Goal: Task Accomplishment & Management: Use online tool/utility

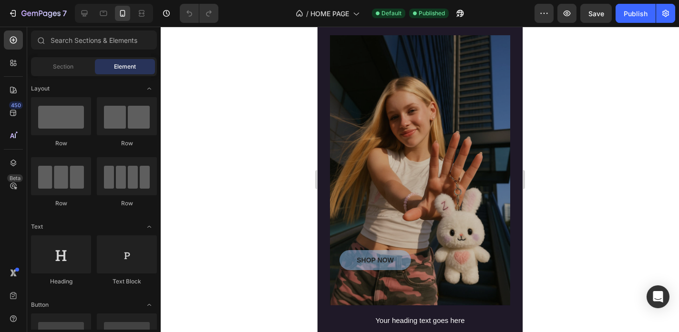
scroll to position [779, 0]
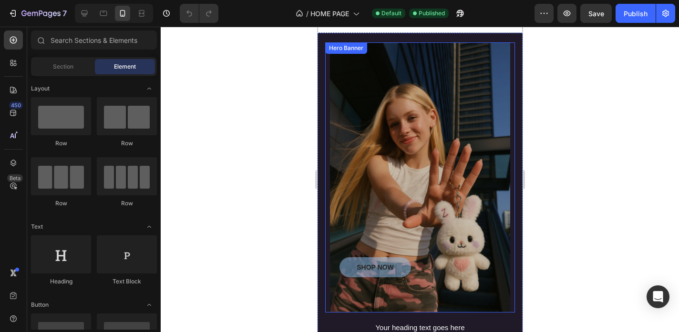
click at [380, 128] on div "Overlay" at bounding box center [419, 177] width 180 height 270
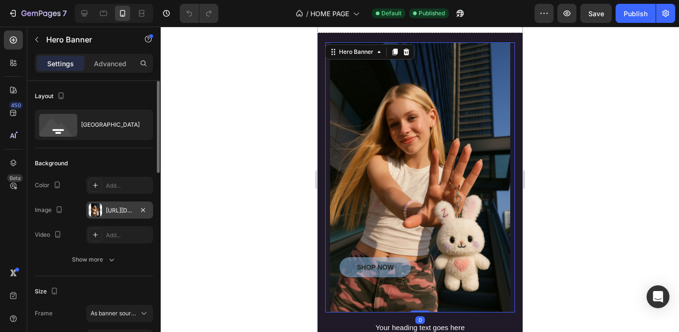
click at [116, 207] on div "[URL][DOMAIN_NAME]" at bounding box center [120, 210] width 28 height 9
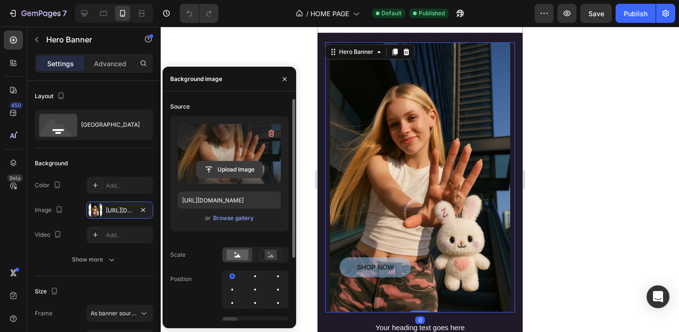
click at [220, 170] on input "file" at bounding box center [229, 170] width 66 height 16
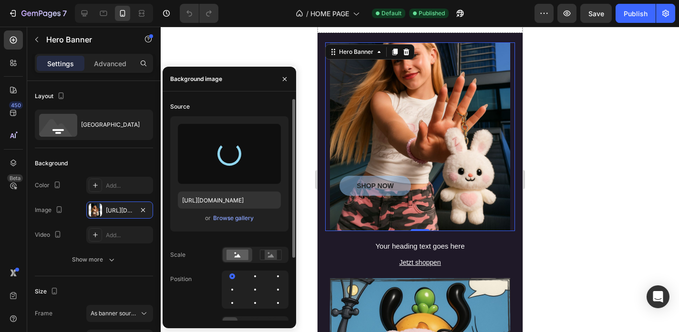
type input "[URL][DOMAIN_NAME]"
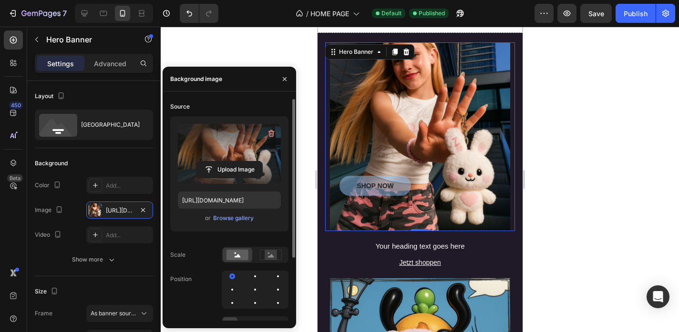
click at [557, 144] on div at bounding box center [420, 180] width 518 height 306
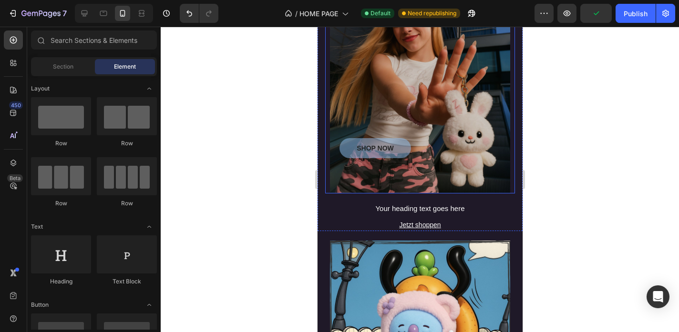
scroll to position [540, 0]
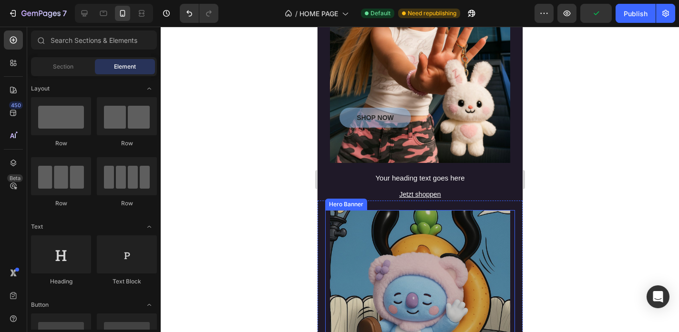
click at [404, 229] on div "Overlay" at bounding box center [419, 300] width 180 height 180
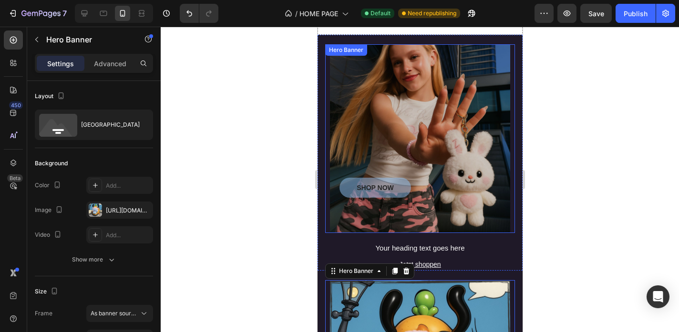
scroll to position [466, 0]
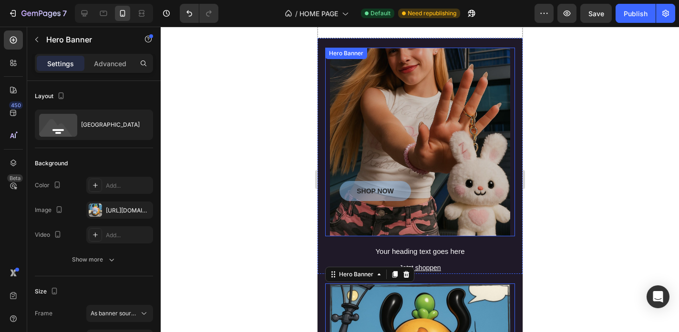
click at [501, 177] on div "Overlay" at bounding box center [419, 142] width 180 height 189
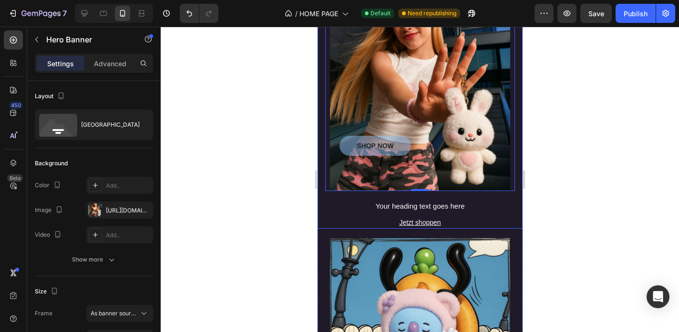
scroll to position [513, 0]
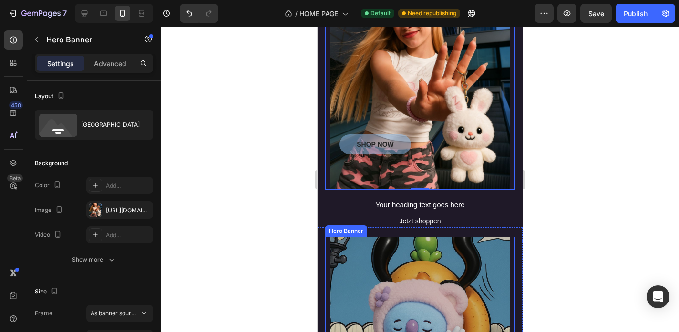
click at [431, 283] on div "Overlay" at bounding box center [419, 327] width 180 height 180
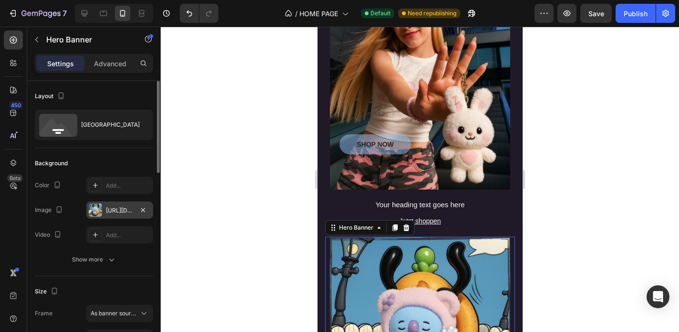
click at [123, 214] on div "[URL][DOMAIN_NAME]" at bounding box center [120, 210] width 28 height 9
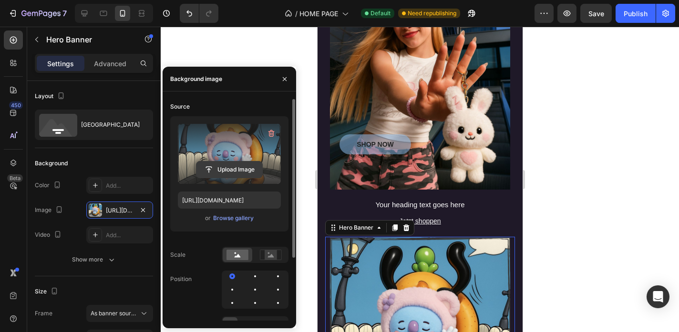
click at [231, 173] on input "file" at bounding box center [229, 170] width 66 height 16
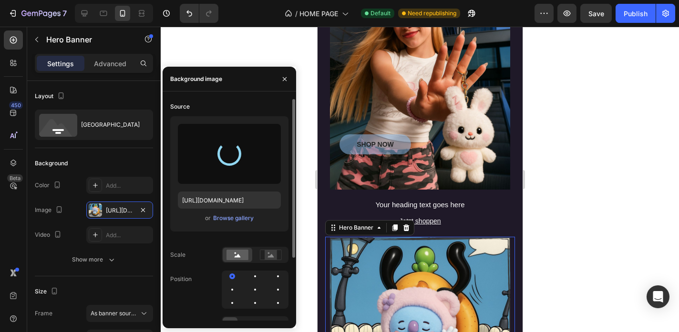
type input "[URL][DOMAIN_NAME]"
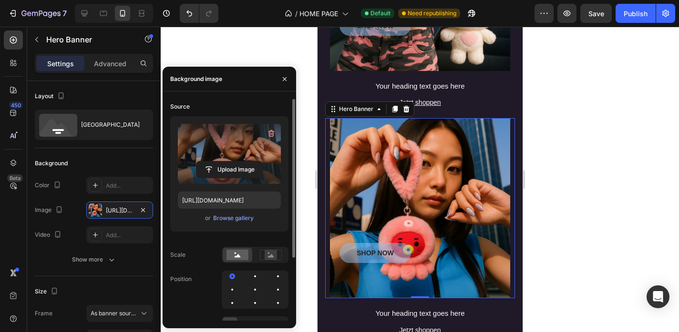
scroll to position [638, 0]
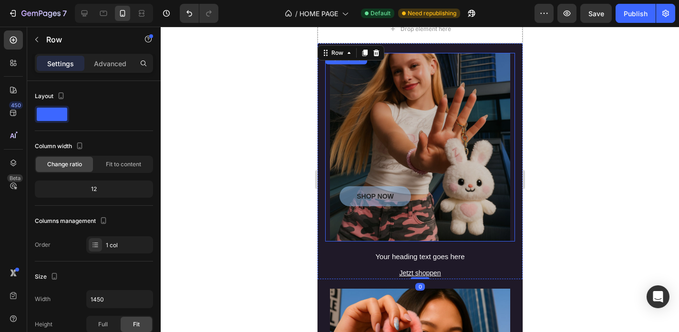
scroll to position [460, 0]
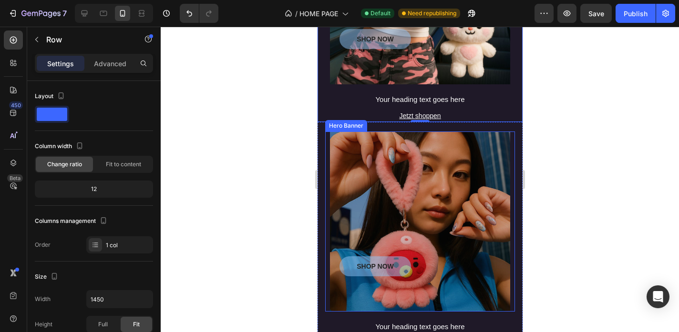
click at [482, 189] on div "Overlay" at bounding box center [419, 222] width 180 height 180
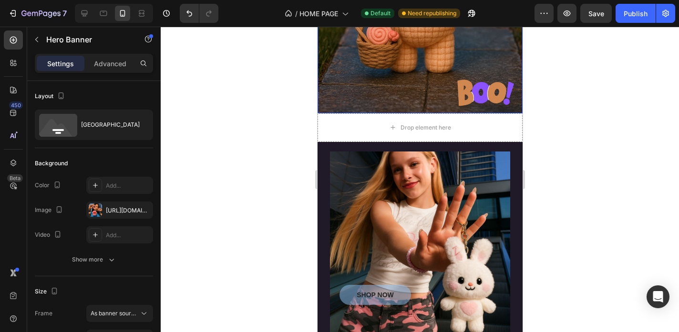
scroll to position [682, 0]
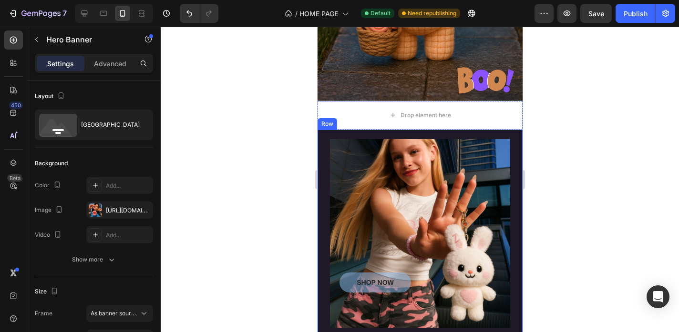
click at [501, 134] on div "SHOP NOW Button Hero Banner Your heading text goes here Heading Jetzt shoppen […" at bounding box center [419, 248] width 205 height 236
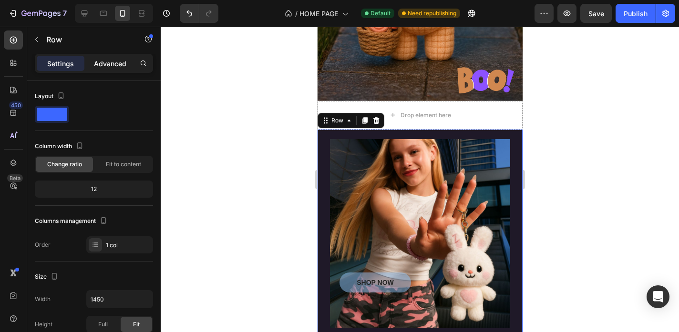
click at [120, 59] on p "Advanced" at bounding box center [110, 64] width 32 height 10
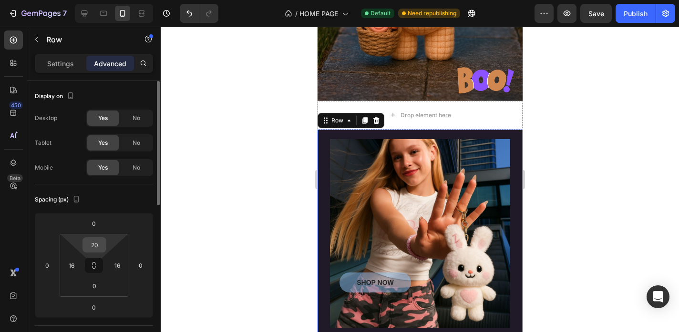
click at [91, 242] on input "20" at bounding box center [94, 245] width 19 height 14
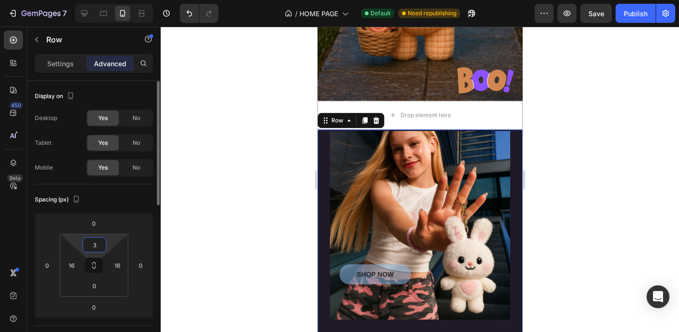
type input "30"
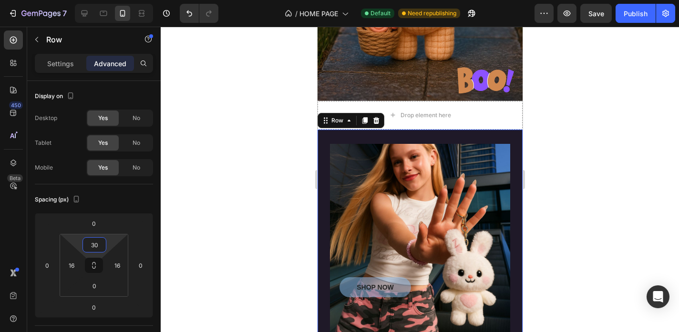
click at [287, 235] on div at bounding box center [420, 180] width 518 height 306
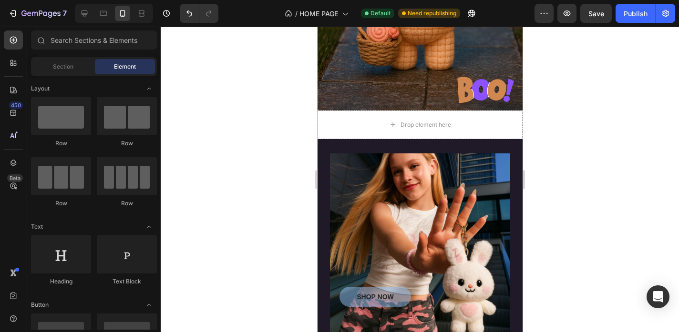
scroll to position [715, 0]
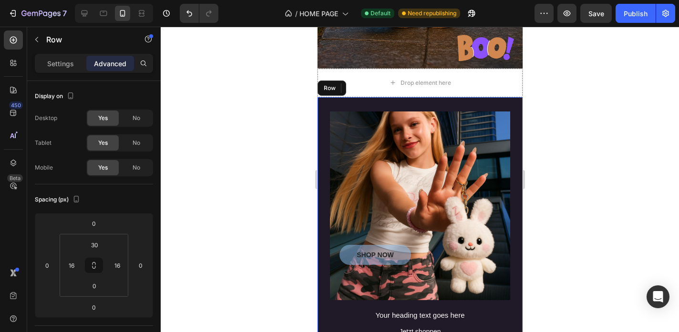
click at [319, 185] on div "SHOP NOW Button Hero Banner Your heading text goes here Heading Jetzt shoppen […" at bounding box center [419, 217] width 205 height 241
click at [74, 67] on div "Settings" at bounding box center [61, 63] width 48 height 15
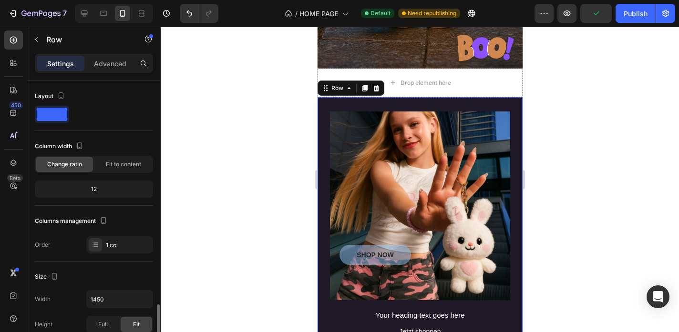
scroll to position [278, 0]
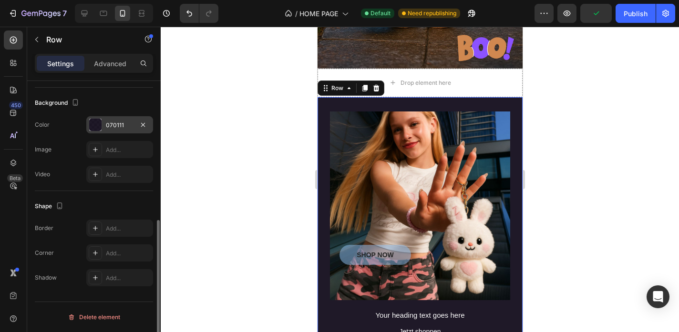
click at [117, 120] on div "070111" at bounding box center [119, 124] width 67 height 17
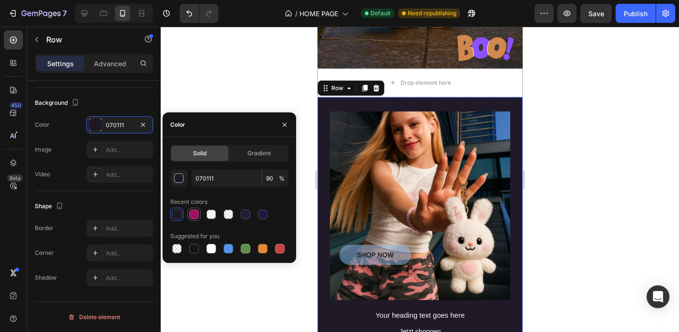
click at [192, 211] on div at bounding box center [194, 215] width 10 height 10
type input "9F0F65"
type input "100"
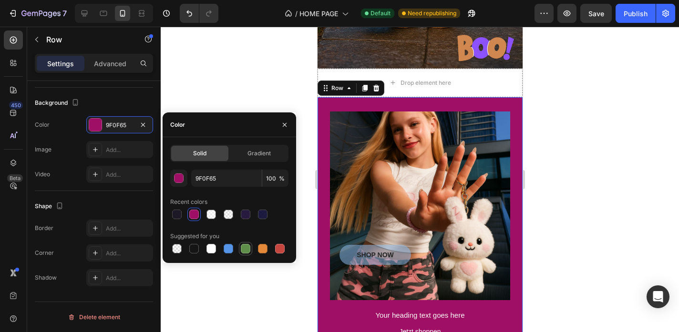
click at [248, 254] on div at bounding box center [245, 248] width 11 height 11
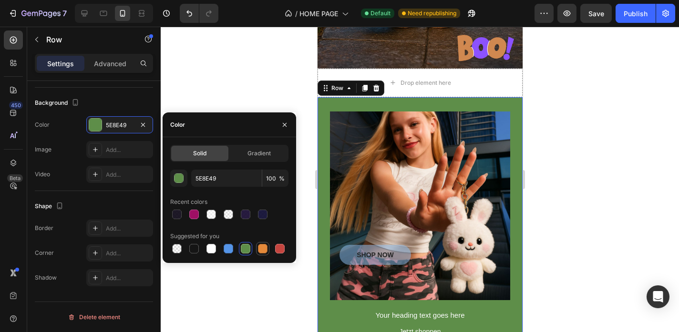
click at [260, 251] on div at bounding box center [263, 249] width 10 height 10
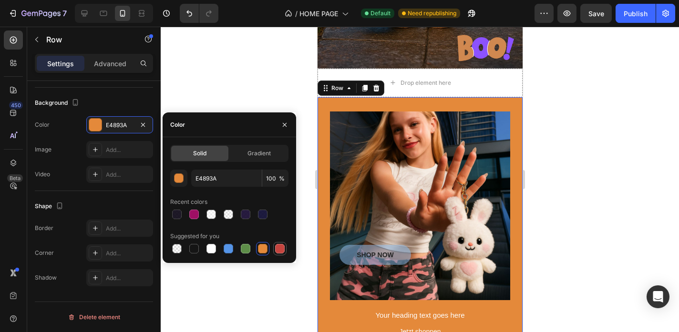
click at [275, 250] on div at bounding box center [280, 249] width 10 height 10
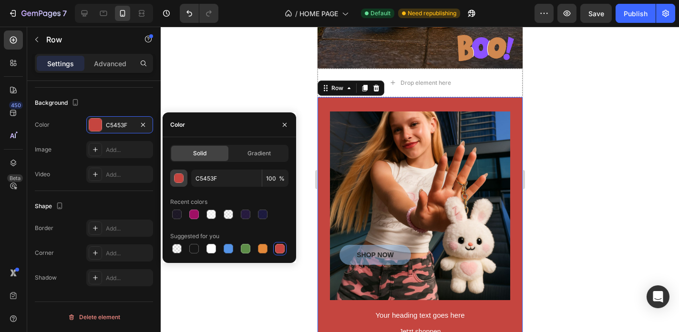
click at [175, 174] on div "button" at bounding box center [179, 179] width 10 height 10
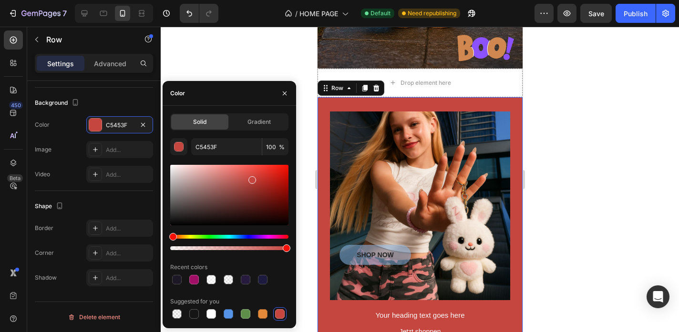
click at [249, 236] on div "Hue" at bounding box center [229, 237] width 118 height 4
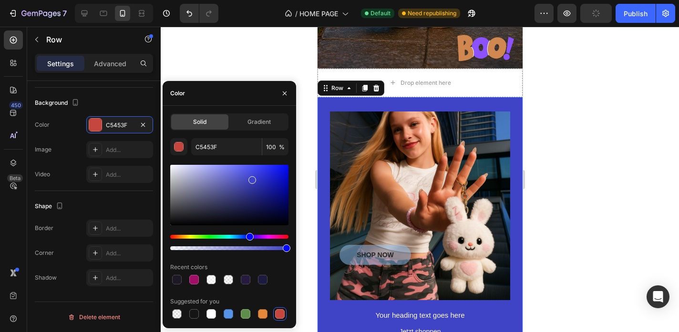
type input "3F43C5"
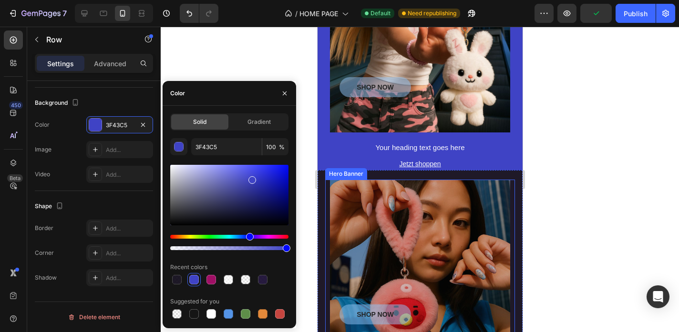
scroll to position [888, 0]
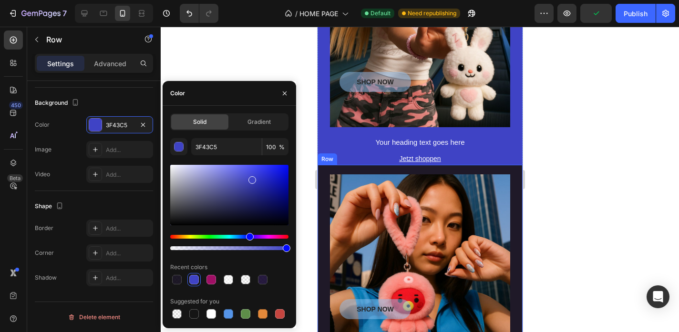
click at [323, 188] on div "SHOP NOW Button Hero Banner Your heading text goes here Heading Jetzt shoppen […" at bounding box center [419, 287] width 205 height 244
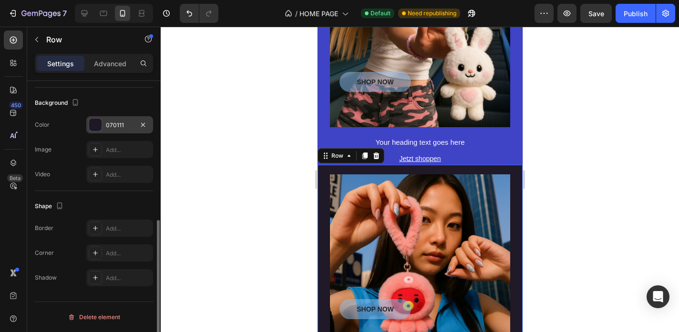
click at [96, 127] on div at bounding box center [95, 125] width 12 height 12
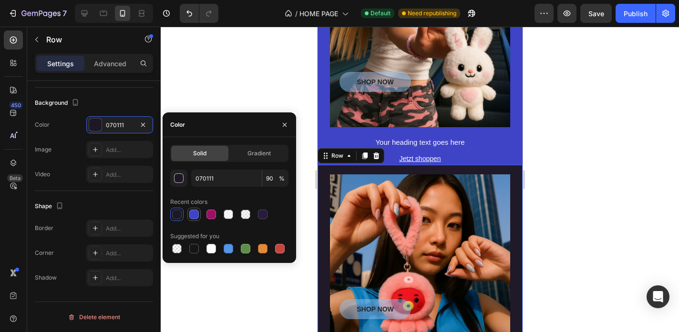
click at [195, 210] on div at bounding box center [194, 215] width 10 height 10
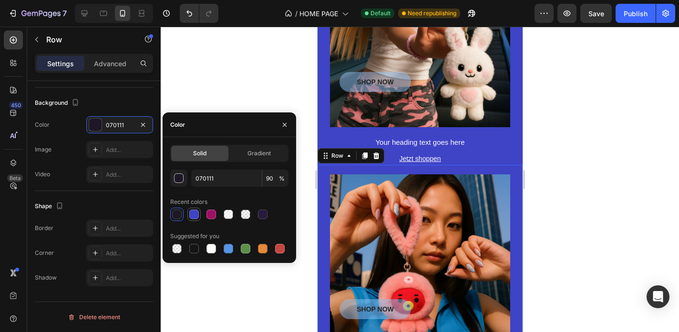
type input "3F43C5"
type input "100"
click at [239, 126] on div "Color" at bounding box center [230, 125] width 134 height 25
click at [281, 100] on div at bounding box center [420, 180] width 518 height 306
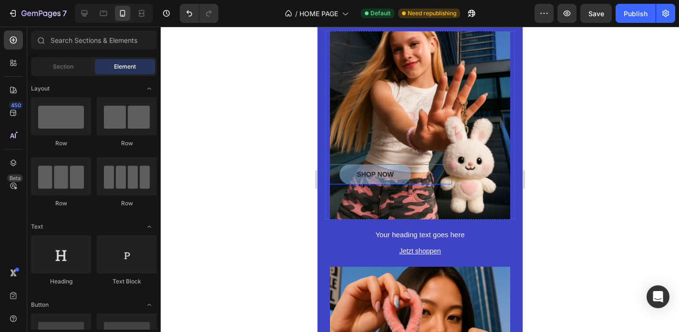
scroll to position [171, 0]
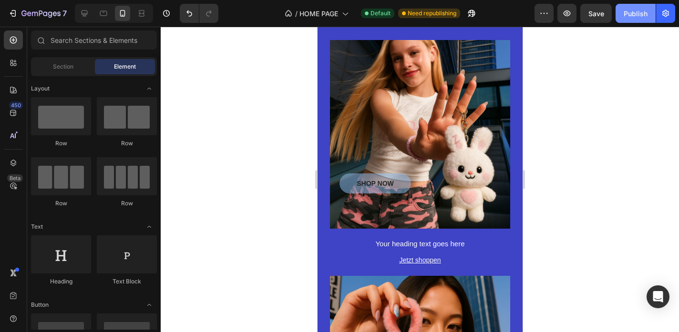
click at [634, 13] on div "Publish" at bounding box center [636, 14] width 24 height 10
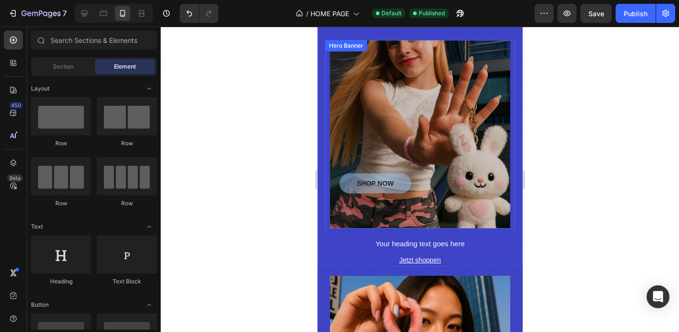
click at [370, 144] on div "Overlay" at bounding box center [419, 134] width 180 height 189
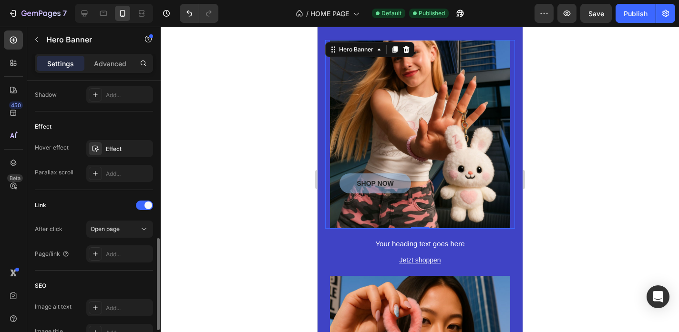
scroll to position [473, 0]
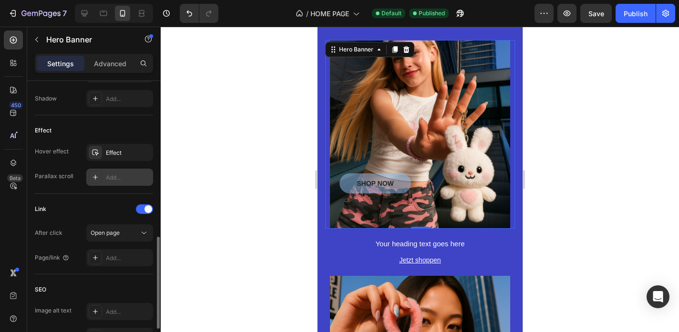
click at [94, 177] on icon at bounding box center [95, 177] width 5 height 5
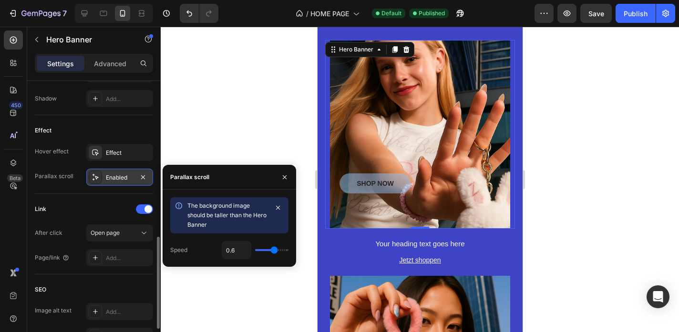
type input "0.3"
click at [265, 250] on input "range" at bounding box center [271, 250] width 33 height 2
type input "0.1"
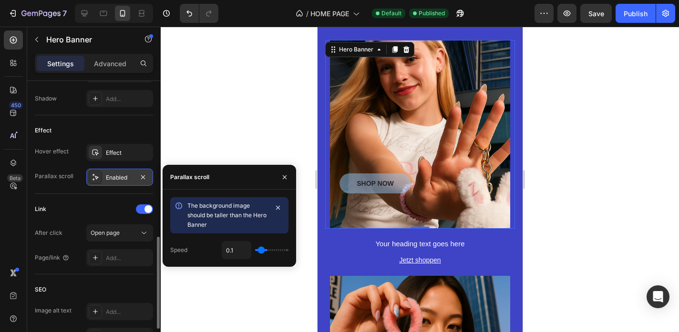
click at [260, 251] on input "range" at bounding box center [271, 250] width 33 height 2
click at [286, 175] on icon "button" at bounding box center [285, 178] width 8 height 8
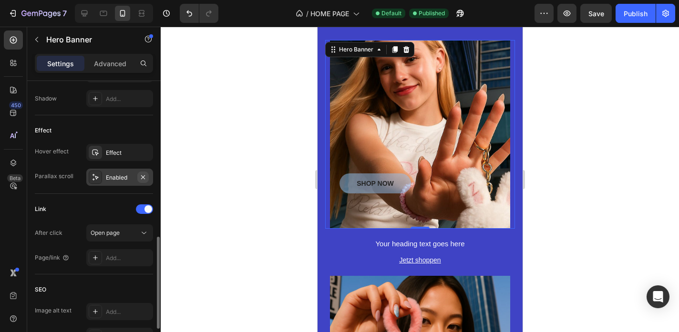
click at [147, 176] on button "button" at bounding box center [142, 177] width 11 height 11
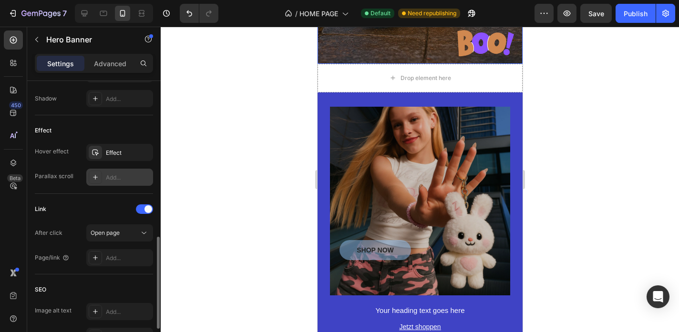
scroll to position [737, 0]
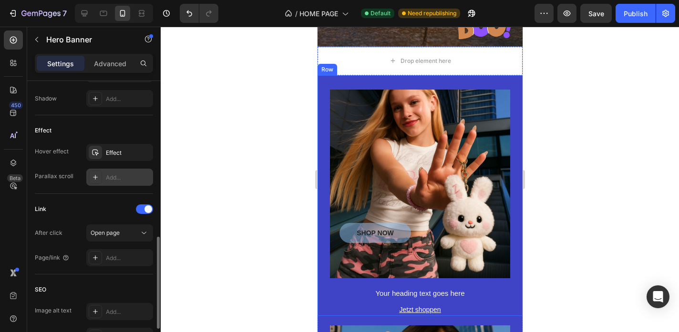
click at [334, 85] on div "SHOP NOW Button Hero Banner Your heading text goes here Heading Jetzt shoppen […" at bounding box center [419, 195] width 205 height 241
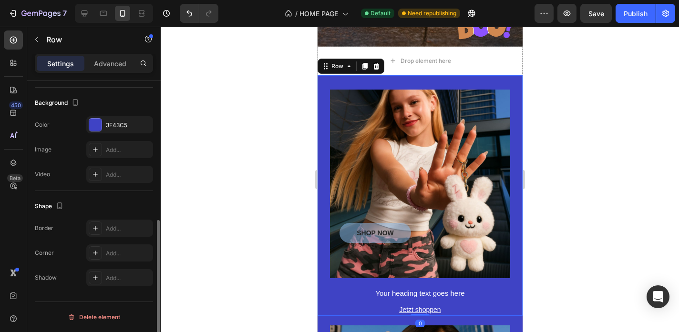
scroll to position [0, 0]
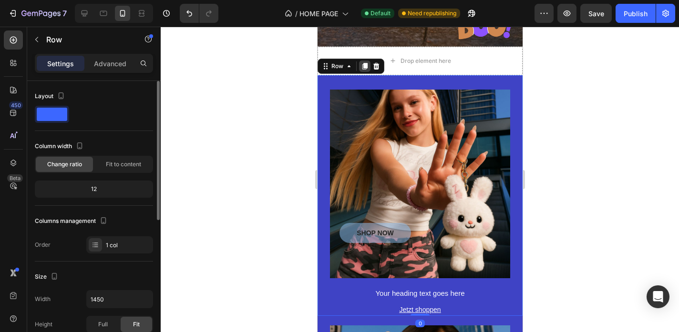
click at [362, 66] on icon at bounding box center [364, 66] width 5 height 7
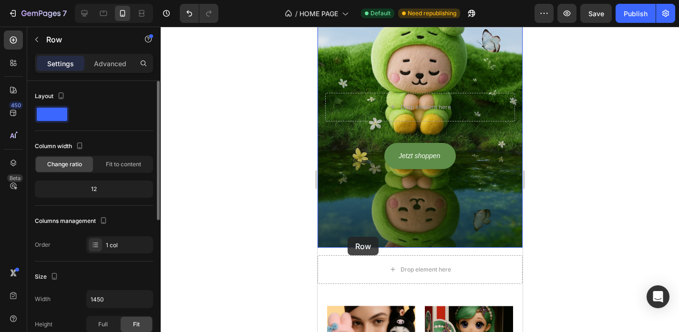
scroll to position [1605, 0]
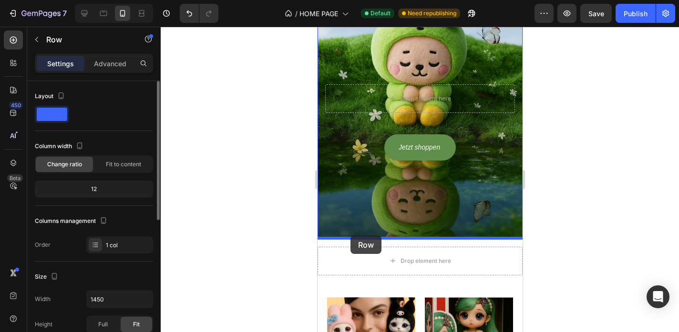
drag, startPoint x: 323, startPoint y: 131, endPoint x: 350, endPoint y: 236, distance: 108.2
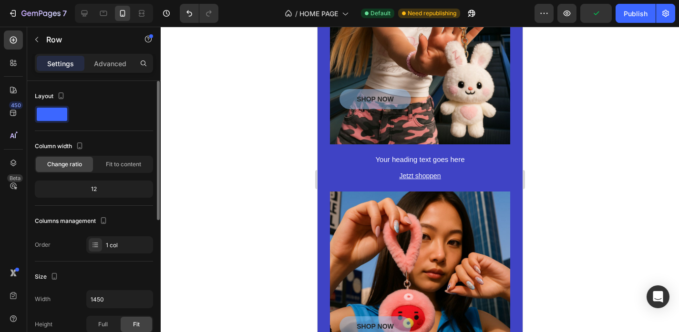
scroll to position [860, 0]
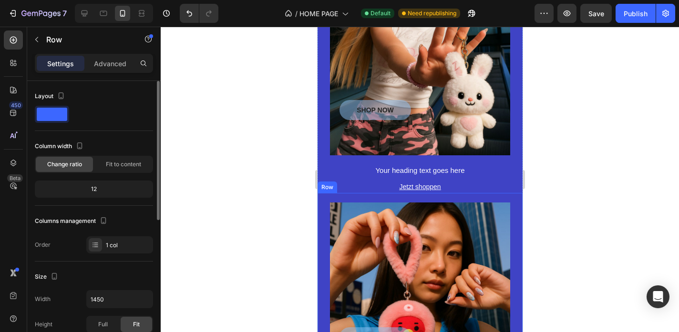
click at [349, 198] on div "SHOP NOW Button Hero Banner Your heading text goes here Heading Jetzt shoppen B…" at bounding box center [420, 310] width 190 height 234
click at [366, 188] on div at bounding box center [364, 183] width 11 height 11
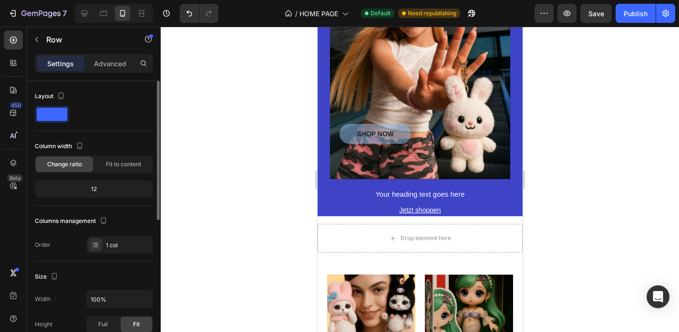
scroll to position [1940, 0]
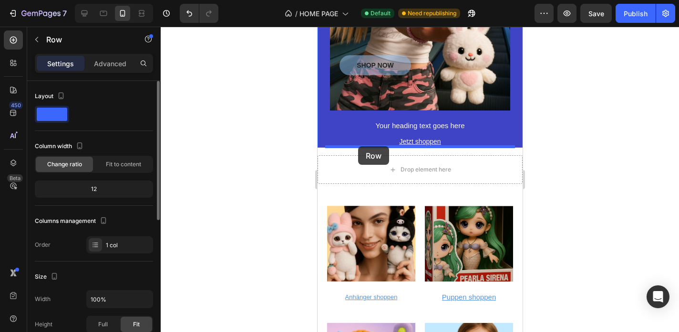
drag, startPoint x: 329, startPoint y: 56, endPoint x: 358, endPoint y: 146, distance: 94.5
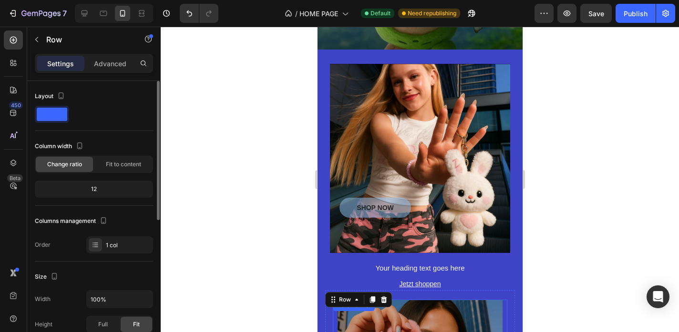
scroll to position [1285, 0]
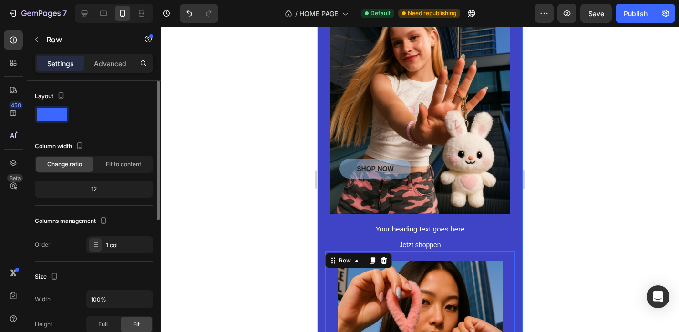
click at [322, 107] on div "SHOP NOW Button Hero Banner Your heading text goes here Heading Jetzt shoppen B…" at bounding box center [419, 244] width 205 height 469
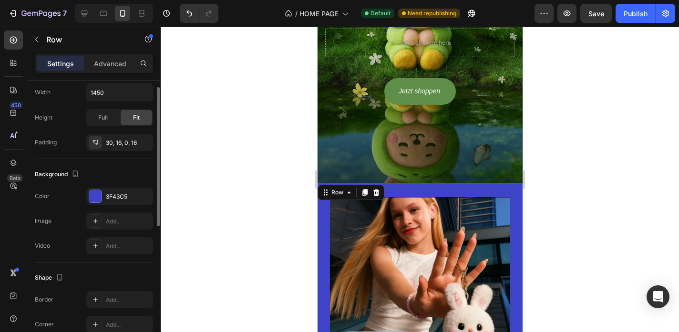
scroll to position [278, 0]
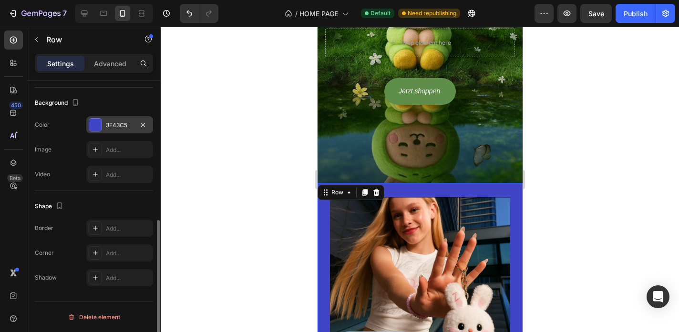
click at [100, 124] on div at bounding box center [95, 125] width 12 height 12
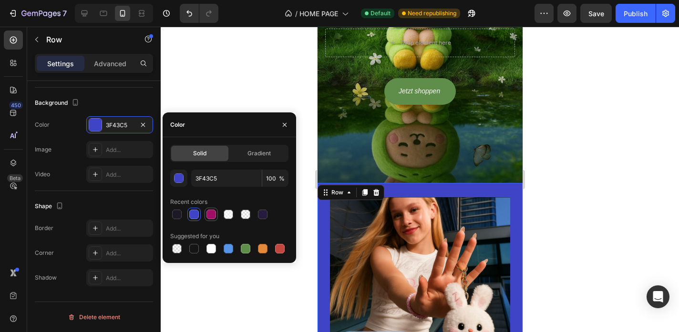
click at [213, 217] on div at bounding box center [211, 215] width 10 height 10
type input "9F0F65"
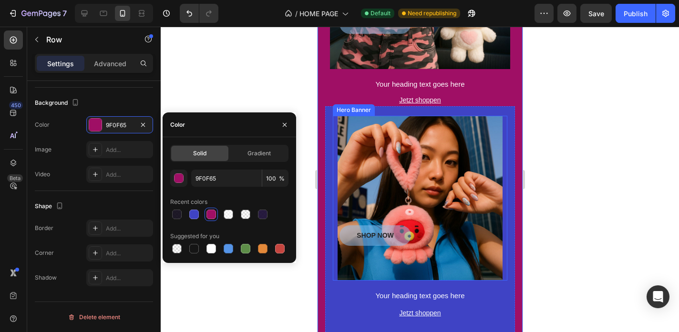
scroll to position [1431, 0]
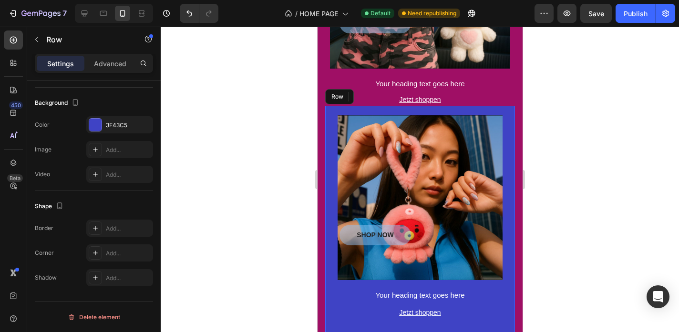
drag, startPoint x: 331, startPoint y: 160, endPoint x: 579, endPoint y: 184, distance: 249.0
click at [331, 160] on div "SHOP NOW Button Hero Banner Your heading text goes here Heading Jetzt shoppen […" at bounding box center [420, 220] width 190 height 228
click at [124, 125] on div "3F43C5" at bounding box center [120, 125] width 28 height 9
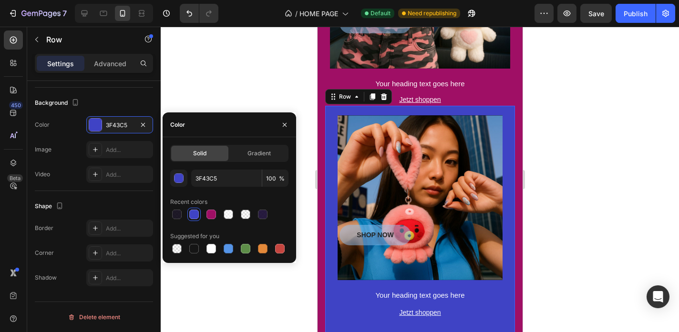
click at [220, 216] on div at bounding box center [229, 214] width 118 height 13
click at [208, 214] on div at bounding box center [211, 215] width 10 height 10
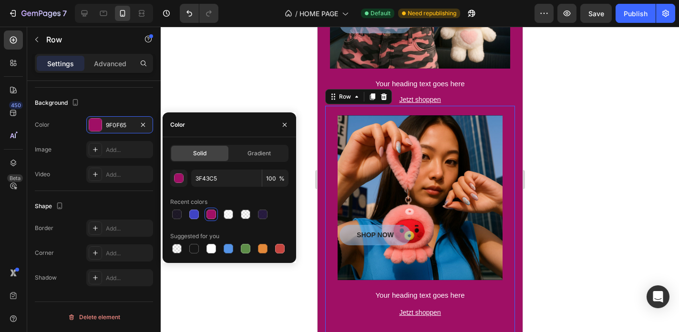
type input "9F0F65"
click at [264, 90] on div at bounding box center [420, 180] width 518 height 306
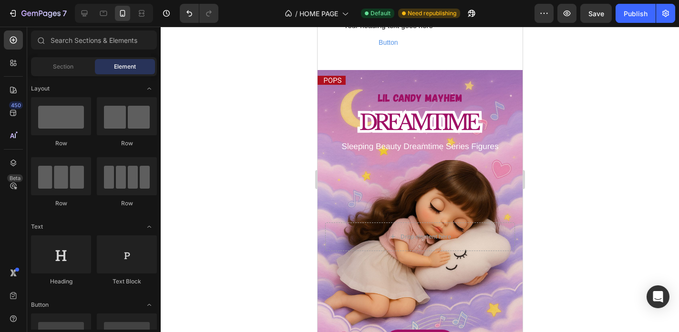
scroll to position [1880, 0]
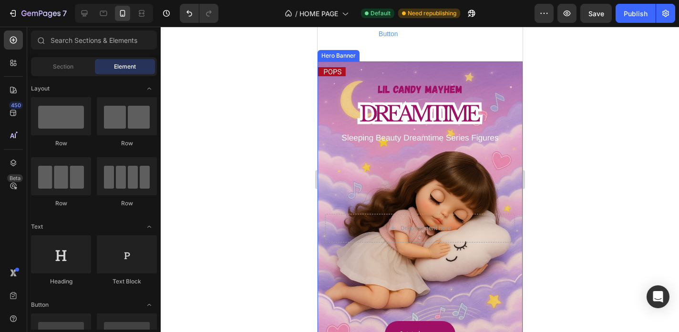
click at [341, 97] on div "Background Image" at bounding box center [419, 216] width 205 height 308
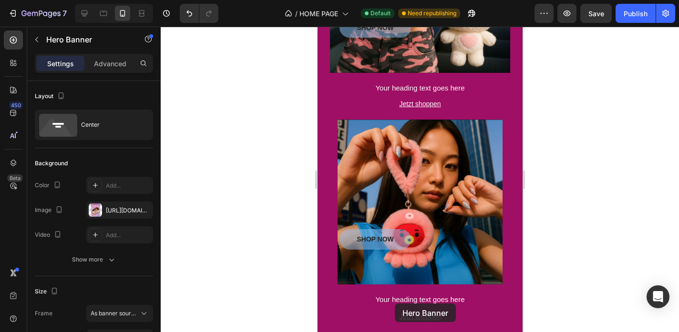
scroll to position [1179, 0]
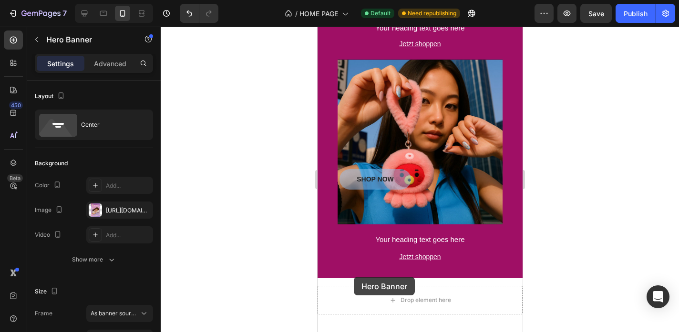
drag, startPoint x: 327, startPoint y: 63, endPoint x: 353, endPoint y: 277, distance: 215.7
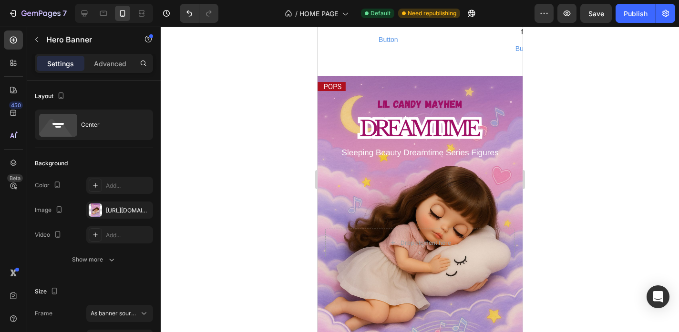
scroll to position [1834, 0]
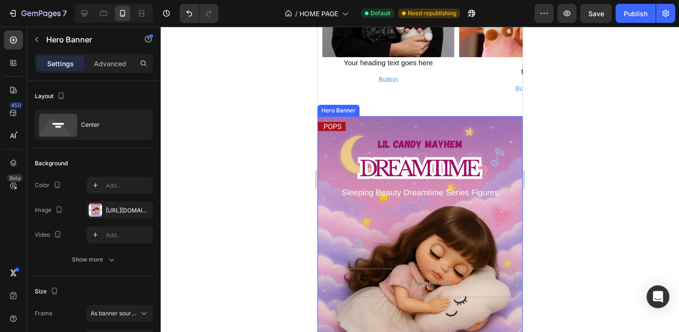
click at [339, 141] on div "Background Image" at bounding box center [419, 270] width 205 height 308
click at [332, 131] on div "Background Image" at bounding box center [419, 270] width 205 height 308
click at [358, 132] on div "Background Image" at bounding box center [419, 270] width 205 height 308
click at [382, 94] on div "Drop element here Drop element here Hero Banner Your heading text goes here Hea…" at bounding box center [388, 12] width 132 height 175
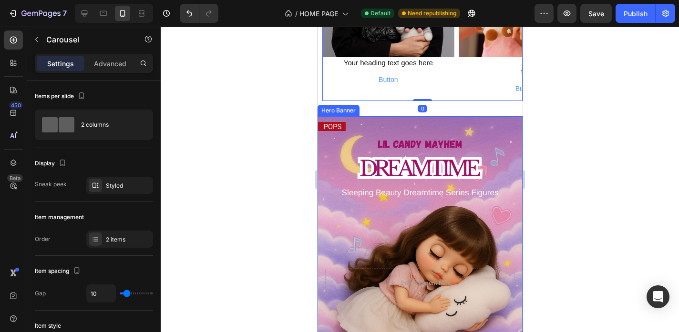
click at [370, 123] on div "Background Image" at bounding box center [419, 270] width 205 height 308
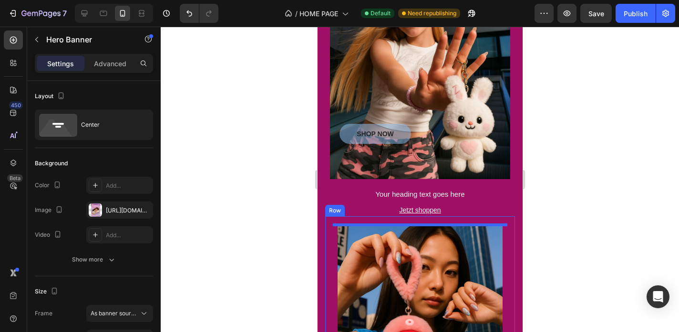
scroll to position [1188, 0]
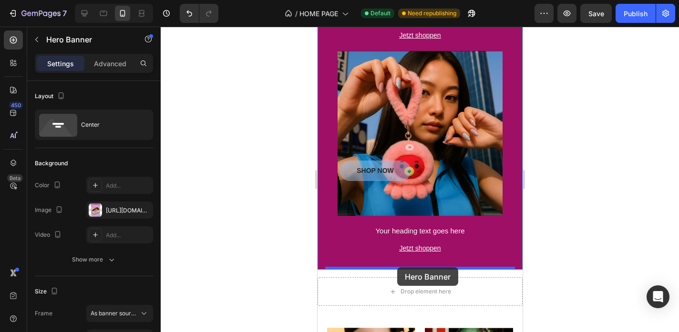
drag, startPoint x: 326, startPoint y: 110, endPoint x: 397, endPoint y: 267, distance: 172.9
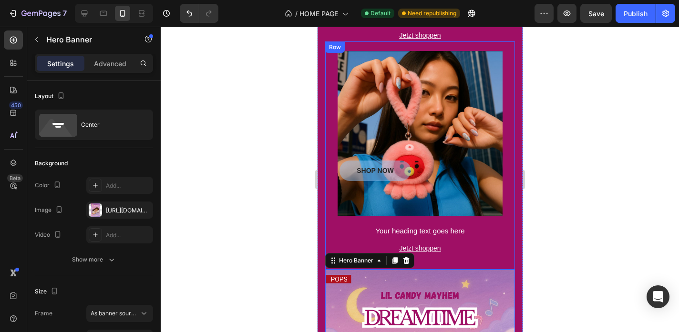
click at [397, 267] on div "SHOP NOW Button Hero Banner Your heading text goes here Heading Jetzt shoppen […" at bounding box center [420, 155] width 190 height 228
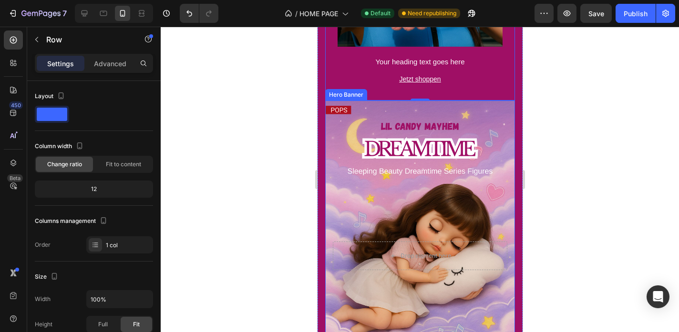
scroll to position [1350, 0]
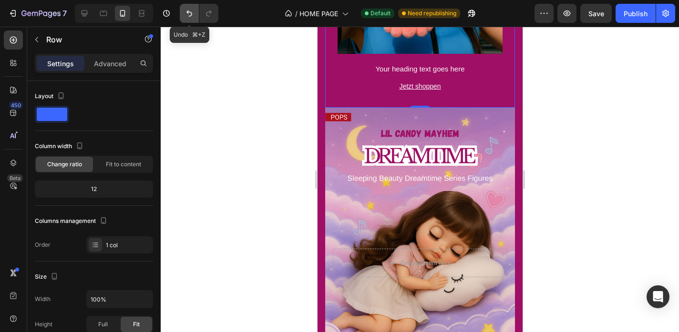
click at [190, 10] on icon "Undo/Redo" at bounding box center [190, 14] width 10 height 10
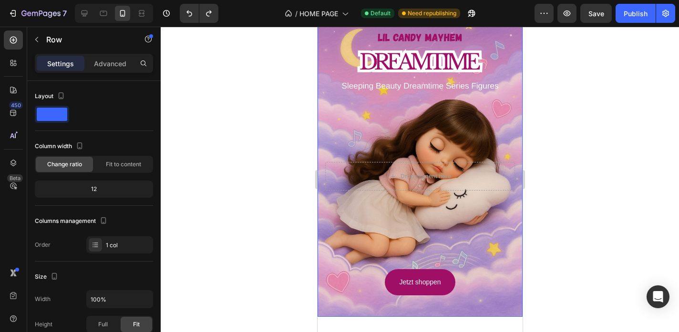
click at [356, 76] on div "Background Image" at bounding box center [419, 164] width 205 height 308
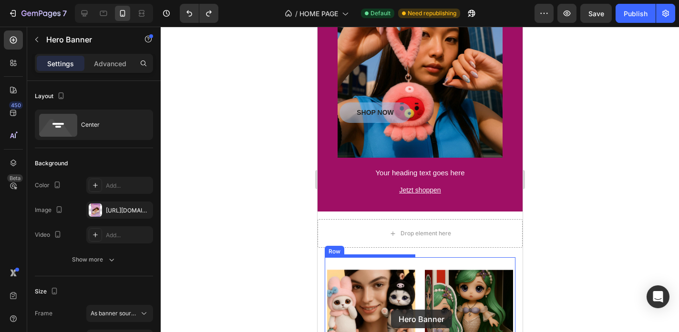
scroll to position [1249, 0]
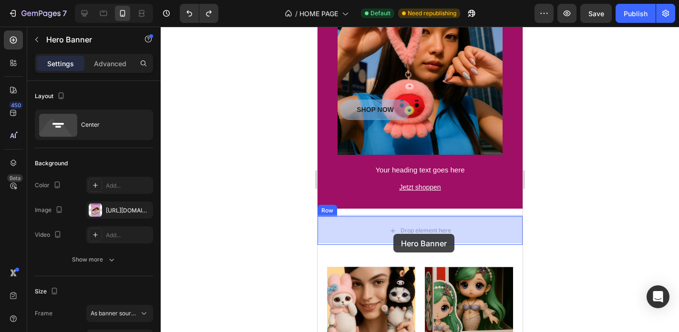
drag, startPoint x: 329, startPoint y: 193, endPoint x: 393, endPoint y: 234, distance: 76.6
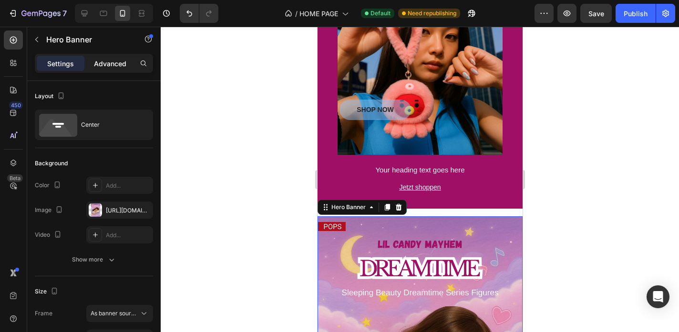
click at [120, 67] on p "Advanced" at bounding box center [110, 64] width 32 height 10
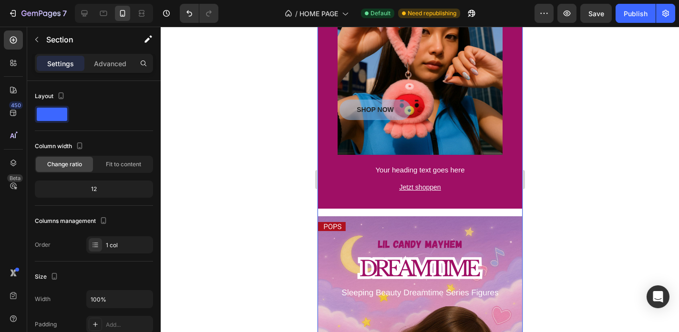
click at [123, 69] on div "Advanced" at bounding box center [110, 63] width 48 height 15
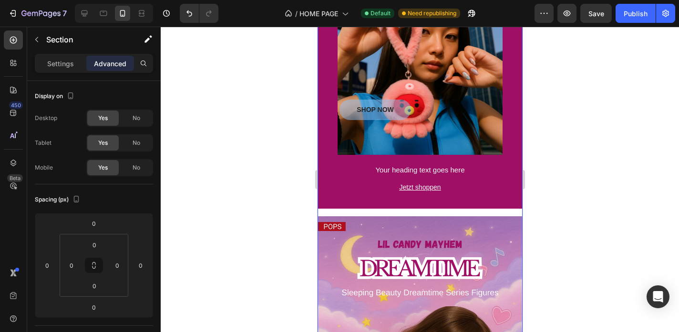
click at [304, 252] on div at bounding box center [420, 180] width 518 height 306
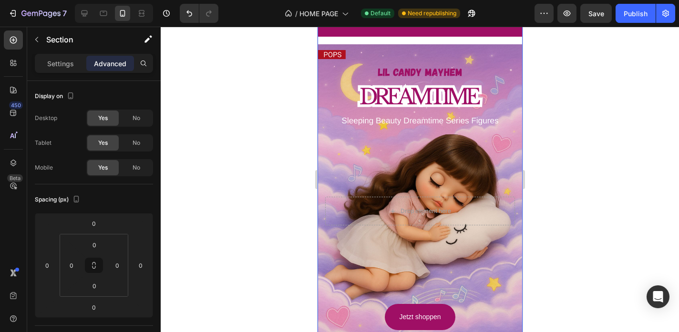
scroll to position [1465, 0]
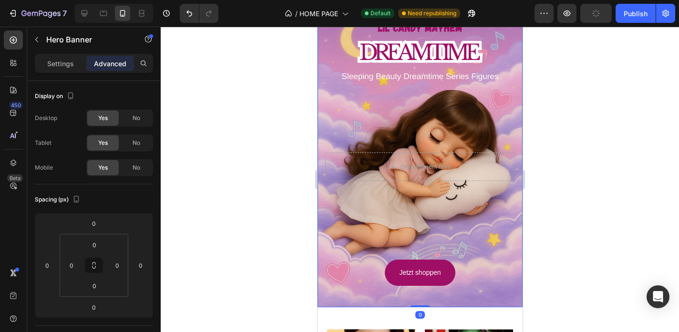
click at [361, 298] on div "Background Image" at bounding box center [419, 154] width 205 height 308
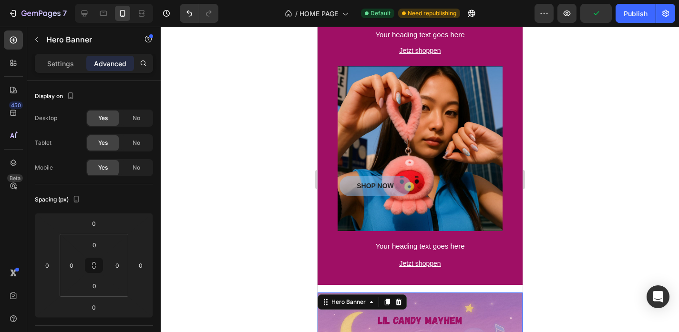
scroll to position [1158, 0]
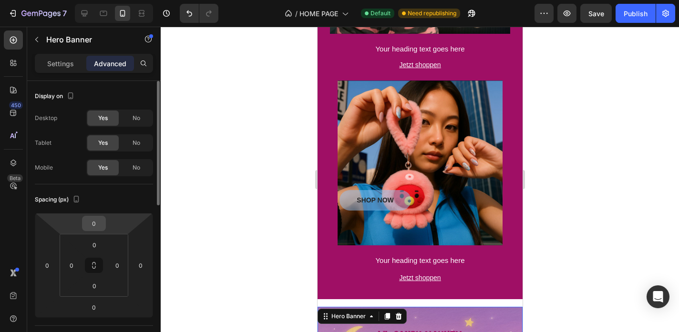
drag, startPoint x: 104, startPoint y: 216, endPoint x: 105, endPoint y: 226, distance: 10.0
click at [105, 226] on div "0" at bounding box center [94, 223] width 24 height 15
click at [108, 213] on icon at bounding box center [94, 265] width 118 height 105
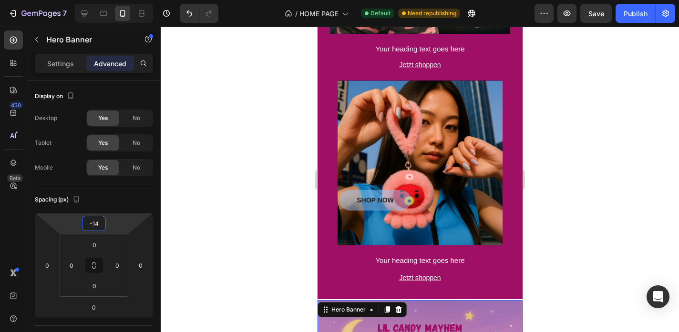
type input "-16"
click at [108, 0] on html "7 Version history / HOME PAGE Default Need republishing Preview Save Publish 45…" at bounding box center [339, 0] width 679 height 0
click at [262, 229] on div at bounding box center [420, 180] width 518 height 306
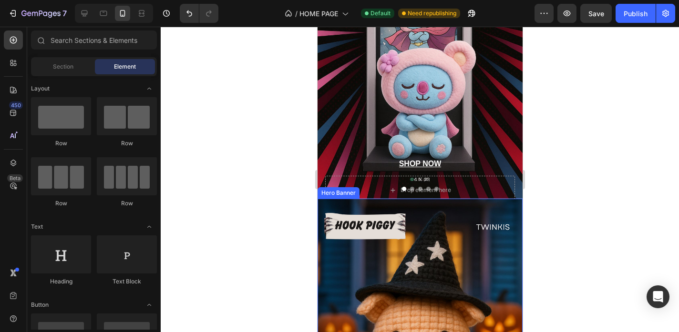
scroll to position [278, 0]
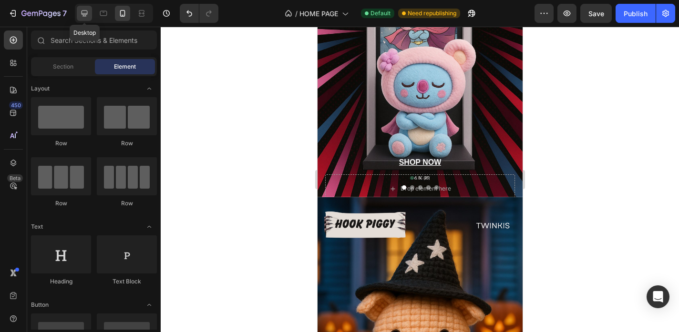
click at [84, 12] on icon at bounding box center [85, 14] width 10 height 10
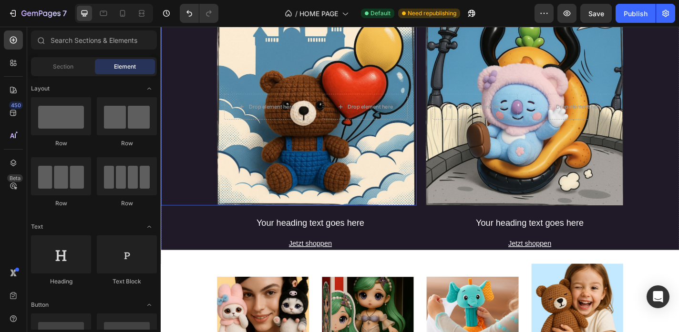
scroll to position [838, 0]
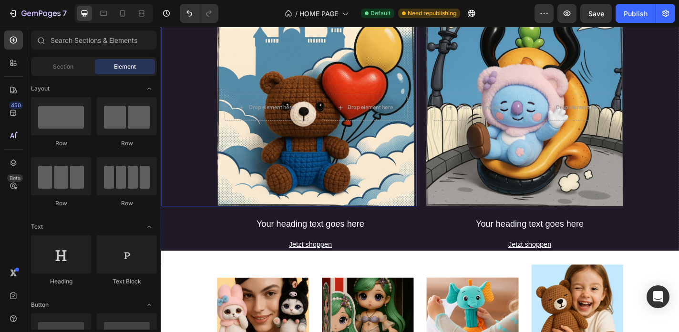
click at [340, 66] on div "Background Image" at bounding box center [332, 116] width 218 height 218
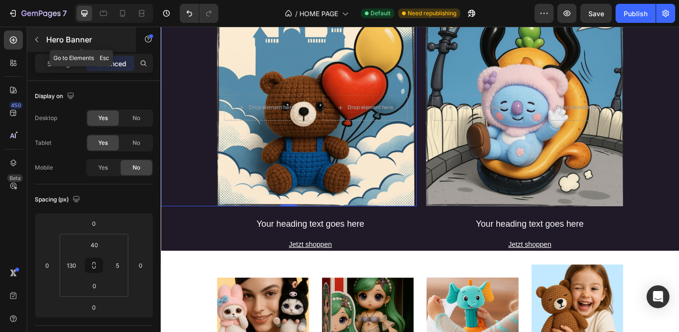
click at [39, 34] on button "button" at bounding box center [36, 39] width 15 height 15
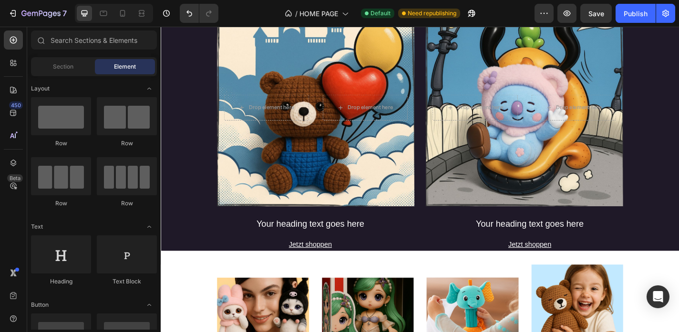
click at [90, 146] on div "Row" at bounding box center [61, 143] width 60 height 9
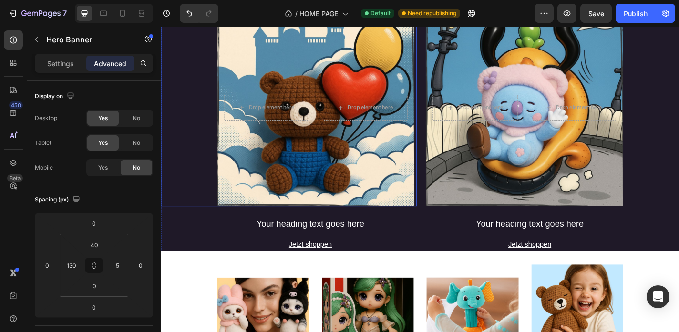
click at [263, 71] on div "Background Image" at bounding box center [332, 116] width 218 height 218
click at [64, 71] on div "Settings Advanced" at bounding box center [94, 63] width 118 height 19
click at [69, 66] on p "Settings" at bounding box center [60, 64] width 27 height 10
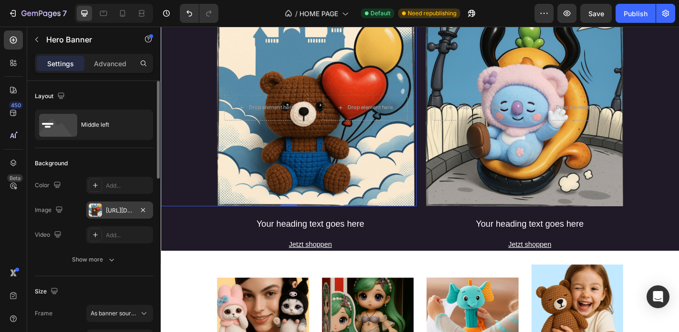
click at [112, 216] on div "[URL][DOMAIN_NAME]" at bounding box center [119, 210] width 67 height 17
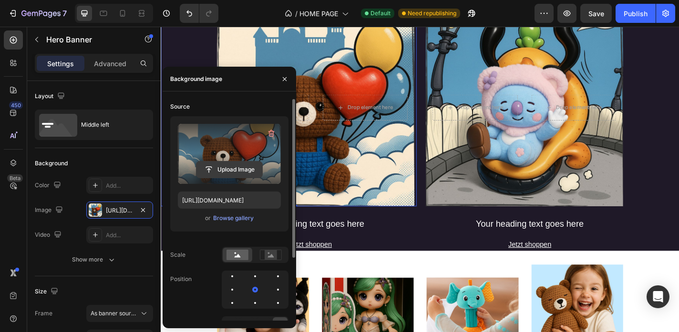
click at [236, 168] on input "file" at bounding box center [229, 170] width 66 height 16
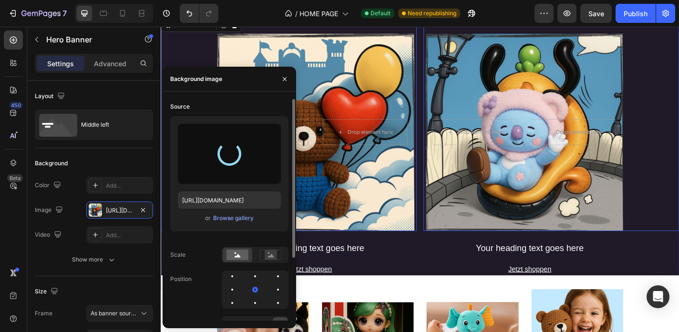
scroll to position [808, 0]
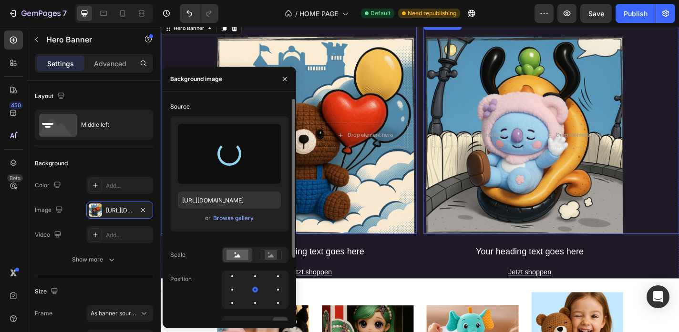
type input "[URL][DOMAIN_NAME]"
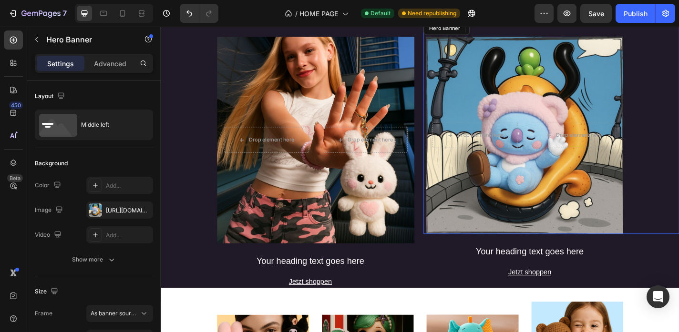
click at [504, 66] on div "Background Image" at bounding box center [562, 147] width 218 height 218
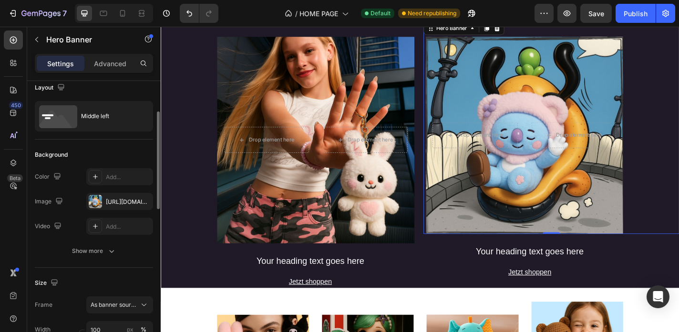
scroll to position [0, 0]
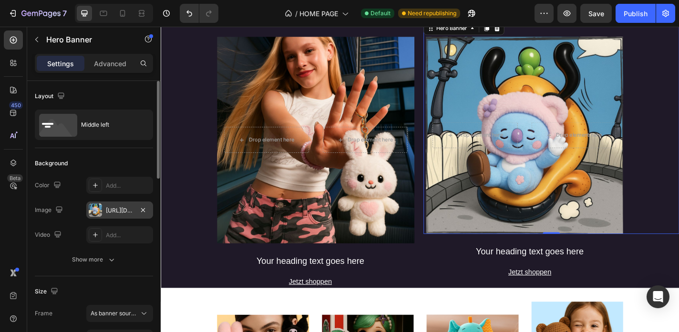
click at [122, 208] on div "[URL][DOMAIN_NAME]" at bounding box center [120, 210] width 28 height 9
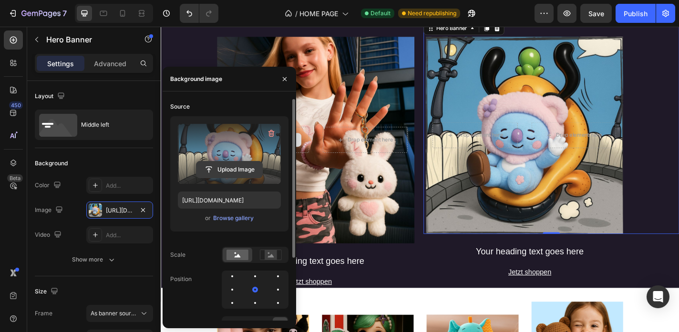
click at [222, 172] on input "file" at bounding box center [229, 170] width 66 height 16
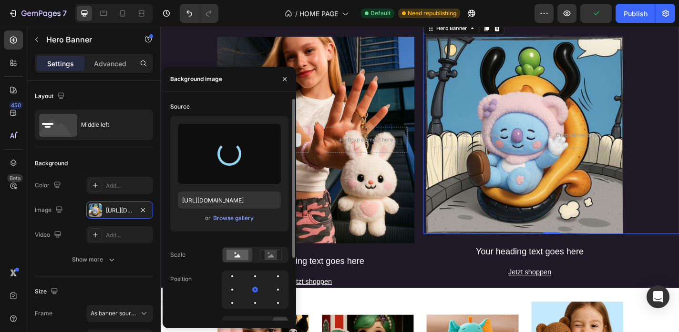
type input "[URL][DOMAIN_NAME]"
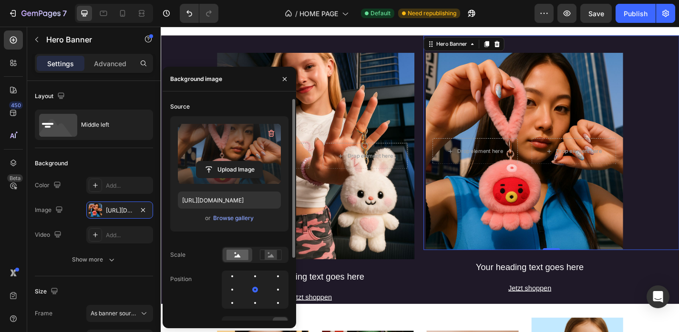
scroll to position [1112, 0]
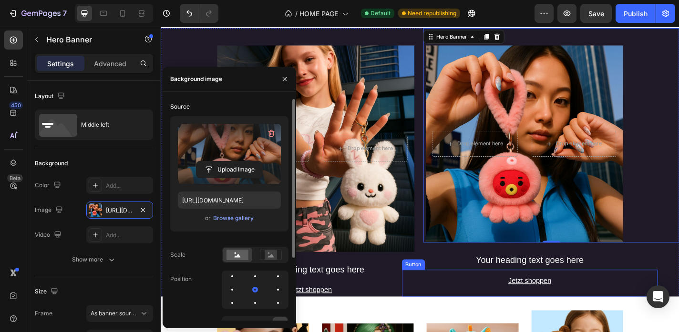
click at [462, 310] on div "Jetzt shoppen Button" at bounding box center [568, 310] width 282 height 30
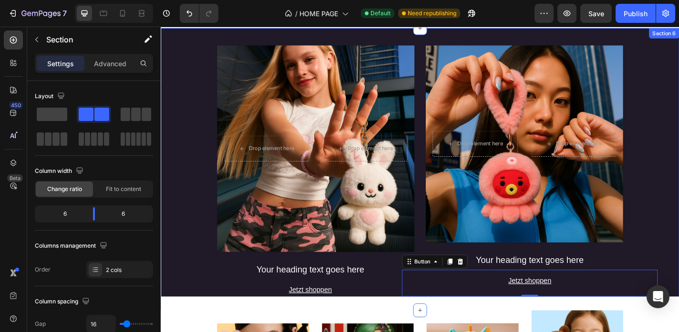
click at [200, 282] on div "Drop element here Drop element here Hero Banner Your heading text goes here Hea…" at bounding box center [302, 184] width 282 height 312
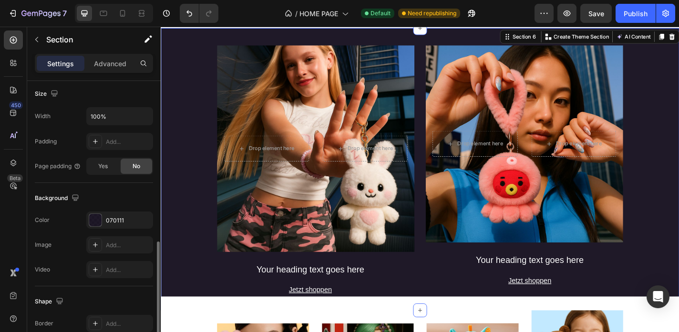
scroll to position [333, 0]
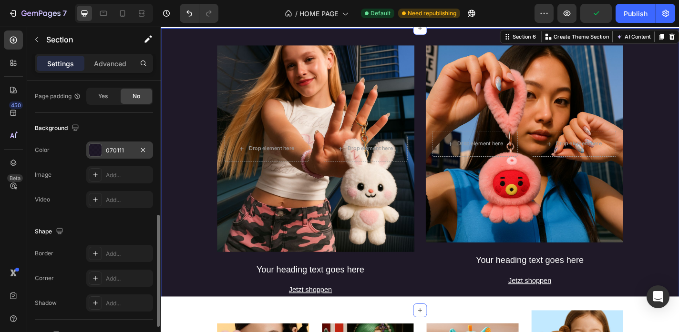
click at [109, 154] on div "070111" at bounding box center [120, 150] width 28 height 9
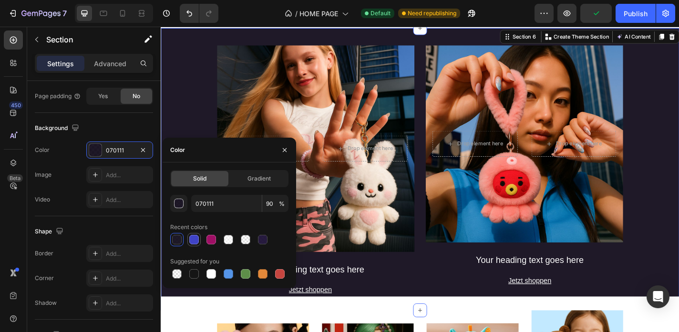
click at [195, 242] on div at bounding box center [194, 240] width 10 height 10
type input "3F43C5"
type input "100"
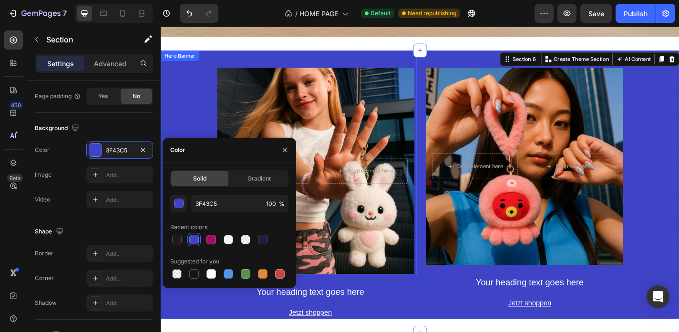
scroll to position [1081, 0]
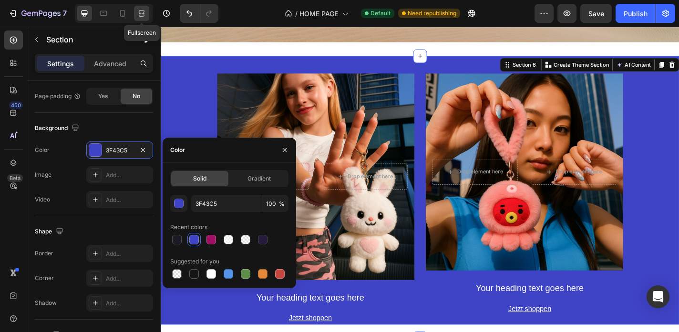
click at [147, 9] on div at bounding box center [141, 13] width 15 height 15
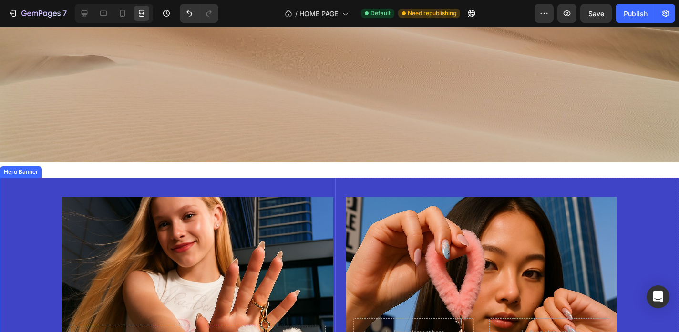
click at [23, 186] on div "Drop element here Drop element here Hero Banner" at bounding box center [168, 329] width 336 height 303
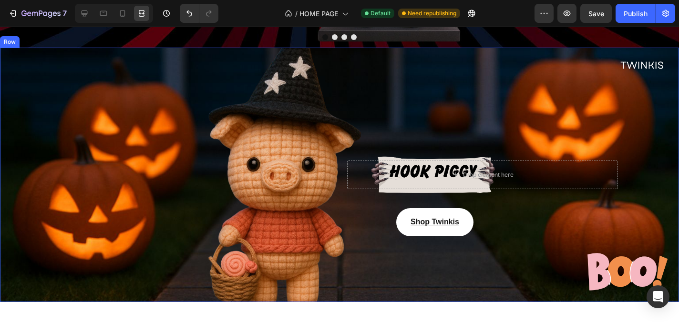
scroll to position [601, 0]
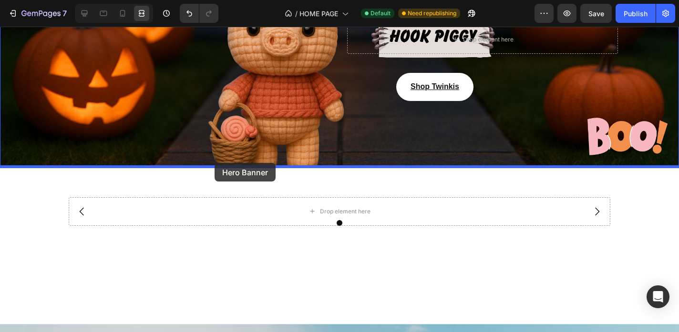
drag, startPoint x: 6, startPoint y: 167, endPoint x: 215, endPoint y: 164, distance: 208.4
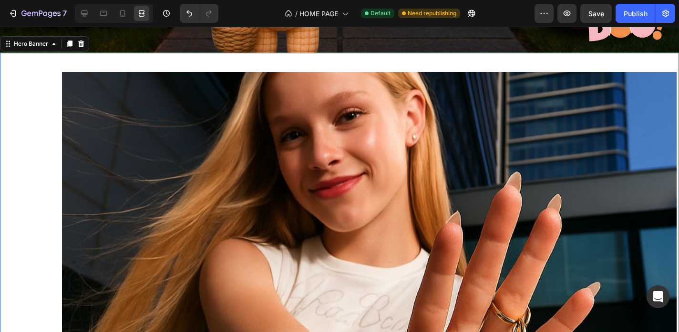
scroll to position [745, 0]
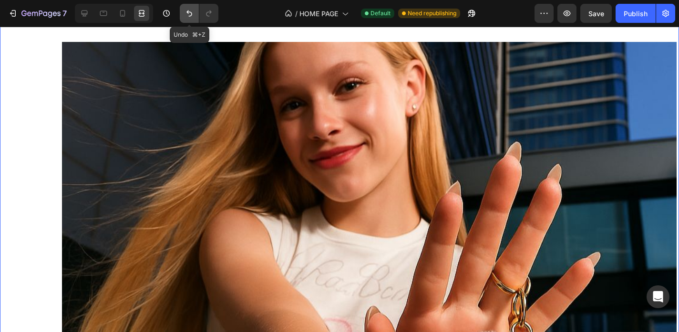
click at [186, 18] on icon "Undo/Redo" at bounding box center [190, 14] width 10 height 10
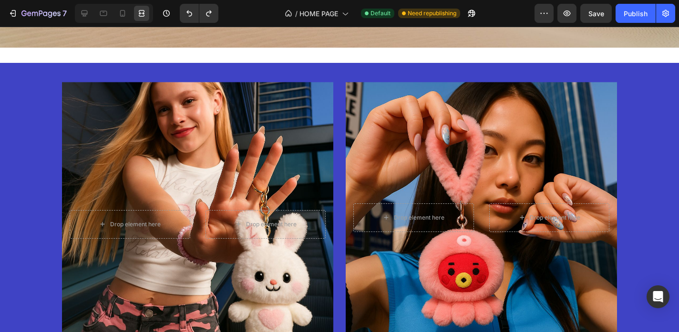
scroll to position [1262, 0]
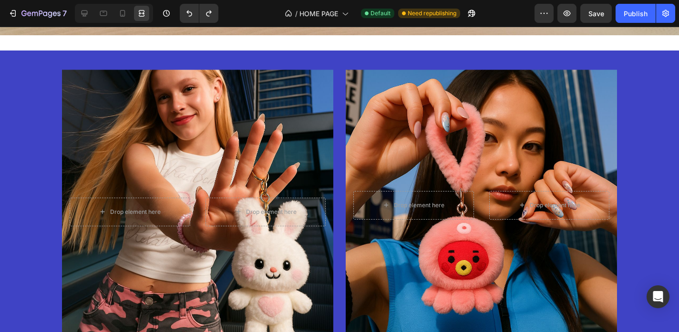
click at [332, 60] on div "Drop element here Drop element here Hero Banner" at bounding box center [168, 202] width 336 height 303
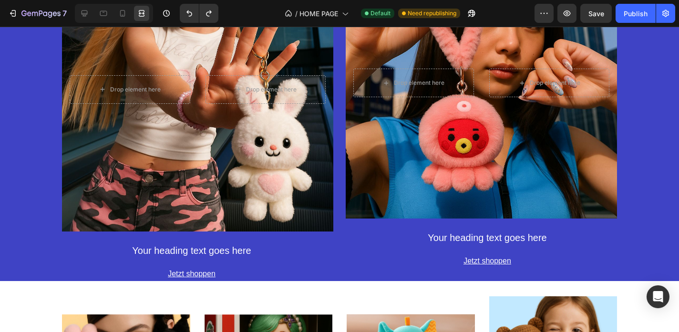
scroll to position [1418, 0]
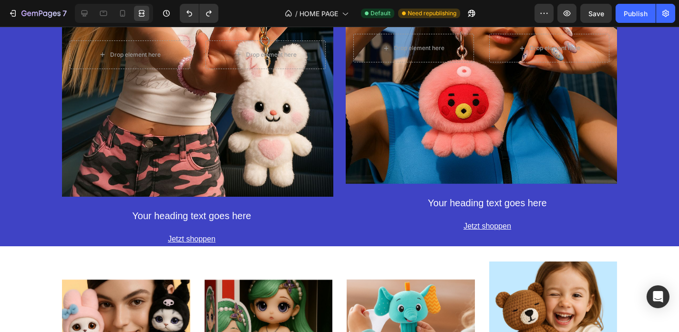
click at [180, 139] on div "Background Image" at bounding box center [197, 55] width 271 height 284
click at [90, 17] on div at bounding box center [84, 13] width 15 height 15
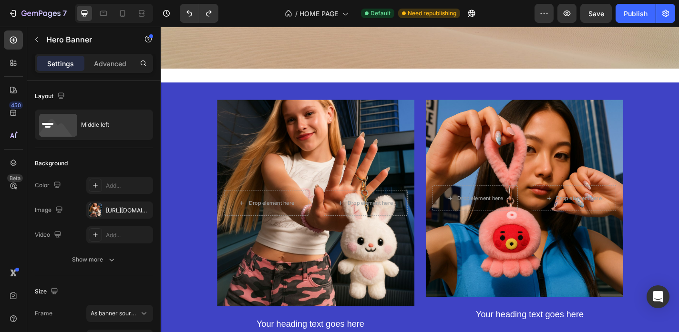
scroll to position [1168, 0]
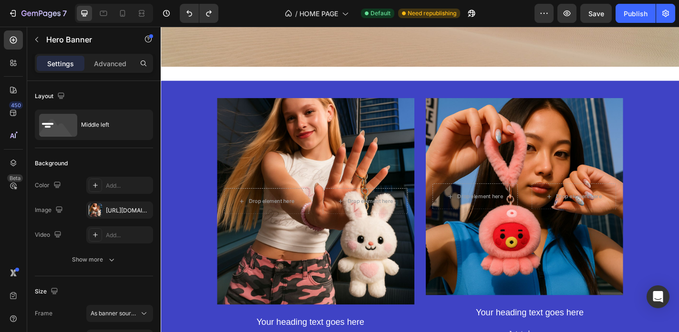
click at [248, 93] on div "Drop element here Drop element here Hero Banner" at bounding box center [302, 209] width 282 height 247
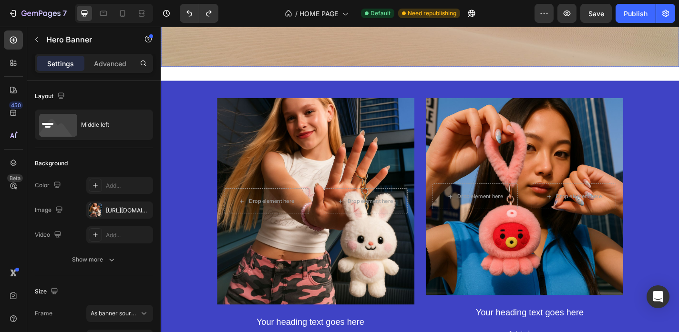
click at [446, 87] on icon at bounding box center [447, 86] width 8 height 8
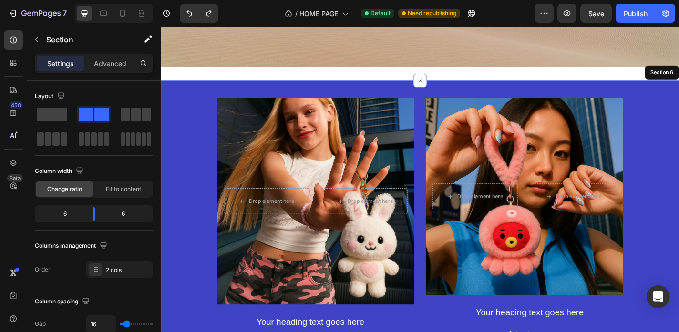
click at [445, 159] on div "Drop element here Drop element here Hero Banner Your heading text goes here Hea…" at bounding box center [447, 242] width 572 height 312
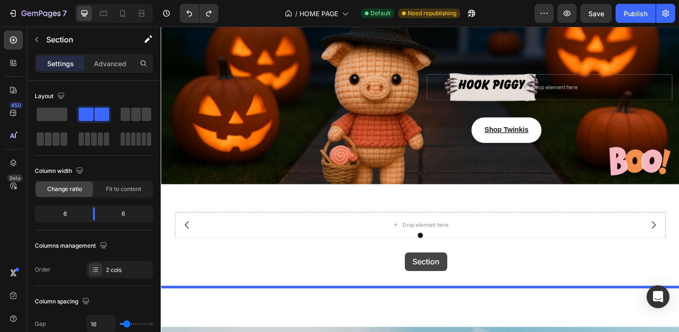
scroll to position [461, 0]
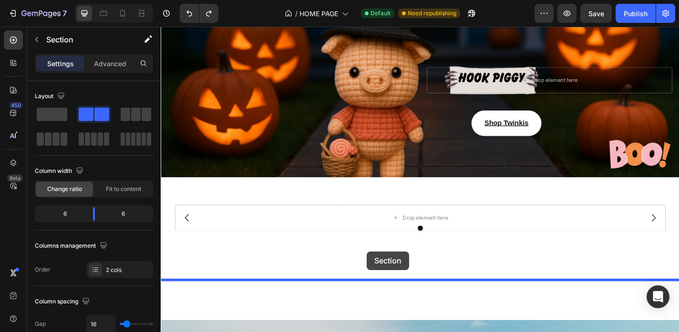
drag, startPoint x: 546, startPoint y: 75, endPoint x: 388, endPoint y: 275, distance: 254.9
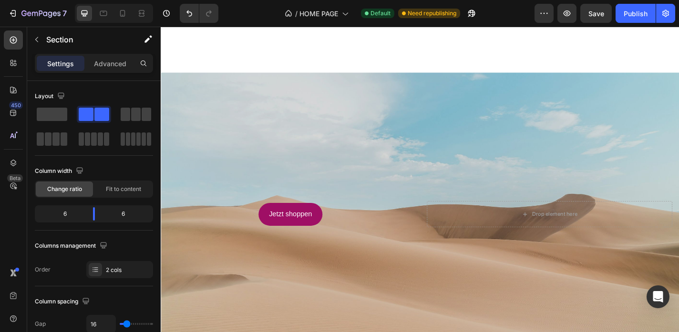
scroll to position [0, 0]
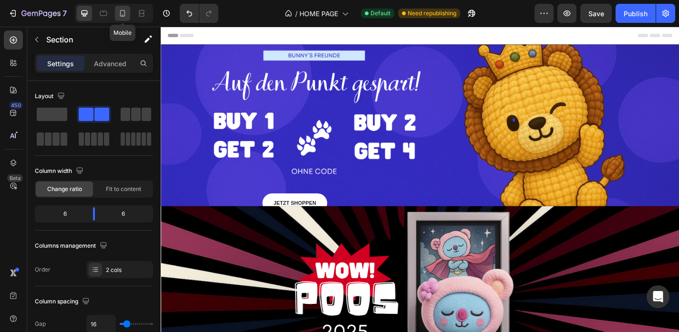
click at [126, 14] on icon at bounding box center [123, 14] width 10 height 10
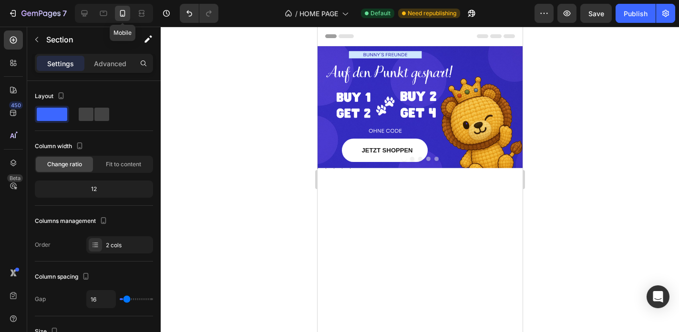
type input "0"
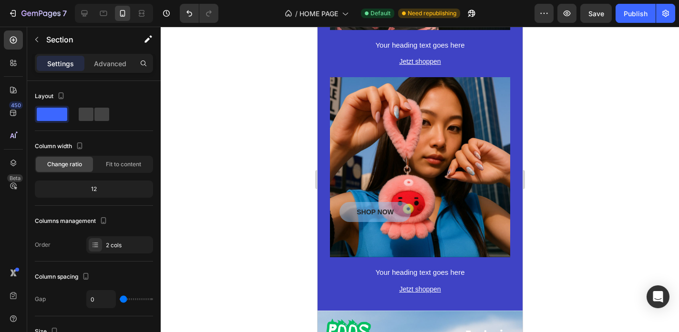
scroll to position [1056, 0]
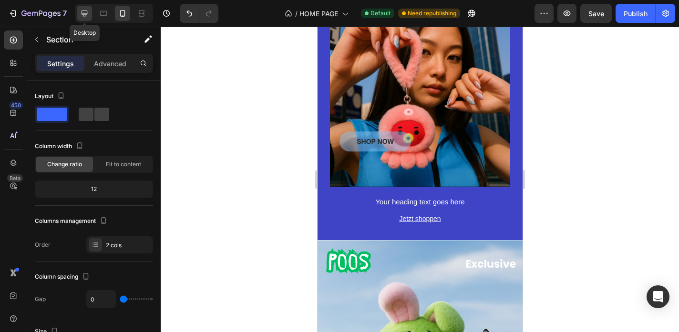
click at [82, 10] on icon at bounding box center [85, 14] width 10 height 10
type input "16"
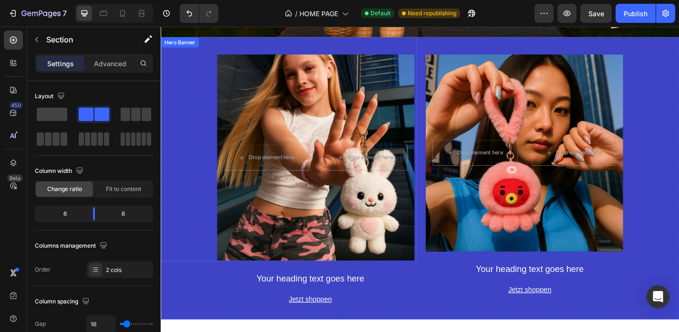
scroll to position [619, 0]
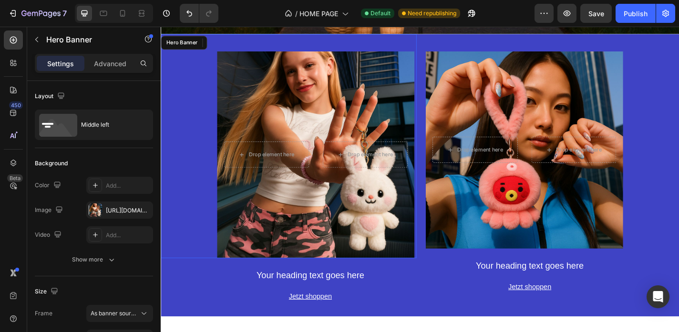
click at [360, 131] on div "Background Image" at bounding box center [332, 168] width 218 height 228
click at [117, 215] on div "[URL][DOMAIN_NAME]" at bounding box center [119, 210] width 67 height 17
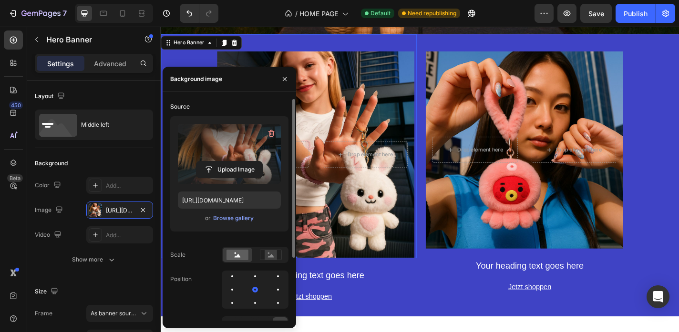
click at [220, 155] on label at bounding box center [229, 154] width 103 height 60
click at [220, 162] on input "file" at bounding box center [229, 170] width 66 height 16
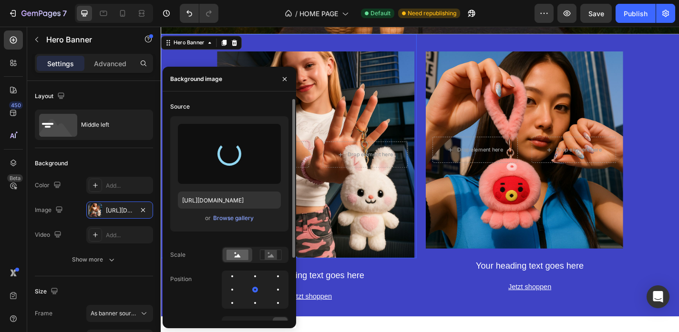
type input "[URL][DOMAIN_NAME]"
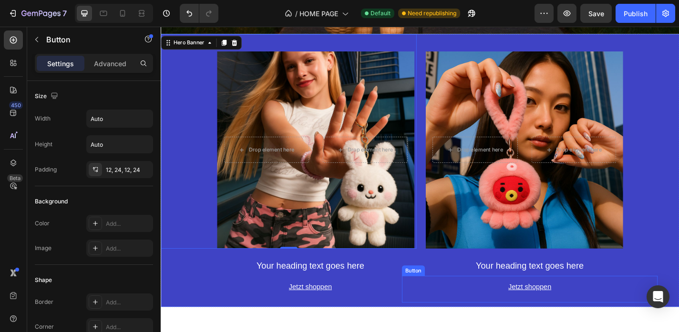
click at [477, 311] on div "Jetzt shoppen Button" at bounding box center [568, 317] width 282 height 30
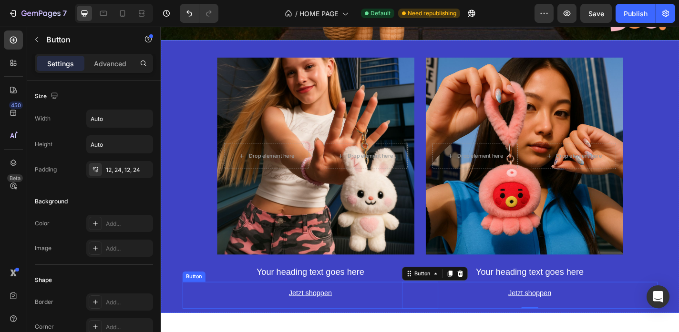
scroll to position [612, 0]
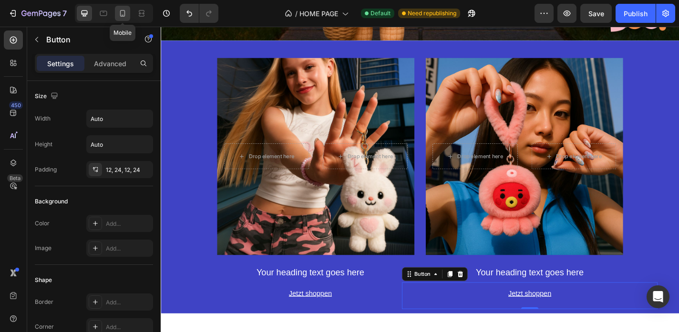
click at [124, 20] on div at bounding box center [122, 13] width 15 height 15
type input "14"
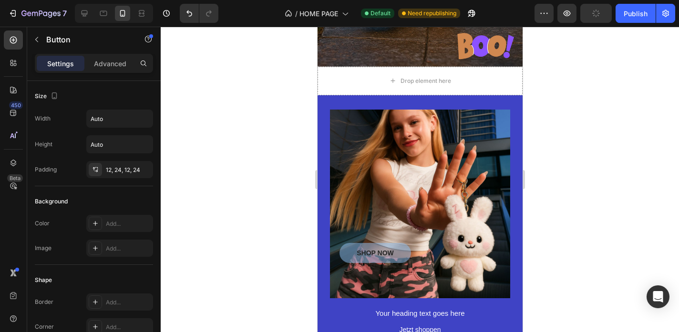
scroll to position [730, 0]
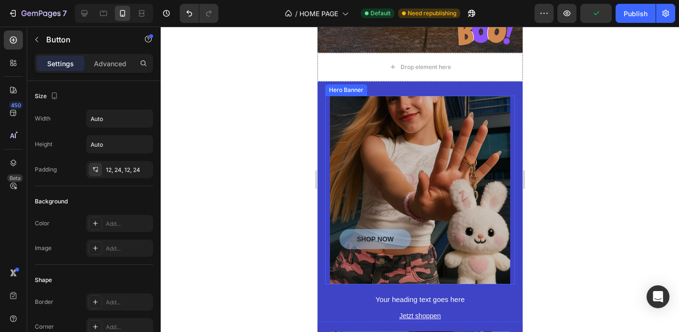
click at [356, 143] on div "Overlay" at bounding box center [419, 190] width 180 height 189
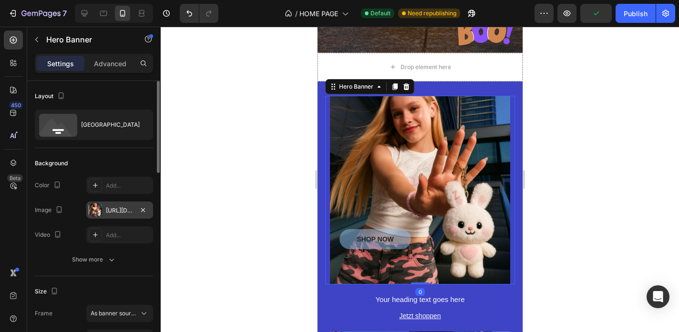
click at [110, 209] on div "[URL][DOMAIN_NAME]" at bounding box center [120, 210] width 28 height 9
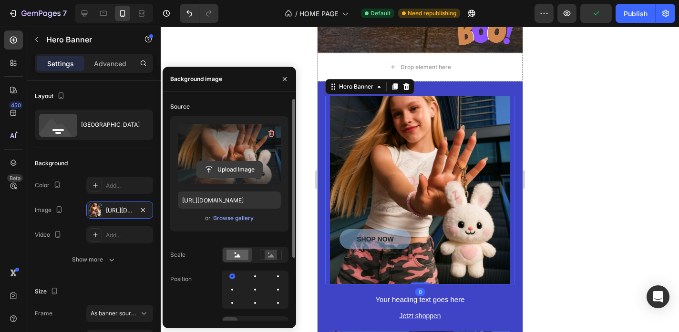
click at [225, 176] on input "file" at bounding box center [229, 170] width 66 height 16
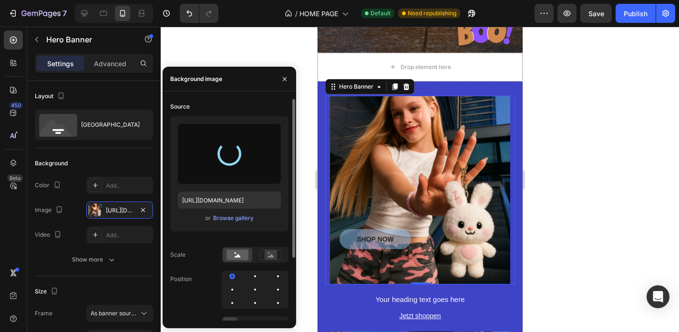
type input "[URL][DOMAIN_NAME]"
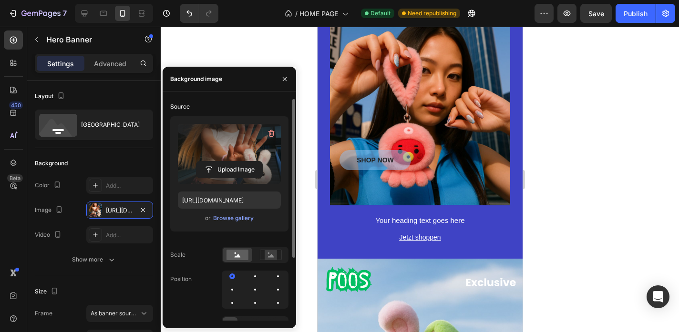
scroll to position [1063, 0]
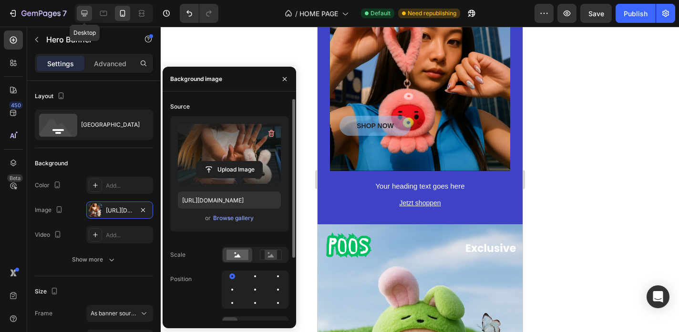
click at [87, 9] on icon at bounding box center [85, 14] width 10 height 10
type input "2000"
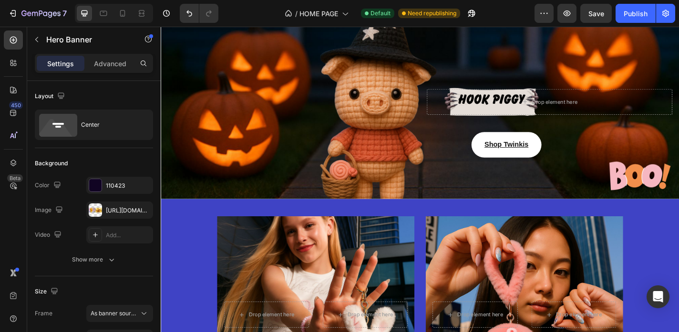
scroll to position [452, 0]
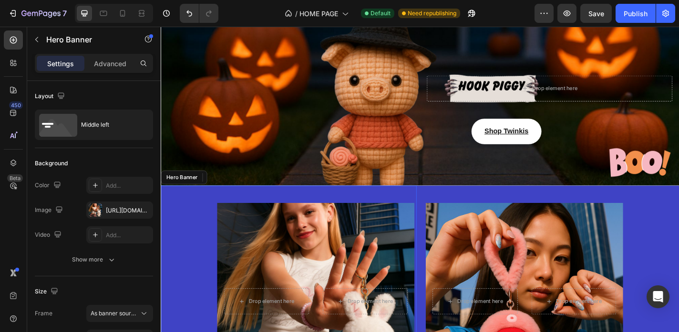
drag, startPoint x: 207, startPoint y: 219, endPoint x: 301, endPoint y: 226, distance: 93.7
click at [207, 219] on div "Drop element here Drop element here Hero Banner" at bounding box center [302, 320] width 282 height 237
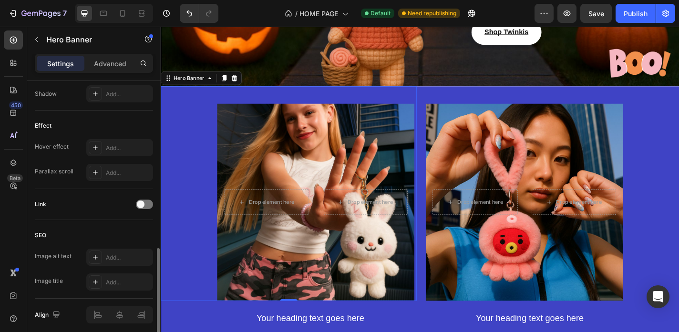
scroll to position [606, 0]
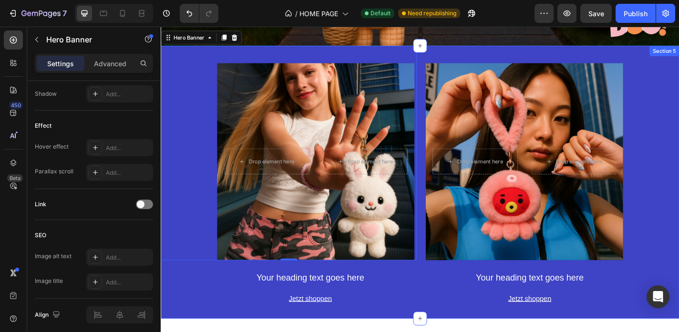
click at [448, 274] on div "Drop element here Drop element here Hero Banner 0 Your heading text goes here H…" at bounding box center [447, 199] width 572 height 302
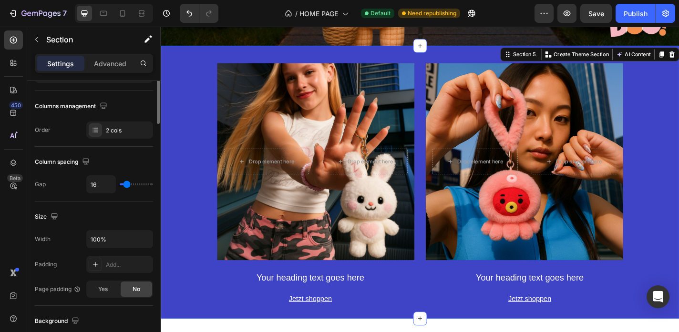
scroll to position [193, 0]
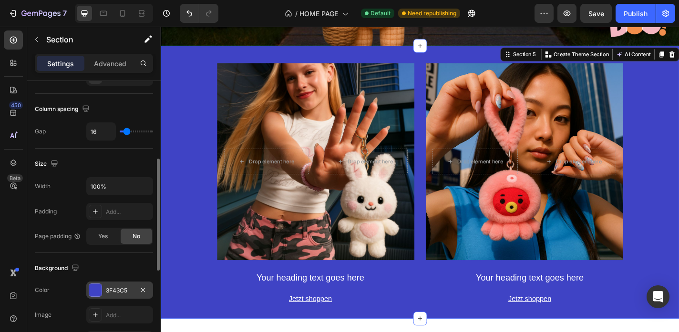
click at [102, 282] on div "3F43C5" at bounding box center [119, 290] width 67 height 17
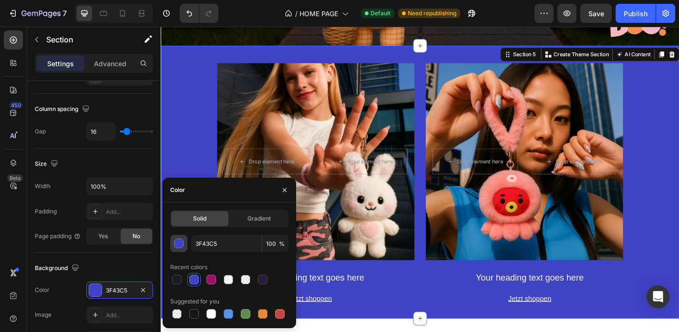
click at [184, 243] on button "button" at bounding box center [178, 243] width 17 height 17
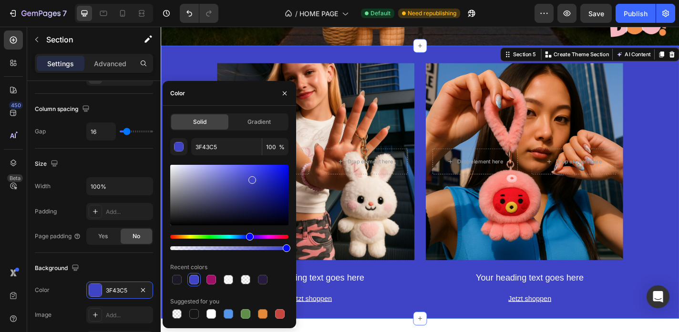
click at [262, 236] on div "Hue" at bounding box center [229, 237] width 118 height 4
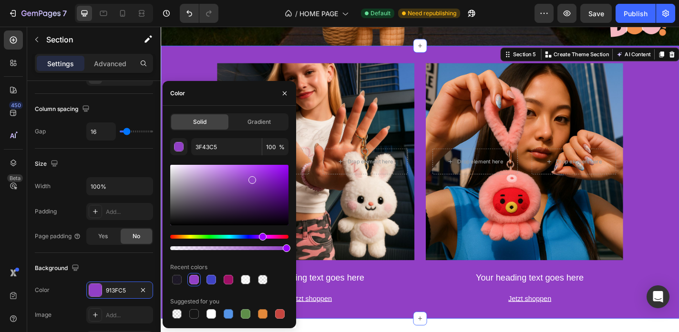
type input "913FC5"
click at [148, 111] on div "Column spacing" at bounding box center [94, 109] width 118 height 15
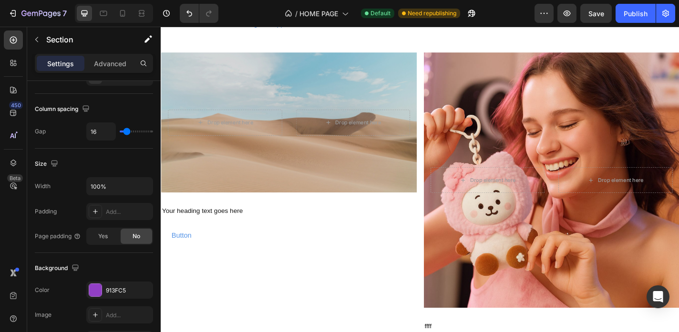
scroll to position [1620, 0]
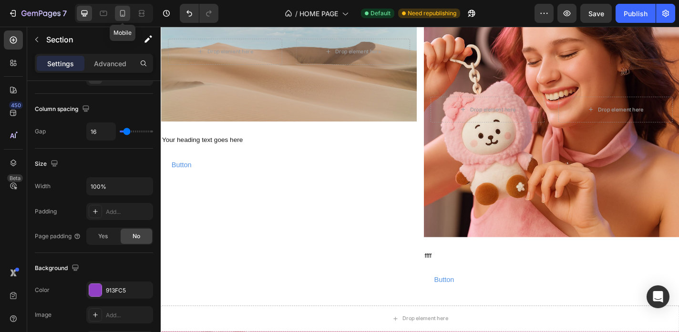
click at [125, 20] on div at bounding box center [122, 13] width 15 height 15
type input "0"
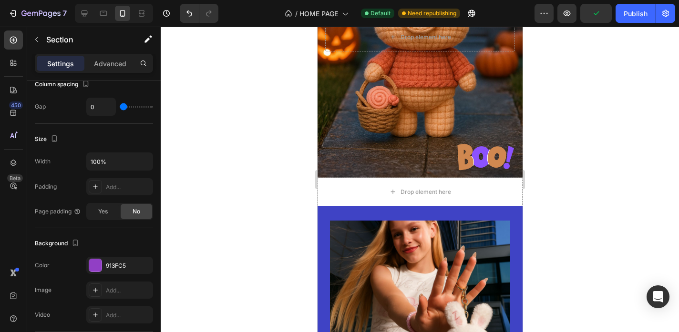
scroll to position [772, 0]
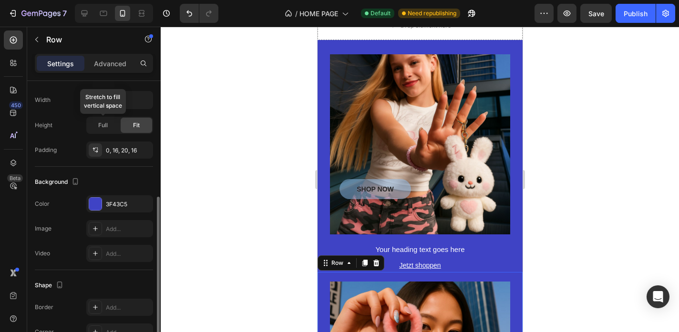
scroll to position [210, 0]
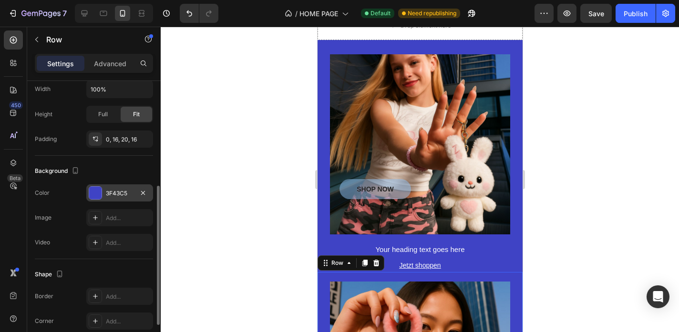
click at [108, 189] on div "3F43C5" at bounding box center [120, 193] width 28 height 9
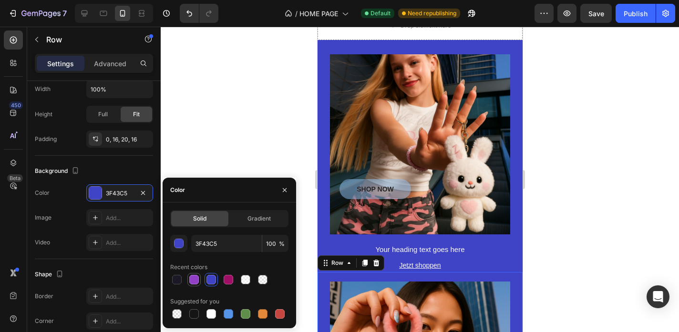
click at [192, 278] on div at bounding box center [194, 280] width 10 height 10
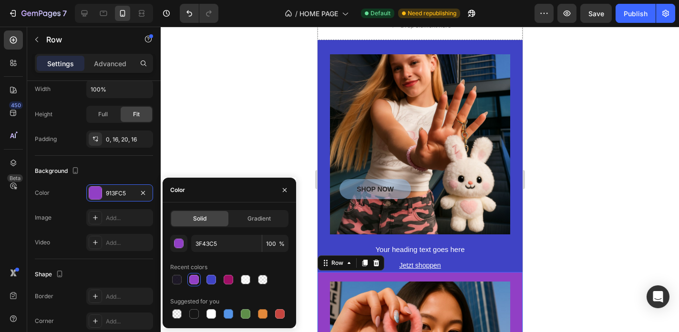
type input "913FC5"
click at [323, 174] on div "SHOP NOW Button Hero Banner Your heading text goes here Heading Jetzt shoppen […" at bounding box center [419, 156] width 205 height 232
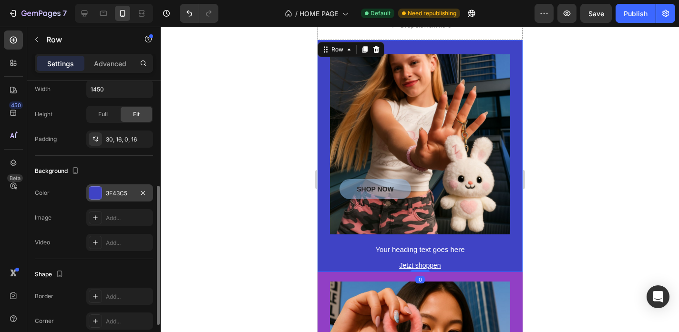
click at [109, 190] on div "3F43C5" at bounding box center [120, 193] width 28 height 9
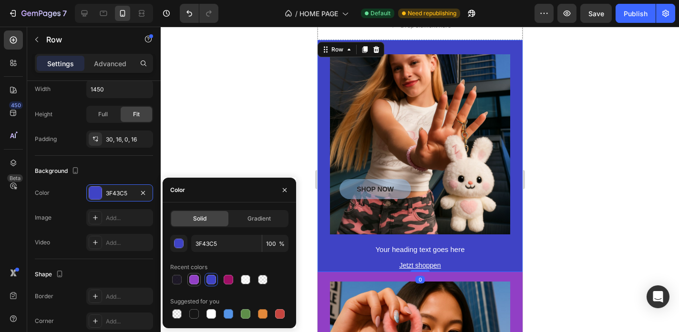
click at [195, 277] on div at bounding box center [194, 280] width 10 height 10
type input "913FC5"
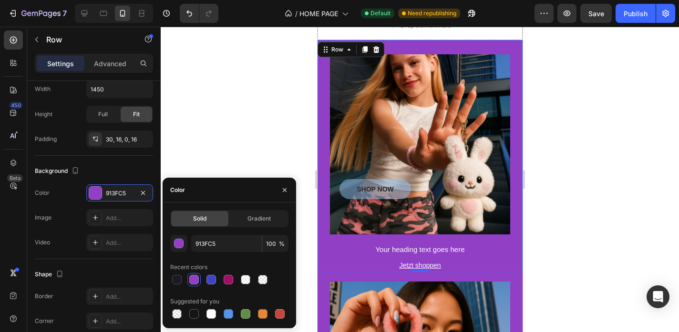
click at [283, 156] on div at bounding box center [420, 180] width 518 height 306
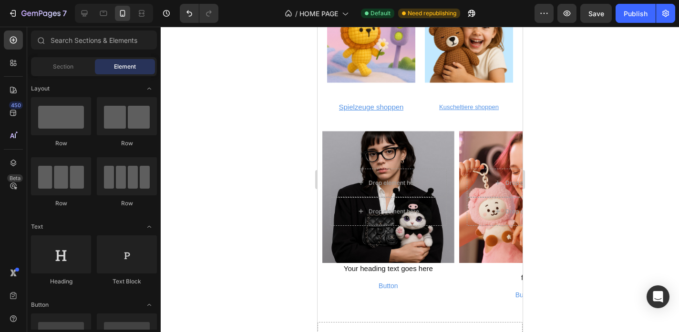
scroll to position [2546, 0]
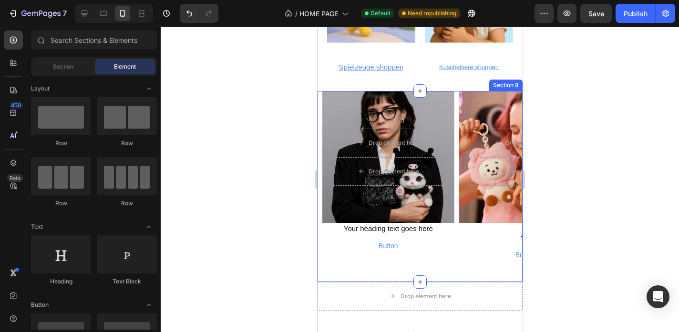
click at [321, 110] on div "Drop element here Drop element here Hero Banner Your heading text goes here Hea…" at bounding box center [419, 186] width 205 height 191
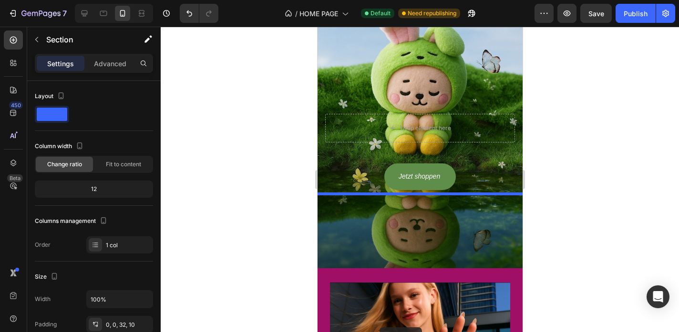
scroll to position [624, 0]
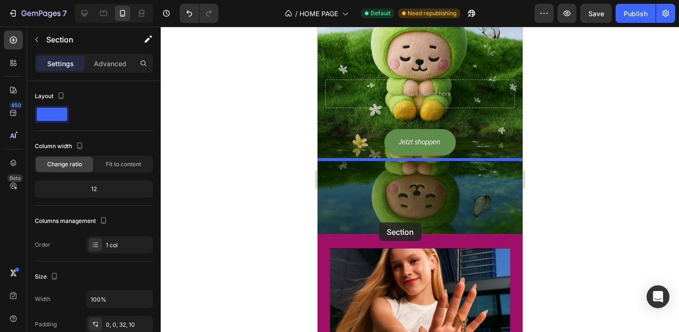
drag, startPoint x: 331, startPoint y: 85, endPoint x: 379, endPoint y: 223, distance: 145.7
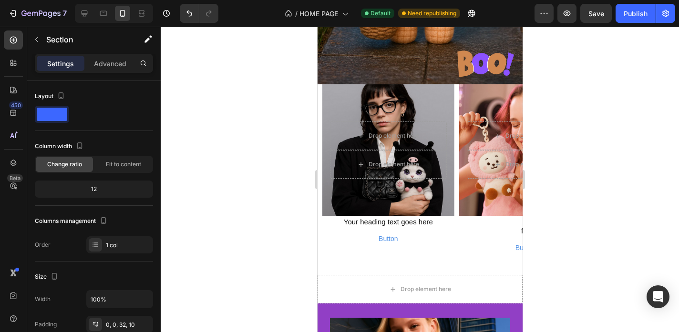
scroll to position [700, 0]
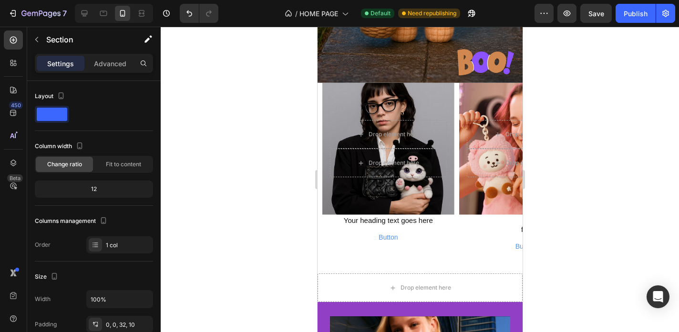
click at [319, 129] on div "Drop element here Drop element here Hero Banner Your heading text goes here Hea…" at bounding box center [419, 178] width 205 height 191
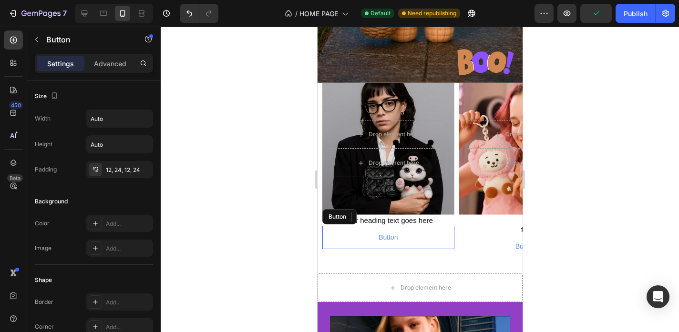
click at [335, 236] on div "Button Button" at bounding box center [388, 237] width 132 height 23
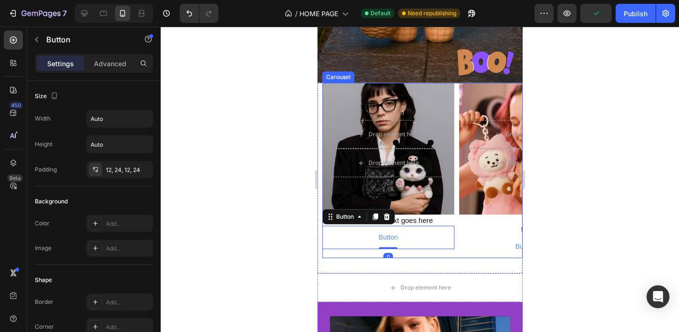
click at [329, 253] on div "Drop element here Drop element here Hero Banner Your heading text goes here Hea…" at bounding box center [388, 170] width 132 height 175
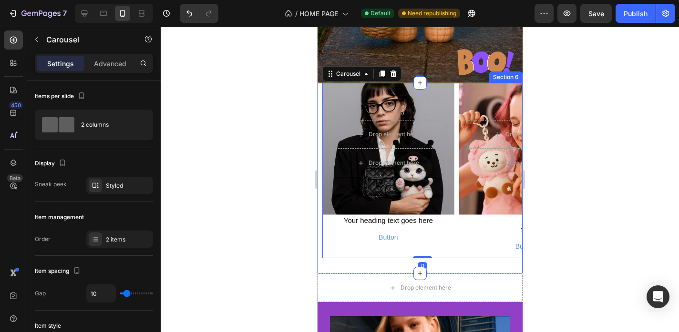
click at [323, 268] on div "Drop element here Drop element here Hero Banner Your heading text goes here Hea…" at bounding box center [419, 178] width 205 height 191
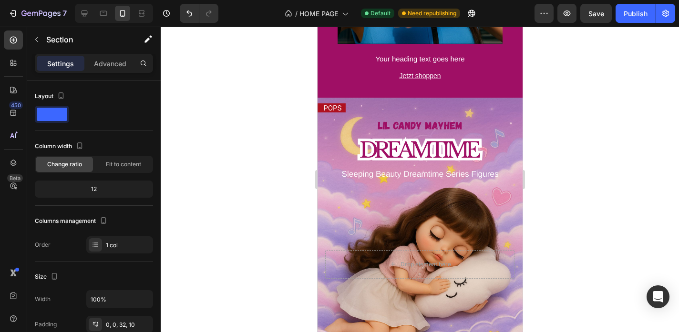
scroll to position [2301, 0]
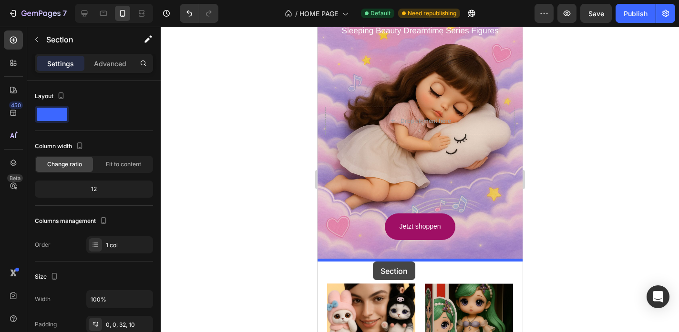
drag, startPoint x: 331, startPoint y: 75, endPoint x: 372, endPoint y: 262, distance: 191.0
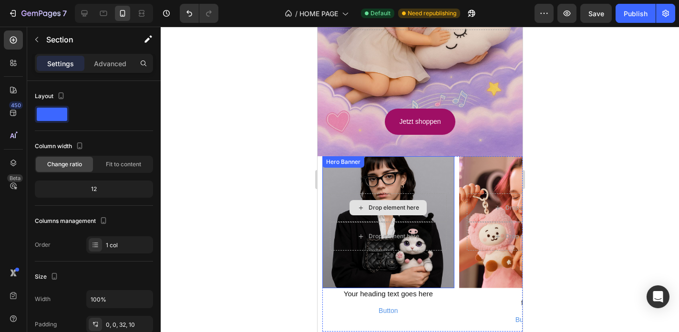
scroll to position [2247, 0]
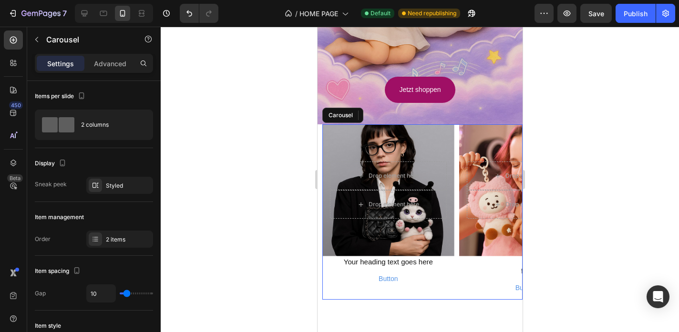
click at [342, 293] on div "Drop element here Drop element here Hero Banner Your heading text goes here Hea…" at bounding box center [388, 211] width 132 height 175
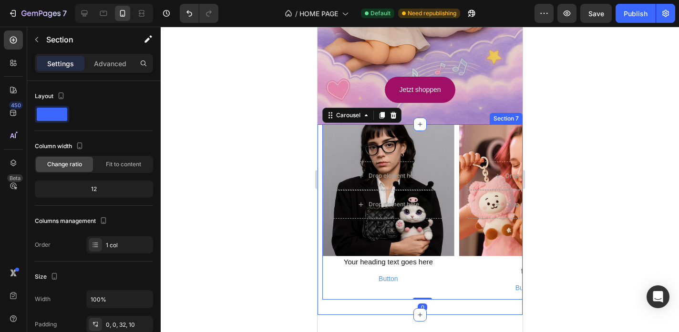
click at [360, 308] on div "Drop element here Drop element here Hero Banner Your heading text goes here Hea…" at bounding box center [419, 219] width 205 height 191
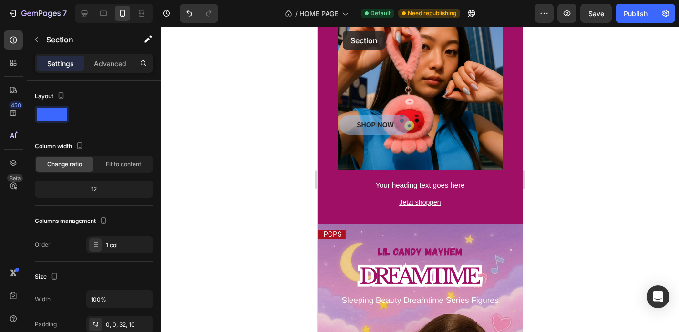
scroll to position [1797, 0]
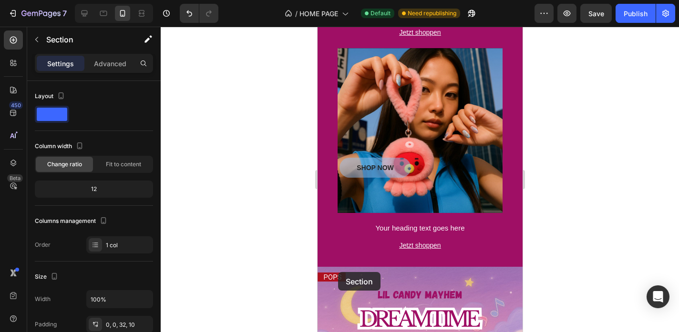
drag, startPoint x: 335, startPoint y: 117, endPoint x: 338, endPoint y: 272, distance: 155.0
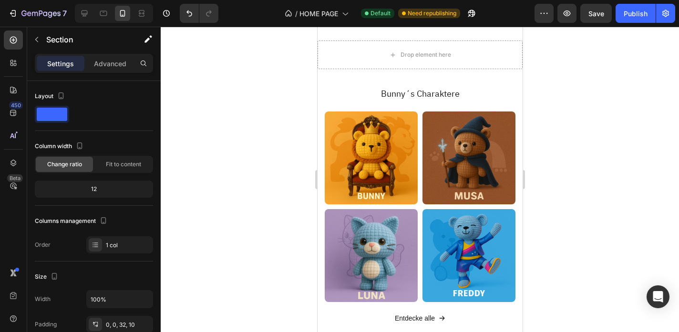
scroll to position [2787, 0]
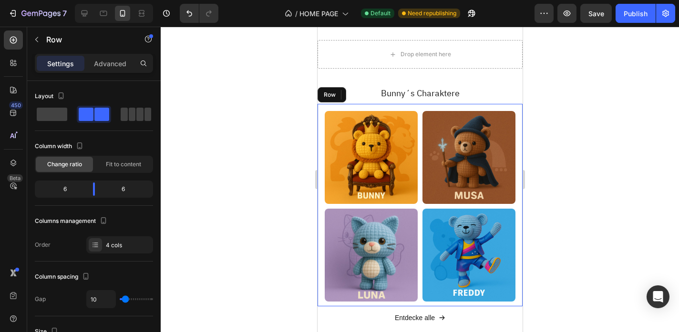
click at [324, 105] on div "Image Image Image Image Row" at bounding box center [419, 205] width 205 height 203
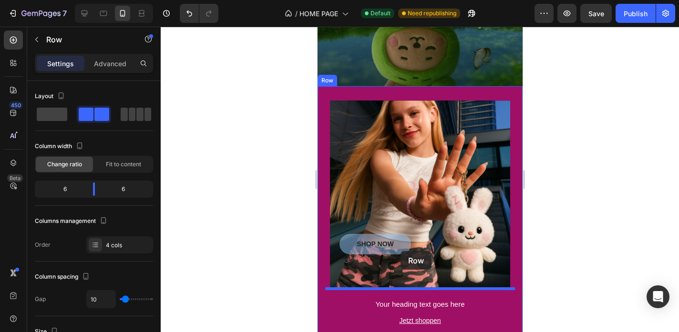
scroll to position [1211, 0]
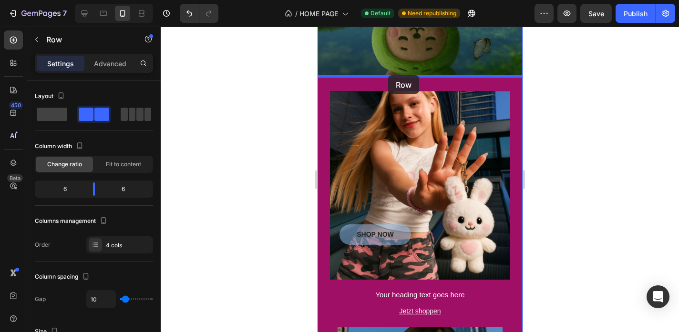
drag, startPoint x: 324, startPoint y: 96, endPoint x: 388, endPoint y: 75, distance: 66.8
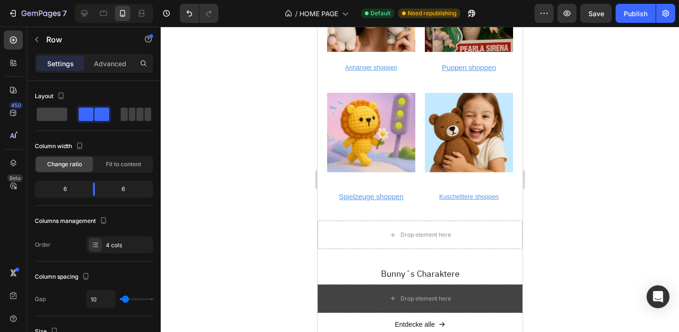
scroll to position [2543, 0]
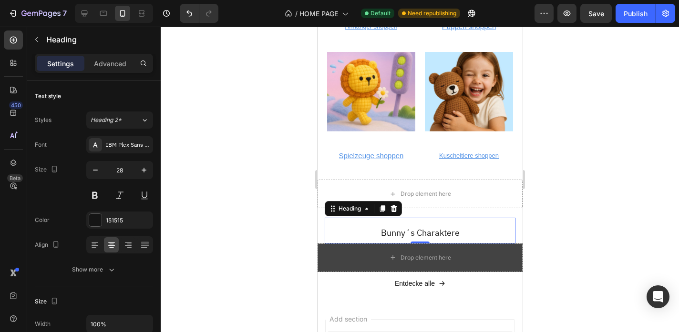
click at [370, 233] on h2 "Bunny´s Charaktere" at bounding box center [419, 233] width 191 height 21
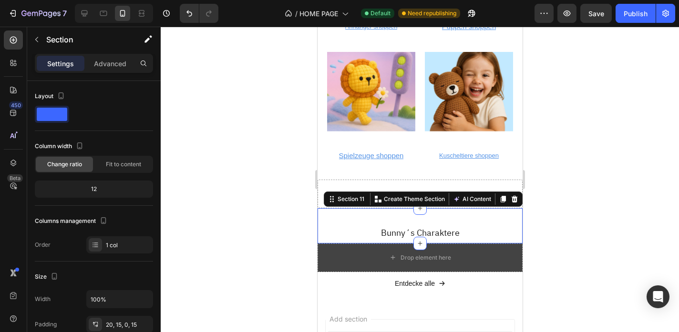
click at [321, 213] on div "IP - CHARAKTERE Heading Bunny´s Charaktere Heading Section 11 You can create re…" at bounding box center [419, 225] width 205 height 35
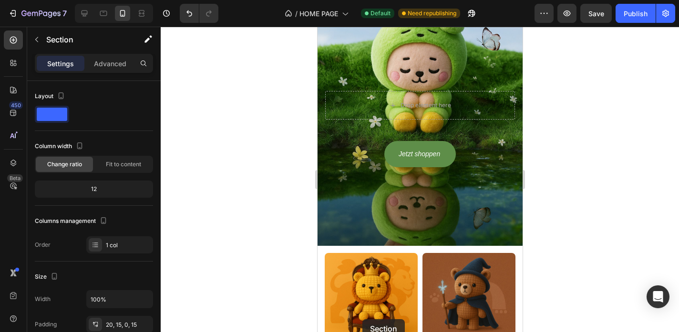
scroll to position [1106, 0]
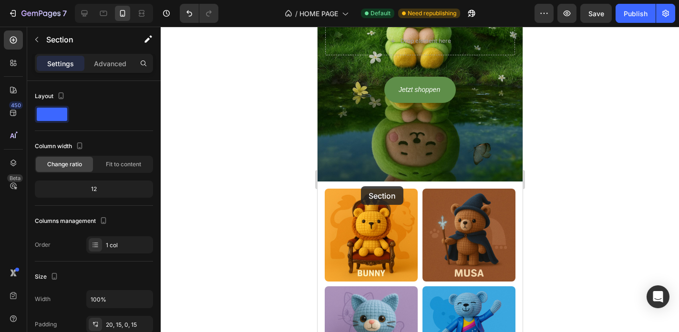
drag, startPoint x: 330, startPoint y: 199, endPoint x: 360, endPoint y: 185, distance: 33.1
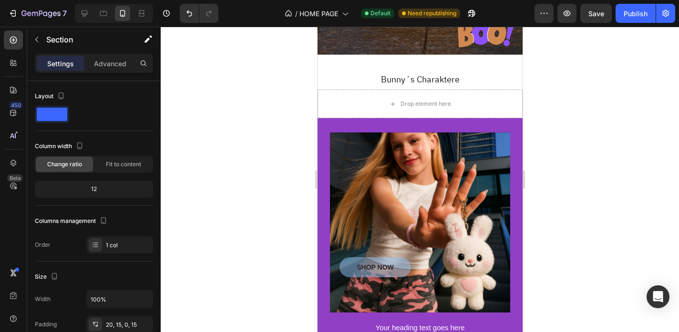
scroll to position [736, 0]
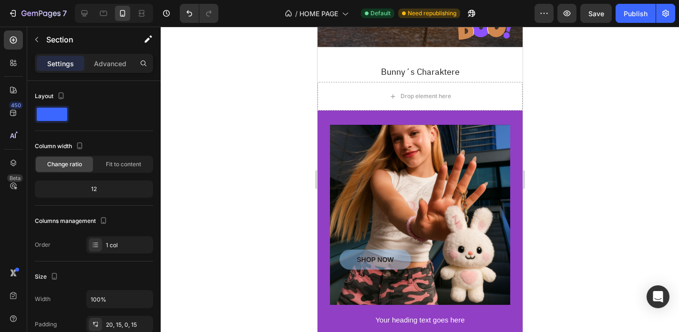
click at [320, 63] on div "IP - CHARAKTERE Heading Bunny´s Charaktere Heading Section 6" at bounding box center [419, 64] width 205 height 35
click at [515, 73] on div "IP - CHARAKTERE Heading Bunny´s Charaktere Heading Section 6" at bounding box center [419, 64] width 205 height 35
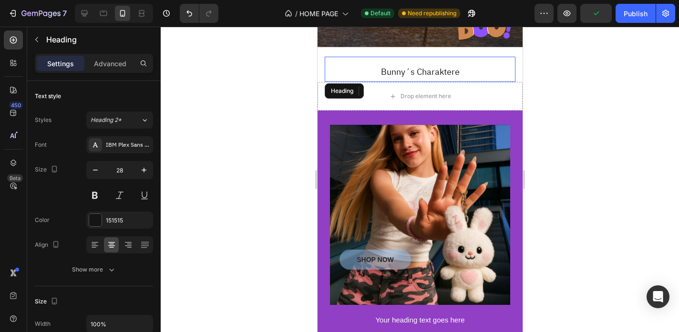
click at [504, 66] on h2 "Bunny´s Charaktere" at bounding box center [419, 72] width 191 height 21
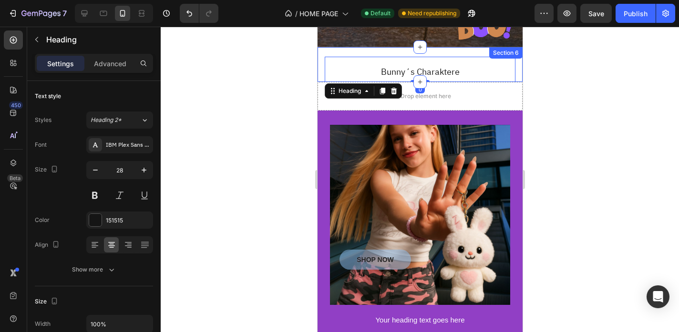
click at [519, 60] on div "IP - CHARAKTERE Heading Bunny´s Charaktere Heading 0 Section 6" at bounding box center [419, 64] width 205 height 35
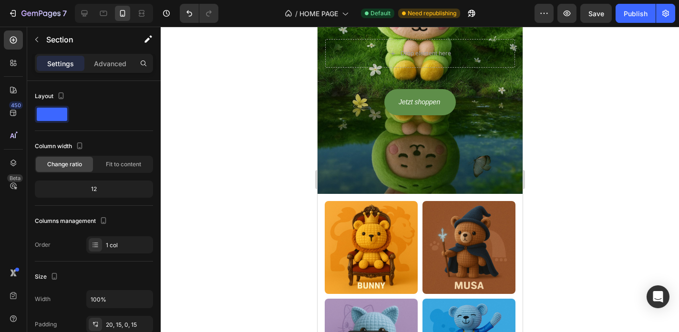
scroll to position [1464, 0]
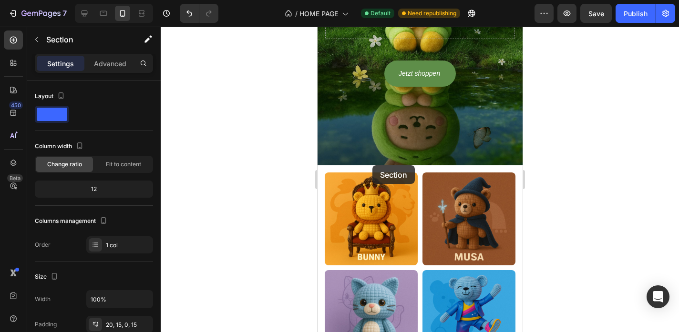
drag, startPoint x: 331, startPoint y: 55, endPoint x: 372, endPoint y: 165, distance: 117.5
click at [372, 165] on div "iPhone 15 Pro Max ( 430 px) iPhone 13 Mini iPhone 13 Pro iPhone 11 Pro Max iPho…" at bounding box center [419, 225] width 205 height 3327
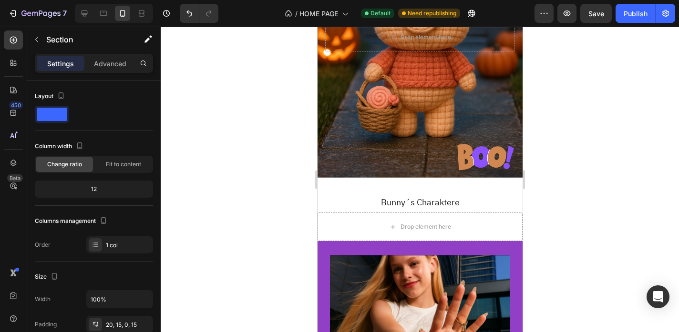
scroll to position [630, 0]
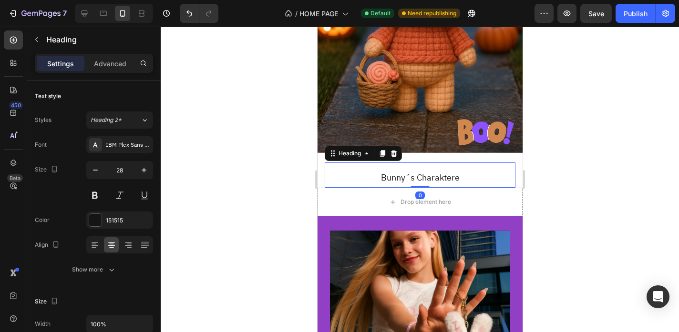
click at [370, 178] on h2 "Bunny´s Charaktere" at bounding box center [419, 177] width 191 height 21
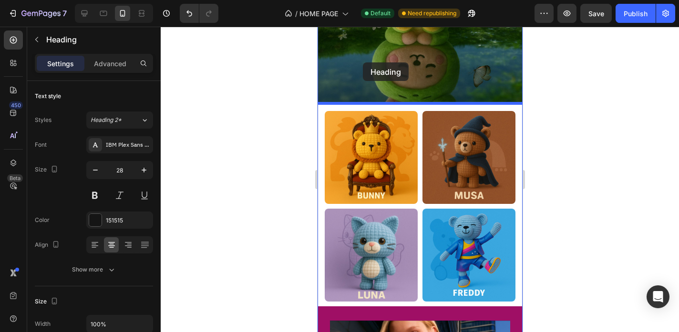
scroll to position [1492, 0]
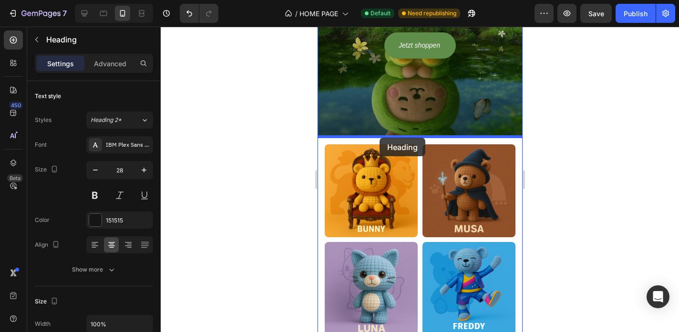
drag, startPoint x: 332, startPoint y: 153, endPoint x: 379, endPoint y: 137, distance: 49.8
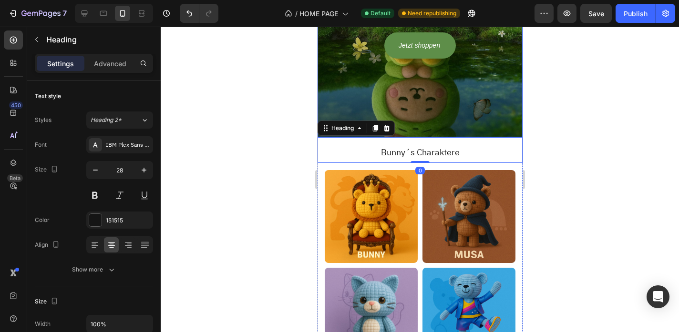
click at [545, 109] on div at bounding box center [420, 180] width 518 height 306
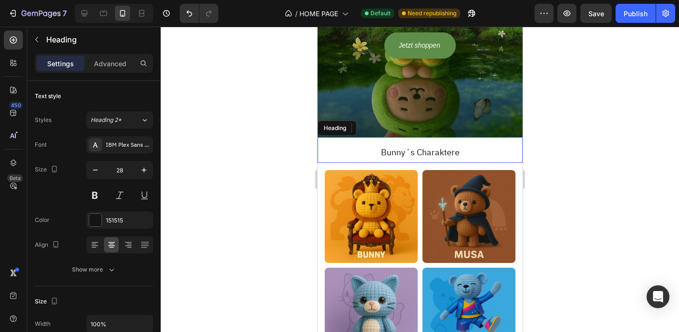
click at [479, 152] on h2 "Bunny´s Charaktere" at bounding box center [419, 152] width 205 height 21
click at [117, 66] on p "Advanced" at bounding box center [110, 64] width 32 height 10
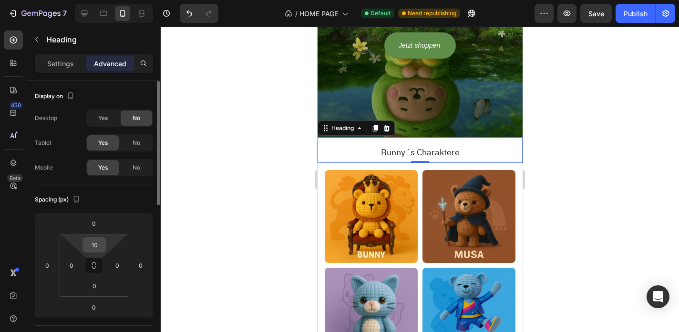
click at [97, 242] on input "10" at bounding box center [94, 245] width 19 height 14
type input "30"
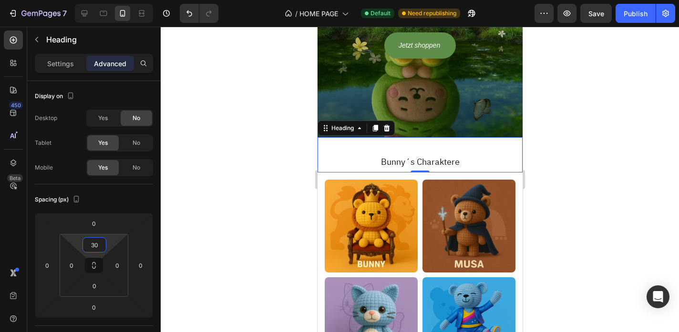
click at [246, 199] on div at bounding box center [420, 180] width 518 height 306
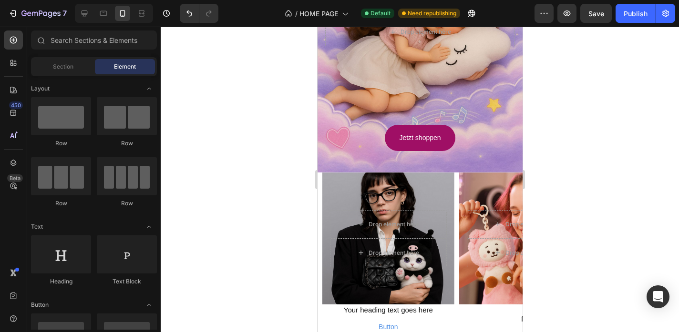
scroll to position [2158, 0]
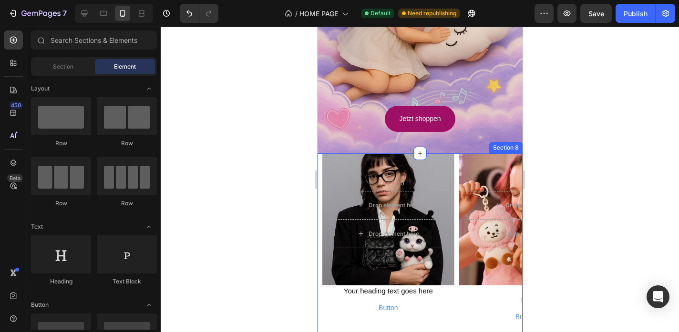
click at [319, 162] on div "Drop element here Drop element here Hero Banner Your heading text goes here Hea…" at bounding box center [419, 249] width 205 height 191
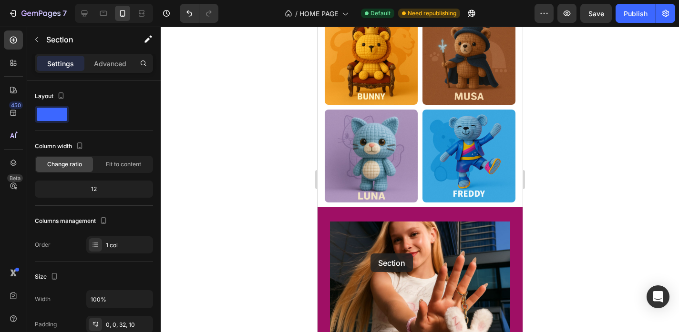
scroll to position [1363, 0]
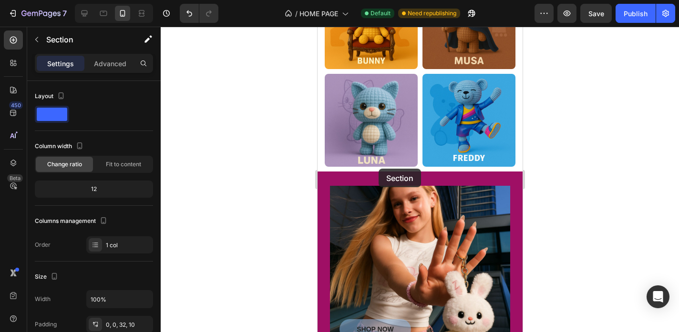
drag, startPoint x: 332, startPoint y: 144, endPoint x: 378, endPoint y: 169, distance: 51.8
click at [378, 169] on div "iPhone 15 Pro Max ( 430 px) iPhone 13 Mini iPhone 13 Pro iPhone 11 Pro Max iPho…" at bounding box center [419, 178] width 205 height 3029
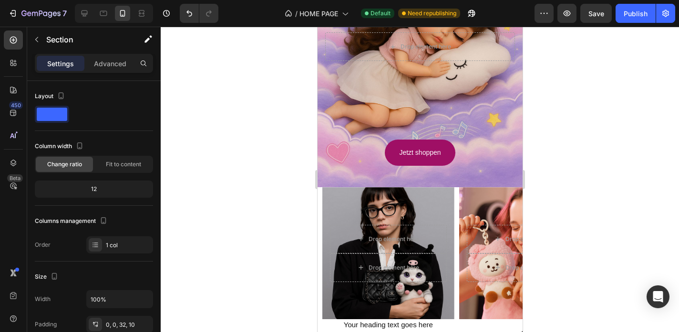
scroll to position [2228, 0]
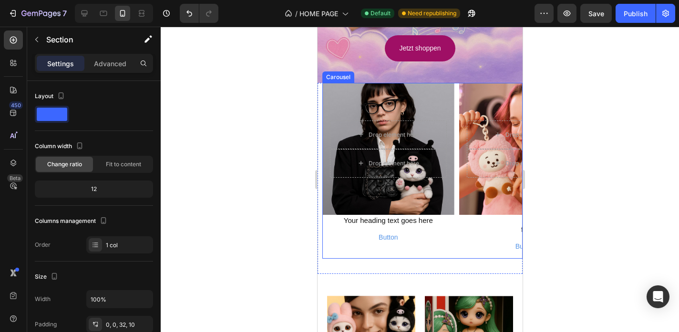
click at [366, 252] on div "Drop element here Drop element here Hero Banner Your heading text goes here Hea…" at bounding box center [388, 170] width 132 height 175
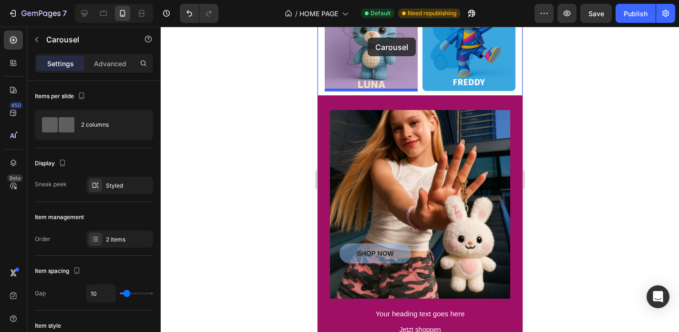
scroll to position [1324, 0]
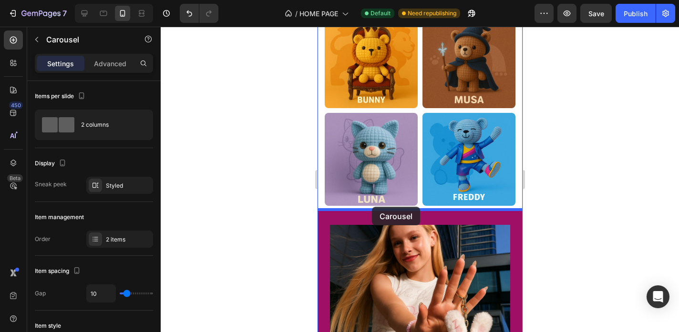
drag, startPoint x: 332, startPoint y: 74, endPoint x: 371, endPoint y: 207, distance: 138.8
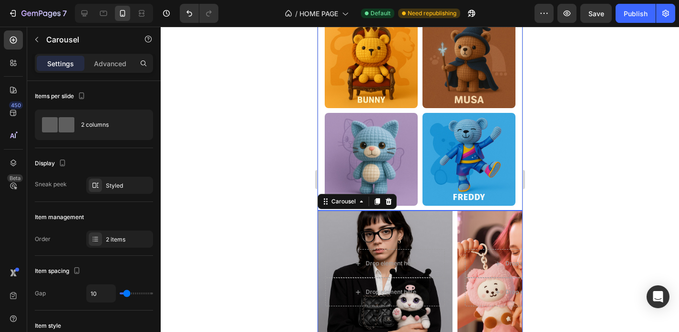
click at [423, 206] on div "Image Image Image Image Row" at bounding box center [419, 109] width 205 height 203
drag, startPoint x: 455, startPoint y: 222, endPoint x: 608, endPoint y: 195, distance: 155.4
click at [455, 222] on div "Drop element here Drop element here Hero Banner Your heading text goes here Hea…" at bounding box center [419, 300] width 205 height 179
click at [112, 61] on p "Advanced" at bounding box center [110, 64] width 32 height 10
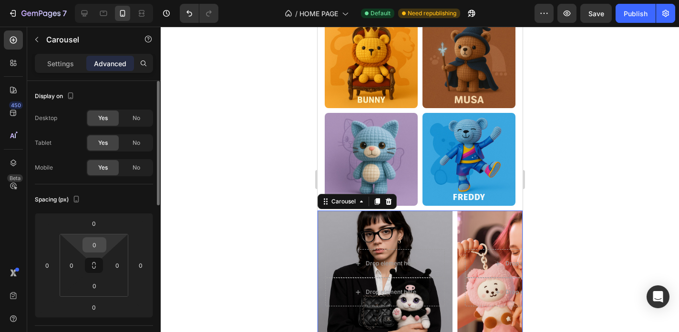
click at [93, 239] on input "0" at bounding box center [94, 245] width 19 height 14
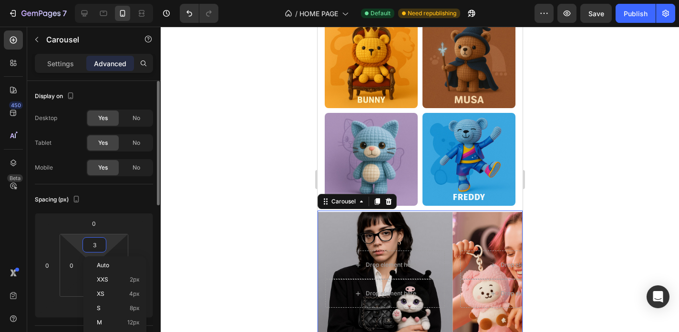
type input "30"
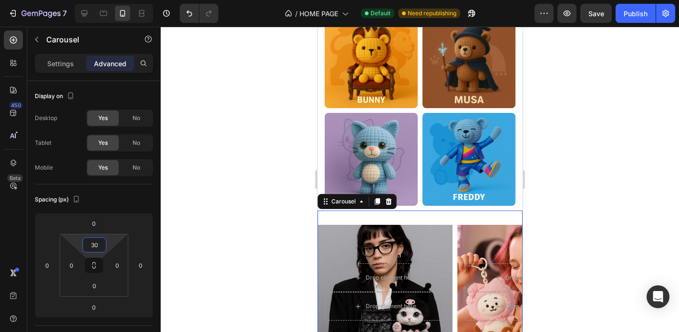
click at [211, 227] on div at bounding box center [420, 180] width 518 height 306
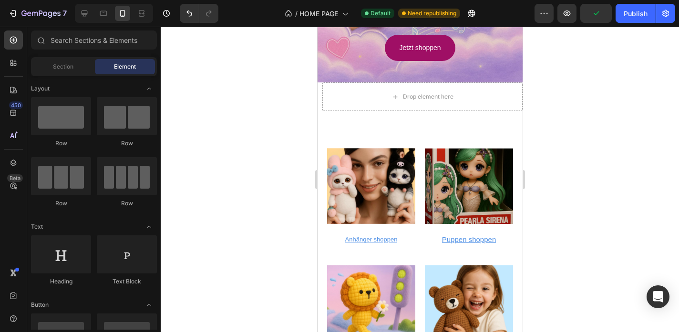
scroll to position [2418, 0]
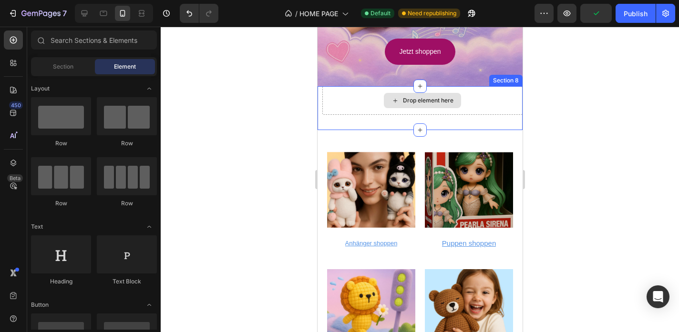
click at [346, 103] on div "Drop element here" at bounding box center [422, 100] width 200 height 29
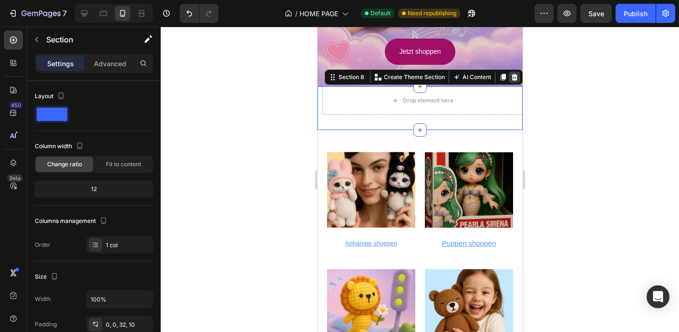
click at [516, 73] on icon at bounding box center [514, 77] width 8 height 8
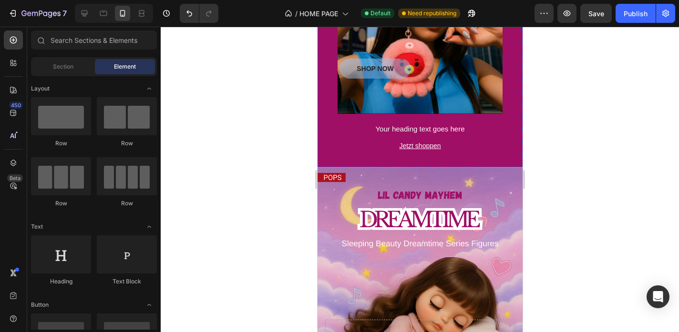
scroll to position [2352, 0]
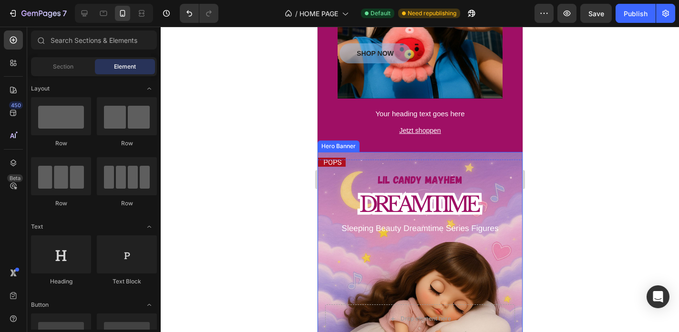
click at [359, 169] on div "Background Image" at bounding box center [419, 306] width 205 height 308
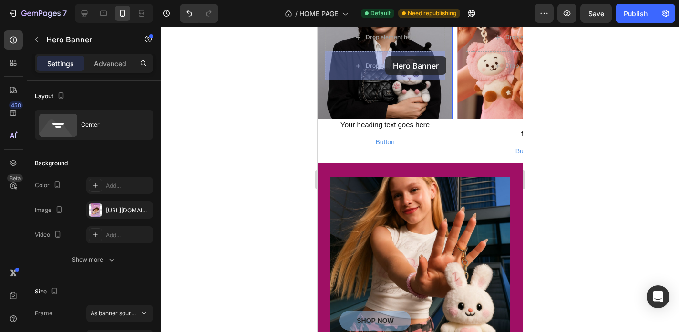
scroll to position [1847, 0]
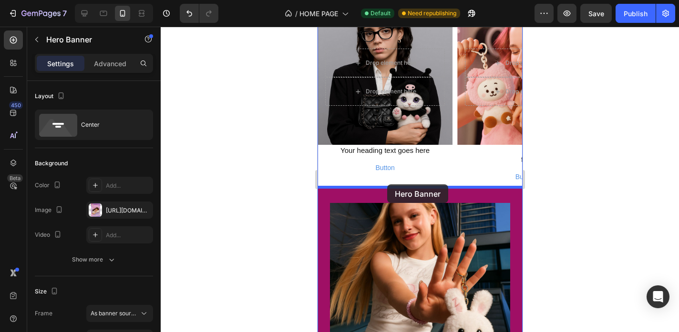
drag, startPoint x: 327, startPoint y: 143, endPoint x: 387, endPoint y: 185, distance: 73.3
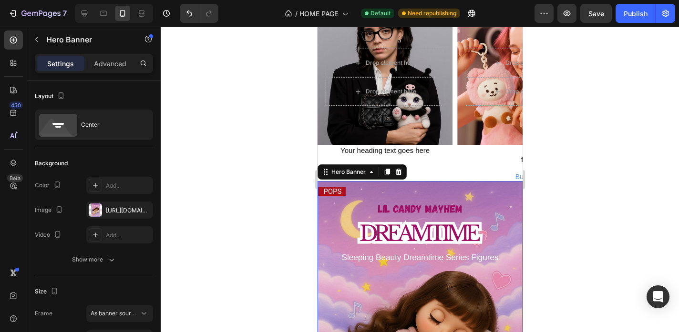
click at [564, 175] on div at bounding box center [420, 180] width 518 height 306
click at [436, 187] on div "Background Image" at bounding box center [419, 335] width 205 height 308
click at [113, 68] on p "Advanced" at bounding box center [110, 64] width 32 height 10
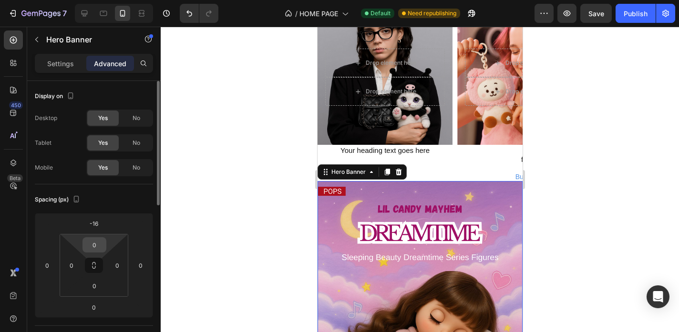
click at [97, 240] on input "0" at bounding box center [94, 245] width 19 height 14
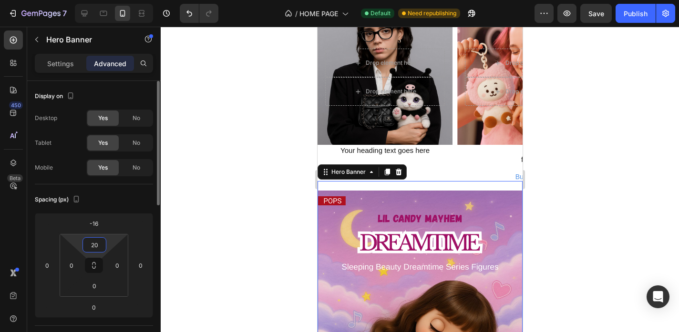
type input "2"
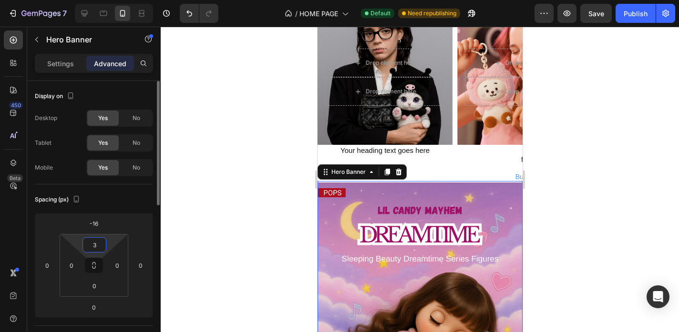
type input "30"
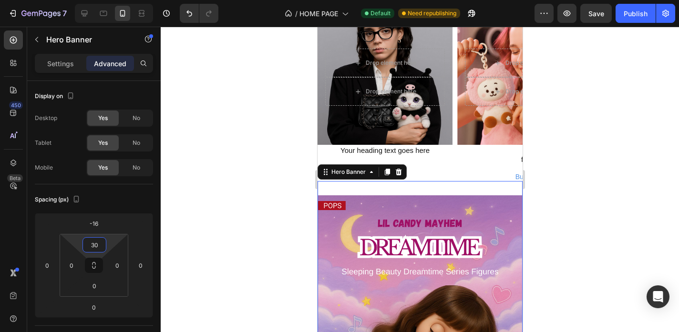
click at [233, 199] on div at bounding box center [420, 180] width 518 height 306
drag, startPoint x: 347, startPoint y: 204, endPoint x: 494, endPoint y: 180, distance: 149.2
click at [102, 247] on input "30" at bounding box center [94, 245] width 19 height 14
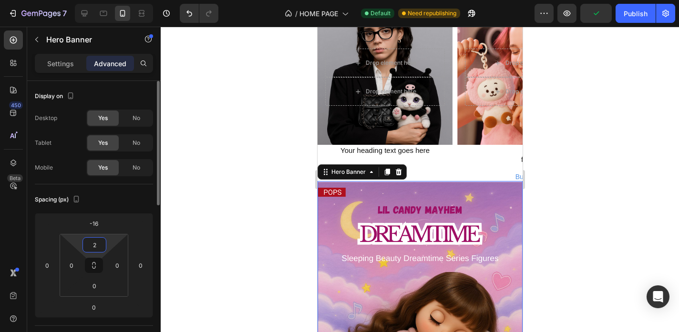
type input "20"
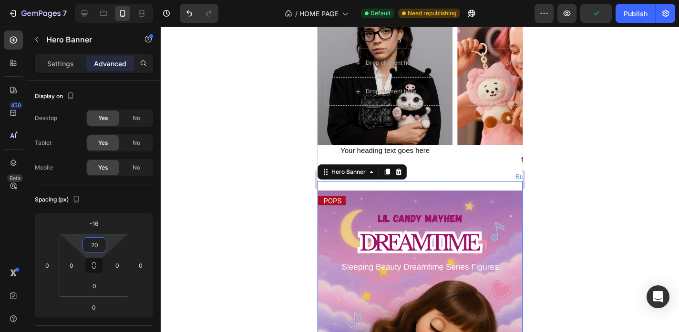
click at [226, 204] on div at bounding box center [420, 180] width 518 height 306
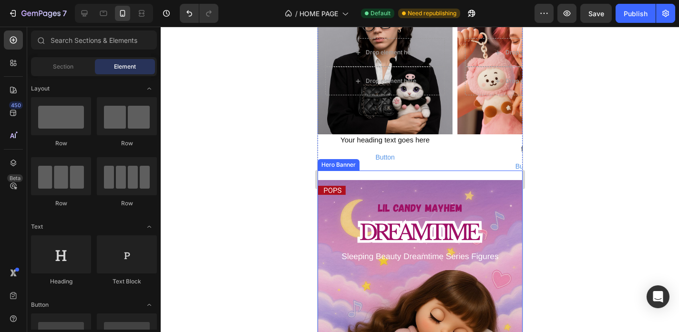
scroll to position [1859, 0]
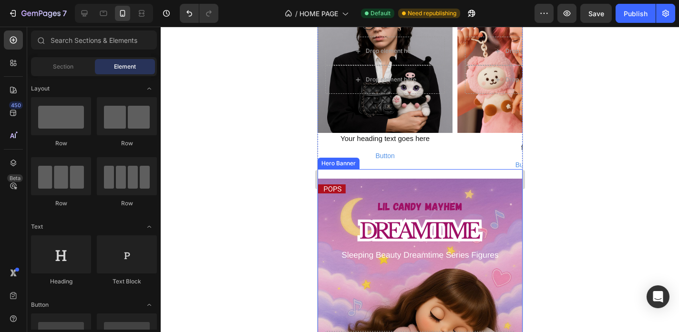
click at [359, 172] on div "Jetzt shoppen Button Drop element here Hero Banner" at bounding box center [419, 327] width 205 height 317
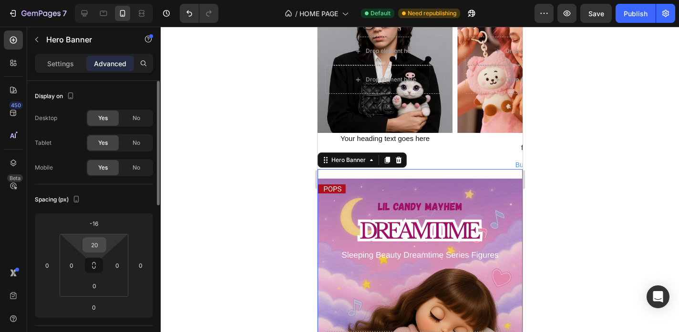
click at [94, 247] on input "20" at bounding box center [94, 245] width 19 height 14
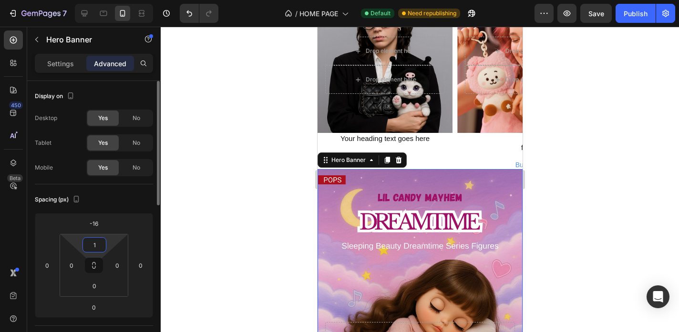
type input "14"
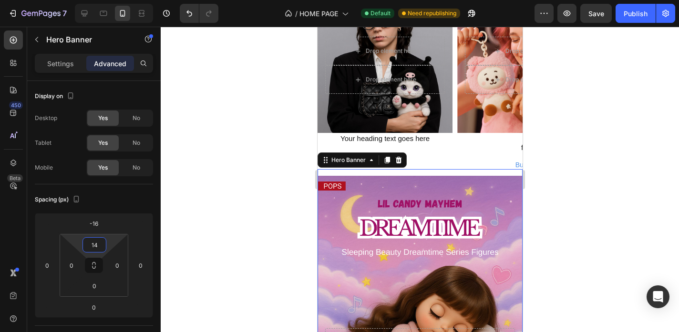
click at [247, 155] on div at bounding box center [420, 180] width 518 height 306
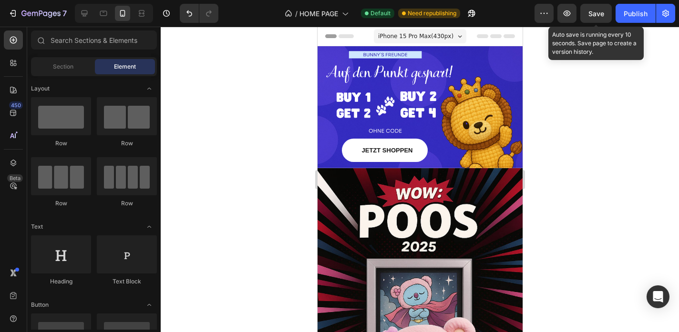
scroll to position [0, 0]
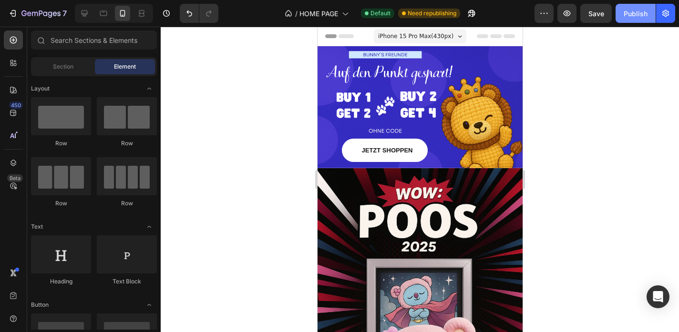
click at [632, 18] on div "Publish" at bounding box center [636, 14] width 24 height 10
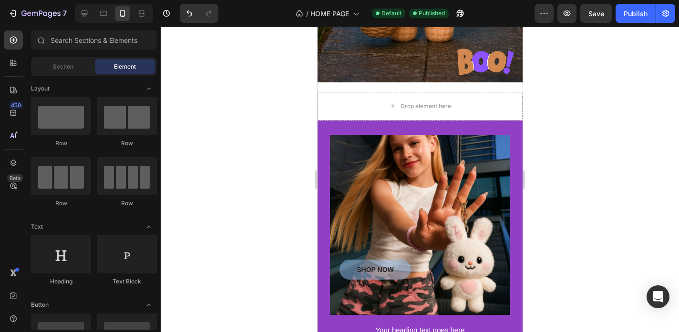
scroll to position [721, 0]
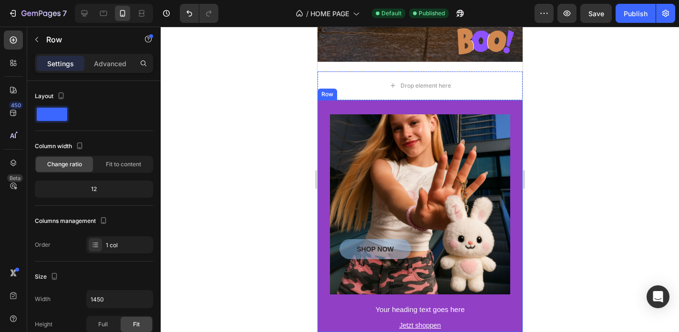
drag, startPoint x: 321, startPoint y: 107, endPoint x: 549, endPoint y: 133, distance: 229.9
click at [321, 107] on div "SHOP NOW Button Hero Banner Your heading text goes here Heading Jetzt shoppen […" at bounding box center [419, 216] width 205 height 232
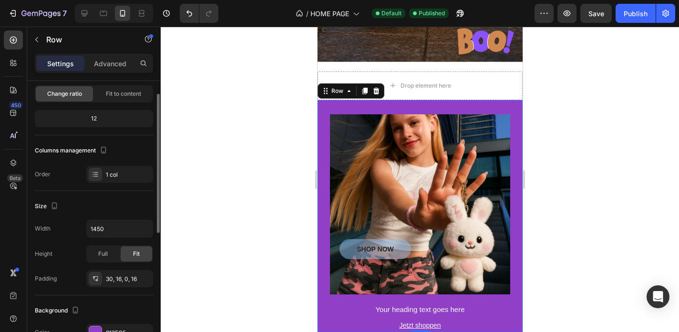
scroll to position [111, 0]
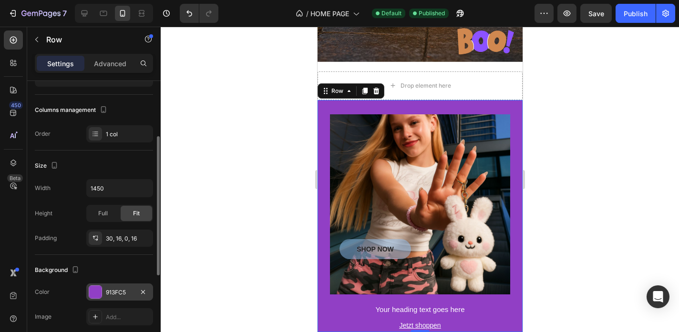
click at [113, 293] on div "913FC5" at bounding box center [120, 292] width 28 height 9
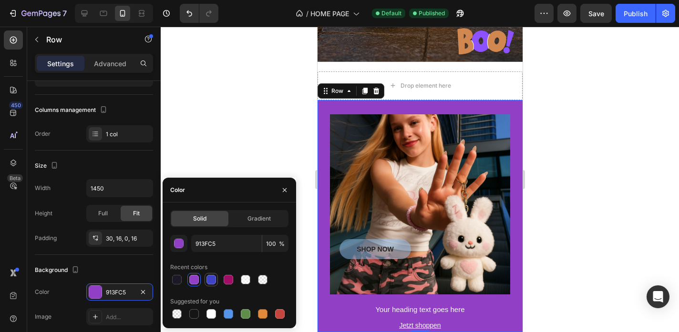
click at [209, 282] on div at bounding box center [211, 280] width 10 height 10
type input "3F43C5"
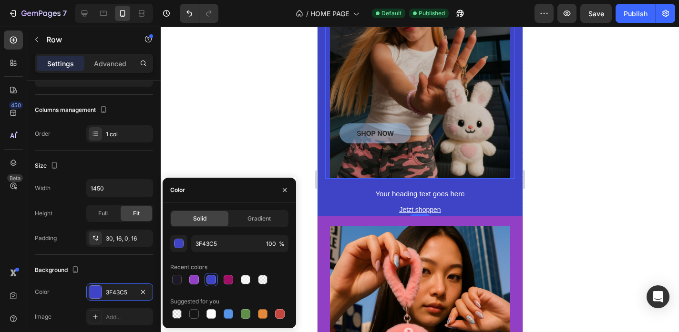
scroll to position [919, 0]
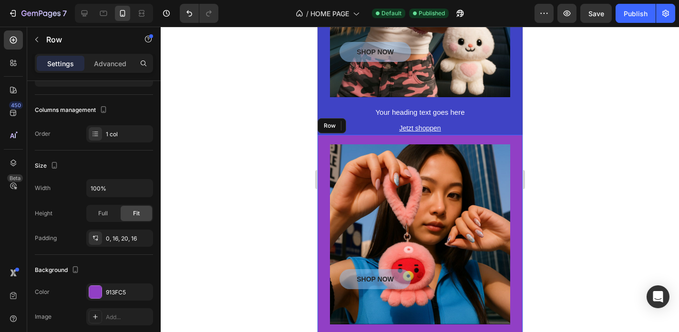
drag, startPoint x: 324, startPoint y: 164, endPoint x: 601, endPoint y: 202, distance: 279.6
click at [324, 164] on div "SHOP NOW Button Hero Banner Your heading text goes here Heading Jetzt shoppen […" at bounding box center [419, 257] width 205 height 244
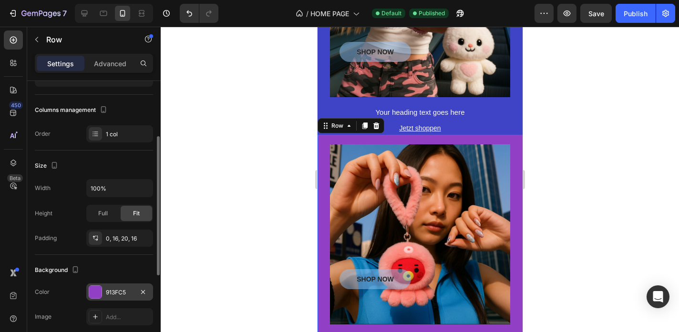
click at [121, 290] on div "913FC5" at bounding box center [120, 292] width 28 height 9
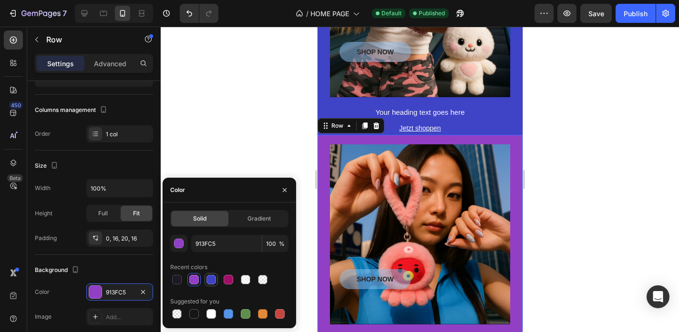
click at [212, 282] on div at bounding box center [211, 280] width 10 height 10
type input "3F43C5"
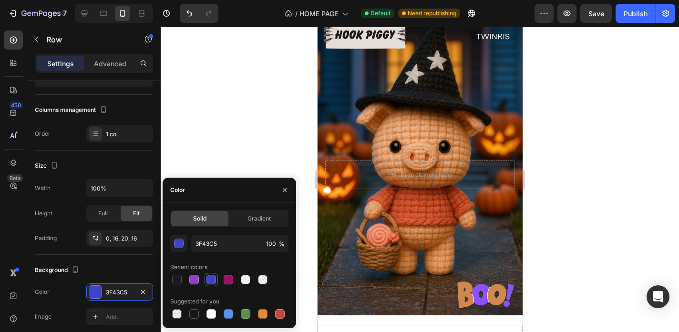
scroll to position [462, 0]
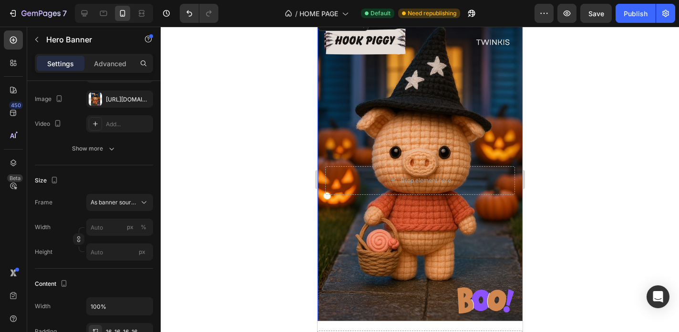
drag, startPoint x: 363, startPoint y: 115, endPoint x: 495, endPoint y: 144, distance: 135.8
click at [363, 115] on div "Background Image" at bounding box center [419, 168] width 205 height 308
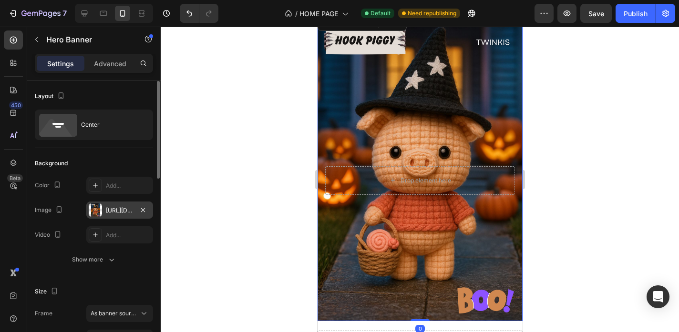
click at [109, 212] on div "[URL][DOMAIN_NAME]" at bounding box center [120, 210] width 28 height 9
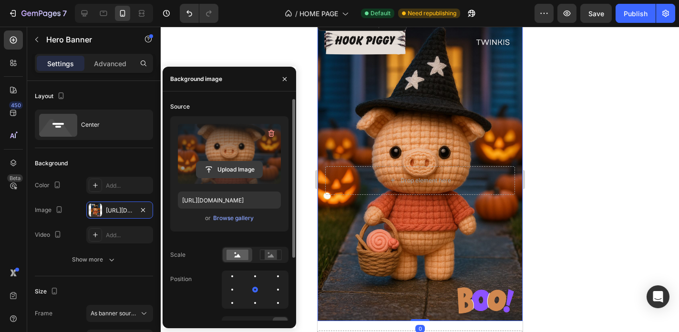
click at [234, 167] on input "file" at bounding box center [229, 170] width 66 height 16
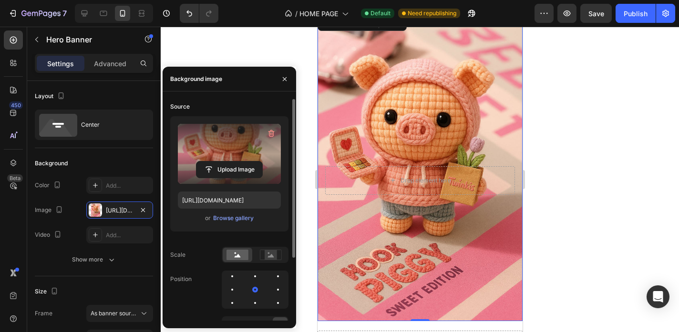
type input "[URL][DOMAIN_NAME]"
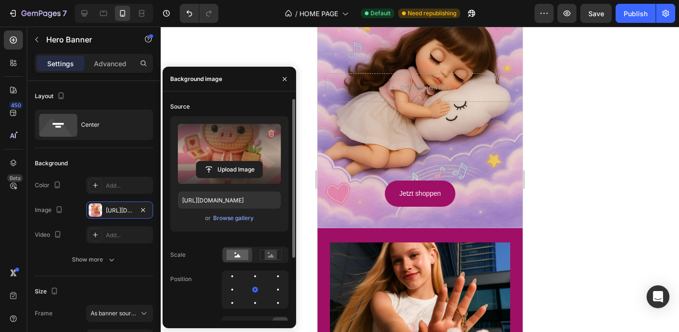
scroll to position [2167, 0]
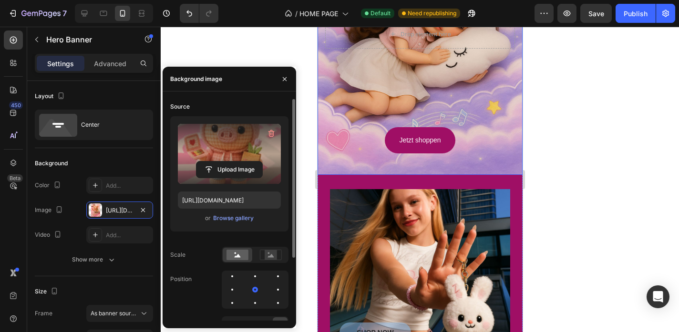
click at [472, 154] on div "Background Image" at bounding box center [419, 21] width 205 height 308
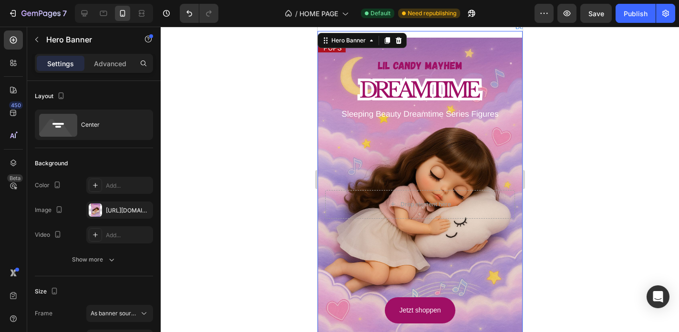
scroll to position [1985, 0]
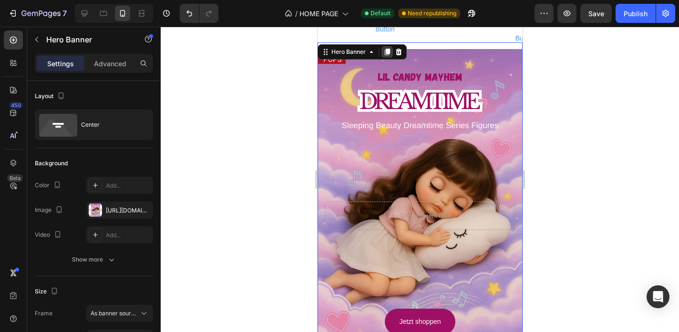
click at [390, 50] on icon at bounding box center [387, 52] width 8 height 8
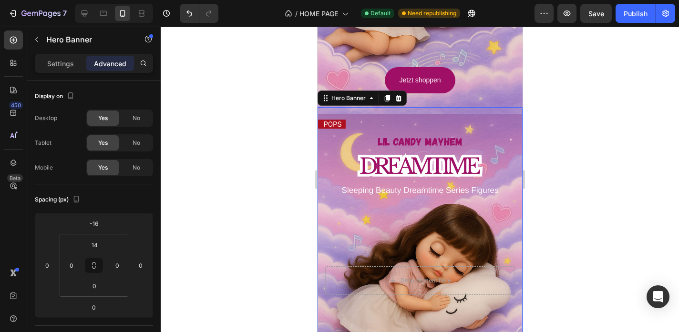
scroll to position [2244, 0]
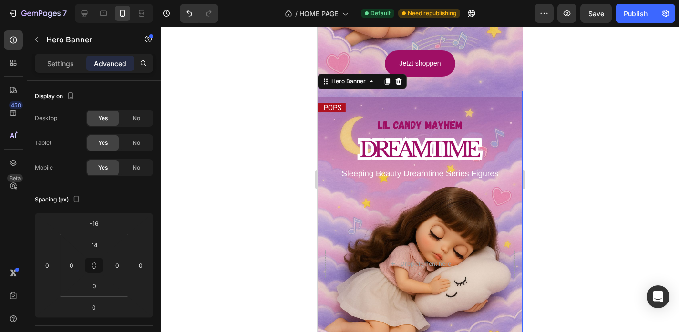
click at [338, 136] on div "Background Image" at bounding box center [419, 251] width 205 height 308
click at [72, 69] on div "Settings" at bounding box center [61, 63] width 48 height 15
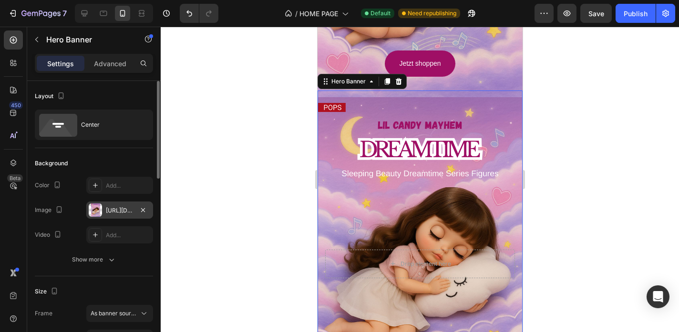
click at [120, 216] on div "[URL][DOMAIN_NAME]" at bounding box center [119, 210] width 67 height 17
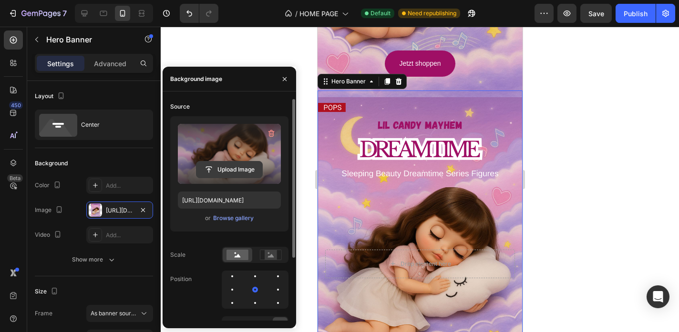
click at [238, 165] on input "file" at bounding box center [229, 170] width 66 height 16
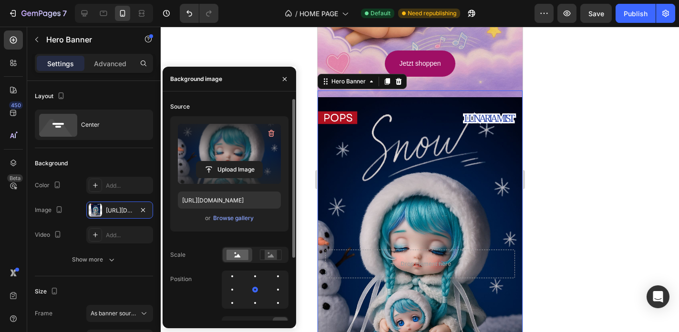
type input "[URL][DOMAIN_NAME]"
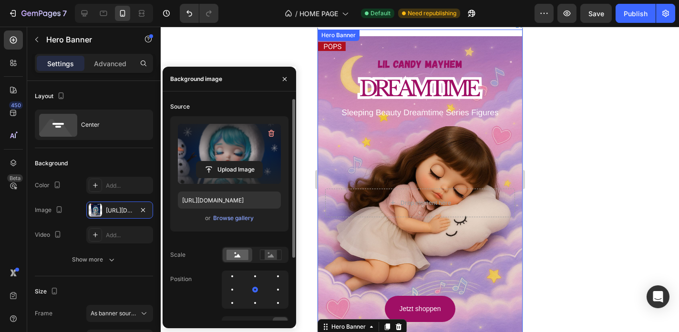
scroll to position [1994, 0]
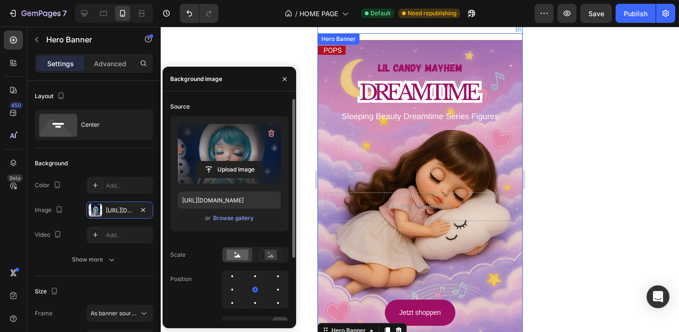
click at [339, 72] on div "Background Image" at bounding box center [419, 194] width 205 height 308
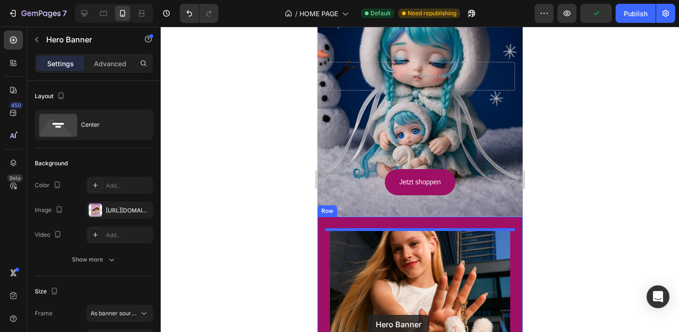
scroll to position [2440, 0]
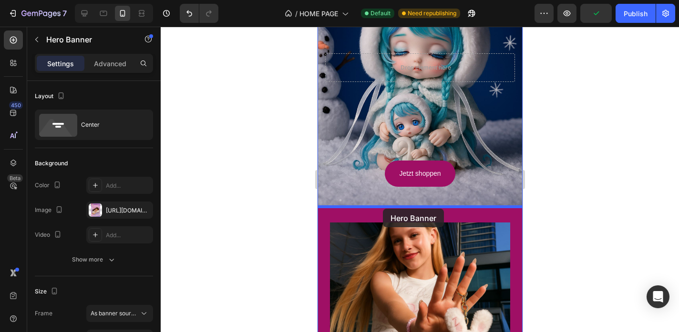
drag, startPoint x: 327, startPoint y: 40, endPoint x: 382, endPoint y: 209, distance: 178.2
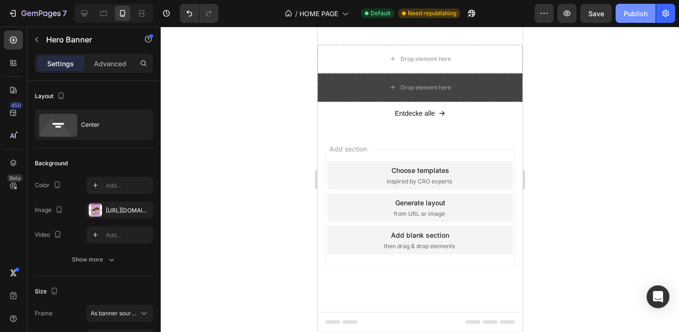
scroll to position [2758, 0]
click at [649, 9] on button "Publish" at bounding box center [636, 13] width 40 height 19
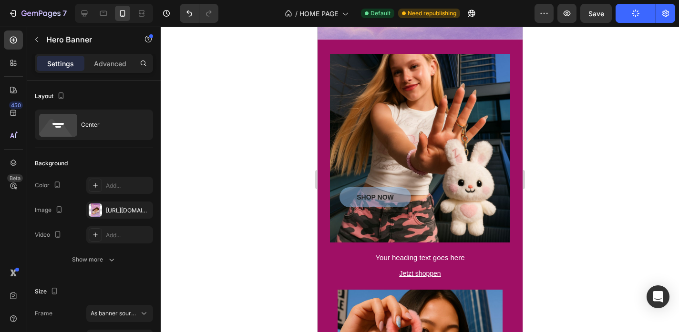
scroll to position [2610, 0]
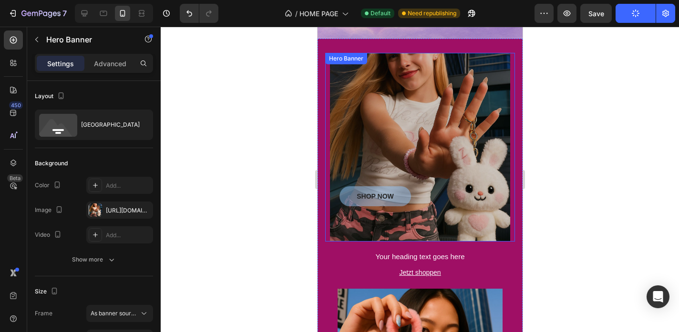
drag, startPoint x: 420, startPoint y: 102, endPoint x: 536, endPoint y: 173, distance: 136.1
click at [420, 102] on div "Overlay" at bounding box center [419, 147] width 180 height 189
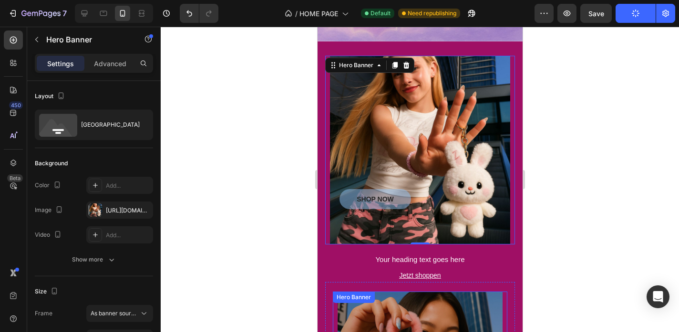
scroll to position [2603, 0]
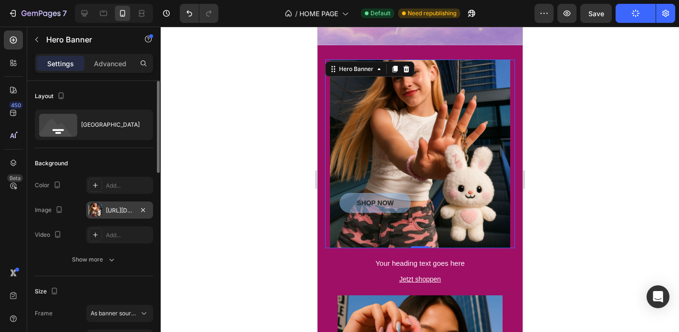
click at [116, 213] on div "[URL][DOMAIN_NAME]" at bounding box center [120, 210] width 28 height 9
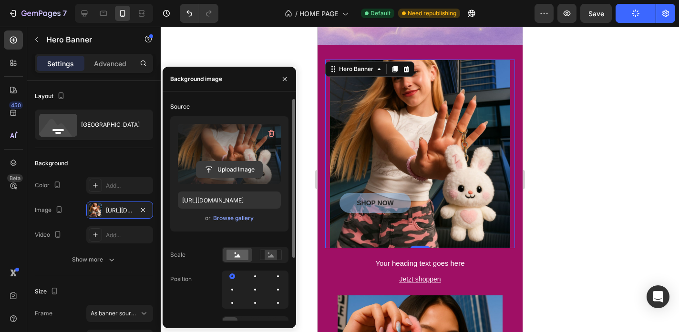
click at [225, 169] on input "file" at bounding box center [229, 170] width 66 height 16
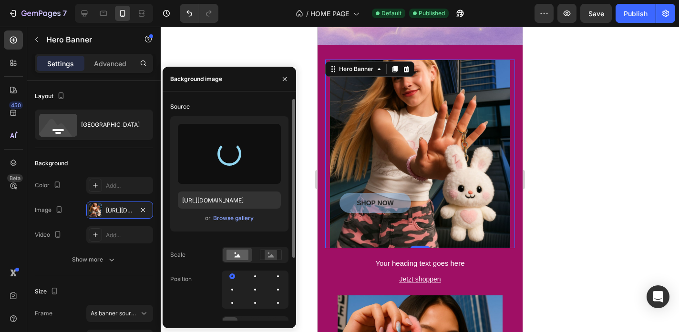
type input "[URL][DOMAIN_NAME]"
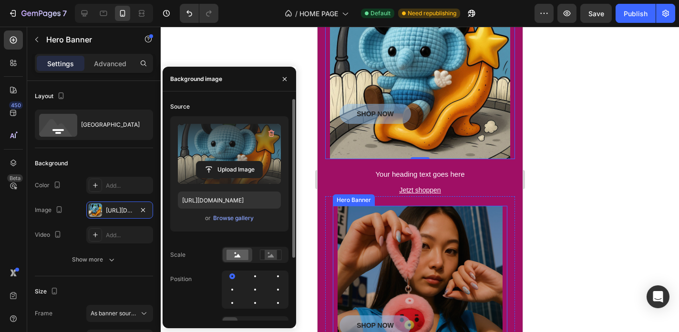
scroll to position [2695, 0]
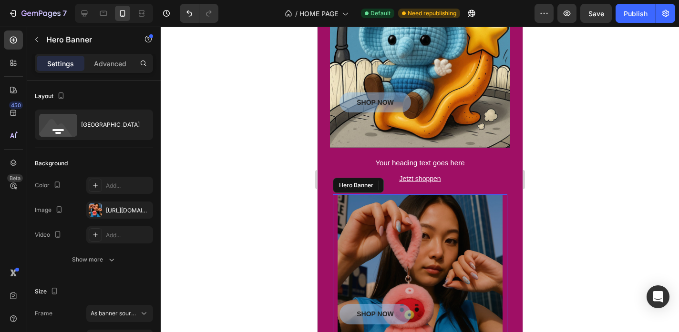
click at [431, 256] on div "Overlay" at bounding box center [419, 277] width 165 height 165
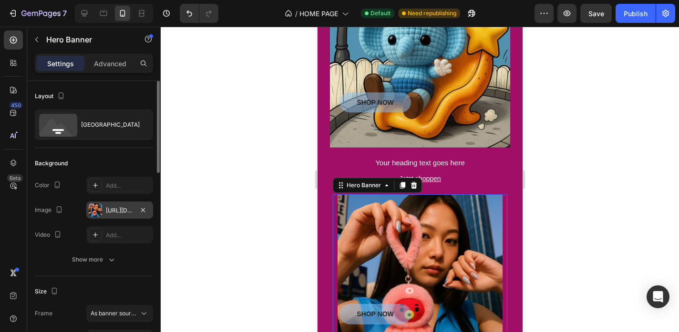
click at [122, 213] on div "[URL][DOMAIN_NAME]" at bounding box center [120, 210] width 28 height 9
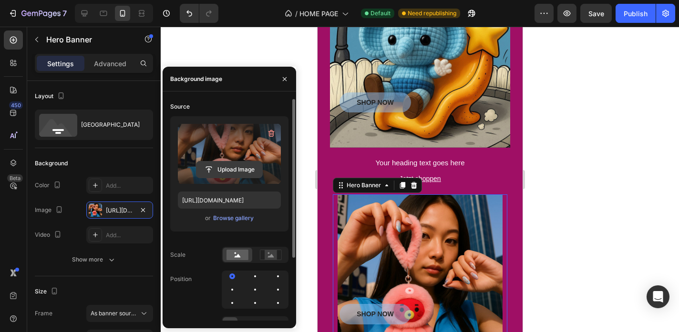
click at [236, 173] on input "file" at bounding box center [229, 170] width 66 height 16
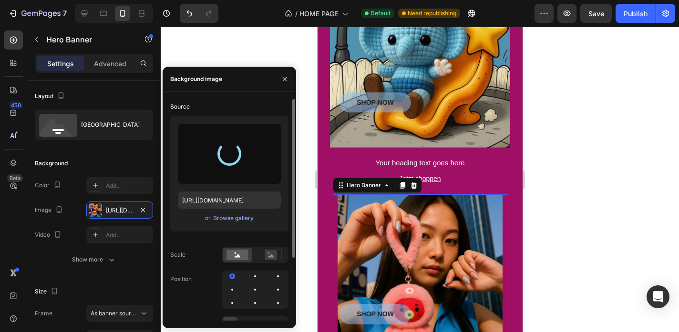
type input "[URL][DOMAIN_NAME]"
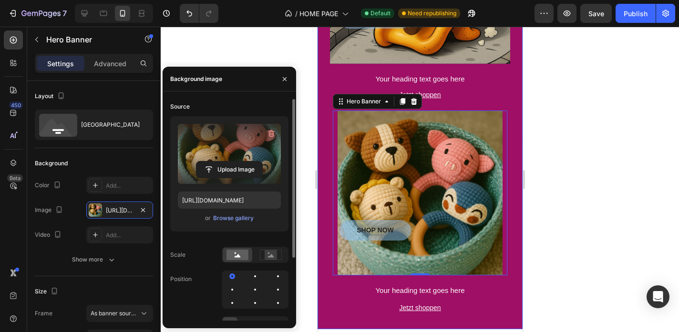
scroll to position [2781, 0]
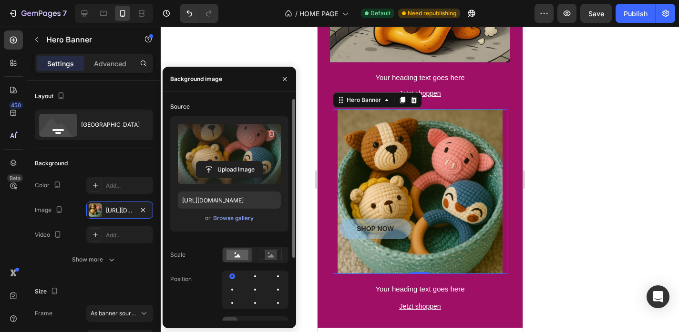
click at [556, 168] on div at bounding box center [420, 180] width 518 height 306
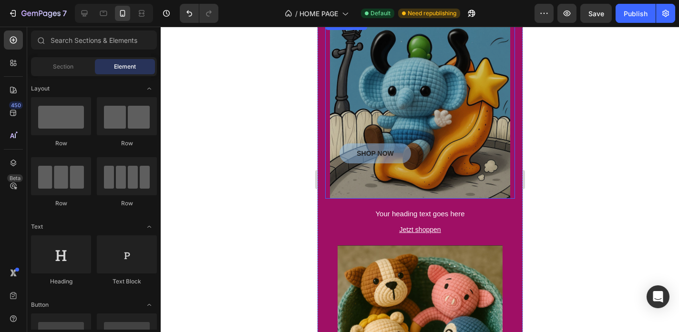
scroll to position [2644, 0]
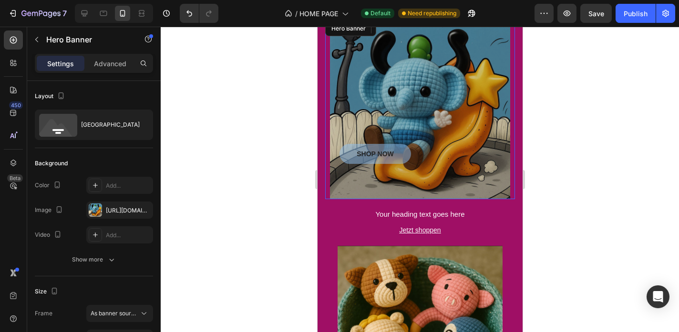
click at [389, 71] on div "Overlay" at bounding box center [419, 109] width 180 height 180
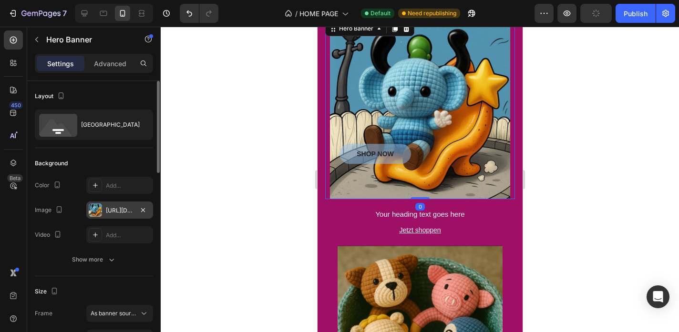
click at [120, 210] on div "[URL][DOMAIN_NAME]" at bounding box center [120, 210] width 28 height 9
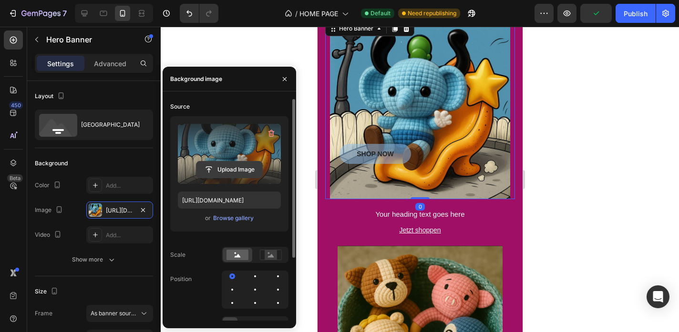
click at [235, 162] on button "Upload Image" at bounding box center [229, 169] width 67 height 17
click at [216, 172] on input "file" at bounding box center [229, 170] width 66 height 16
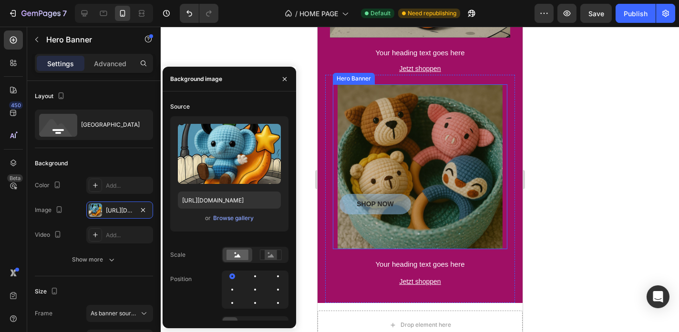
scroll to position [2881, 0]
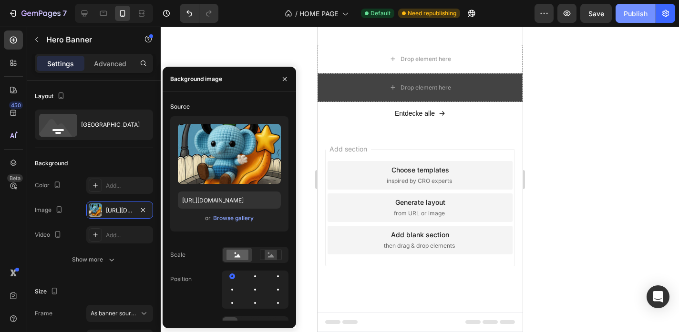
scroll to position [3365, 0]
click at [627, 10] on div "Publish" at bounding box center [636, 14] width 24 height 10
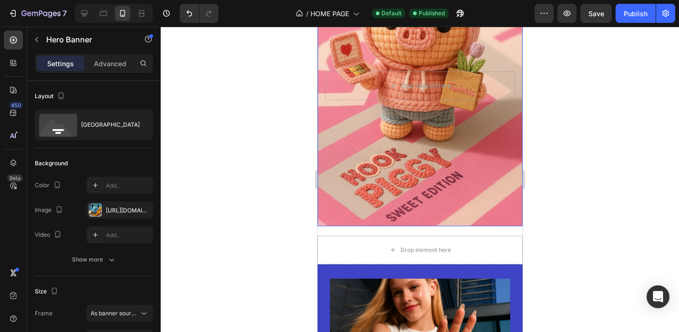
scroll to position [525, 0]
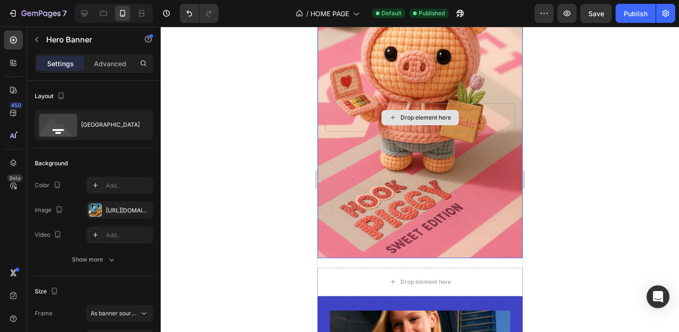
click at [392, 123] on div "Drop element here" at bounding box center [419, 117] width 77 height 15
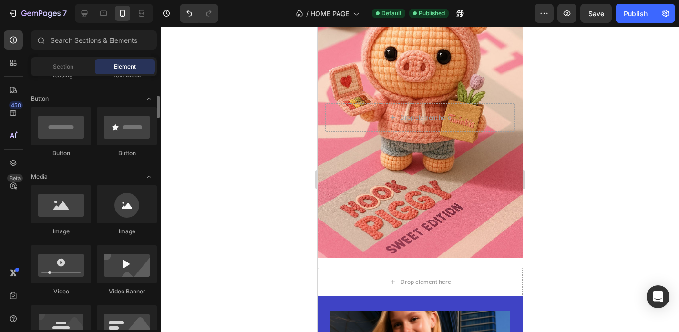
scroll to position [210, 0]
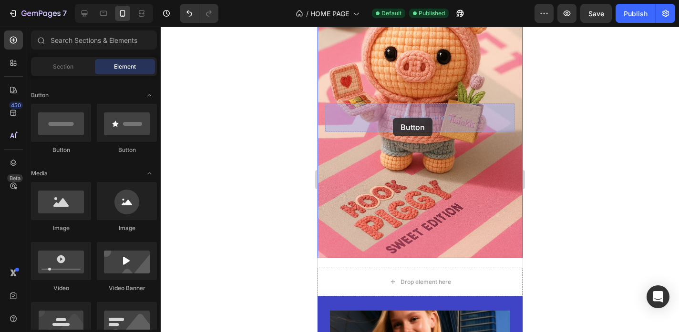
drag, startPoint x: 391, startPoint y: 160, endPoint x: 392, endPoint y: 118, distance: 42.0
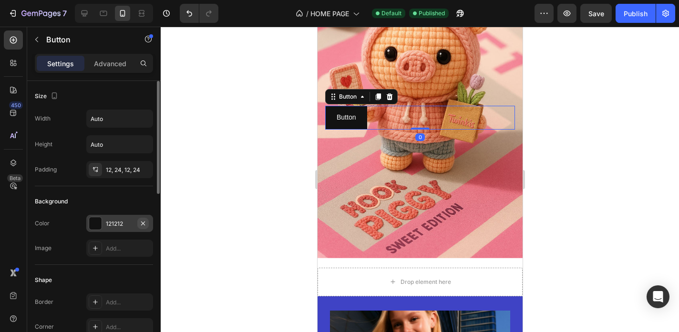
click at [141, 225] on icon "button" at bounding box center [143, 224] width 8 height 8
click at [345, 115] on p "Button" at bounding box center [345, 118] width 19 height 12
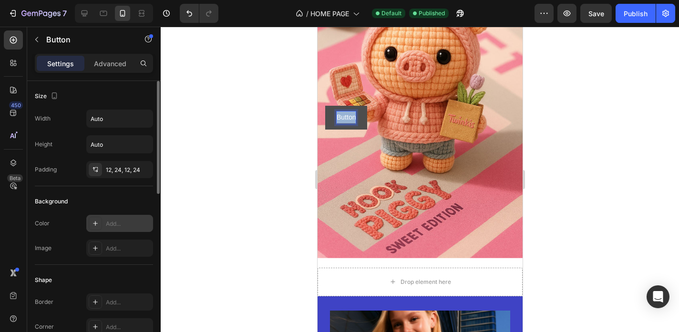
click at [345, 115] on p "Button" at bounding box center [345, 118] width 19 height 12
click at [344, 117] on button "Jetzt" at bounding box center [343, 117] width 37 height 23
click at [356, 117] on button "Jetzt Twinkis" at bounding box center [355, 117] width 61 height 23
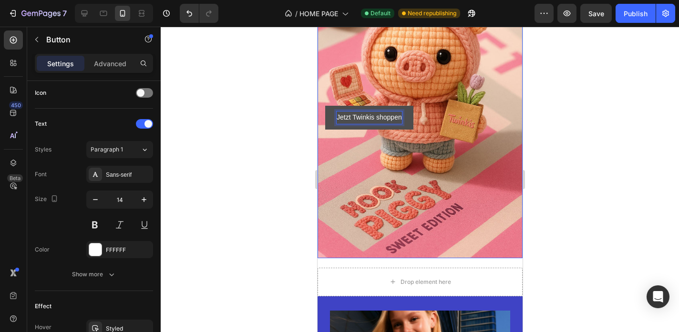
scroll to position [405, 0]
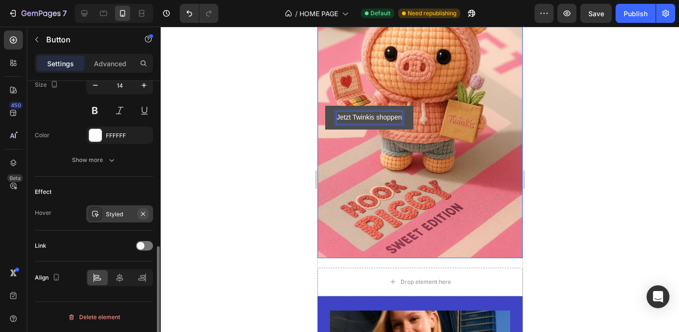
click at [146, 216] on icon "button" at bounding box center [143, 214] width 8 height 8
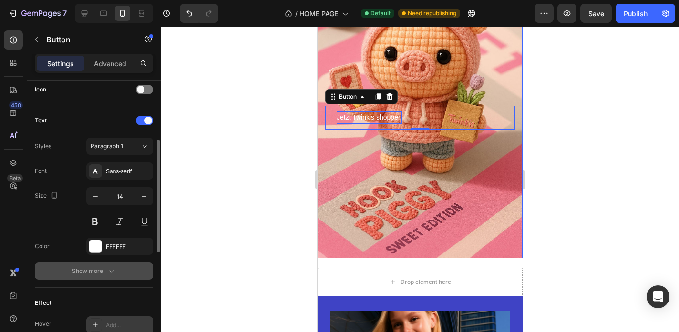
scroll to position [257, 0]
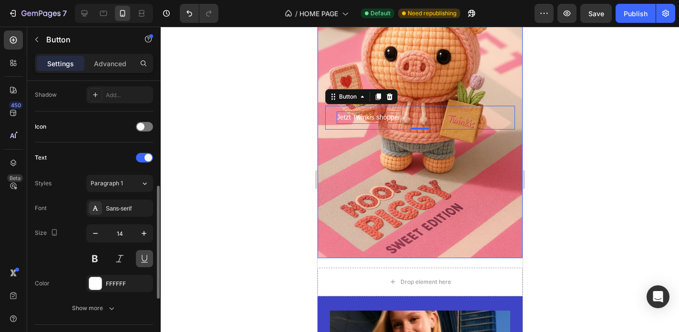
click at [137, 261] on button at bounding box center [144, 258] width 17 height 17
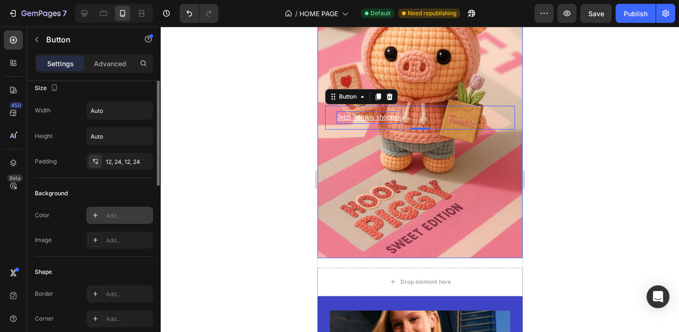
scroll to position [0, 0]
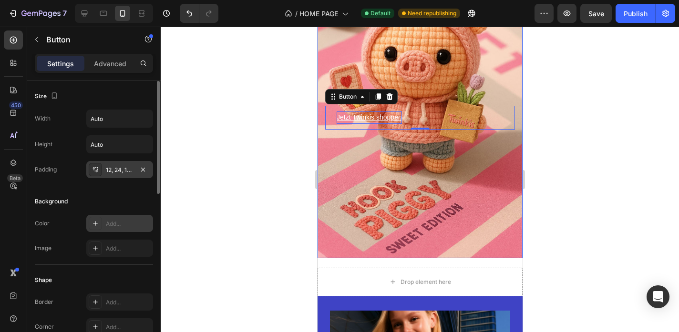
click at [116, 172] on div "12, 24, 12, 24" at bounding box center [120, 170] width 28 height 9
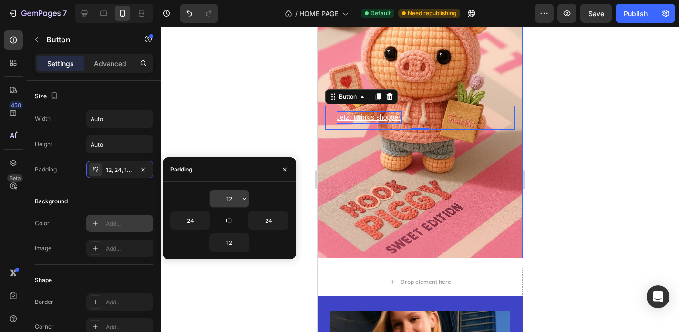
click at [231, 194] on input "12" at bounding box center [229, 198] width 39 height 17
type input "15"
click at [231, 246] on input "12" at bounding box center [229, 242] width 39 height 17
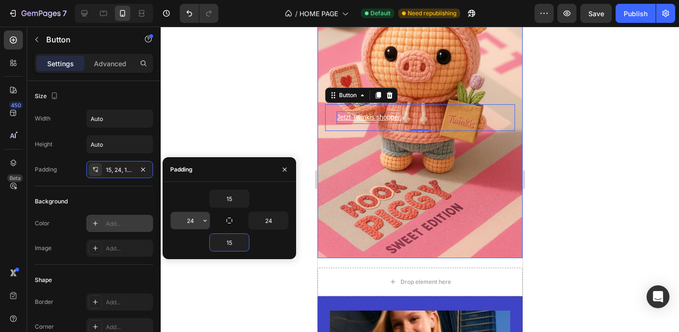
type input "15"
click at [187, 221] on input "24" at bounding box center [190, 220] width 39 height 17
type input "30"
click at [274, 221] on input "24" at bounding box center [268, 220] width 39 height 17
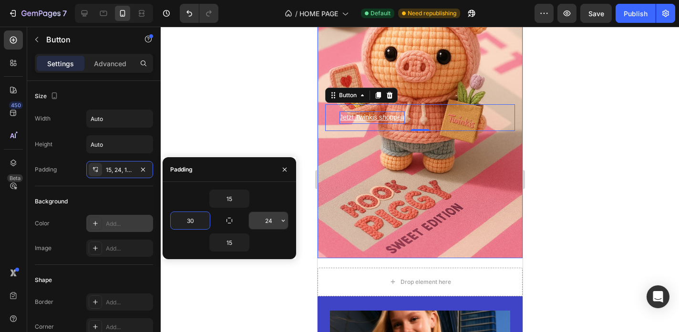
click at [274, 221] on input "24" at bounding box center [268, 220] width 39 height 17
type input "30"
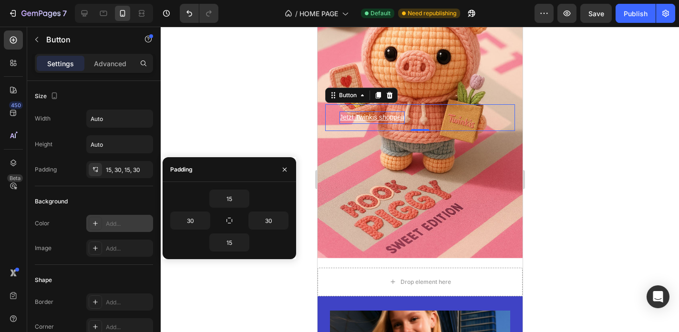
click at [363, 116] on p "Jetzt Twinkis shoppen" at bounding box center [371, 118] width 65 height 12
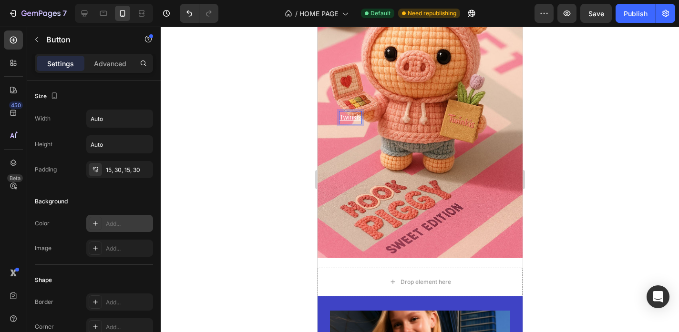
click at [350, 117] on button "Twinkis" at bounding box center [350, 117] width 51 height 26
click at [454, 128] on div "Twinkis shoppen Button 0" at bounding box center [420, 117] width 190 height 26
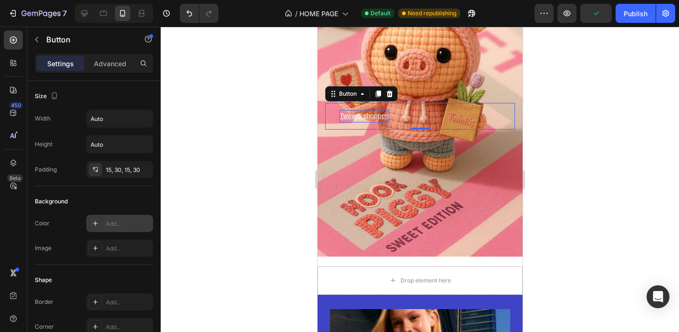
scroll to position [522, 0]
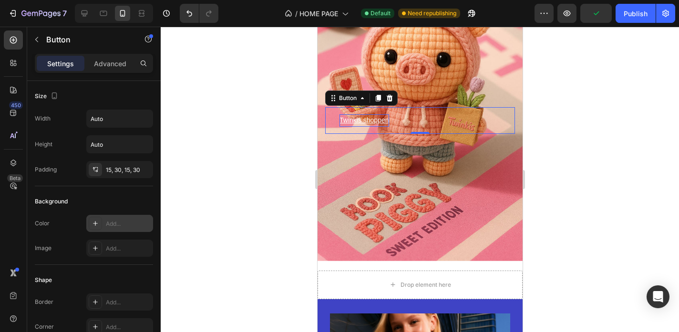
click at [361, 118] on p "Twinkis shoppen" at bounding box center [364, 120] width 50 height 12
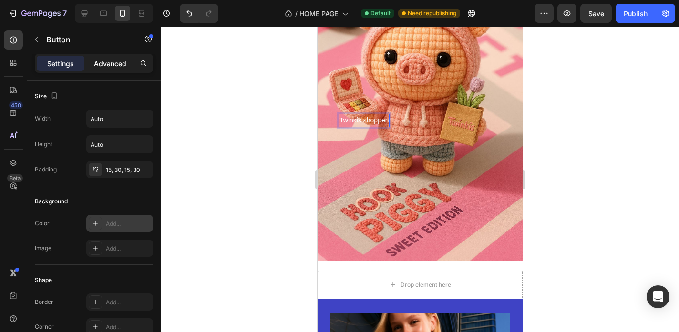
drag, startPoint x: 44, startPoint y: 91, endPoint x: 116, endPoint y: 59, distance: 78.5
click at [116, 59] on p "Advanced" at bounding box center [110, 64] width 32 height 10
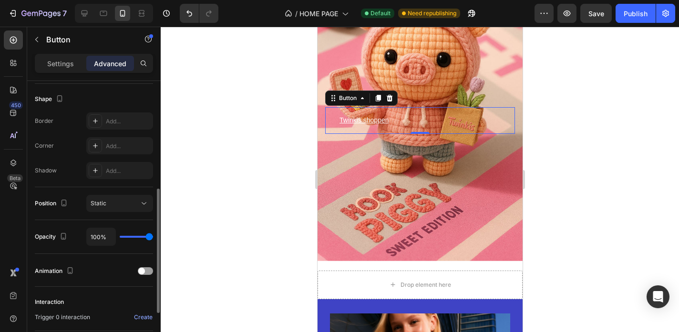
scroll to position [226, 0]
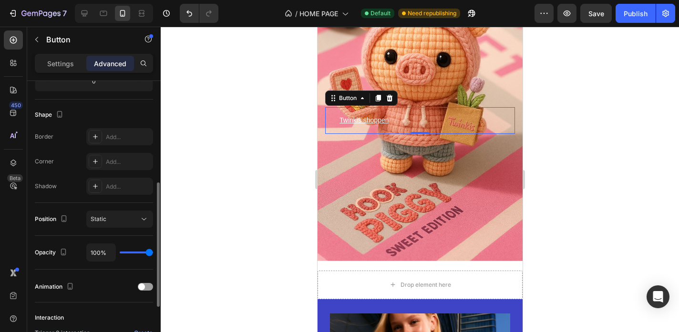
click at [115, 230] on div "Position Static" at bounding box center [94, 219] width 118 height 33
click at [123, 219] on div "Static" at bounding box center [115, 219] width 49 height 9
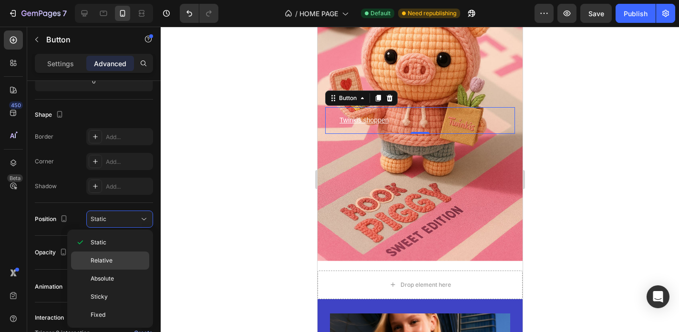
click at [127, 261] on p "Relative" at bounding box center [118, 261] width 54 height 9
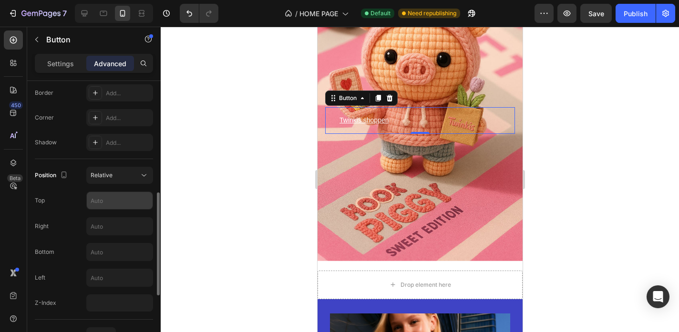
scroll to position [278, 0]
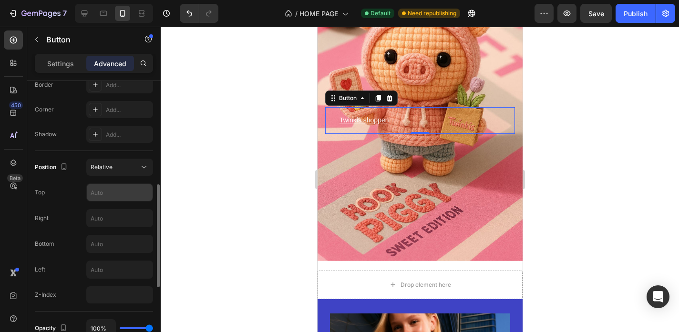
click at [113, 195] on input "text" at bounding box center [120, 192] width 66 height 17
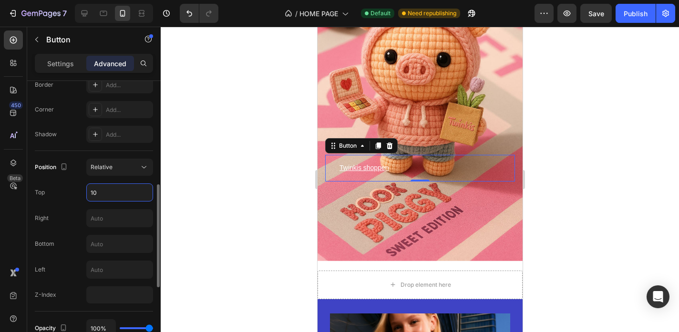
type input "1"
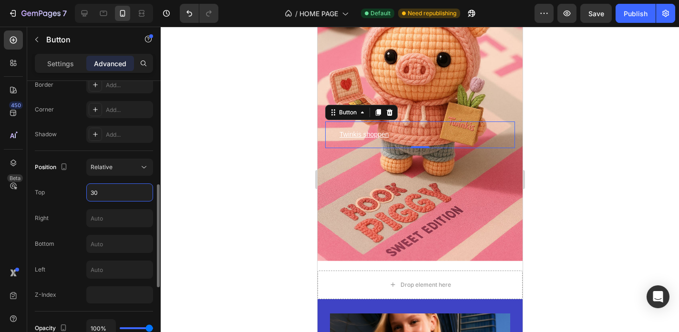
type input "3"
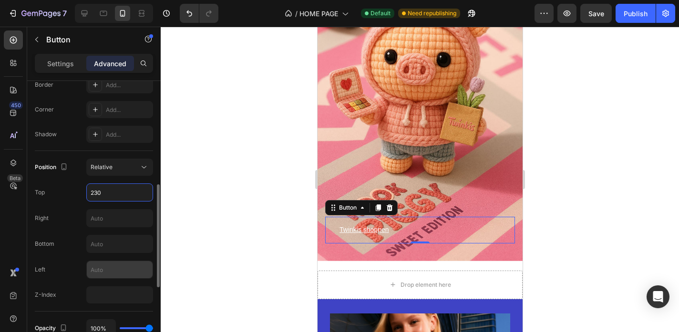
type input "230"
click at [101, 265] on input "text" at bounding box center [120, 269] width 66 height 17
type input "250"
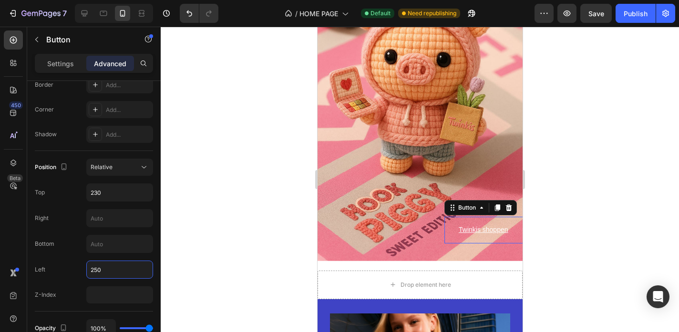
click at [193, 211] on div at bounding box center [420, 180] width 518 height 306
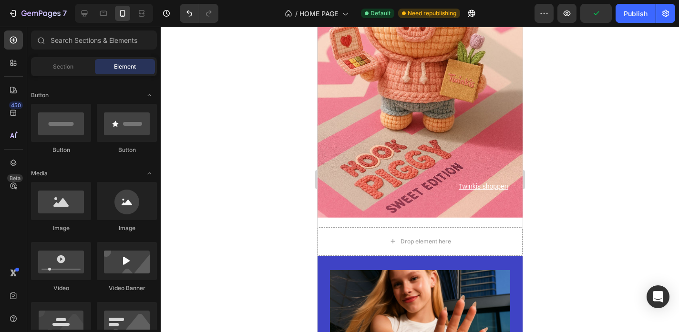
scroll to position [570, 0]
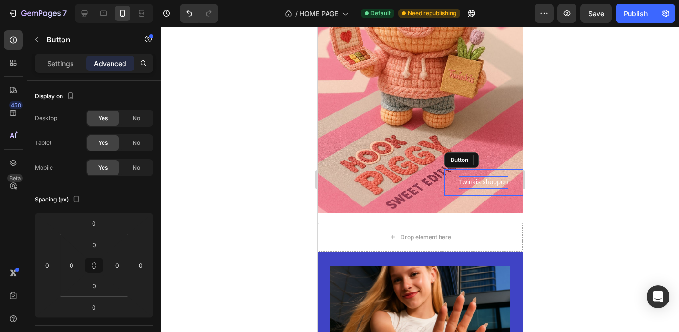
click at [473, 177] on p "Twinkis shoppen" at bounding box center [483, 182] width 50 height 12
click at [67, 57] on div "Settings" at bounding box center [61, 63] width 48 height 15
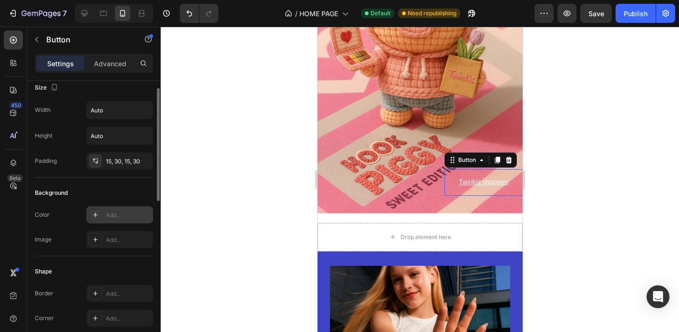
scroll to position [12, 0]
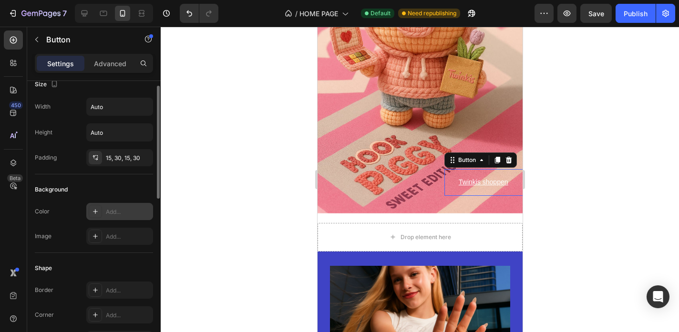
click at [115, 216] on div "Add..." at bounding box center [128, 212] width 45 height 9
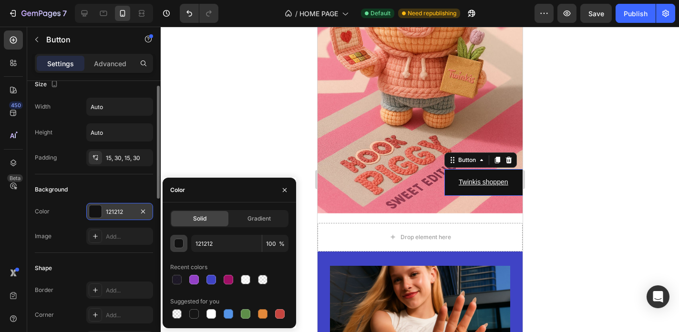
click at [179, 241] on div "button" at bounding box center [180, 244] width 10 height 10
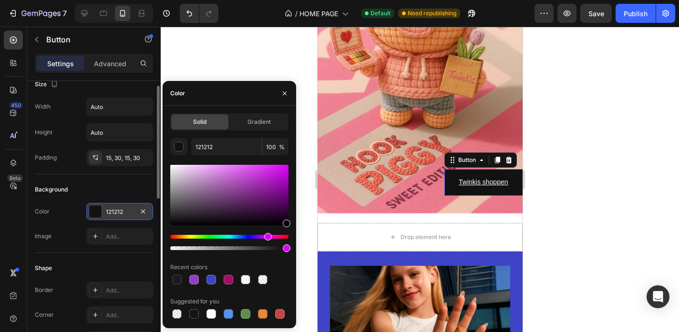
click at [267, 237] on div "Hue" at bounding box center [229, 237] width 118 height 4
click at [257, 188] on div at bounding box center [229, 195] width 118 height 61
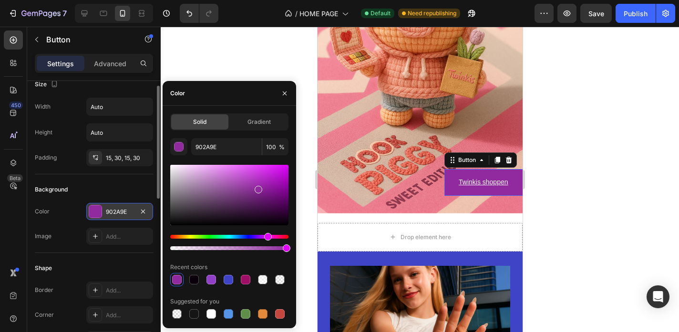
click at [262, 176] on div at bounding box center [229, 195] width 118 height 61
click at [277, 175] on div at bounding box center [229, 195] width 118 height 61
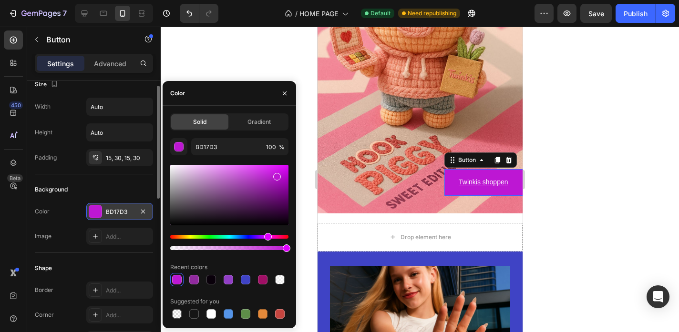
click at [274, 237] on div "Hue" at bounding box center [229, 237] width 118 height 4
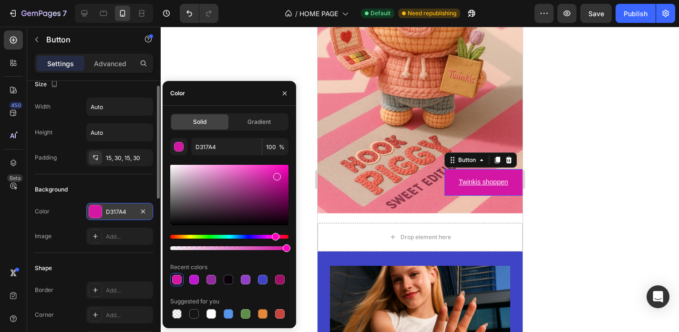
click at [261, 170] on div at bounding box center [229, 195] width 118 height 61
click at [246, 168] on div at bounding box center [229, 195] width 118 height 61
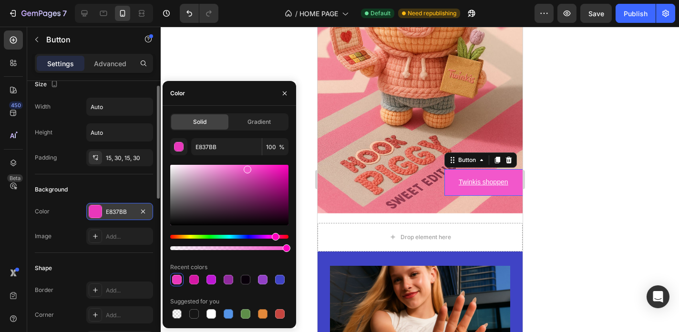
click at [238, 174] on div at bounding box center [229, 195] width 118 height 61
click at [223, 178] on div at bounding box center [229, 195] width 118 height 61
click at [204, 174] on div at bounding box center [229, 195] width 118 height 61
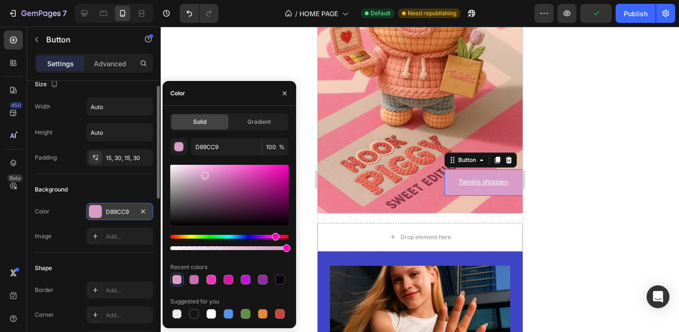
click at [223, 169] on div at bounding box center [229, 195] width 118 height 61
click at [247, 169] on div at bounding box center [229, 195] width 118 height 61
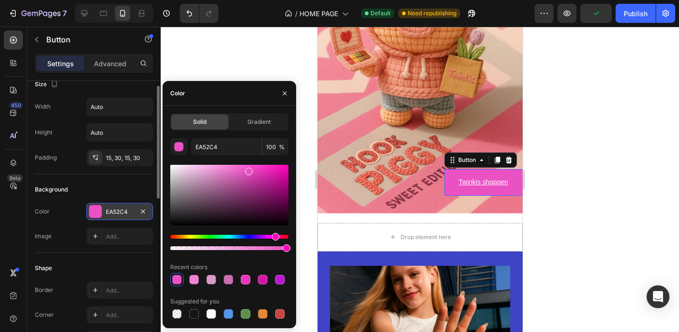
click at [235, 170] on div at bounding box center [229, 195] width 118 height 61
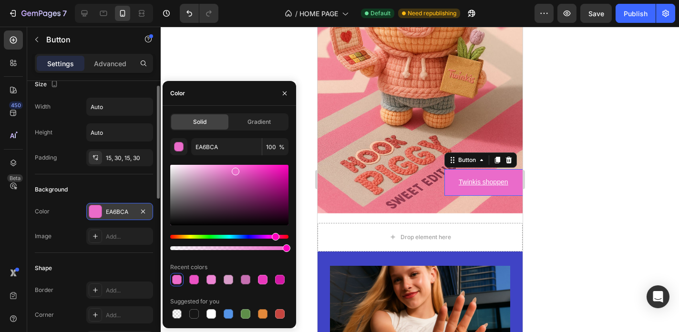
click at [279, 238] on div "Hue" at bounding box center [276, 237] width 8 height 8
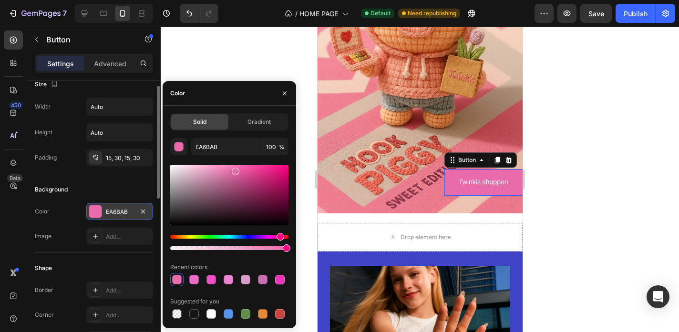
click at [248, 170] on div at bounding box center [229, 195] width 118 height 61
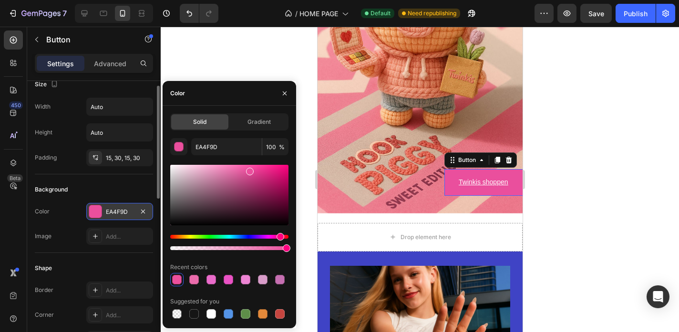
click at [238, 172] on div at bounding box center [229, 195] width 118 height 61
click at [228, 170] on div at bounding box center [229, 195] width 118 height 61
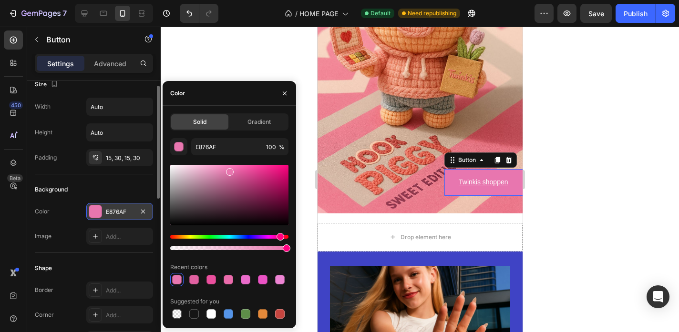
click at [223, 172] on div at bounding box center [229, 195] width 118 height 61
click at [229, 171] on div at bounding box center [229, 195] width 118 height 61
click at [226, 171] on div at bounding box center [229, 195] width 118 height 61
type input "E579AF"
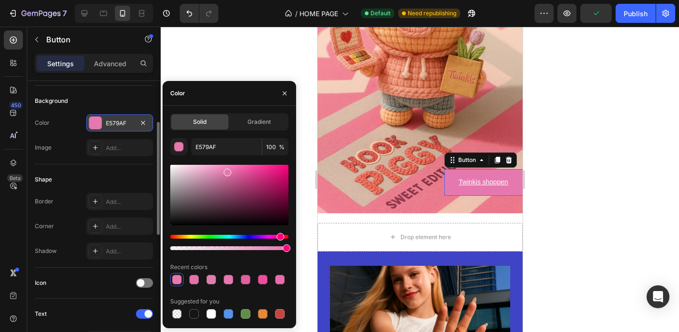
scroll to position [140, 0]
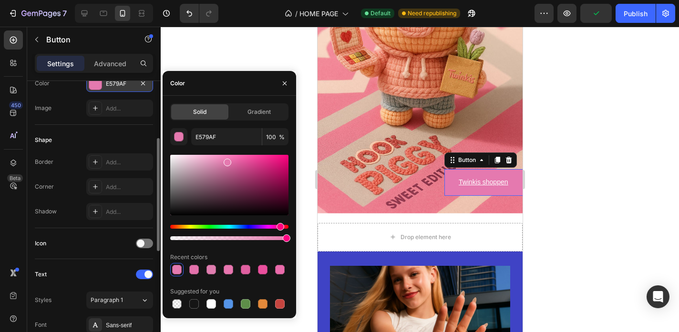
click at [103, 195] on div "Border Add... Corner Add... Shadow Add..." at bounding box center [94, 187] width 118 height 67
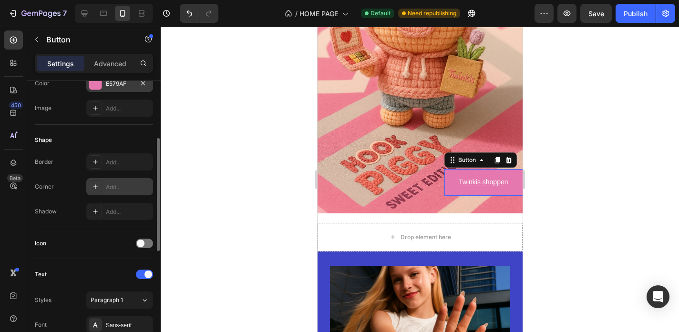
click at [106, 189] on div "Add..." at bounding box center [128, 187] width 45 height 9
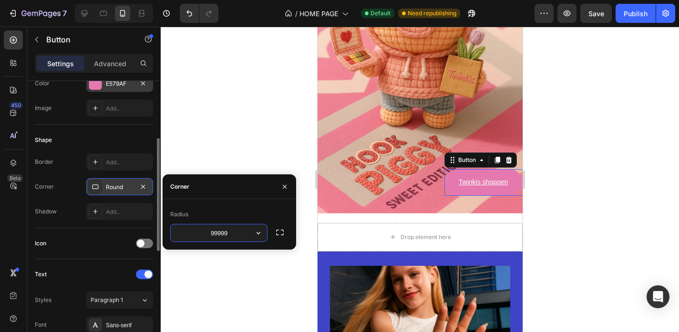
type input "999999"
click at [184, 155] on div at bounding box center [420, 180] width 518 height 306
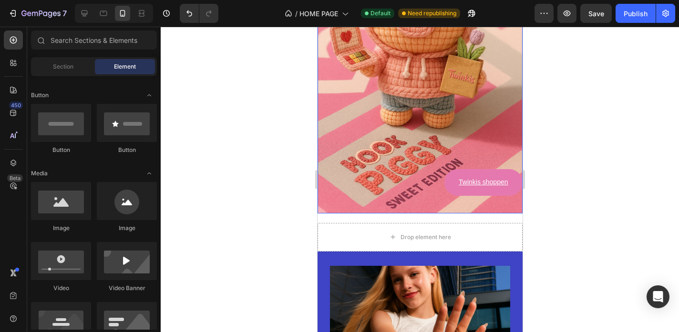
scroll to position [561, 0]
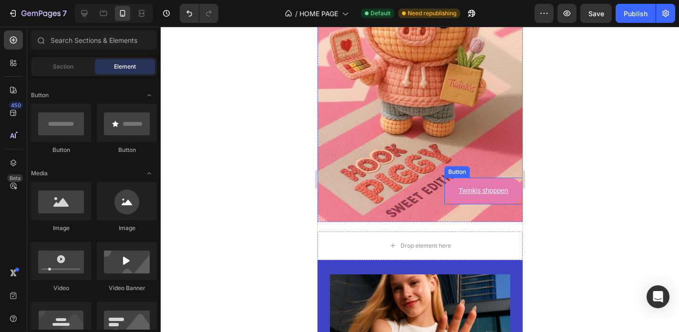
click at [514, 191] on button "Twinkis shoppen" at bounding box center [483, 191] width 78 height 26
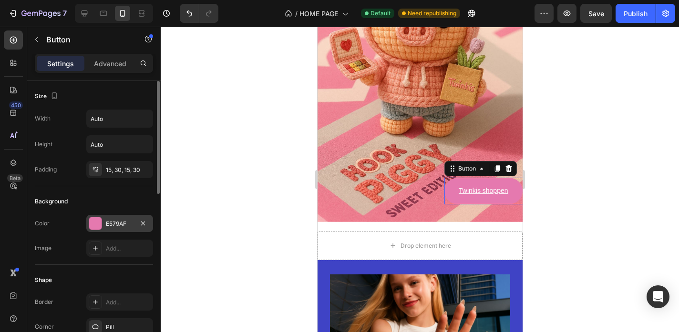
click at [124, 218] on div "E579AF" at bounding box center [119, 223] width 67 height 17
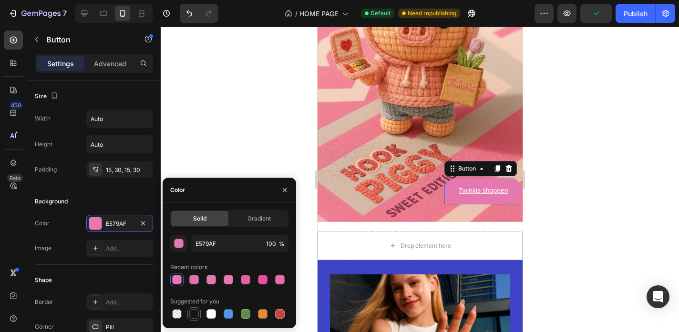
click at [200, 314] on div at bounding box center [193, 314] width 13 height 13
type input "151515"
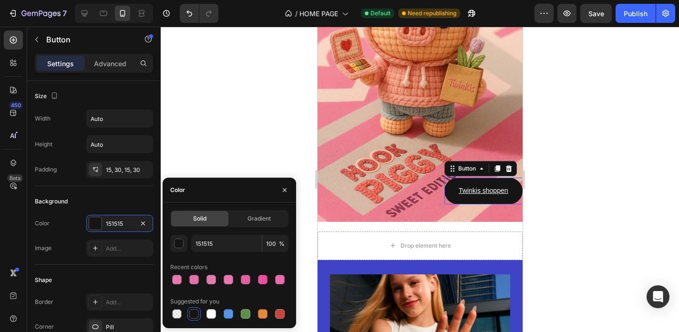
click at [275, 151] on div at bounding box center [420, 180] width 518 height 306
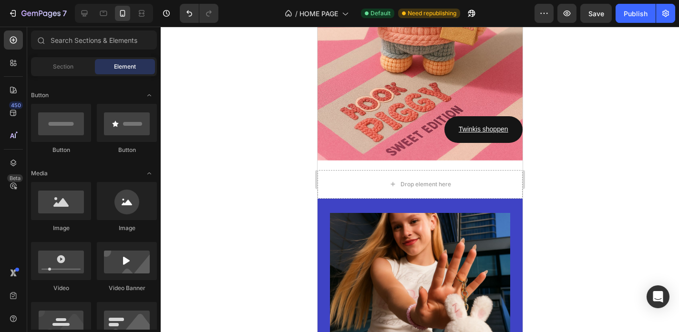
scroll to position [631, 0]
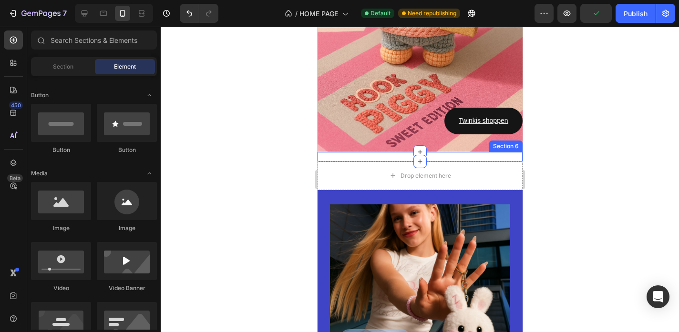
click at [353, 159] on div "IP - CHARAKTERE Heading Section 6" at bounding box center [419, 157] width 205 height 10
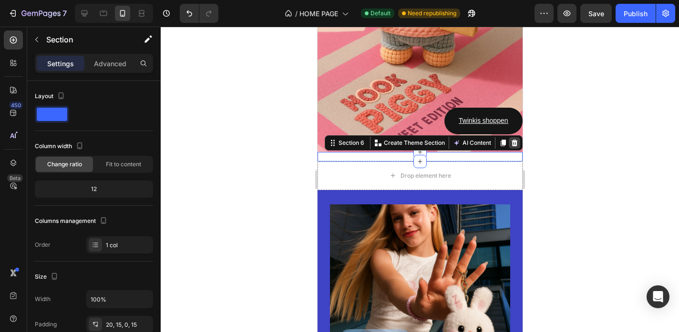
click at [516, 141] on icon at bounding box center [514, 143] width 6 height 7
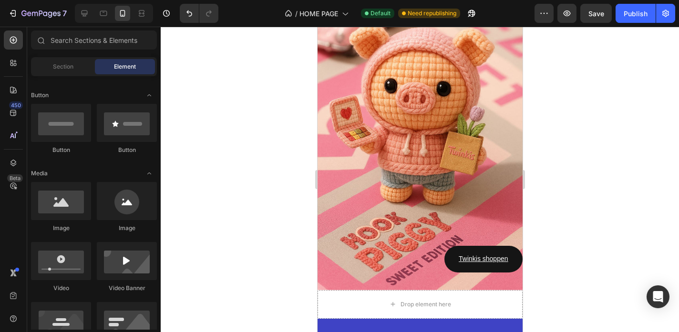
scroll to position [493, 0]
click at [473, 251] on button "Twinkis shoppen" at bounding box center [483, 260] width 78 height 26
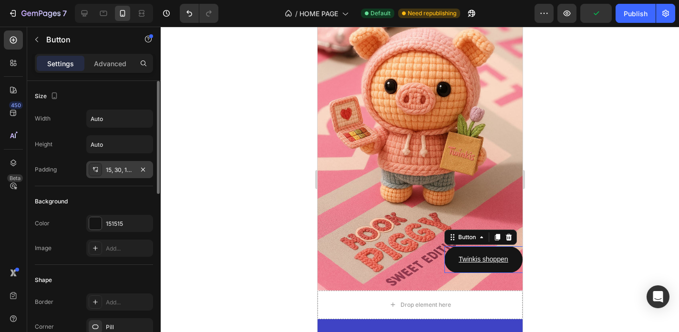
click at [122, 166] on div "15, 30, 15, 30" at bounding box center [120, 170] width 28 height 9
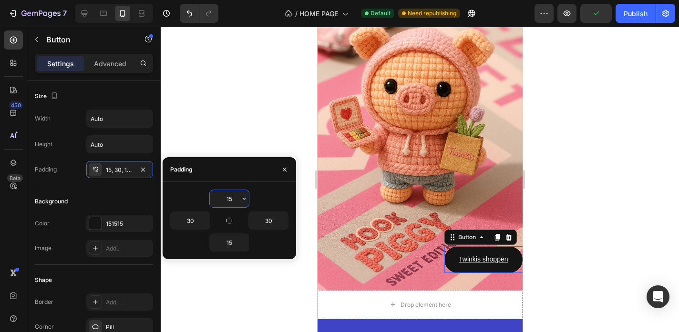
click at [225, 195] on input "15" at bounding box center [229, 198] width 39 height 17
type input "12"
click at [231, 242] on input "15" at bounding box center [229, 242] width 39 height 17
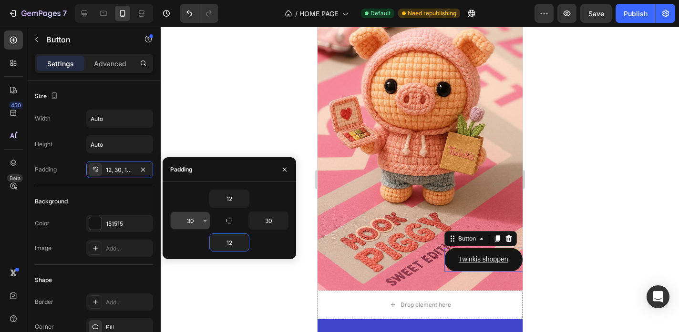
type input "12"
click at [186, 226] on input "30" at bounding box center [190, 220] width 39 height 17
type input "25"
click at [263, 219] on input "30" at bounding box center [268, 220] width 39 height 17
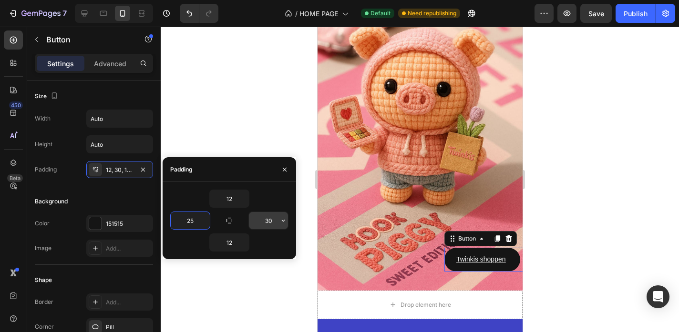
click at [263, 219] on input "30" at bounding box center [268, 220] width 39 height 17
type input "25"
click at [262, 115] on div at bounding box center [420, 180] width 518 height 306
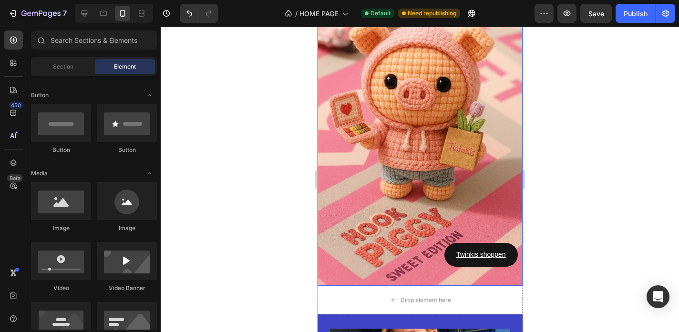
scroll to position [500, 0]
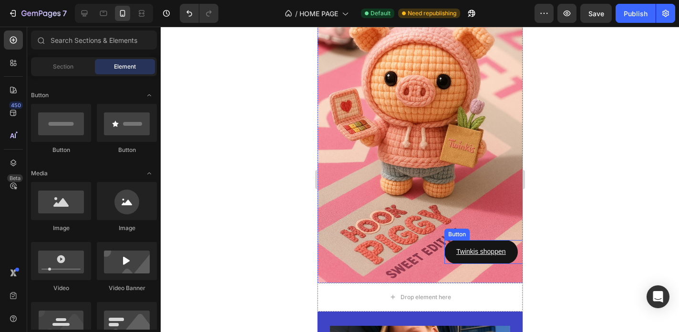
click at [450, 257] on button "Twinkis shoppen" at bounding box center [480, 251] width 73 height 23
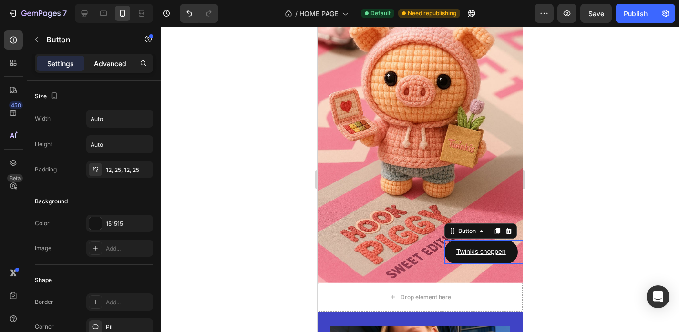
click at [115, 69] on div "Advanced" at bounding box center [110, 63] width 48 height 15
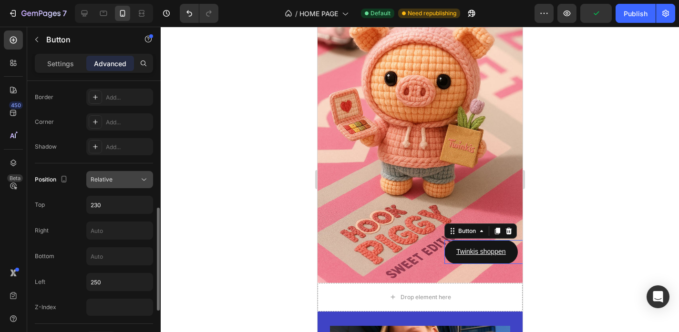
scroll to position [290, 0]
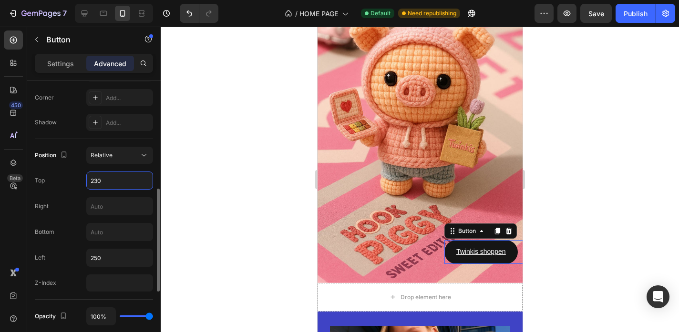
click at [103, 184] on input "230" at bounding box center [120, 180] width 66 height 17
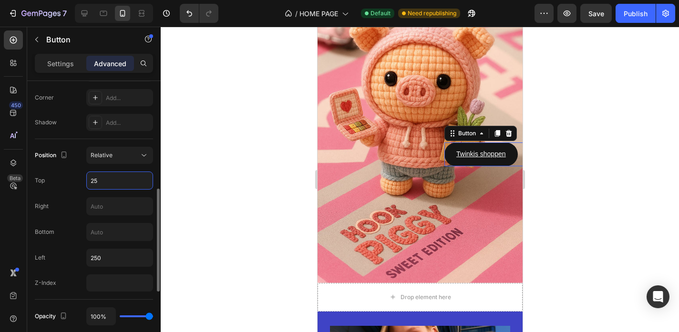
type input "250"
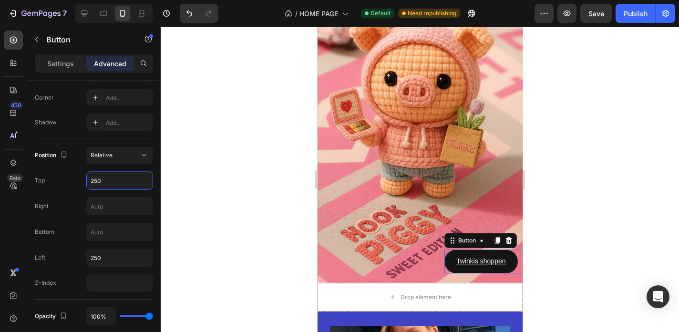
click at [216, 186] on div at bounding box center [420, 180] width 518 height 306
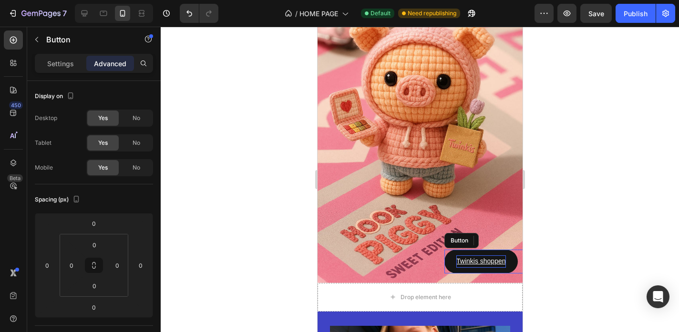
click at [482, 257] on p "Twinkis shoppen" at bounding box center [481, 262] width 50 height 12
click at [63, 63] on p "Settings" at bounding box center [60, 64] width 27 height 10
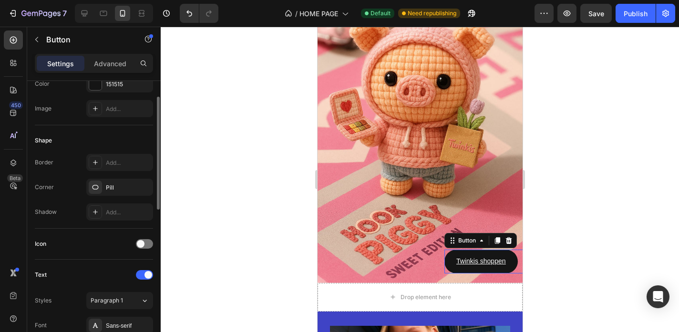
scroll to position [140, 0]
click at [114, 86] on div "151515" at bounding box center [120, 84] width 28 height 9
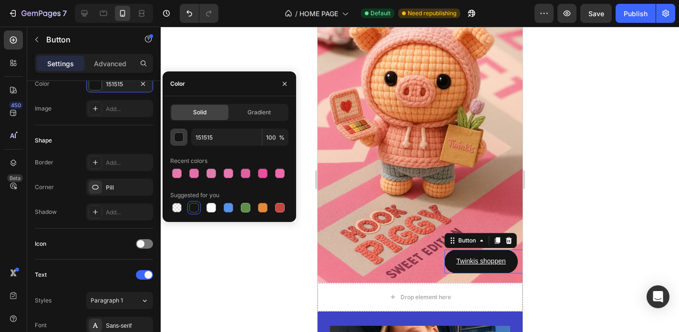
click at [184, 141] on button "button" at bounding box center [178, 137] width 17 height 17
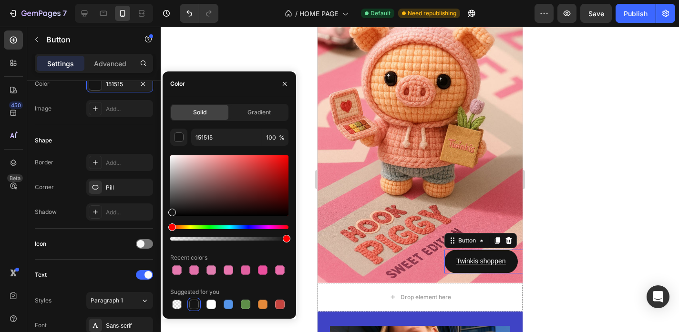
click at [278, 227] on div "Hue" at bounding box center [229, 228] width 118 height 4
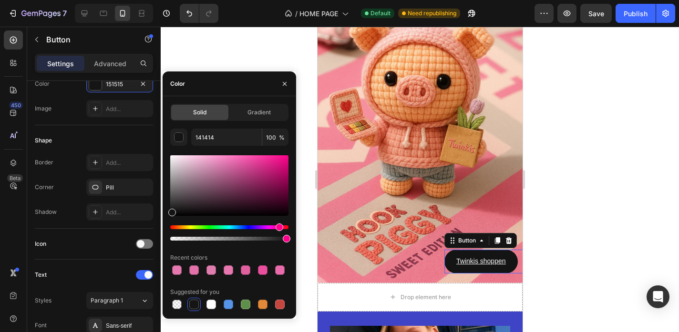
click at [253, 172] on div at bounding box center [229, 185] width 118 height 61
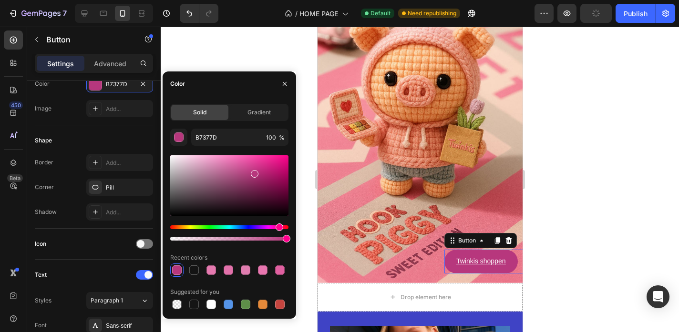
click at [271, 166] on div at bounding box center [229, 185] width 118 height 61
click at [276, 178] on div at bounding box center [229, 185] width 118 height 61
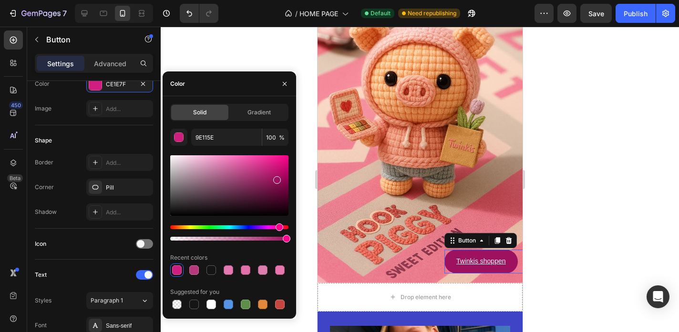
click at [275, 162] on div at bounding box center [229, 185] width 118 height 61
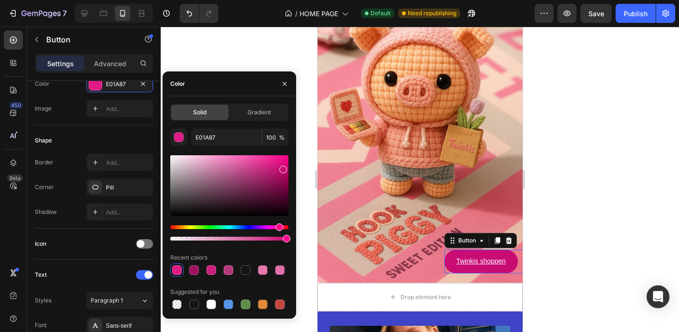
click at [282, 168] on div at bounding box center [229, 185] width 118 height 61
click at [282, 173] on div at bounding box center [283, 170] width 8 height 8
type input "B20A66"
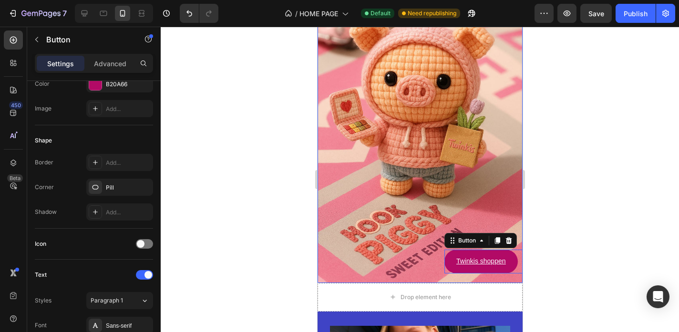
click at [561, 134] on div at bounding box center [420, 180] width 518 height 306
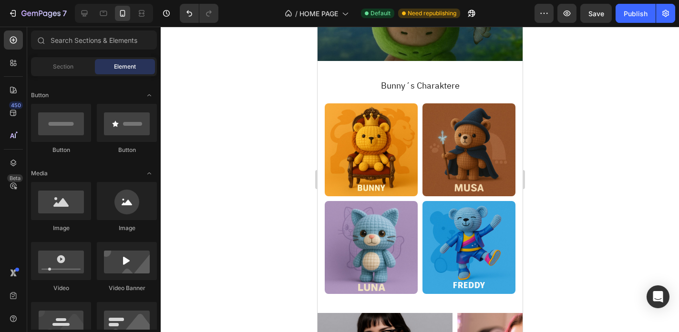
scroll to position [1664, 0]
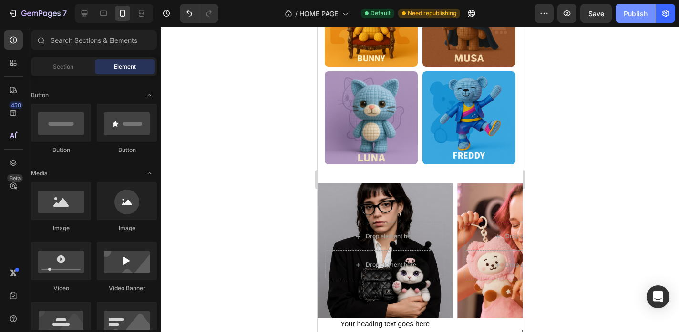
click at [629, 17] on div "Publish" at bounding box center [636, 14] width 24 height 10
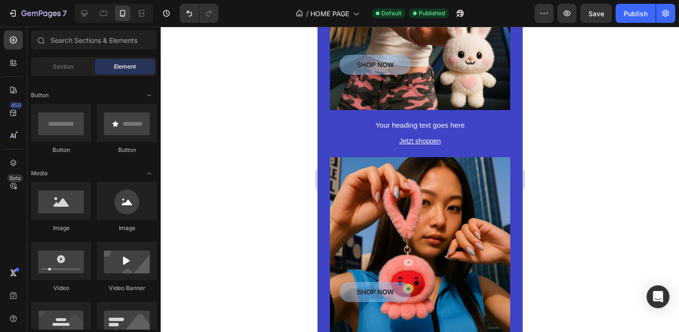
scroll to position [583, 0]
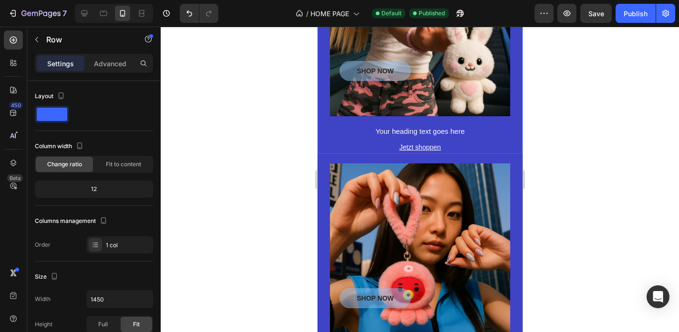
drag, startPoint x: 322, startPoint y: 107, endPoint x: 449, endPoint y: 217, distance: 168.0
click at [322, 107] on div "SHOP NOW Button Hero Banner Your heading text goes here Heading Jetzt shoppen […" at bounding box center [419, 38] width 205 height 232
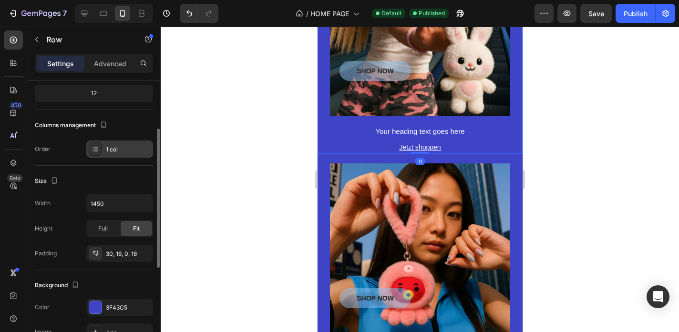
scroll to position [137, 0]
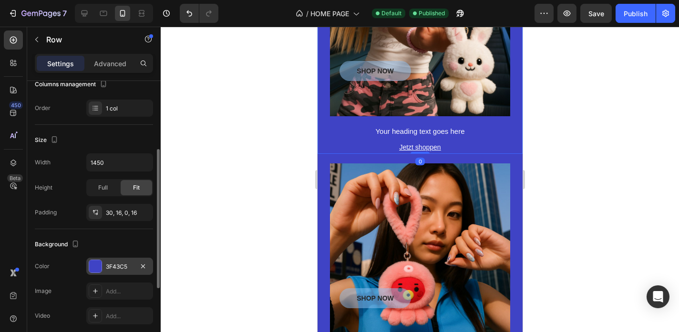
click at [104, 269] on div "3F43C5" at bounding box center [119, 266] width 67 height 17
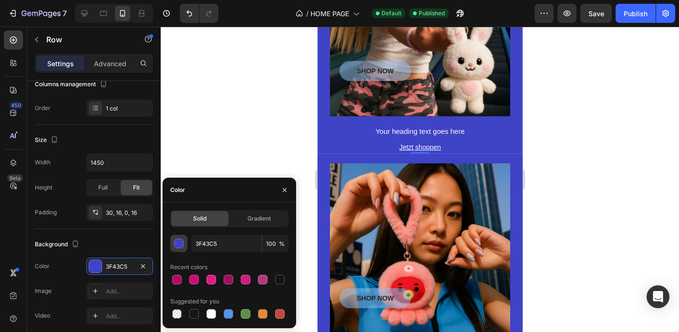
click at [179, 250] on button "button" at bounding box center [178, 243] width 17 height 17
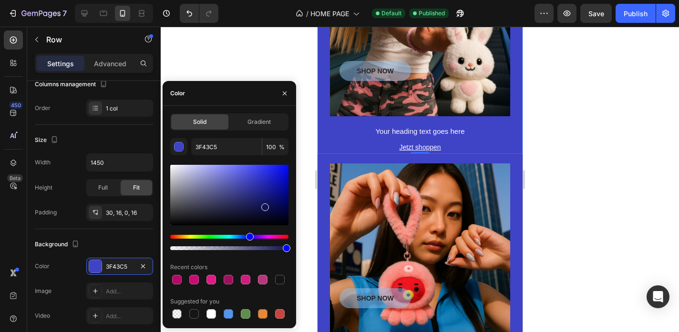
click at [264, 205] on div at bounding box center [229, 195] width 118 height 61
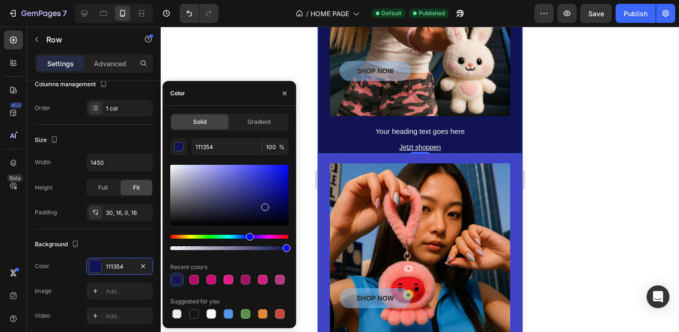
click at [257, 236] on div "Hue" at bounding box center [229, 237] width 118 height 4
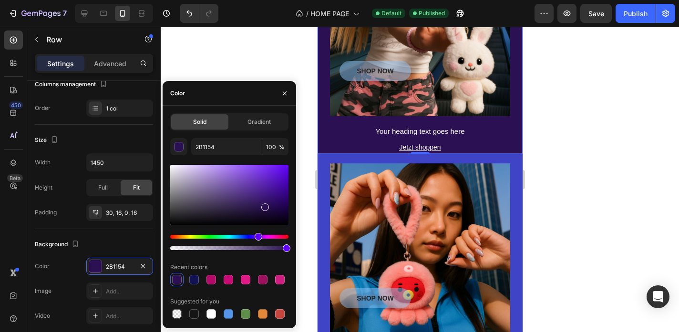
click at [275, 209] on div at bounding box center [229, 195] width 118 height 61
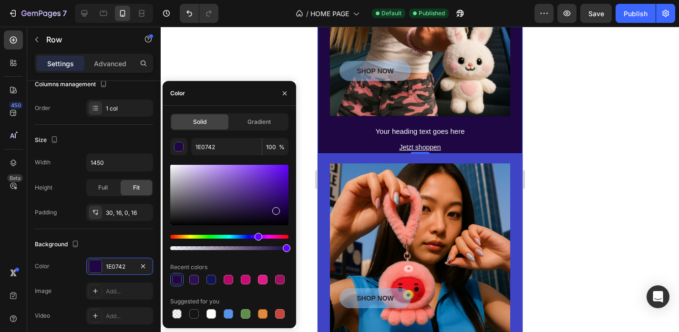
click at [275, 212] on div at bounding box center [276, 211] width 8 height 8
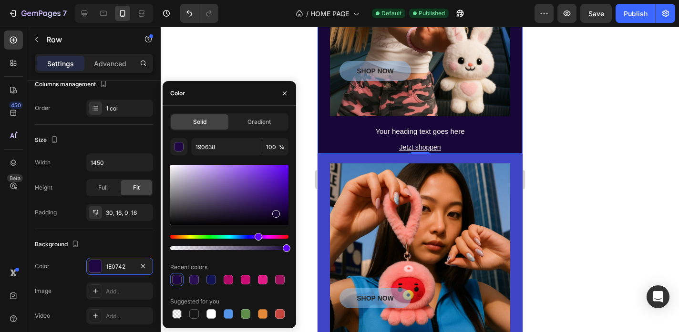
click at [265, 211] on div at bounding box center [229, 195] width 118 height 61
click at [267, 214] on div at bounding box center [265, 213] width 8 height 8
click at [257, 212] on div at bounding box center [229, 195] width 118 height 61
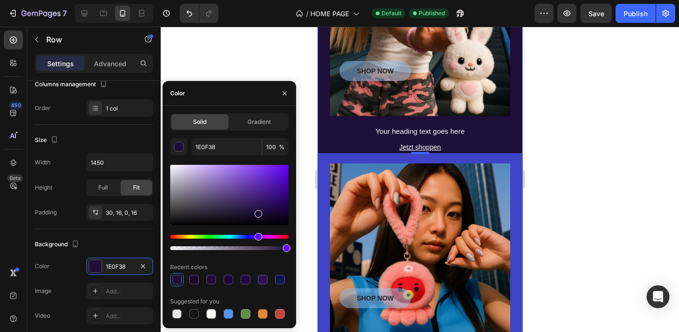
click at [251, 213] on div at bounding box center [229, 195] width 118 height 61
click at [251, 211] on div at bounding box center [229, 195] width 118 height 61
click at [252, 208] on div at bounding box center [229, 195] width 118 height 61
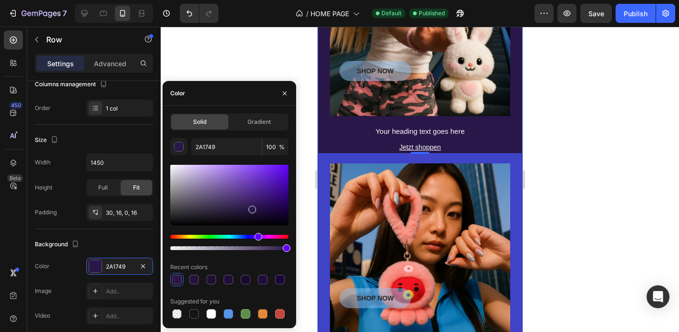
click at [243, 208] on div at bounding box center [229, 195] width 118 height 61
type input "2E1C49"
click at [322, 171] on div "SHOP NOW Button Hero Banner Your heading text goes here Heading Jetzt shoppen […" at bounding box center [419, 276] width 205 height 244
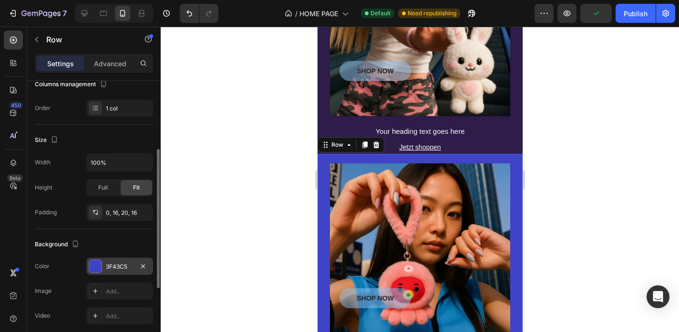
click at [116, 263] on div "3F43C5" at bounding box center [120, 267] width 28 height 9
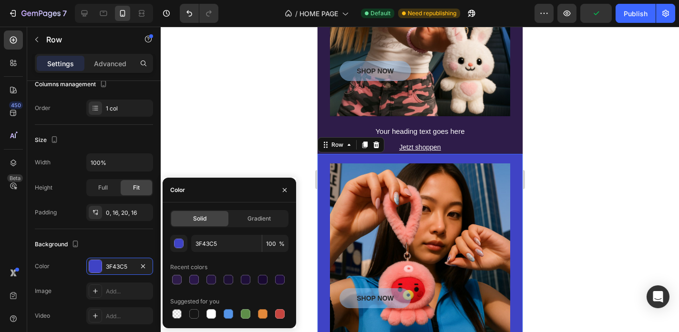
click at [179, 273] on div "Recent colors" at bounding box center [229, 267] width 118 height 15
click at [179, 275] on div at bounding box center [177, 280] width 10 height 10
type input "2E1C49"
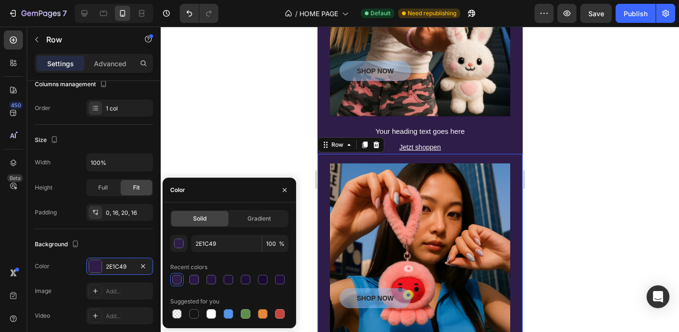
click at [251, 156] on div at bounding box center [420, 180] width 518 height 306
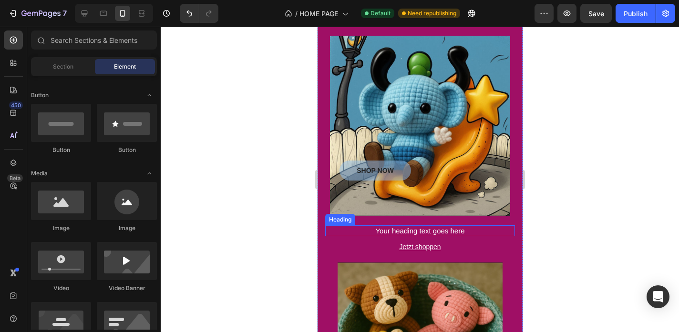
scroll to position [2617, 0]
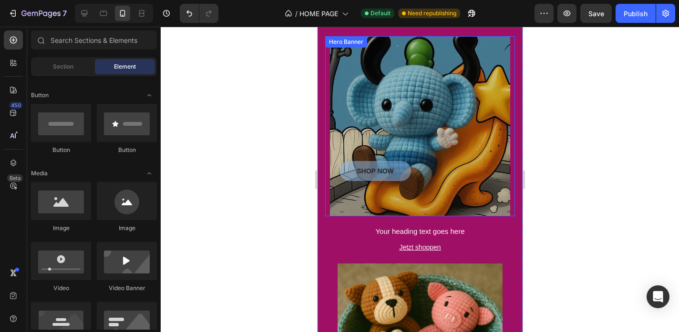
click at [388, 83] on div "Overlay" at bounding box center [419, 126] width 180 height 180
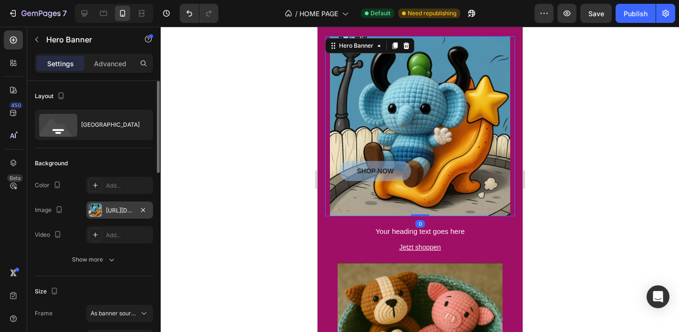
click at [123, 203] on div "[URL][DOMAIN_NAME]" at bounding box center [119, 210] width 67 height 17
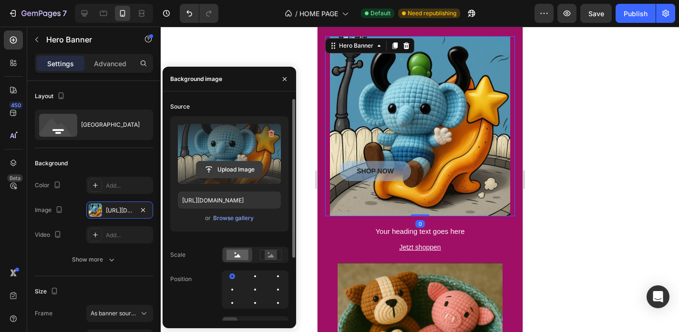
click at [230, 165] on input "file" at bounding box center [229, 170] width 66 height 16
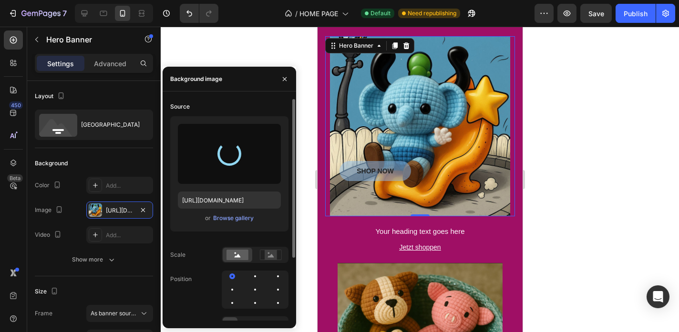
type input "https://cdn.shopify.com/s/files/1/0883/4033/2880/files/gempages_570780491876139…"
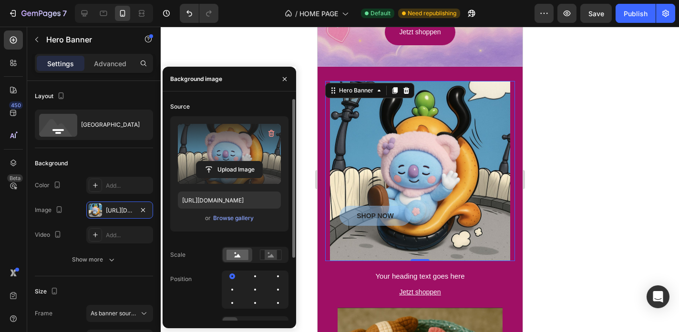
scroll to position [2590, 0]
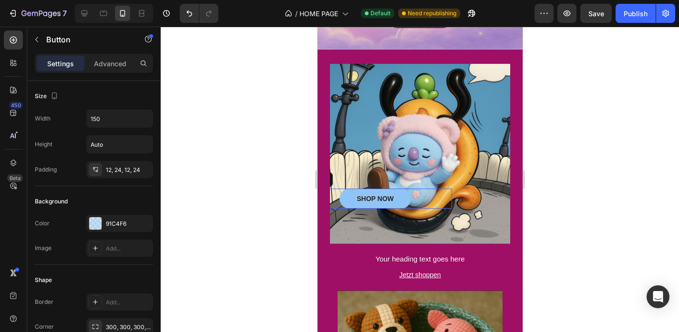
click at [405, 200] on button "SHOP NOW" at bounding box center [375, 199] width 72 height 20
click at [363, 178] on icon at bounding box center [363, 179] width 6 height 7
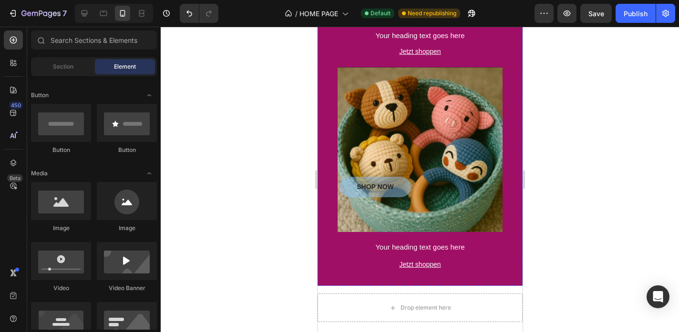
scroll to position [2833, 0]
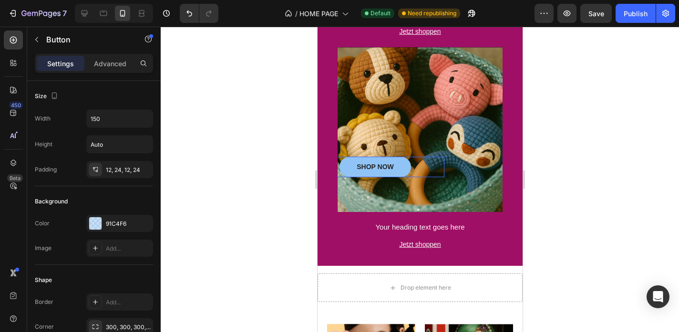
click at [410, 166] on button "SHOP NOW" at bounding box center [375, 167] width 72 height 20
click at [371, 148] on icon at bounding box center [370, 147] width 6 height 7
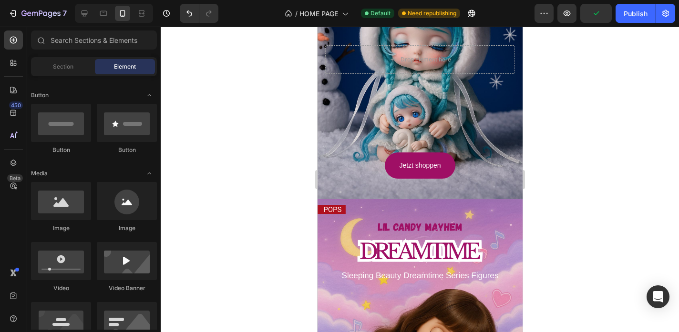
scroll to position [2133, 0]
drag, startPoint x: 352, startPoint y: 199, endPoint x: 352, endPoint y: 124, distance: 74.9
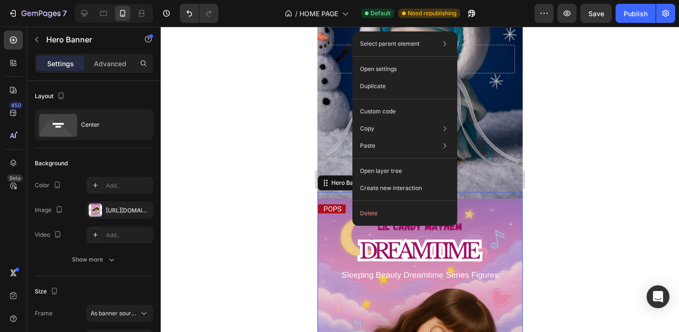
click at [256, 135] on div at bounding box center [420, 180] width 518 height 306
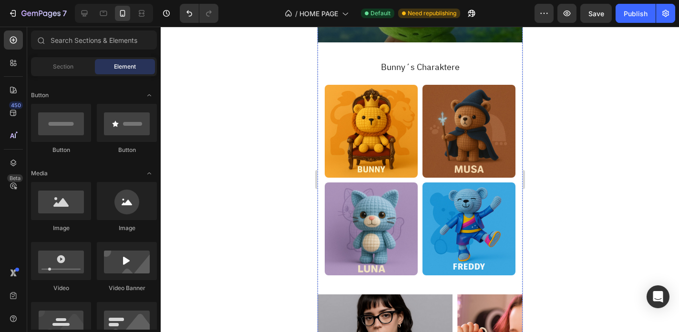
scroll to position [1540, 0]
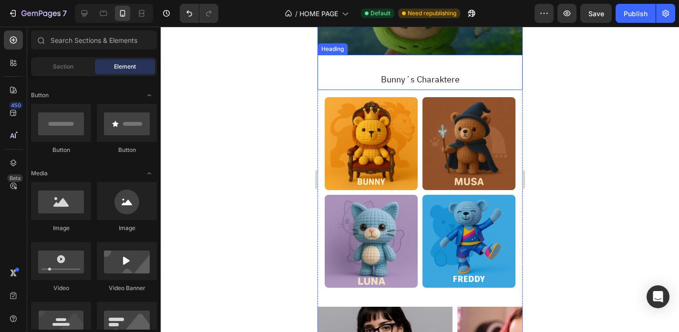
click at [329, 66] on div "Bunny´s Charaktere Heading" at bounding box center [419, 72] width 205 height 35
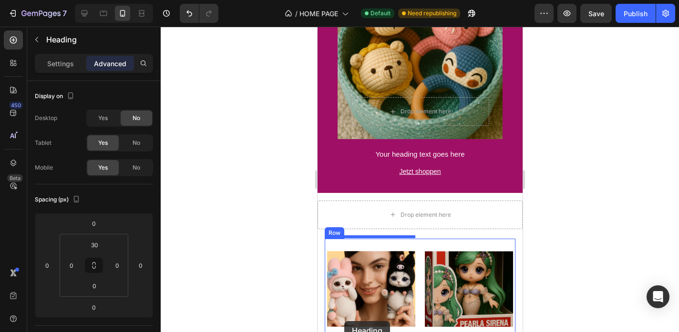
scroll to position [2941, 0]
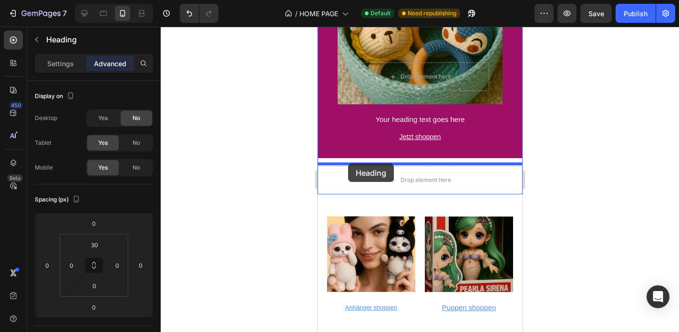
drag, startPoint x: 320, startPoint y: 64, endPoint x: 348, endPoint y: 164, distance: 103.4
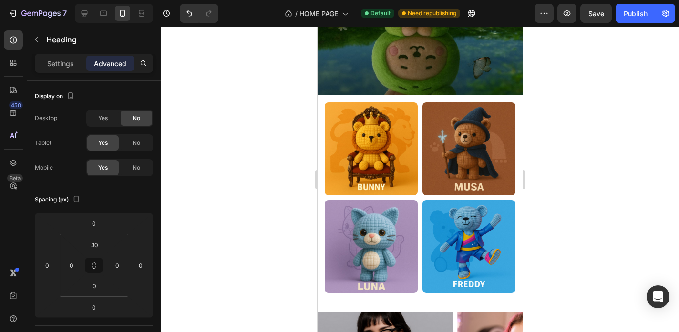
scroll to position [1537, 0]
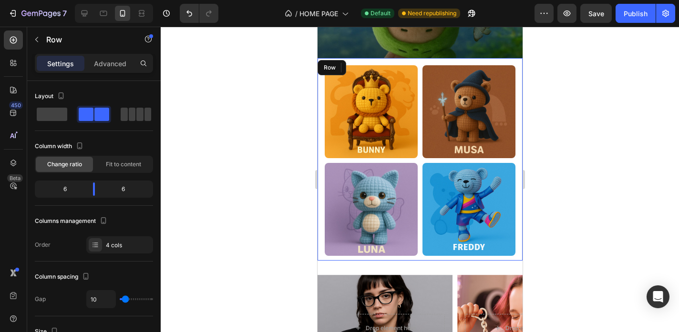
click at [320, 66] on div "Image Image Image Image Row" at bounding box center [419, 159] width 205 height 203
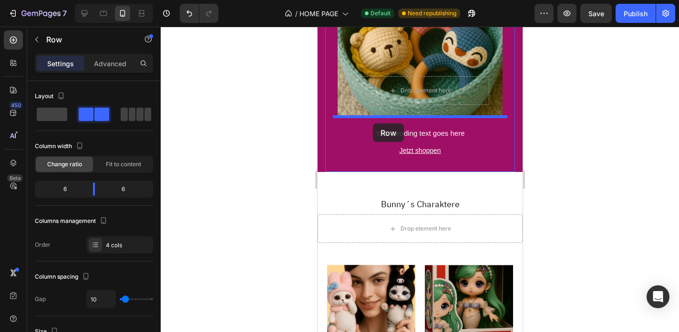
scroll to position [2889, 0]
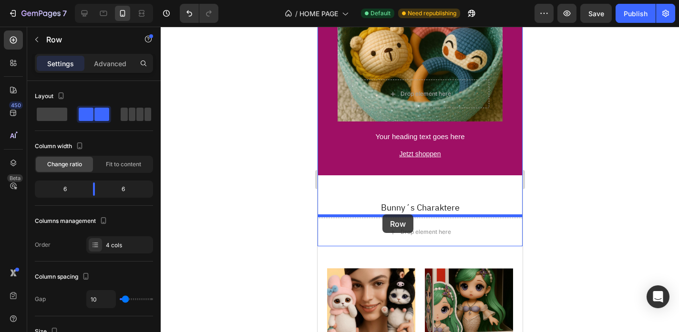
drag, startPoint x: 322, startPoint y: 66, endPoint x: 381, endPoint y: 214, distance: 159.2
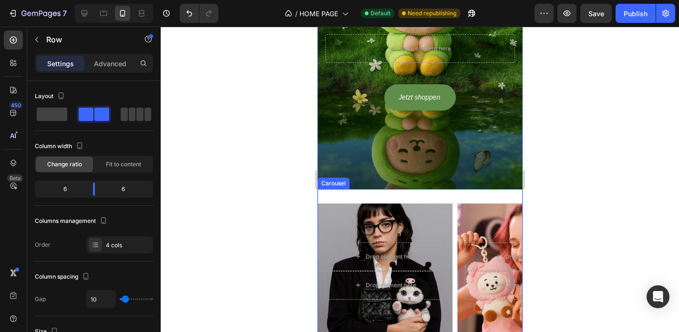
scroll to position [1414, 0]
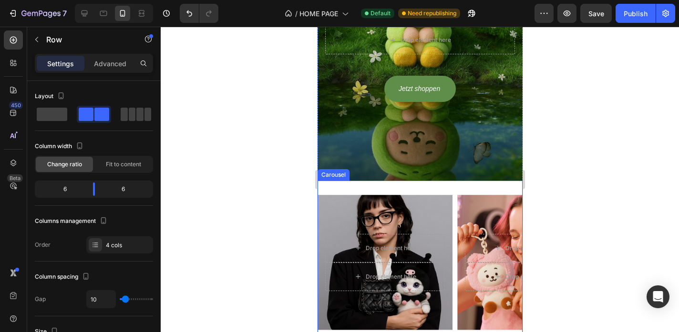
click at [352, 193] on div "Drop element here Drop element here Hero Banner Your heading text goes here Hea…" at bounding box center [419, 277] width 205 height 193
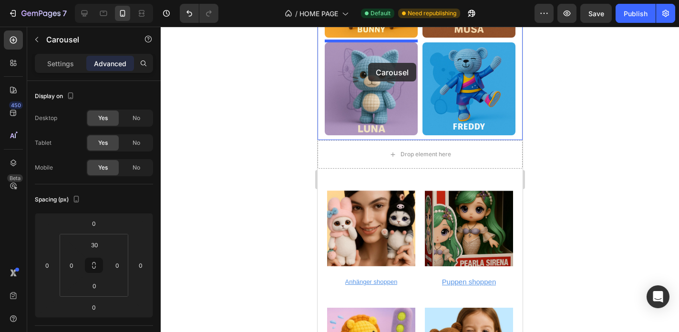
scroll to position [2962, 0]
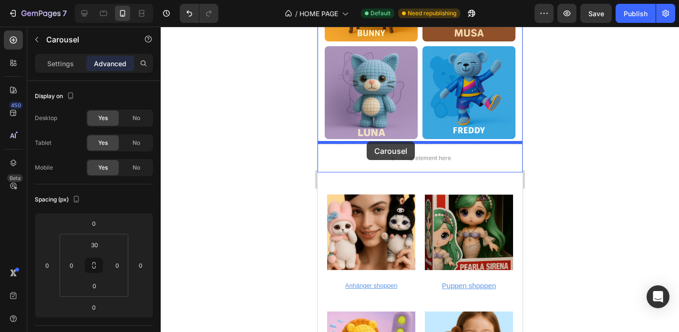
drag, startPoint x: 323, startPoint y: 170, endPoint x: 366, endPoint y: 142, distance: 51.1
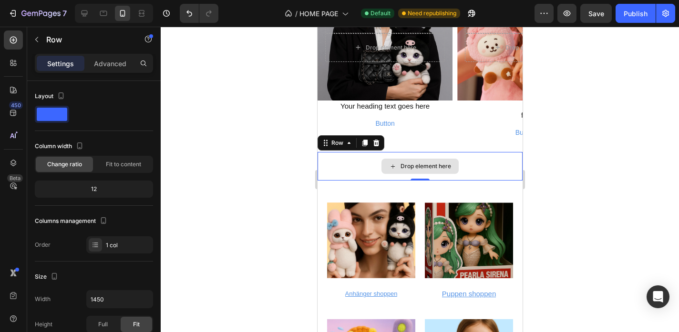
click at [479, 160] on div "Drop element here" at bounding box center [419, 166] width 205 height 29
click at [377, 141] on icon at bounding box center [376, 143] width 6 height 7
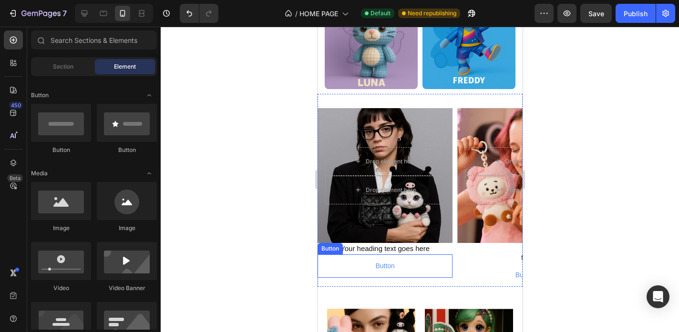
scroll to position [2821, 0]
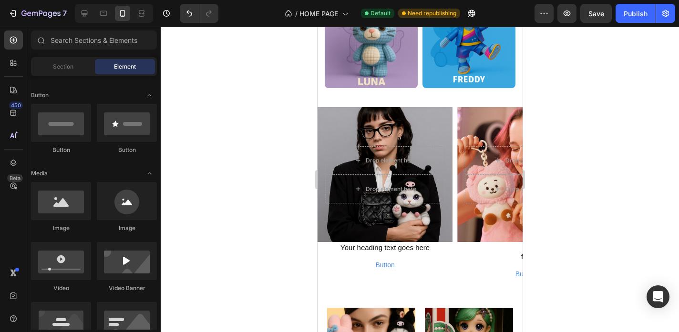
click at [606, 113] on div at bounding box center [420, 180] width 518 height 306
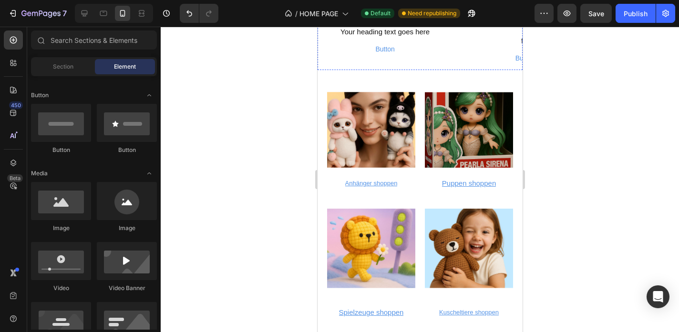
scroll to position [2998, 0]
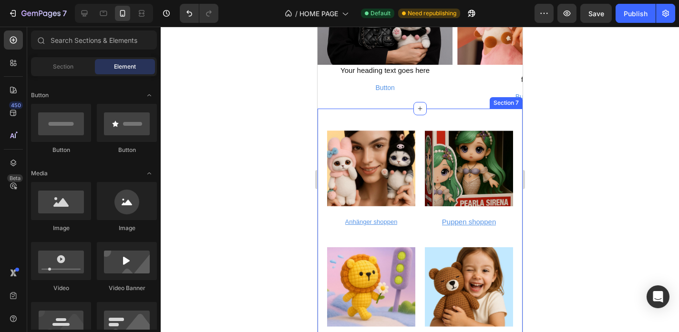
click at [396, 111] on div "Image Anhänger shoppen Button Anhänger shoppen Button Image Kuscheltiere shoppe…" at bounding box center [419, 242] width 205 height 267
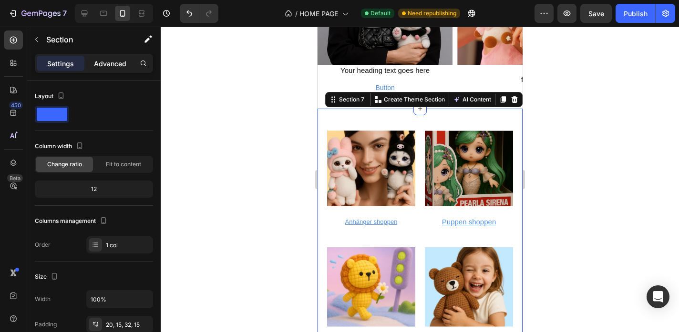
click at [117, 66] on p "Advanced" at bounding box center [110, 64] width 32 height 10
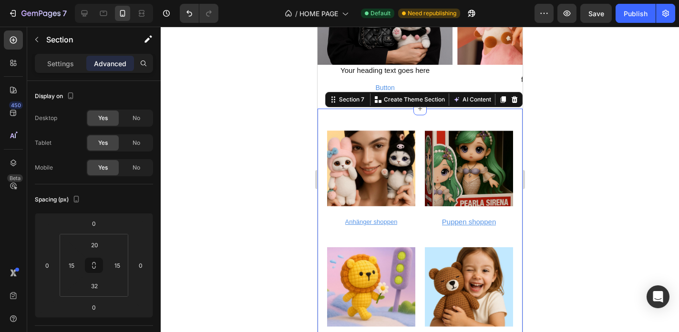
click at [289, 135] on div at bounding box center [420, 180] width 518 height 306
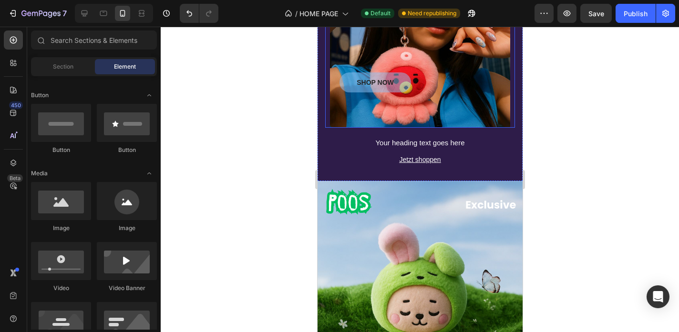
scroll to position [442, 0]
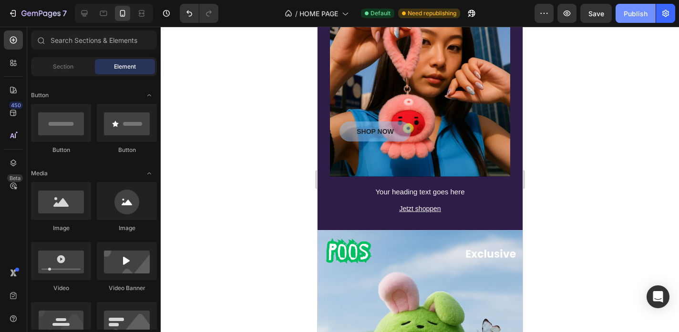
click at [634, 18] on div "Publish" at bounding box center [636, 14] width 24 height 10
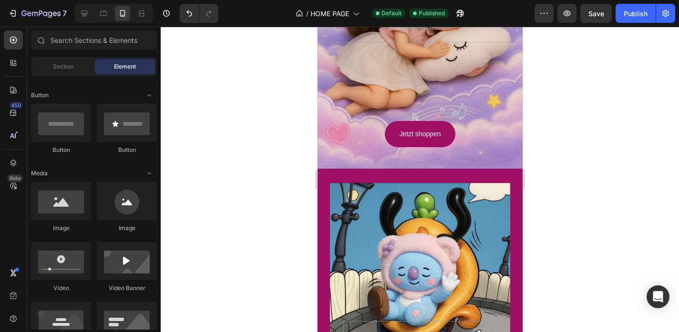
scroll to position [1432, 0]
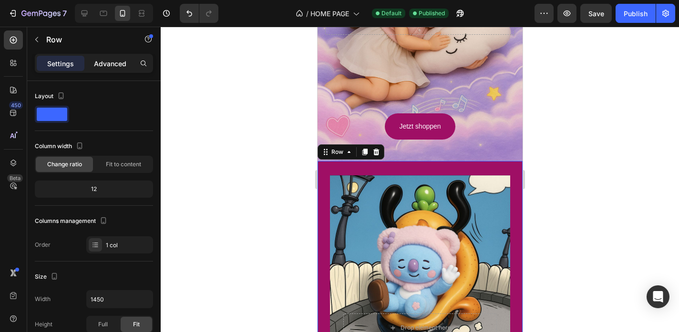
click at [107, 68] on p "Advanced" at bounding box center [110, 64] width 32 height 10
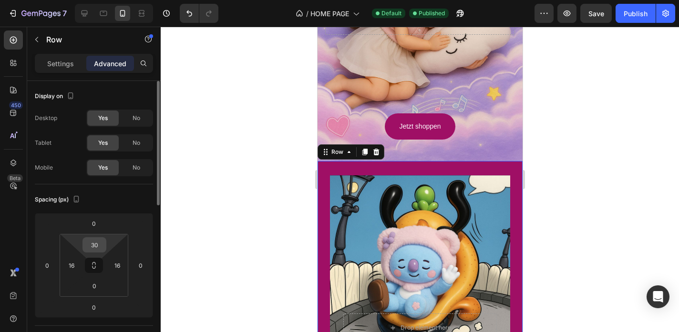
click at [105, 238] on div "30" at bounding box center [94, 244] width 24 height 15
click at [111, 234] on div "30 16 0 16" at bounding box center [94, 265] width 69 height 63
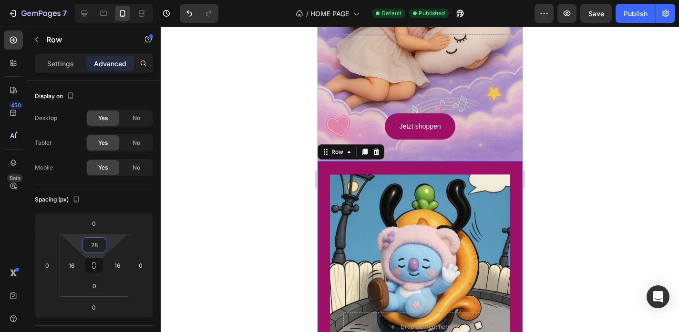
type input "30"
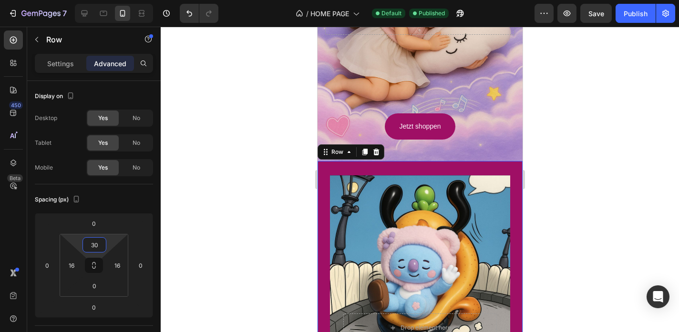
click at [111, 0] on html "7 Version history / HOME PAGE Default Published Preview Save Publish 450 Beta S…" at bounding box center [339, 0] width 679 height 0
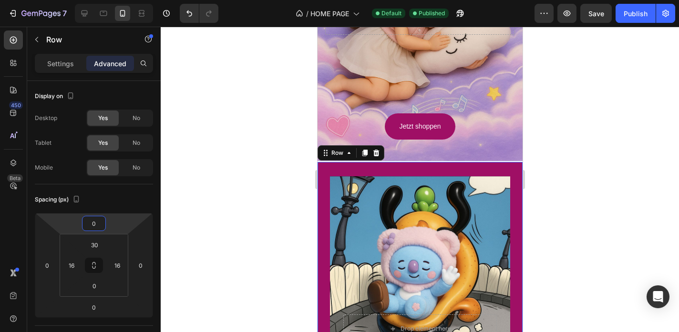
type input "-2"
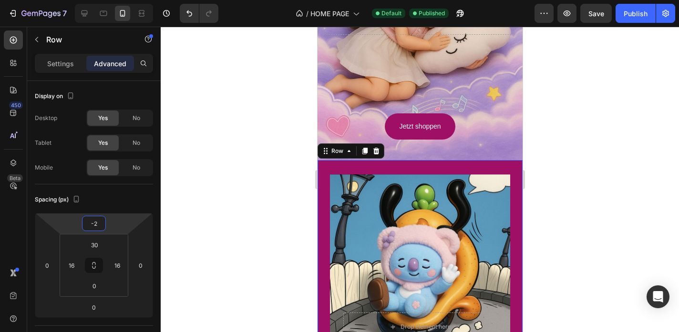
click at [113, 0] on html "7 Version history / HOME PAGE Default Published Preview Save Publish 450 Beta S…" at bounding box center [339, 0] width 679 height 0
click at [235, 221] on div at bounding box center [420, 180] width 518 height 306
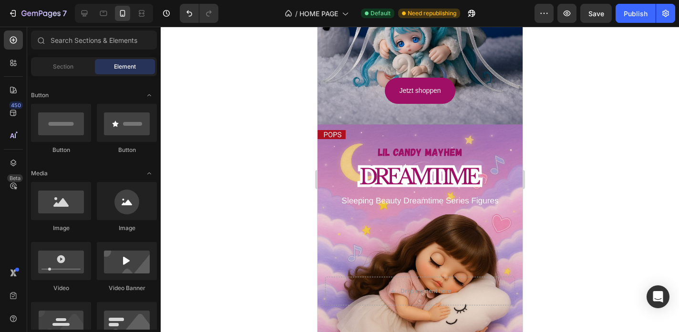
scroll to position [1156, 0]
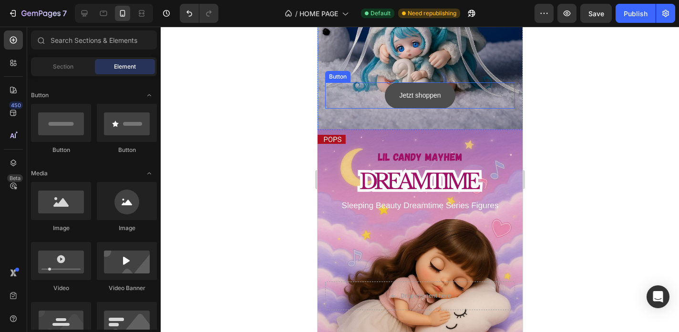
click at [449, 97] on button "Jetzt shoppen" at bounding box center [419, 95] width 70 height 26
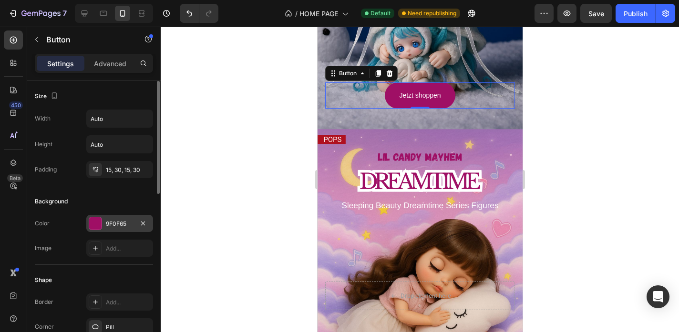
click at [106, 221] on div "9F0F65" at bounding box center [120, 224] width 28 height 9
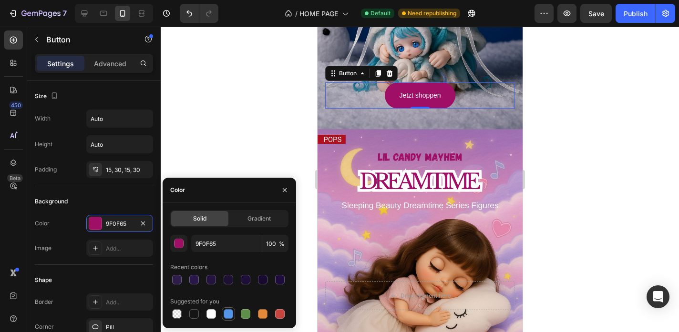
click at [229, 312] on div at bounding box center [229, 314] width 10 height 10
type input "5594E7"
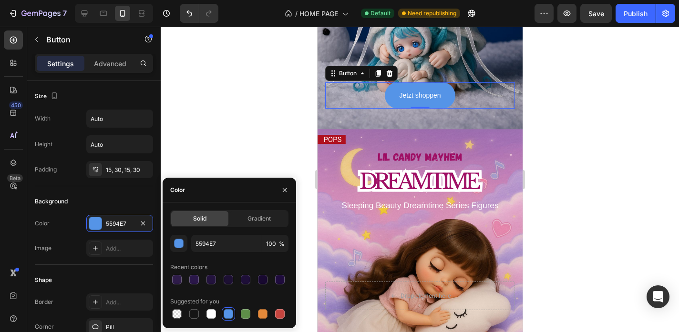
click at [245, 169] on div at bounding box center [420, 180] width 518 height 306
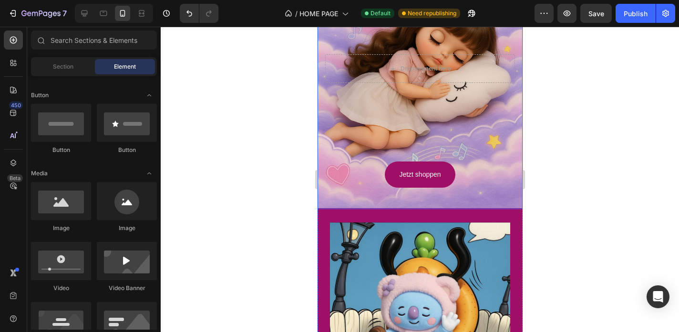
scroll to position [1383, 0]
click at [461, 180] on div "Jetzt shoppen Button" at bounding box center [420, 175] width 190 height 26
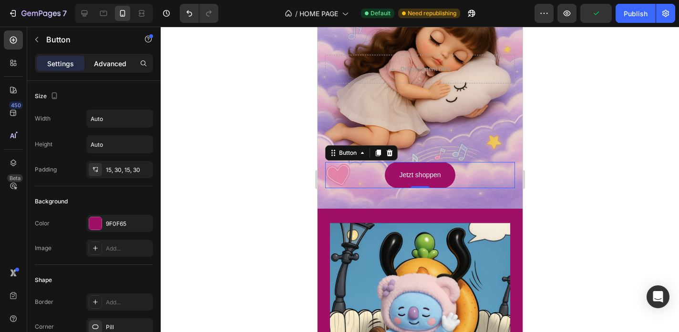
click at [125, 63] on p "Advanced" at bounding box center [110, 64] width 32 height 10
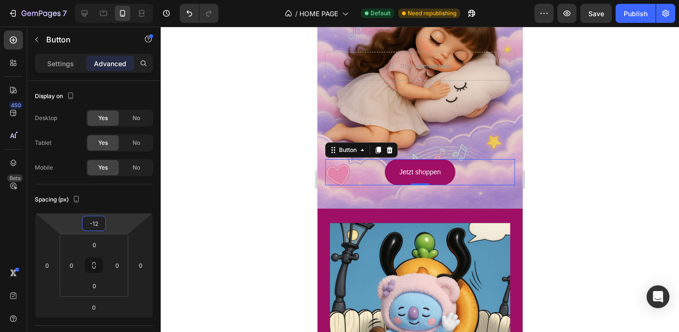
type input "-14"
click at [117, 0] on html "7 Version history / HOME PAGE Default Need republishing Preview Save Publish 45…" at bounding box center [339, 0] width 679 height 0
click at [270, 215] on div at bounding box center [420, 180] width 518 height 306
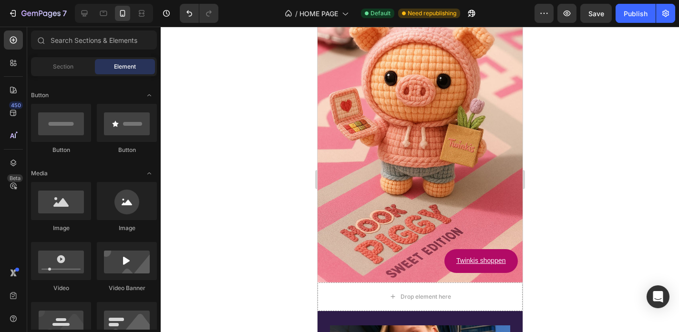
scroll to position [513, 0]
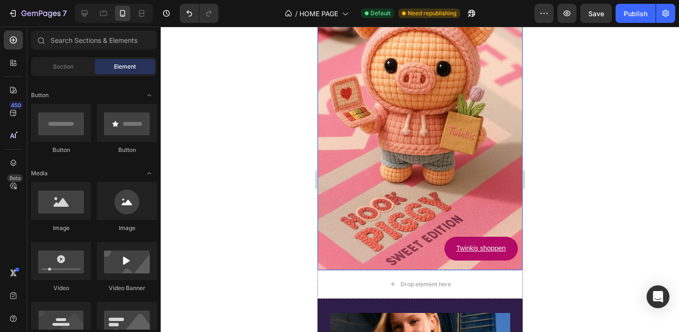
click at [382, 123] on div "Twinkis shoppen Button" at bounding box center [420, 129] width 190 height 23
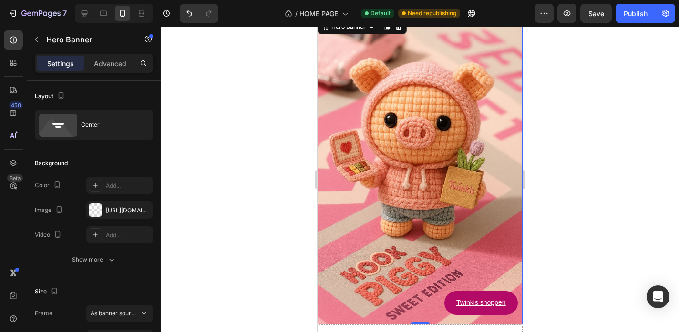
scroll to position [449, 0]
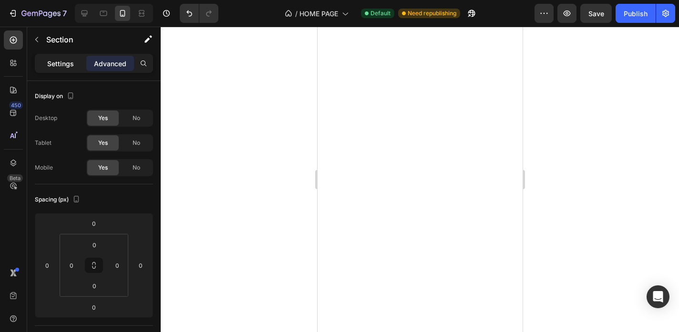
click at [67, 69] on div "Settings" at bounding box center [61, 63] width 48 height 15
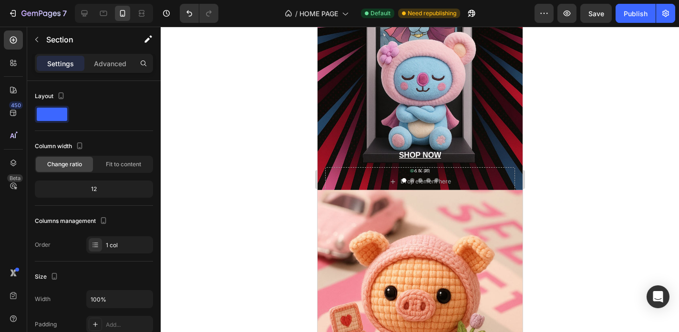
scroll to position [389, 0]
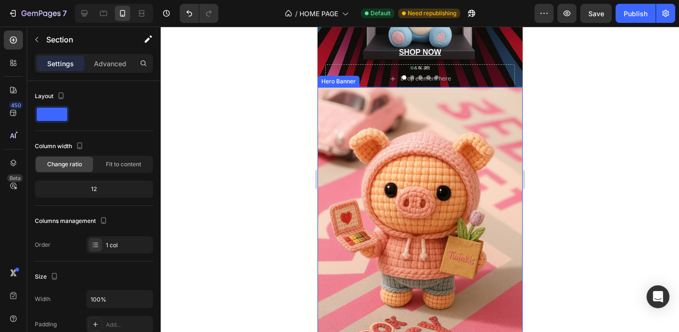
click at [378, 152] on div "Background Image" at bounding box center [419, 241] width 205 height 308
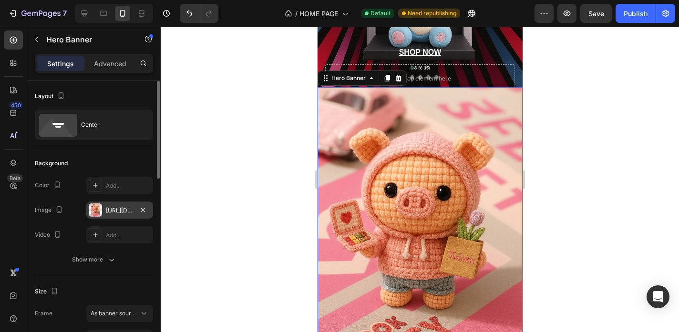
click at [116, 212] on div "[URL][DOMAIN_NAME]" at bounding box center [120, 210] width 28 height 9
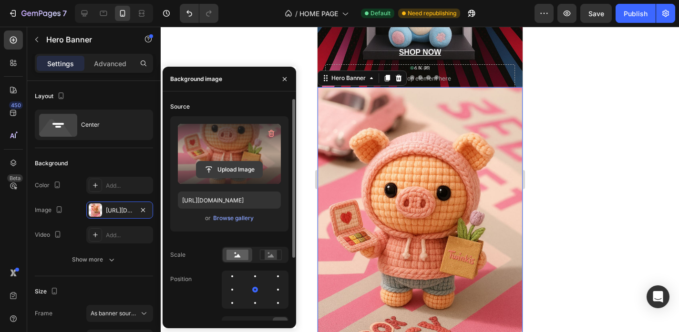
click at [197, 164] on input "file" at bounding box center [229, 170] width 66 height 16
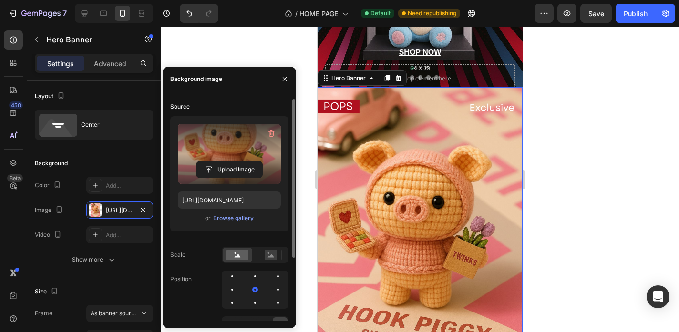
type input "https://cdn.shopify.com/s/files/1/0883/4033/2880/files/gempages_570780491876139…"
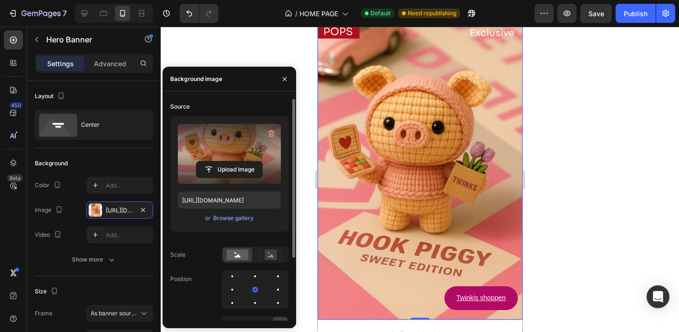
scroll to position [465, 0]
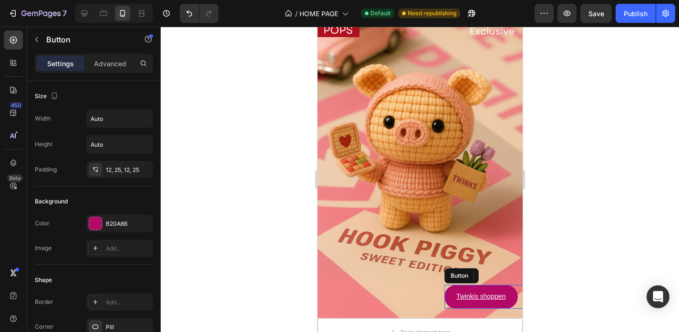
click at [504, 289] on button "Twinkis shoppen" at bounding box center [480, 296] width 73 height 23
click at [124, 69] on div "Advanced" at bounding box center [110, 63] width 48 height 15
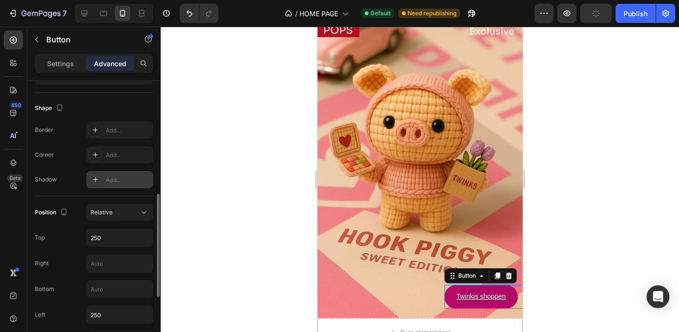
scroll to position [252, 0]
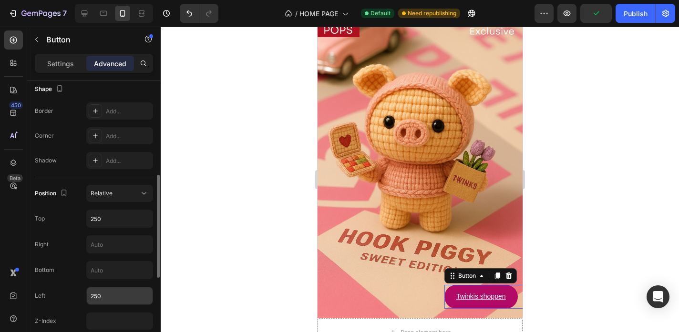
click at [112, 291] on input "250" at bounding box center [120, 296] width 66 height 17
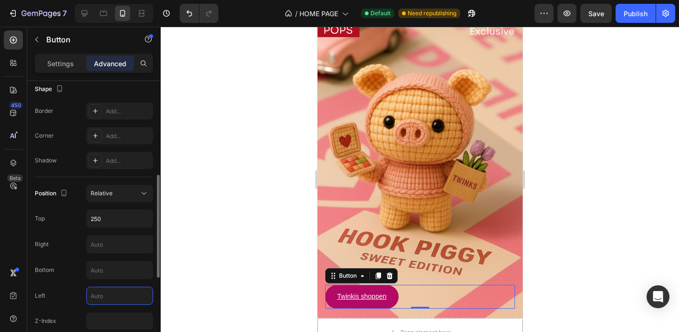
type input "2"
type input "120"
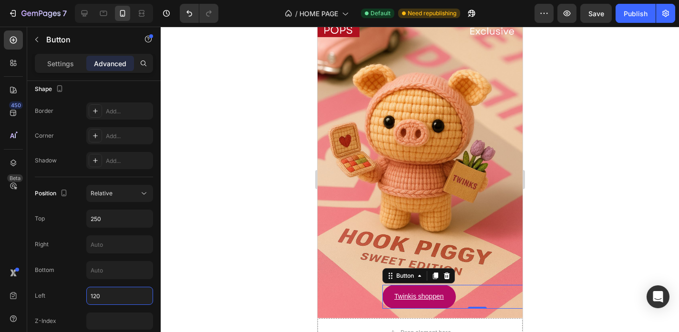
click at [176, 259] on div at bounding box center [420, 180] width 518 height 306
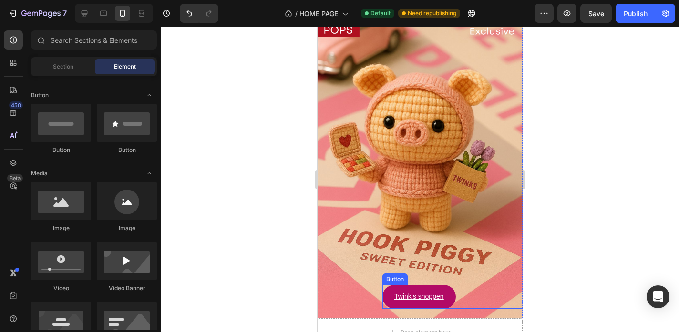
click at [485, 297] on div "Twinkis shoppen Button" at bounding box center [477, 296] width 190 height 23
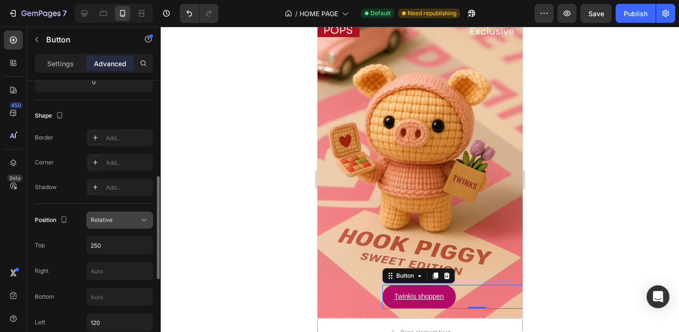
scroll to position [234, 0]
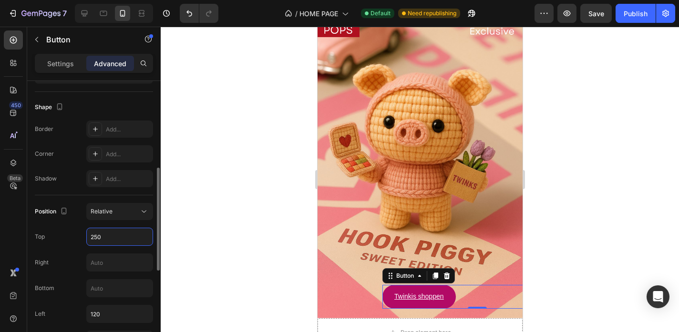
click at [106, 241] on input "250" at bounding box center [120, 236] width 66 height 17
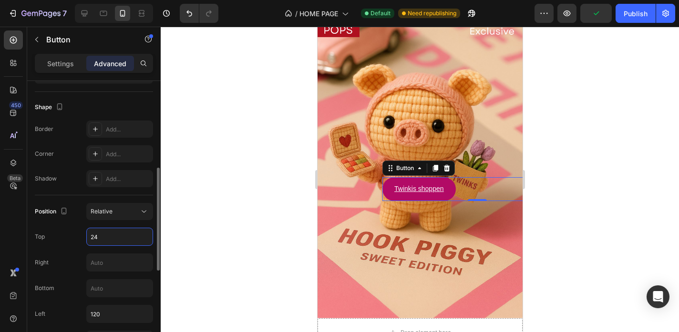
type input "240"
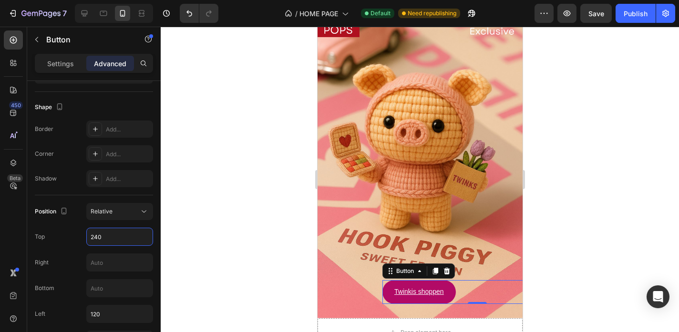
click at [181, 241] on div at bounding box center [420, 180] width 518 height 306
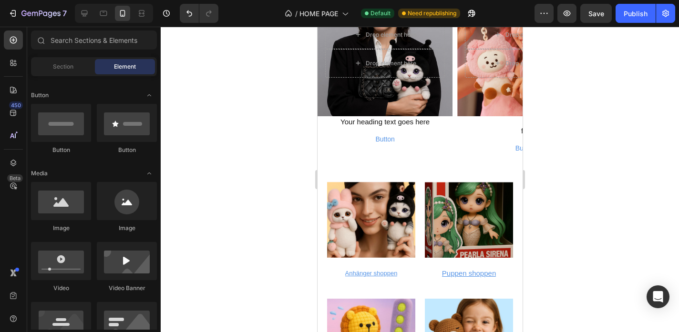
scroll to position [2985, 0]
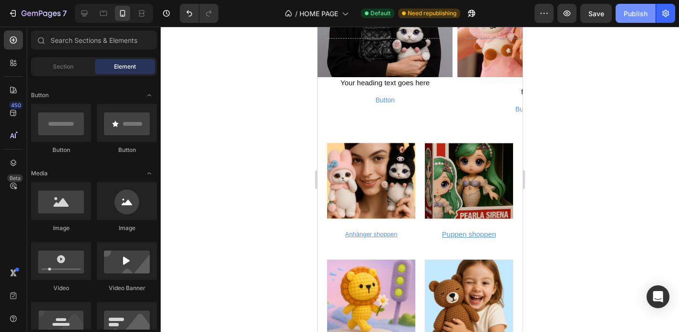
click at [630, 20] on button "Publish" at bounding box center [636, 13] width 40 height 19
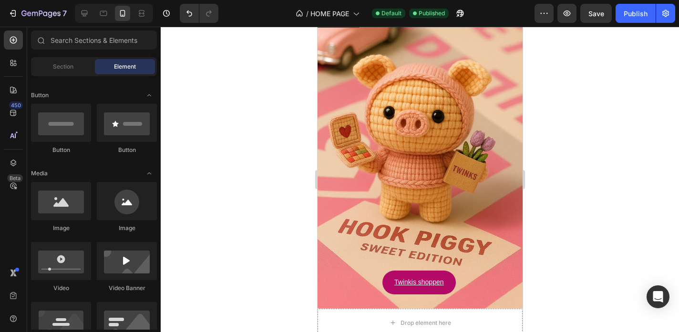
scroll to position [504, 0]
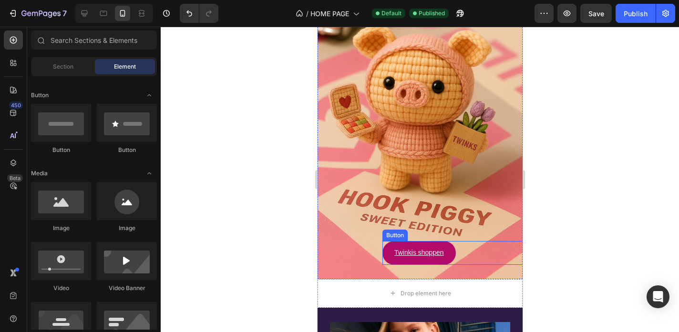
click at [450, 251] on button "Twinkis shoppen" at bounding box center [418, 252] width 73 height 23
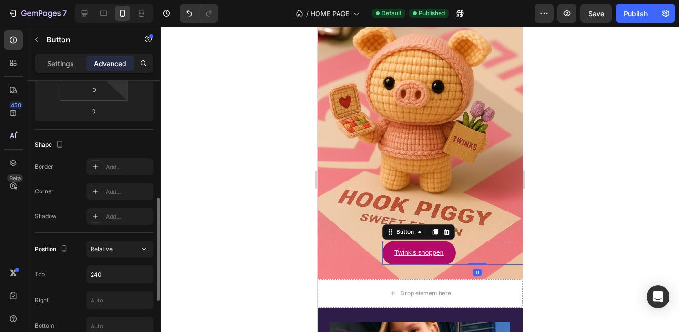
scroll to position [291, 0]
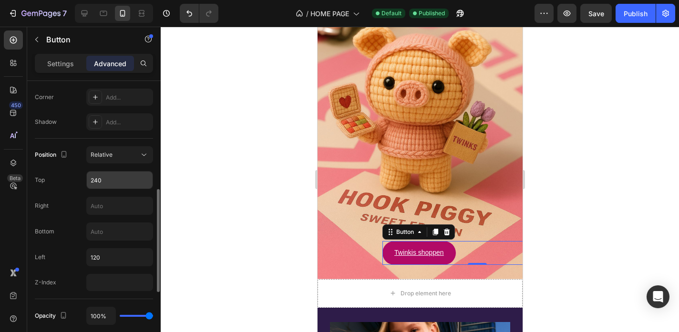
click at [104, 177] on input "240" at bounding box center [120, 180] width 66 height 17
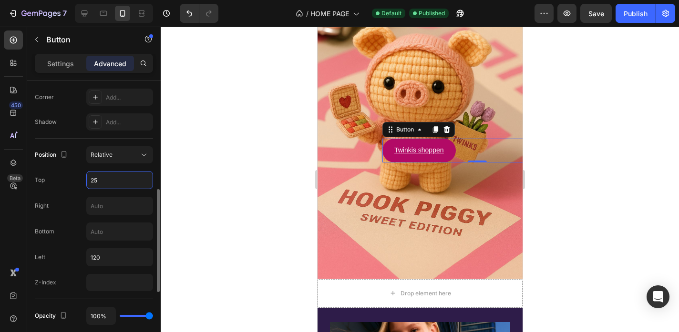
type input "250"
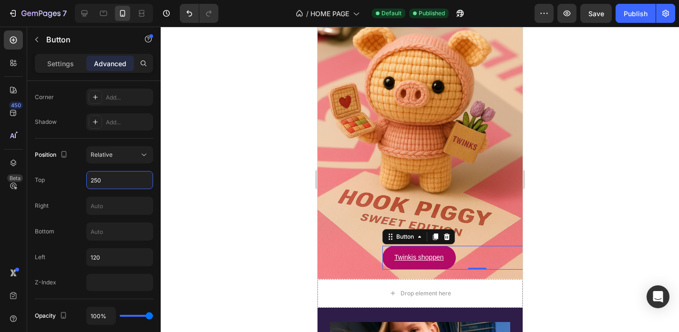
click at [195, 162] on div at bounding box center [420, 180] width 518 height 306
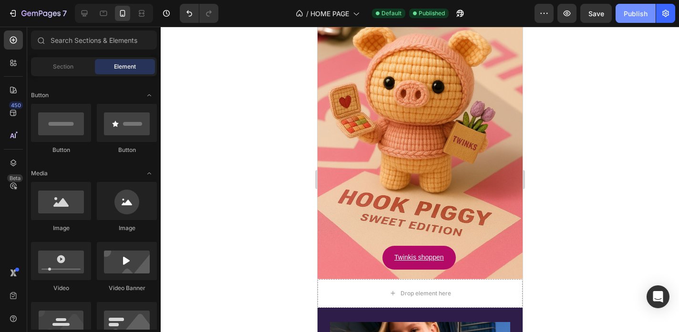
click at [632, 16] on div "Publish" at bounding box center [636, 14] width 24 height 10
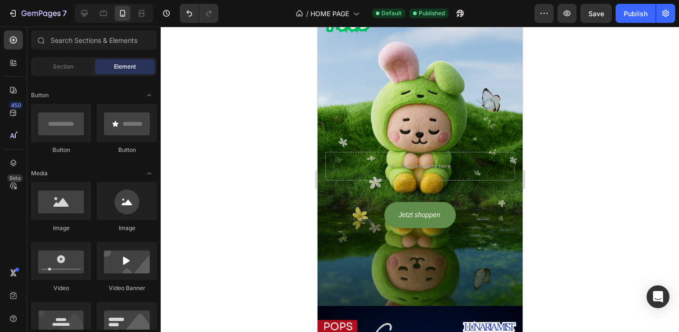
scroll to position [1303, 0]
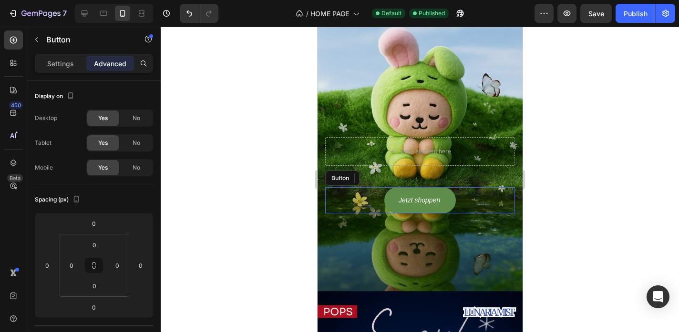
click at [457, 206] on div "Jetzt shoppen Button" at bounding box center [420, 200] width 190 height 26
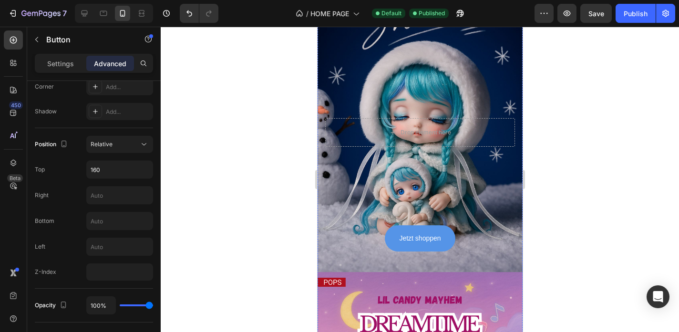
scroll to position [1653, 0]
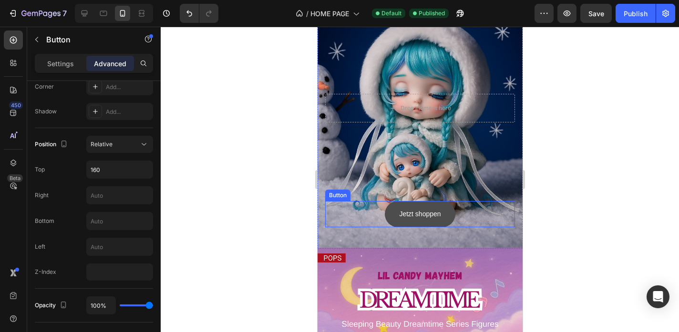
click at [443, 207] on button "Jetzt shoppen" at bounding box center [419, 214] width 70 height 26
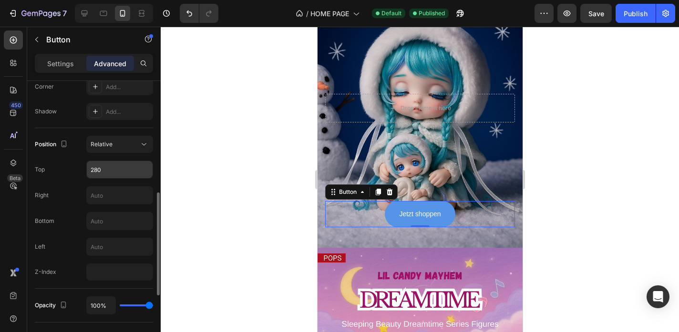
scroll to position [0, 0]
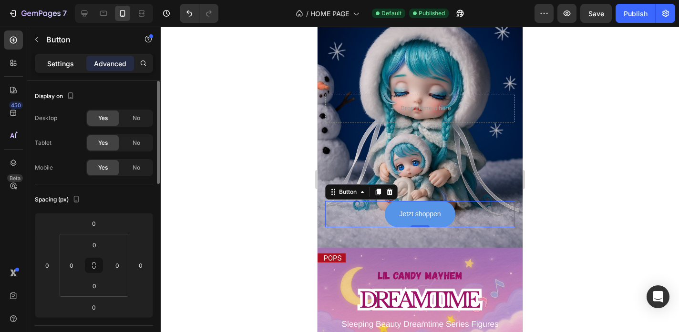
click at [64, 69] on div "Settings" at bounding box center [61, 63] width 48 height 15
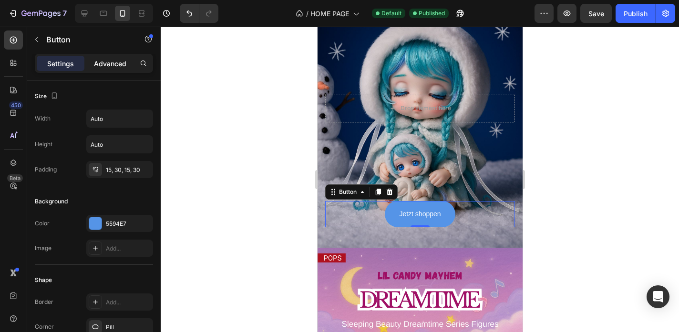
click at [122, 67] on p "Advanced" at bounding box center [110, 64] width 32 height 10
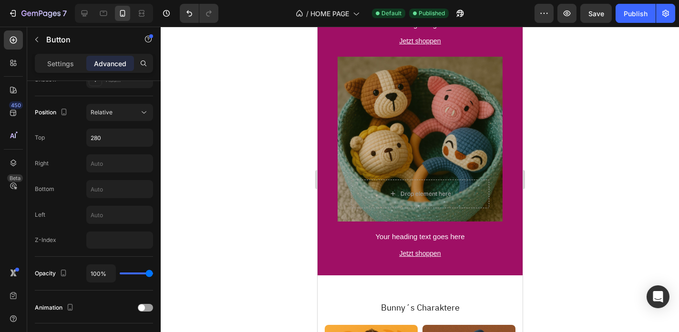
scroll to position [1768, 0]
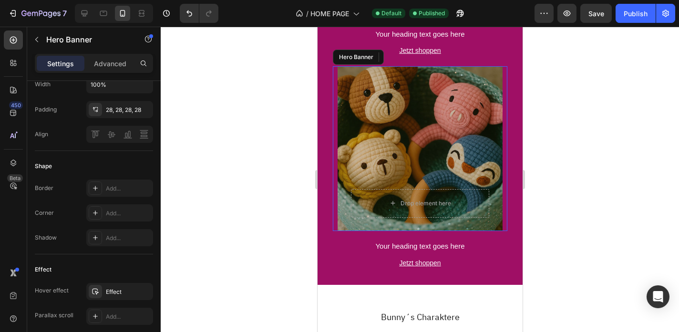
click at [387, 103] on div "Overlay" at bounding box center [419, 148] width 165 height 165
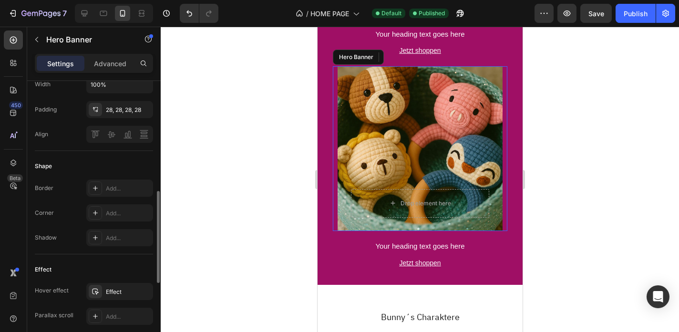
scroll to position [0, 0]
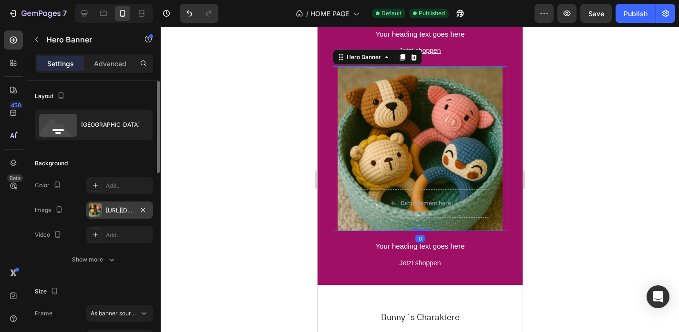
click at [129, 208] on div "[URL][DOMAIN_NAME]" at bounding box center [120, 210] width 28 height 9
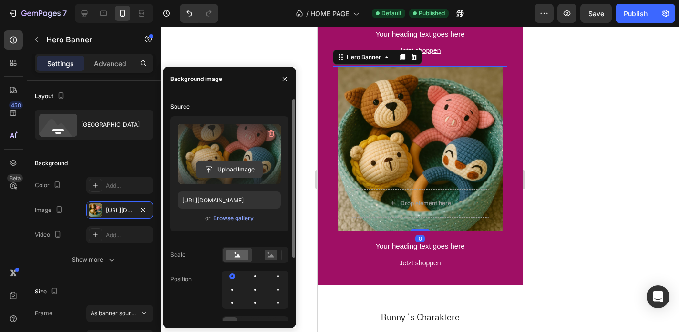
click at [243, 169] on input "file" at bounding box center [229, 170] width 66 height 16
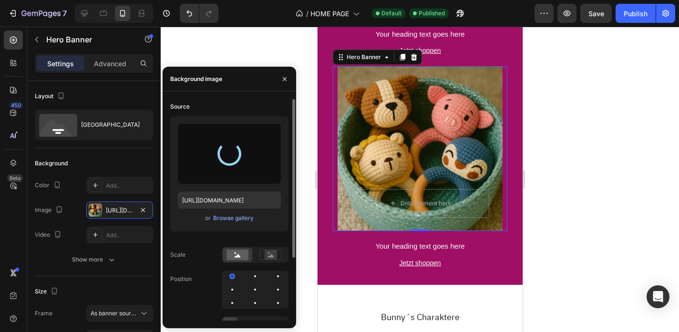
type input "https://cdn.shopify.com/s/files/1/0883/4033/2880/files/gempages_570780491876139…"
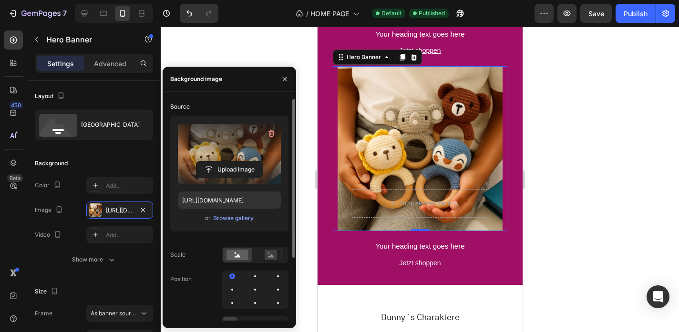
click at [571, 154] on div at bounding box center [420, 180] width 518 height 306
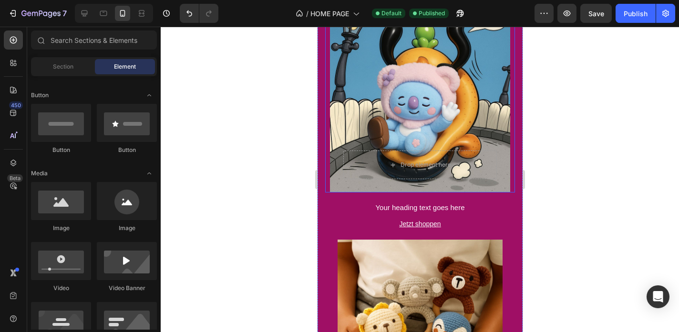
scroll to position [1591, 0]
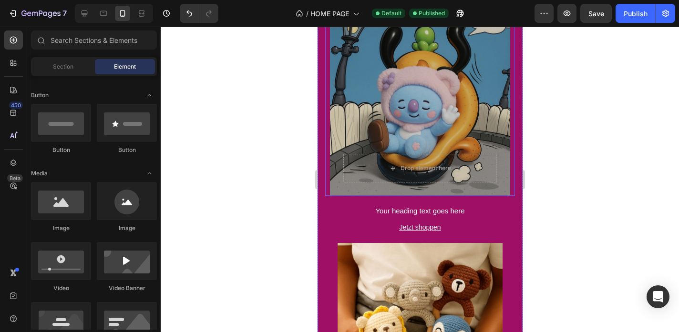
click at [443, 96] on div "Overlay" at bounding box center [419, 106] width 180 height 180
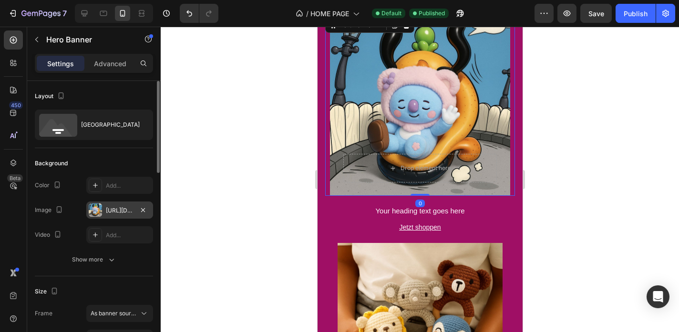
click at [124, 211] on div "https://cdn.shopify.com/s/files/1/0883/4033/2880/files/gempages_570780491876139…" at bounding box center [120, 210] width 28 height 9
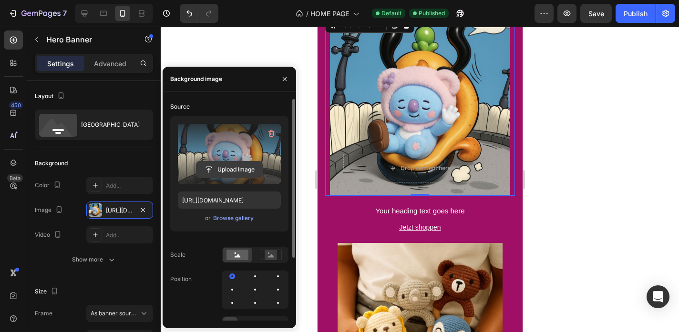
click at [247, 175] on input "file" at bounding box center [229, 170] width 66 height 16
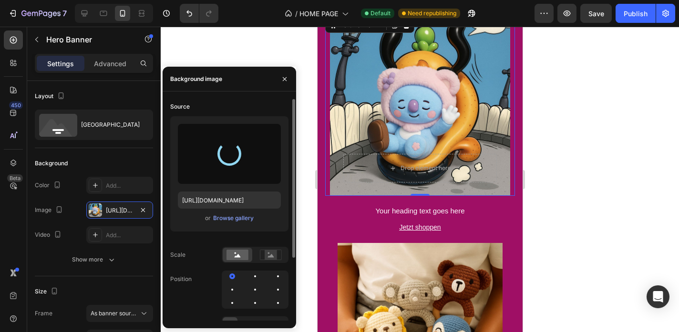
type input "https://cdn.shopify.com/s/files/1/0883/4033/2880/files/gempages_570780491876139…"
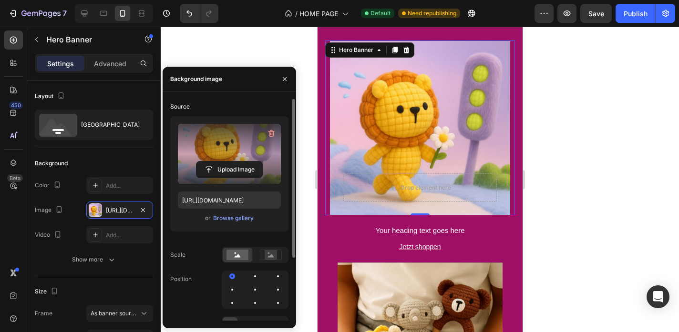
scroll to position [1556, 0]
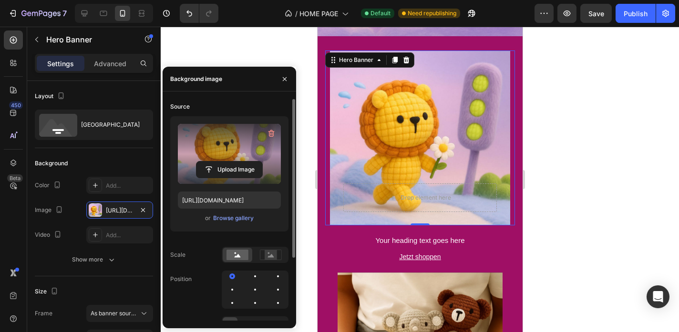
click at [543, 147] on div at bounding box center [420, 180] width 518 height 306
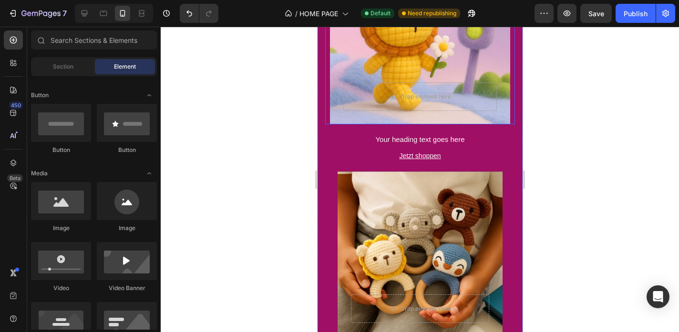
scroll to position [1667, 0]
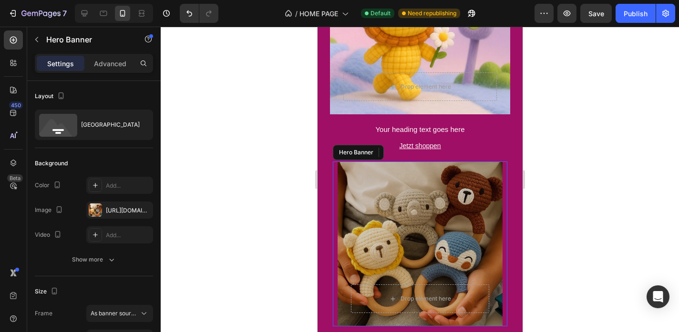
click at [482, 180] on div "Overlay" at bounding box center [419, 244] width 165 height 165
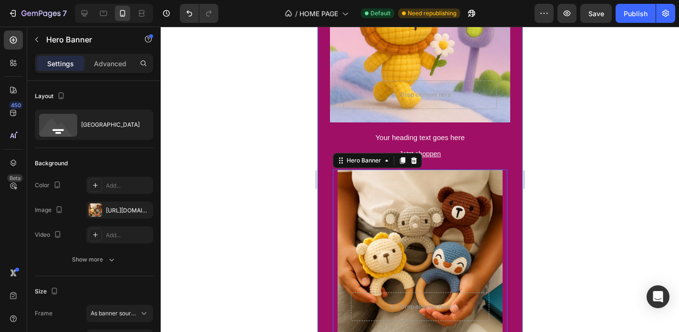
scroll to position [1665, 0]
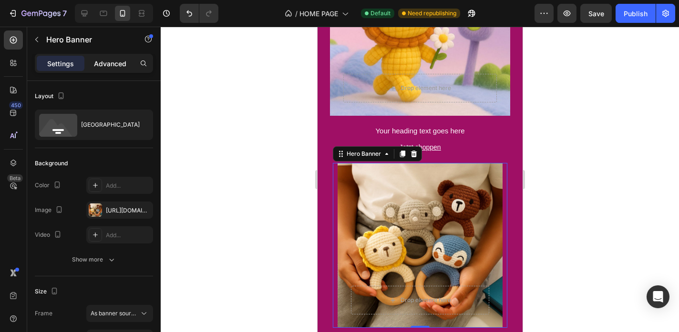
click at [122, 70] on div "Advanced" at bounding box center [110, 63] width 48 height 15
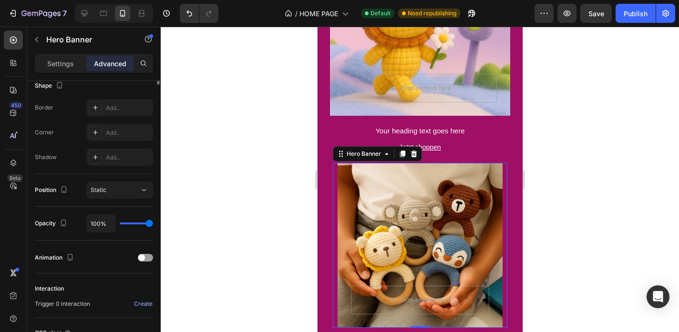
scroll to position [343, 0]
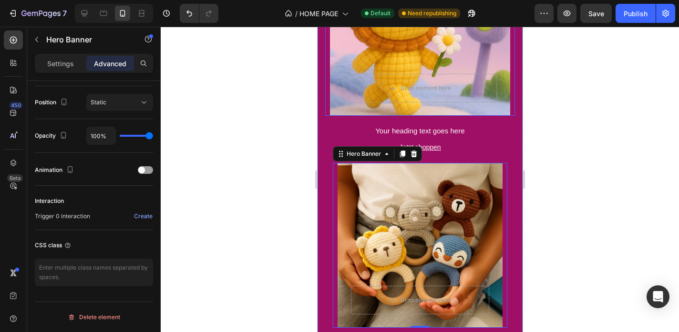
click at [329, 93] on div "Drop element here Hero Banner" at bounding box center [420, 28] width 190 height 175
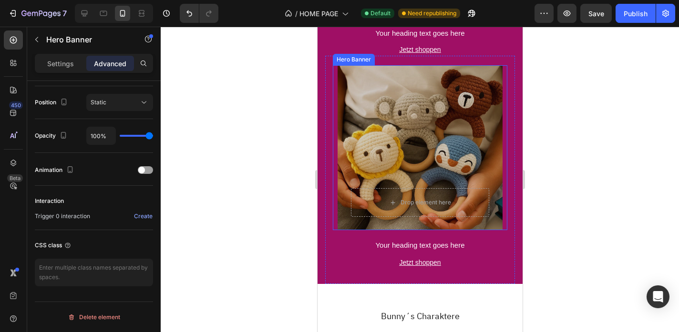
scroll to position [1768, 0]
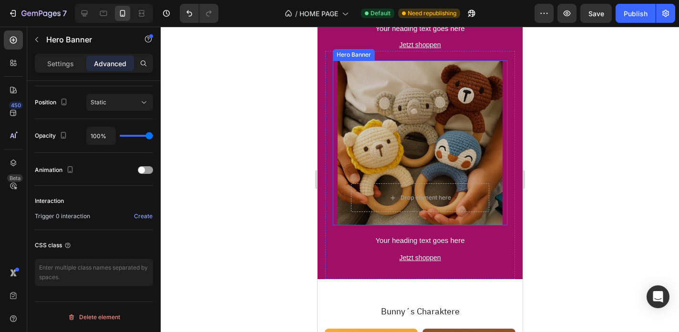
click at [363, 129] on div "Overlay" at bounding box center [419, 143] width 165 height 165
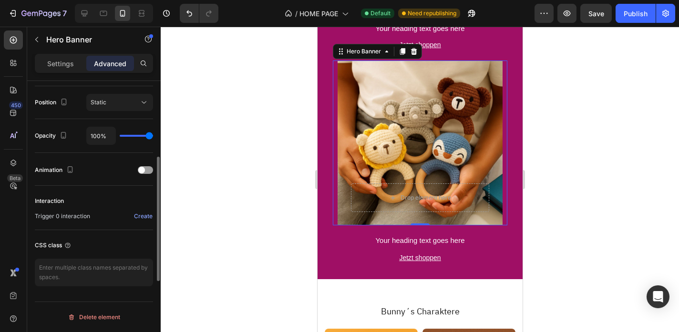
scroll to position [0, 0]
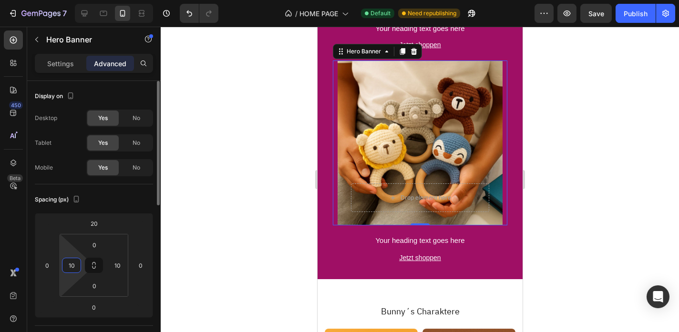
click at [73, 263] on input "10" at bounding box center [71, 265] width 14 height 14
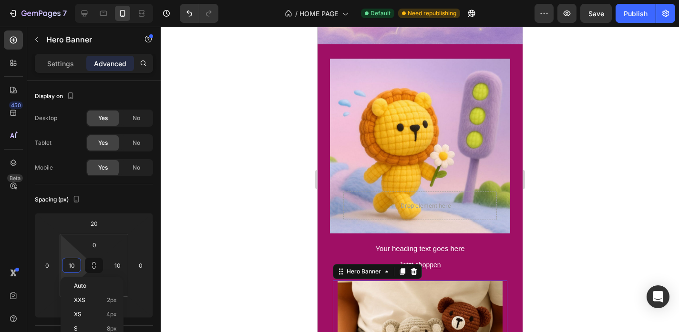
scroll to position [1477, 0]
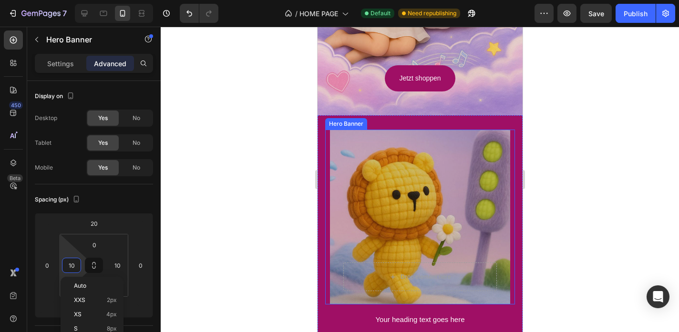
click at [339, 170] on div "Overlay" at bounding box center [419, 217] width 180 height 175
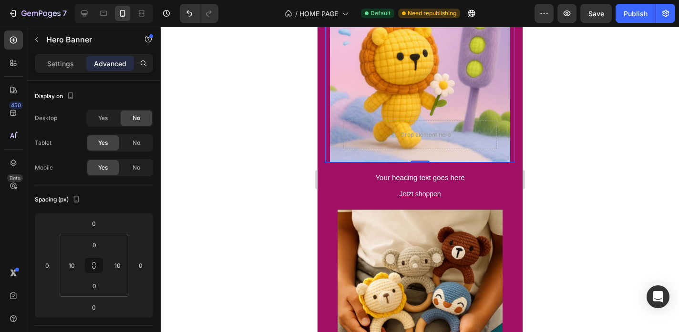
scroll to position [1621, 0]
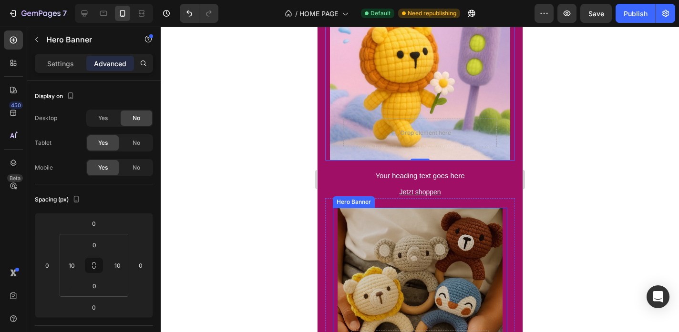
click at [356, 253] on div "Overlay" at bounding box center [419, 290] width 165 height 165
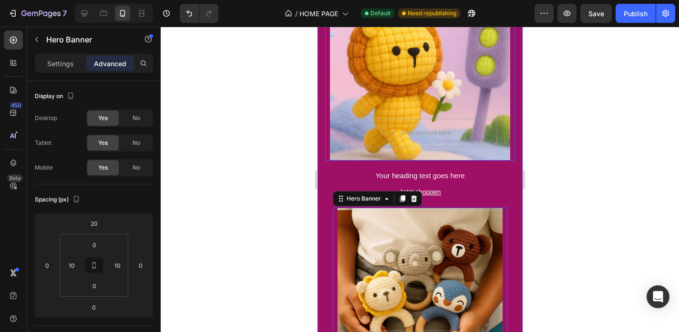
click at [343, 117] on div "Drop element here" at bounding box center [419, 132] width 180 height 55
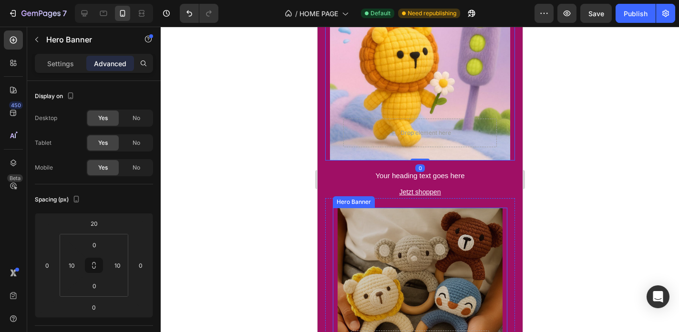
click at [343, 229] on div "Overlay" at bounding box center [419, 290] width 165 height 165
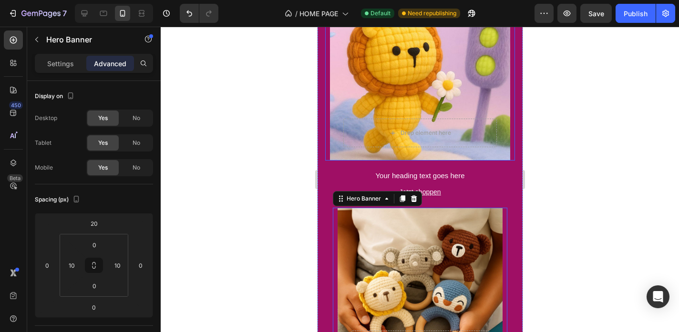
click at [357, 117] on div "Drop element here" at bounding box center [419, 132] width 180 height 55
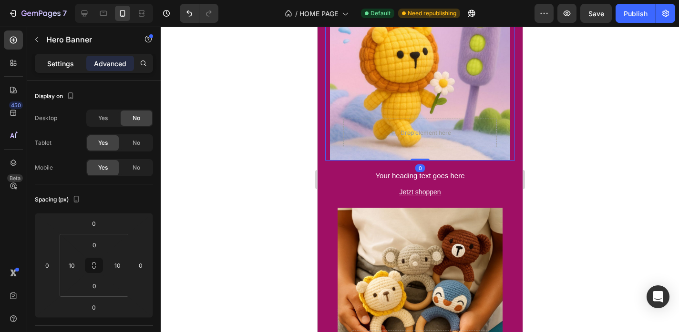
click at [65, 68] on p "Settings" at bounding box center [60, 64] width 27 height 10
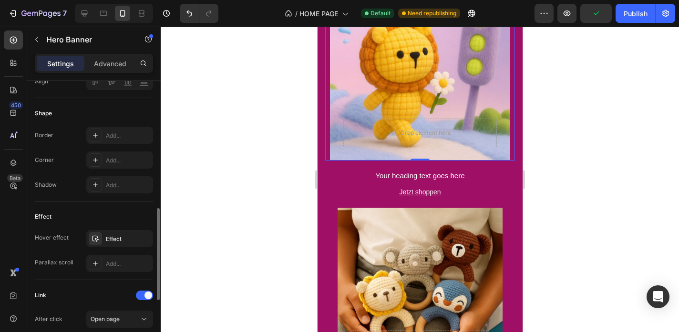
scroll to position [402, 0]
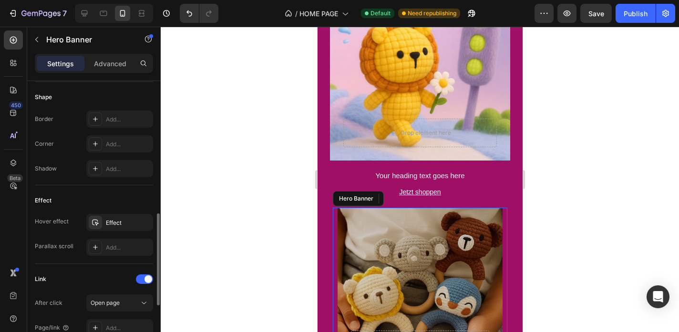
click at [347, 210] on div "Overlay" at bounding box center [419, 290] width 165 height 165
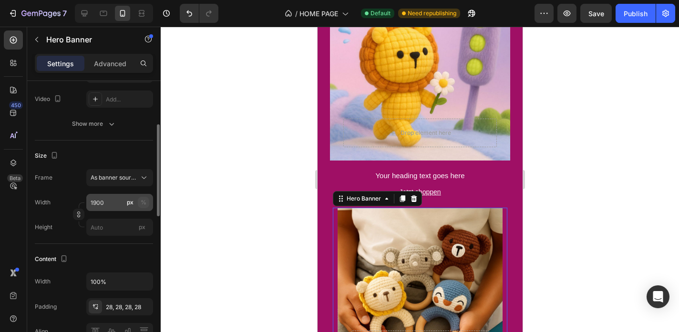
scroll to position [164, 0]
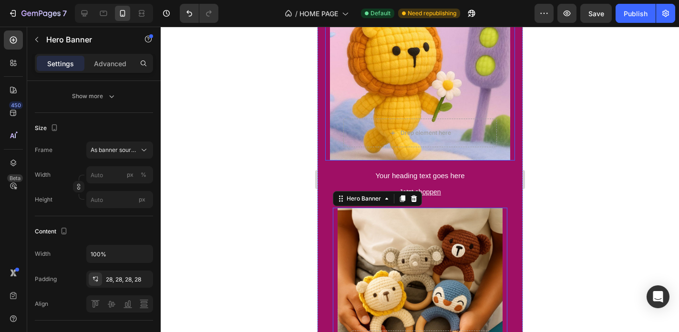
click at [332, 121] on div "Drop element here" at bounding box center [419, 132] width 180 height 55
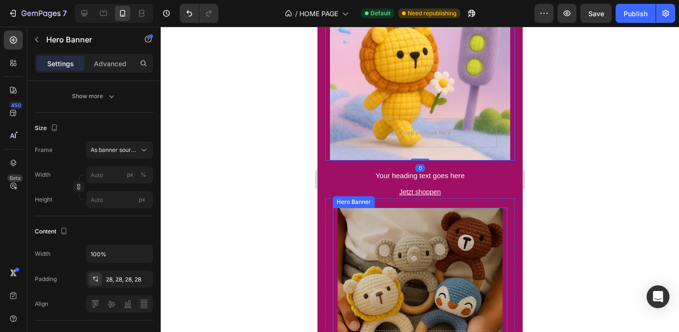
click at [364, 219] on div "Overlay" at bounding box center [419, 290] width 165 height 165
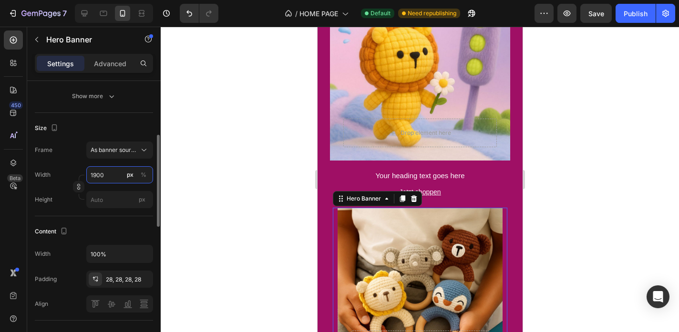
click at [119, 175] on input "1900" at bounding box center [119, 174] width 67 height 17
click at [95, 120] on div "Size Frame As banner source Width px % Height px" at bounding box center [94, 164] width 118 height 103
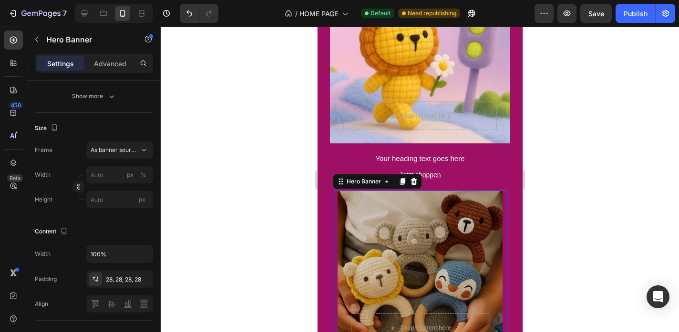
scroll to position [1664, 0]
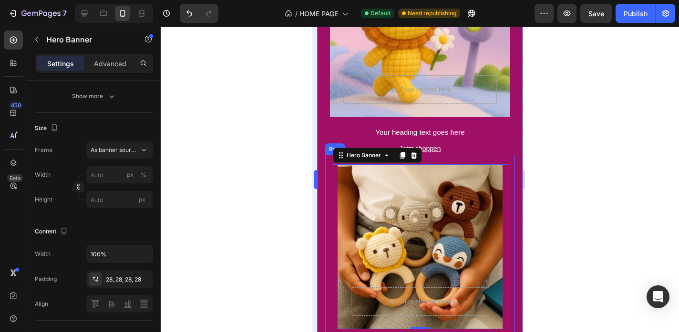
click at [308, 189] on div at bounding box center [420, 180] width 518 height 306
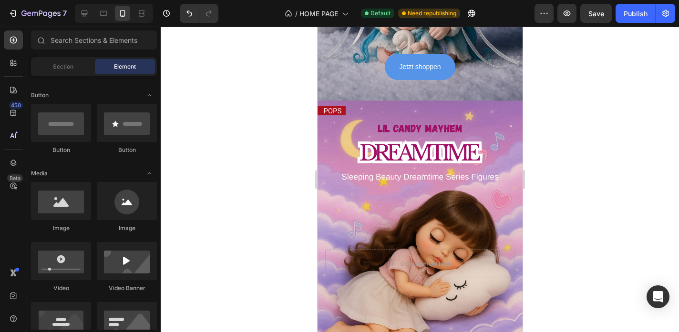
scroll to position [943, 0]
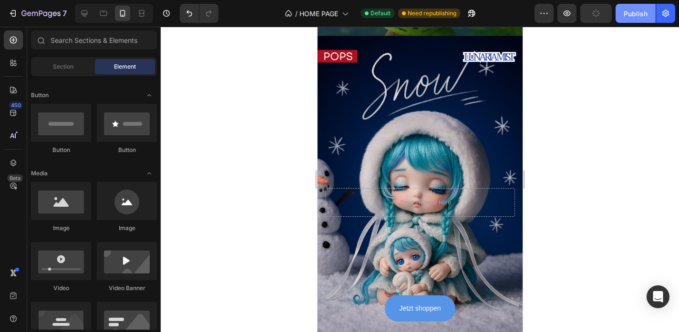
click at [636, 17] on div "Publish" at bounding box center [636, 14] width 24 height 10
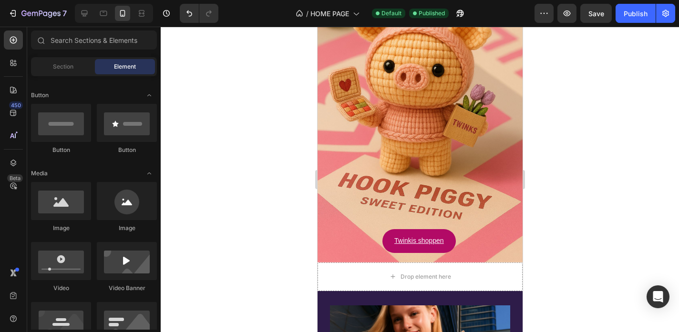
scroll to position [673, 0]
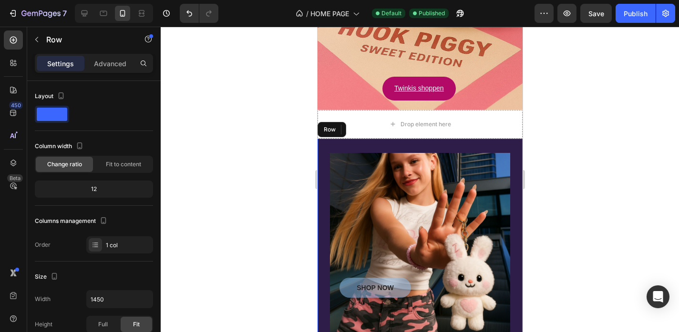
click at [325, 151] on div "SHOP NOW Button Hero Banner Your heading text goes here Heading Jetzt shoppen […" at bounding box center [419, 255] width 205 height 232
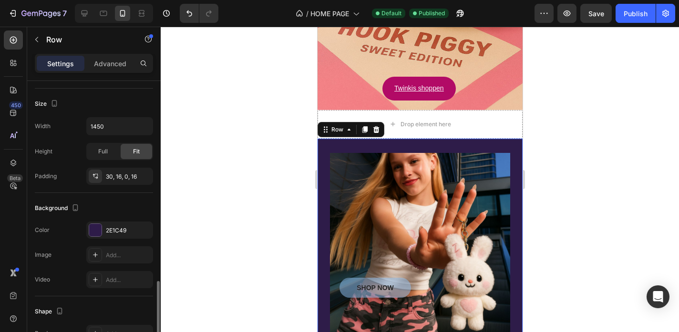
scroll to position [278, 0]
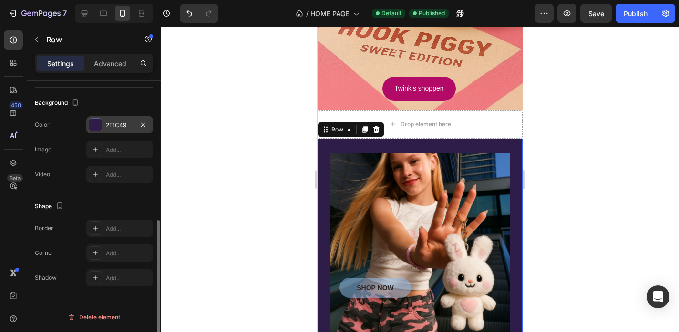
click at [114, 129] on div "2E1C49" at bounding box center [120, 125] width 28 height 9
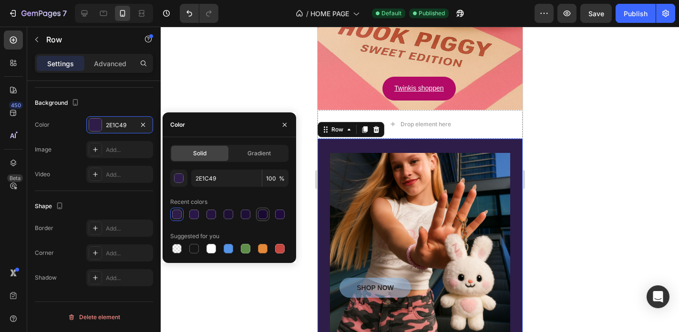
click at [264, 218] on div at bounding box center [263, 215] width 10 height 10
type input "180930"
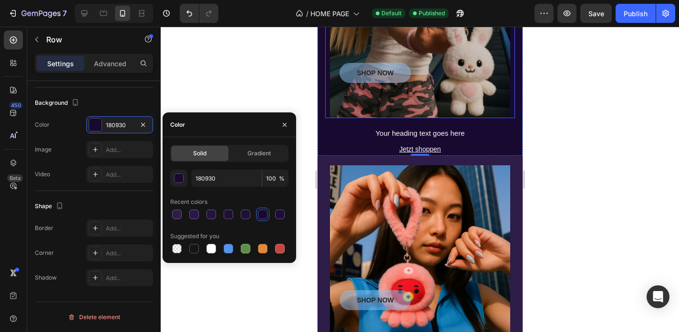
scroll to position [900, 0]
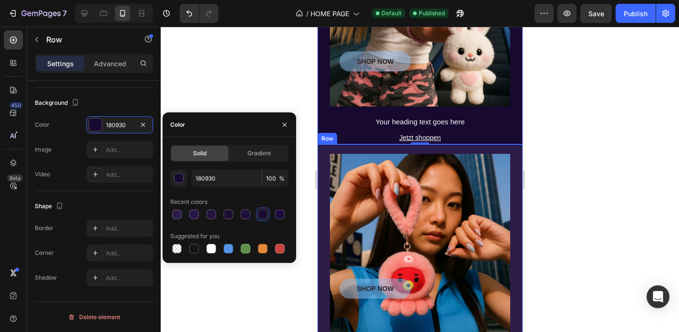
click at [321, 193] on div "SHOP NOW Button Hero Banner Your heading text goes here Heading Jetzt shoppen […" at bounding box center [419, 266] width 205 height 244
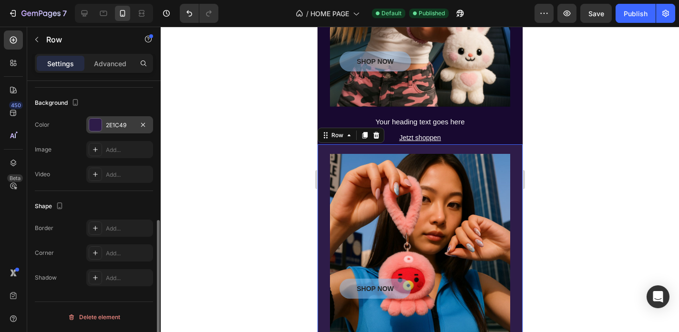
click at [123, 127] on div "2E1C49" at bounding box center [120, 125] width 28 height 9
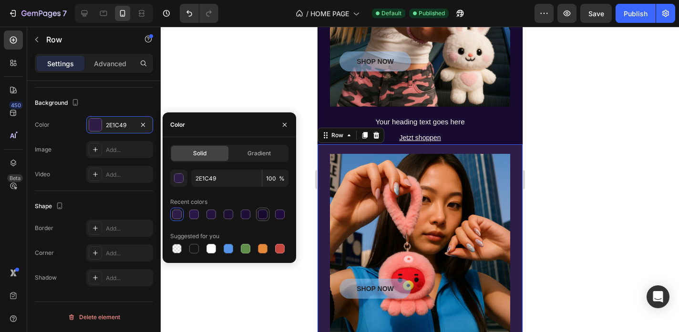
click at [259, 214] on div at bounding box center [263, 215] width 10 height 10
type input "180930"
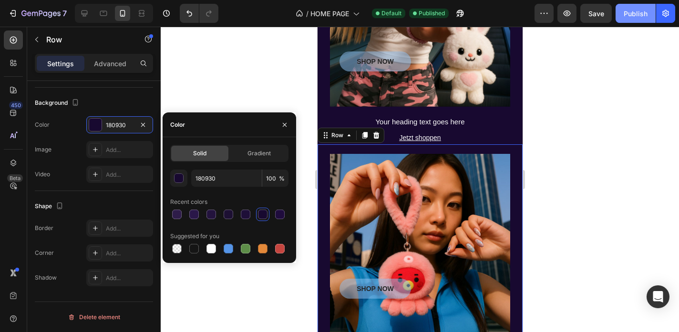
click at [643, 16] on div "Publish" at bounding box center [636, 14] width 24 height 10
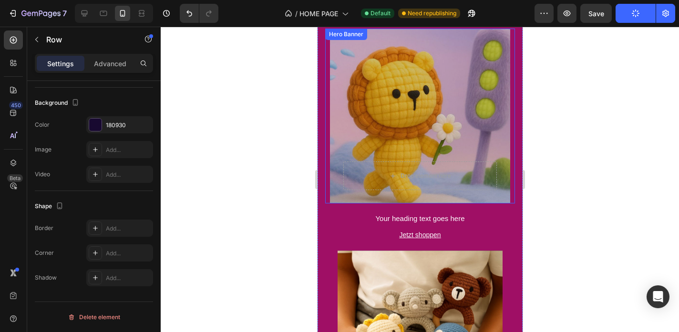
scroll to position [1888, 0]
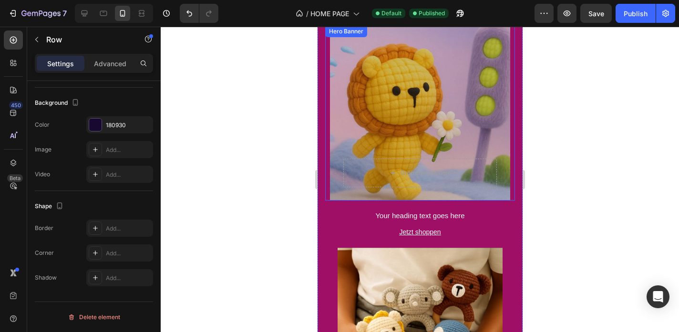
click at [366, 119] on div "Overlay" at bounding box center [419, 113] width 180 height 175
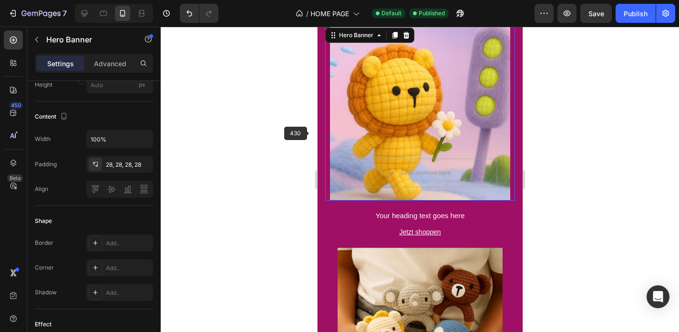
scroll to position [0, 0]
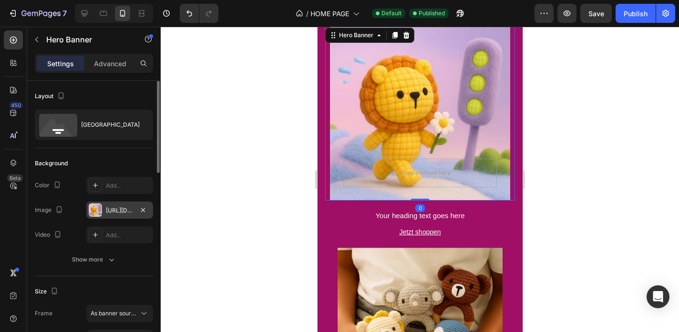
click at [105, 218] on div "https://cdn.shopify.com/s/files/1/0883/4033/2880/files/gempages_570780491876139…" at bounding box center [119, 210] width 67 height 17
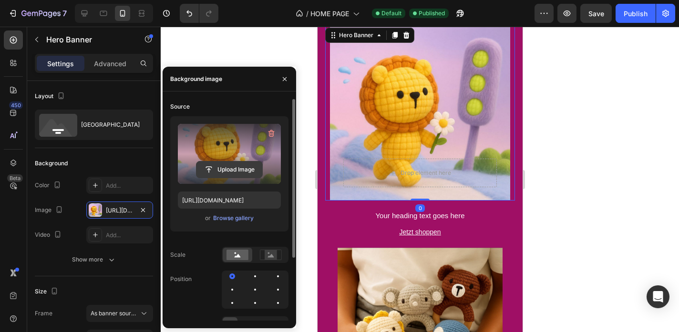
click at [233, 169] on input "file" at bounding box center [229, 170] width 66 height 16
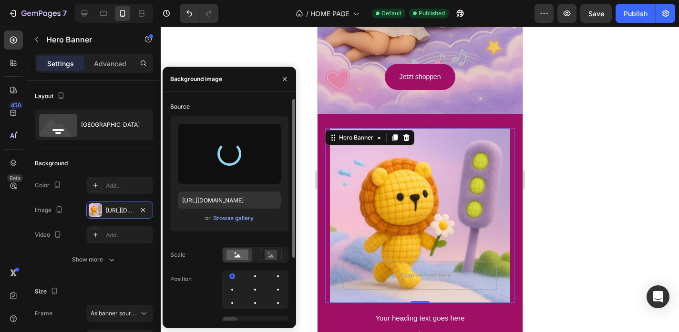
scroll to position [1786, 0]
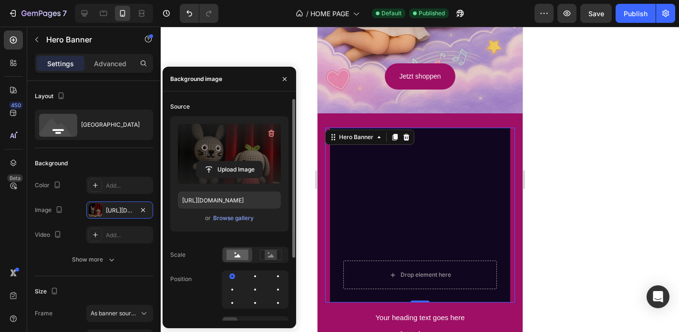
type input "https://cdn.shopify.com/s/files/1/0883/4033/2880/files/gempages_570780491876139…"
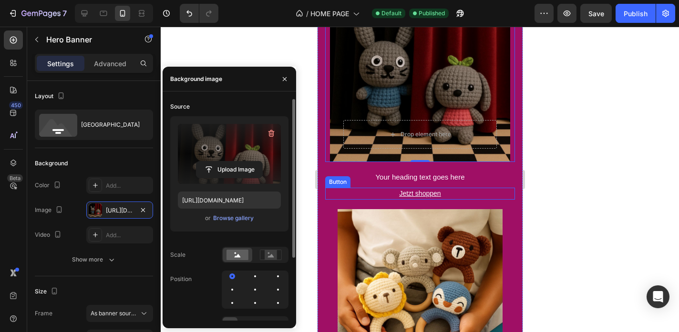
scroll to position [1937, 0]
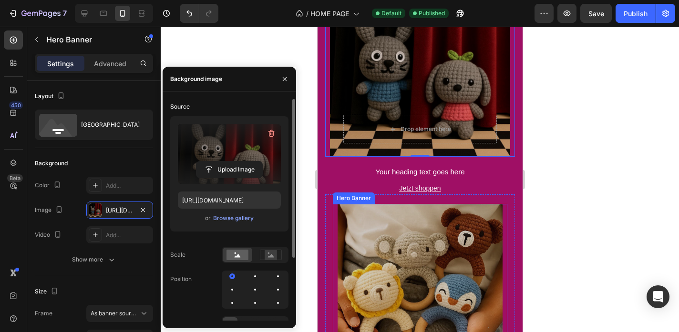
click at [493, 217] on div "Overlay" at bounding box center [419, 286] width 165 height 165
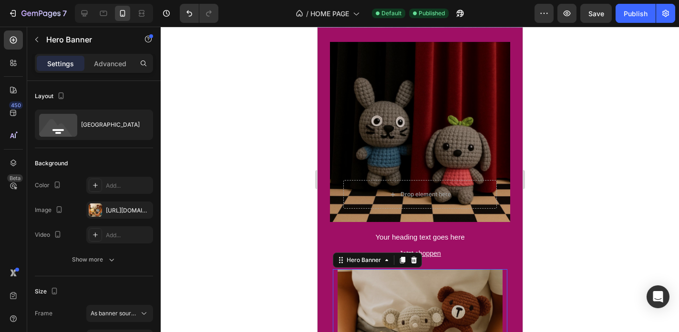
scroll to position [1903, 0]
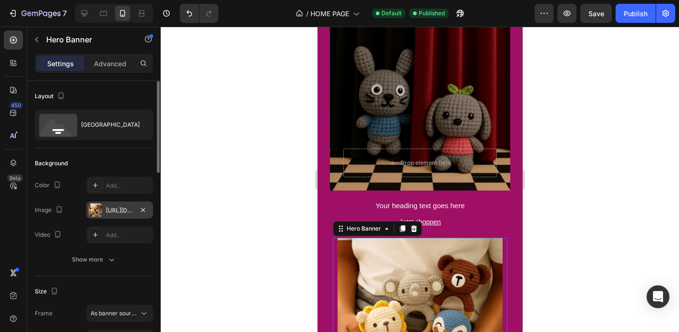
click at [124, 217] on div "https://cdn.shopify.com/s/files/1/0883/4033/2880/files/gempages_570780491876139…" at bounding box center [119, 210] width 67 height 17
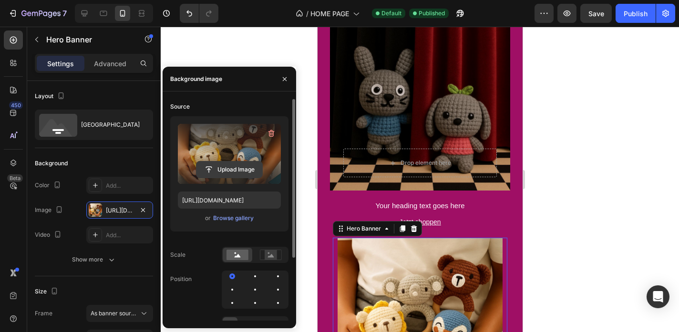
click at [226, 173] on input "file" at bounding box center [229, 170] width 66 height 16
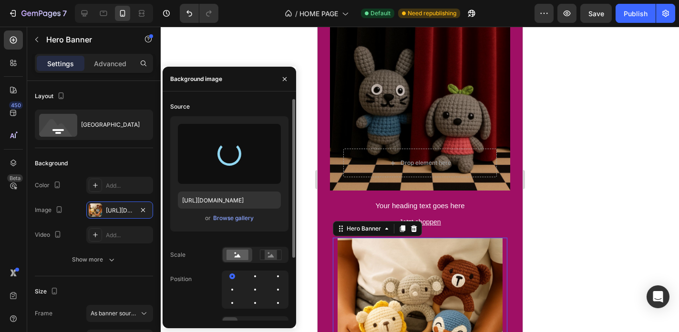
type input "https://cdn.shopify.com/s/files/1/0883/4033/2880/files/gempages_570780491876139…"
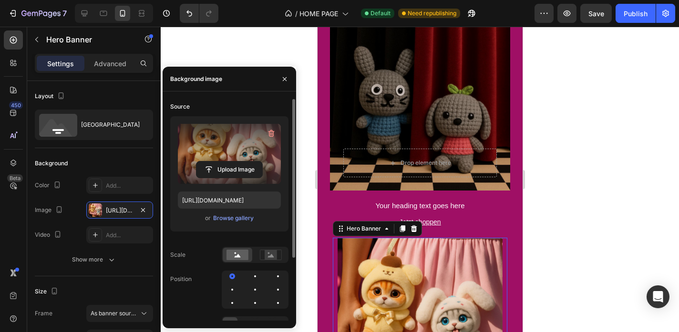
click at [530, 171] on div at bounding box center [420, 180] width 518 height 306
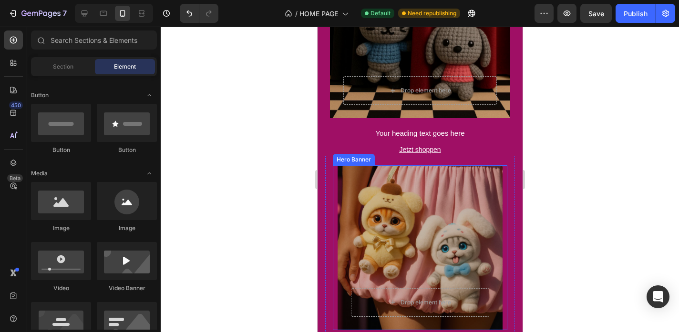
scroll to position [1992, 0]
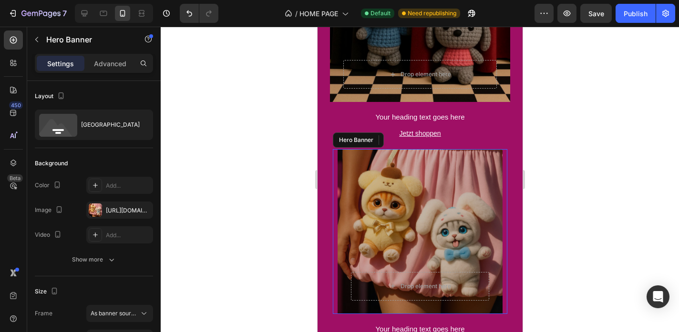
click at [449, 197] on div "Overlay" at bounding box center [419, 231] width 165 height 165
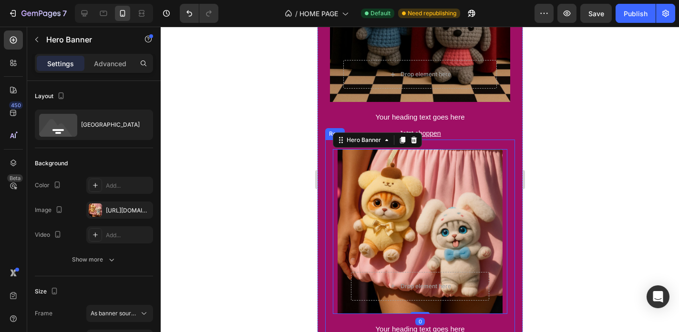
click at [330, 171] on div "Drop element here Hero Banner 0 Your heading text goes here Heading Jetzt shopp…" at bounding box center [420, 254] width 190 height 228
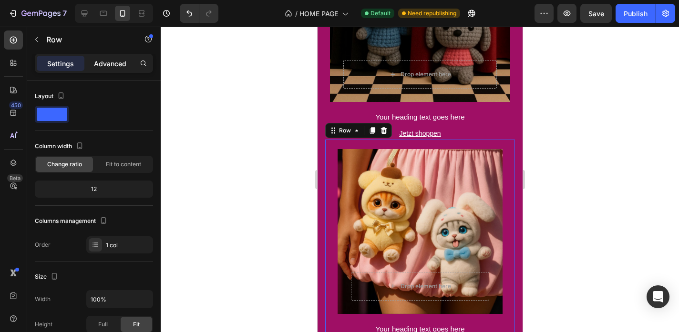
click at [119, 68] on p "Advanced" at bounding box center [110, 64] width 32 height 10
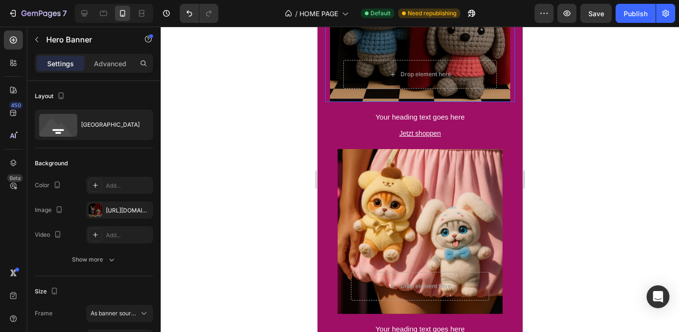
click at [328, 91] on div "Drop element here Hero Banner" at bounding box center [420, 12] width 190 height 180
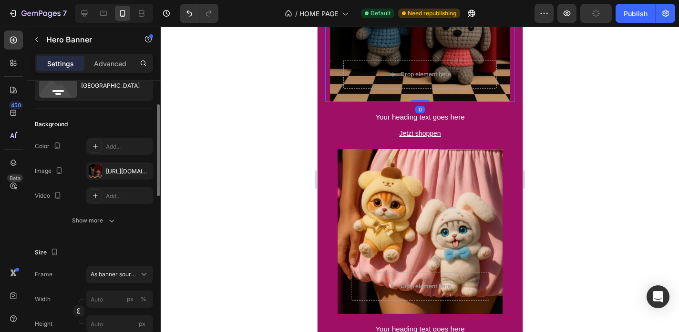
scroll to position [88, 0]
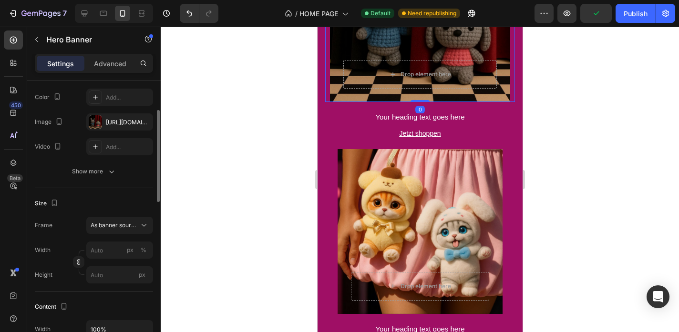
click at [109, 72] on div "Settings Advanced" at bounding box center [94, 63] width 118 height 19
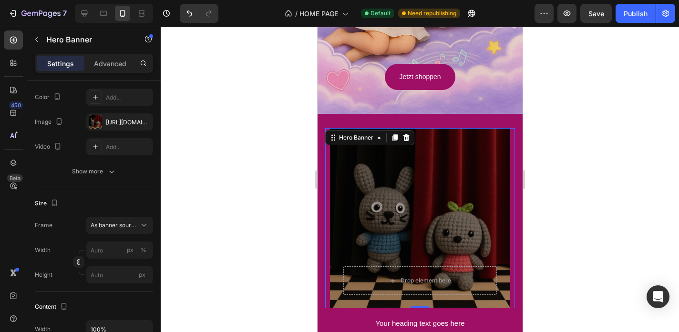
scroll to position [1788, 0]
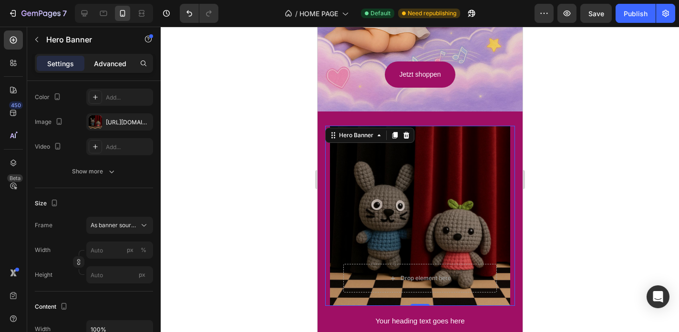
click at [111, 70] on div "Advanced" at bounding box center [110, 63] width 48 height 15
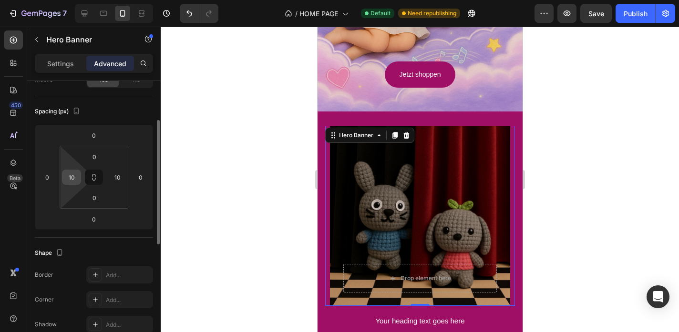
click at [76, 173] on input "10" at bounding box center [71, 177] width 14 height 14
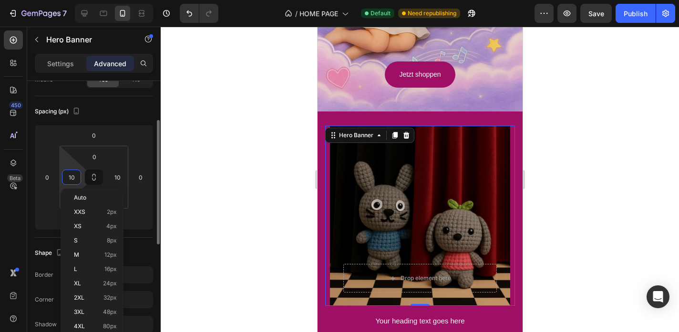
click at [76, 173] on input "10" at bounding box center [71, 177] width 14 height 14
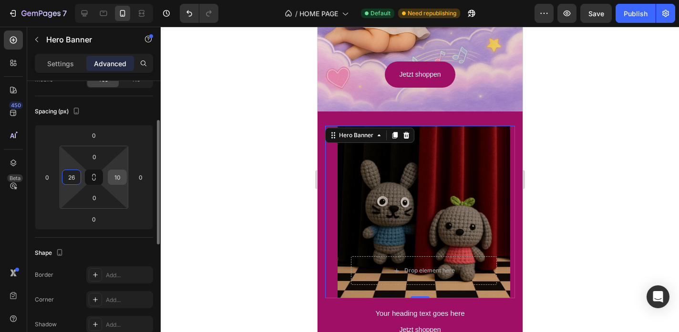
type input "26"
click at [114, 172] on input "10" at bounding box center [117, 177] width 14 height 14
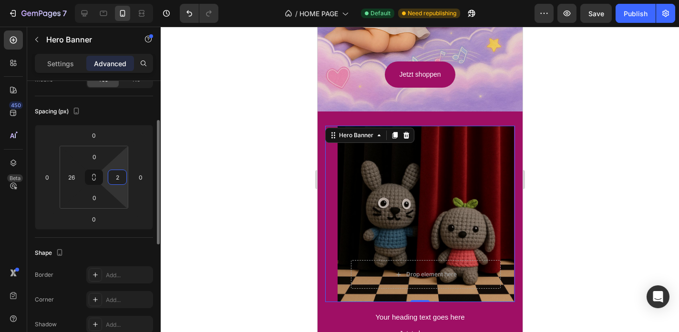
type input "26"
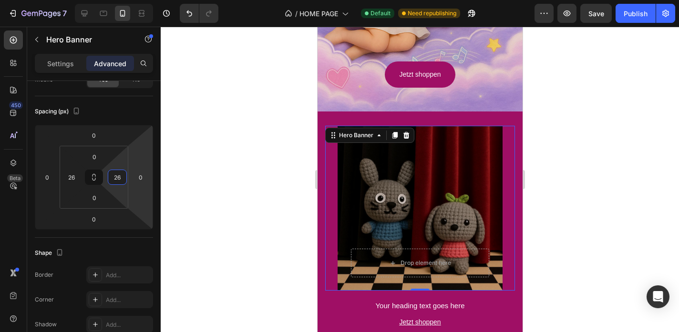
click at [239, 216] on div at bounding box center [420, 180] width 518 height 306
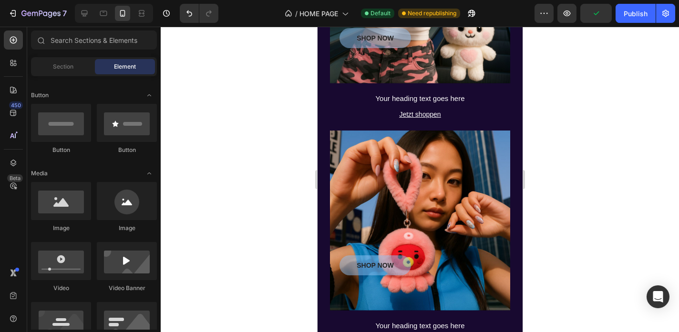
scroll to position [617, 0]
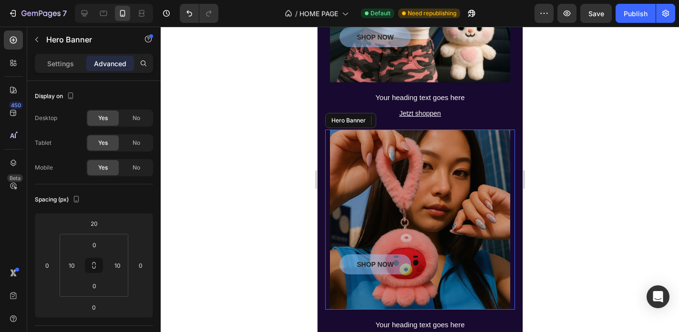
click at [443, 175] on div "Overlay" at bounding box center [419, 220] width 180 height 180
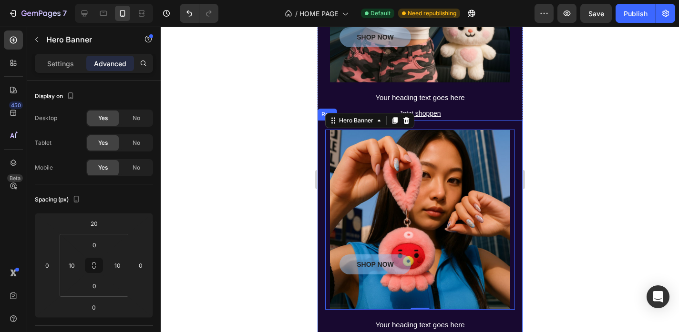
click at [322, 165] on div "SHOP NOW Button Hero Banner 0 Your heading text goes here Heading Jetzt shoppen…" at bounding box center [419, 242] width 205 height 244
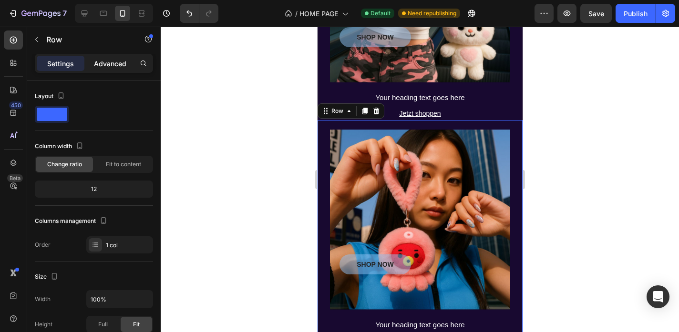
click at [96, 63] on p "Advanced" at bounding box center [110, 64] width 32 height 10
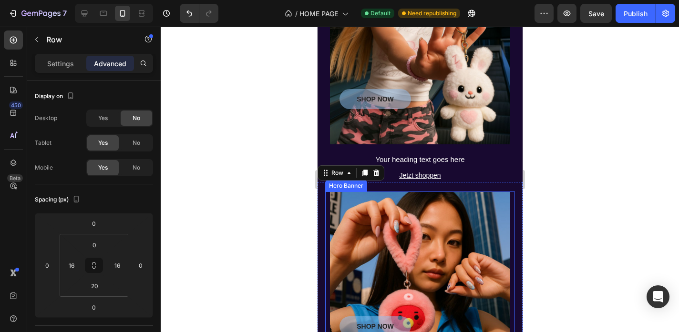
scroll to position [551, 0]
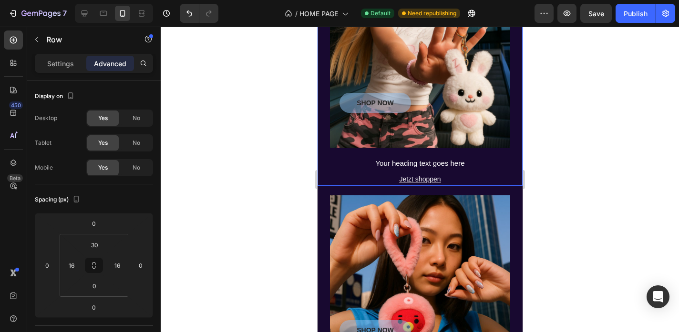
click at [323, 125] on div "SHOP NOW Button Hero Banner Your heading text goes here Heading Jetzt shoppen […" at bounding box center [419, 70] width 205 height 232
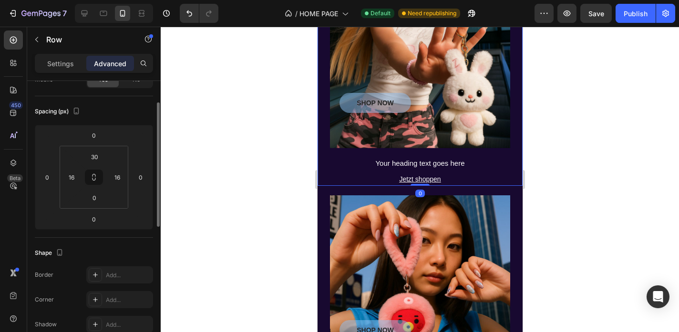
scroll to position [76, 0]
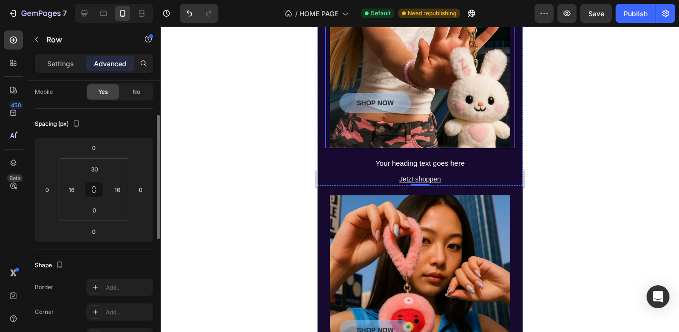
click at [329, 113] on div "SHOP NOW Button Hero Banner" at bounding box center [420, 58] width 190 height 180
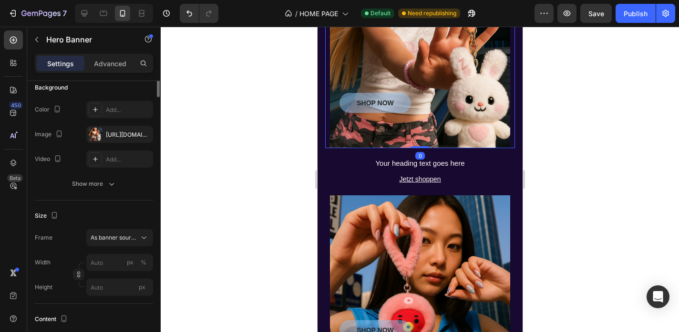
scroll to position [0, 0]
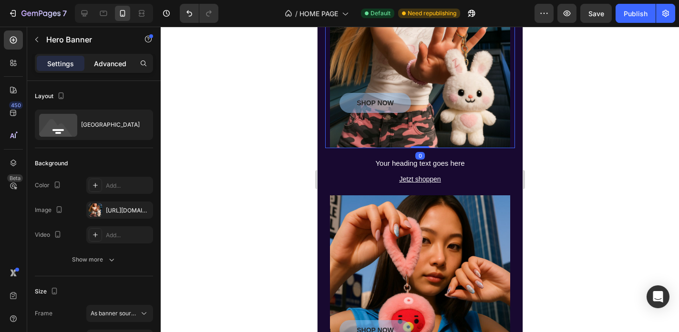
click at [104, 58] on div "Advanced" at bounding box center [110, 63] width 48 height 15
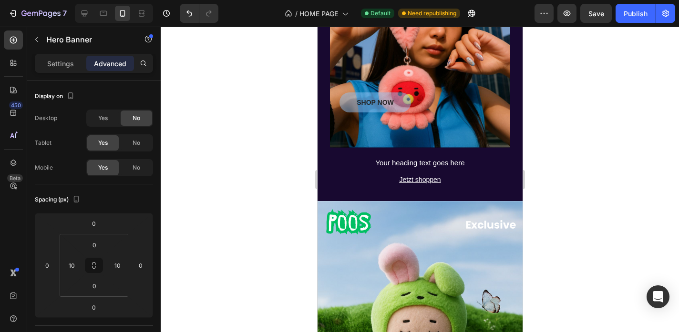
scroll to position [237, 0]
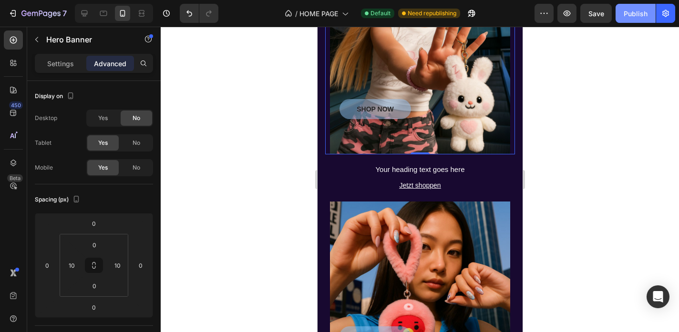
click at [635, 18] on div "Publish" at bounding box center [636, 14] width 24 height 10
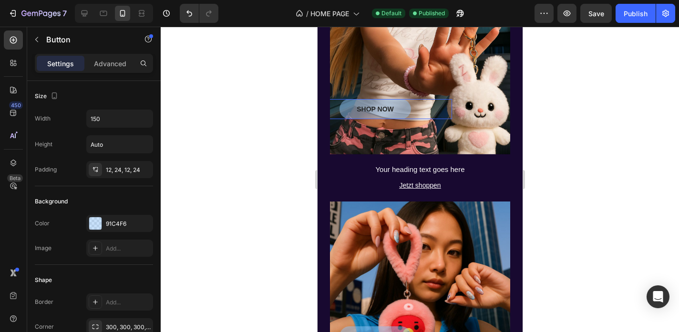
click at [411, 113] on div "SHOP NOW Button" at bounding box center [375, 109] width 154 height 20
click at [361, 91] on icon at bounding box center [363, 90] width 6 height 7
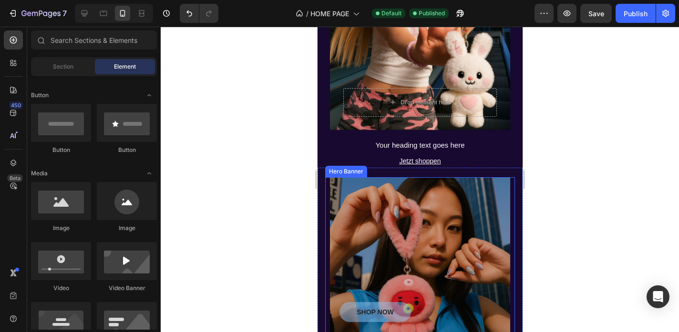
scroll to position [288, 0]
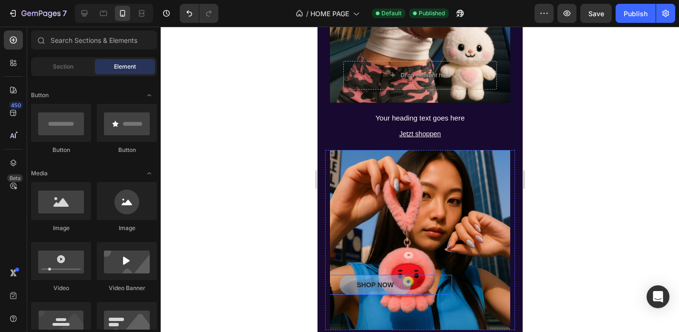
click at [420, 284] on div "SHOP NOW Button" at bounding box center [375, 285] width 154 height 20
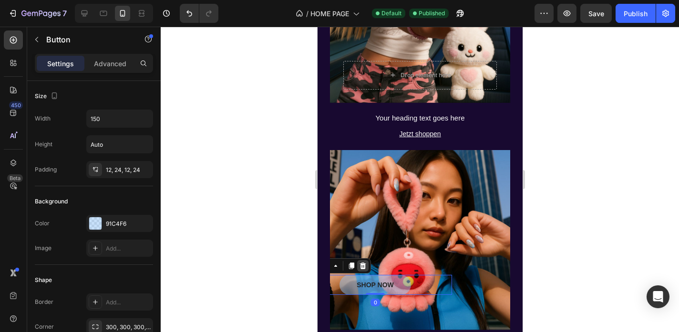
click at [367, 262] on div at bounding box center [362, 265] width 11 height 11
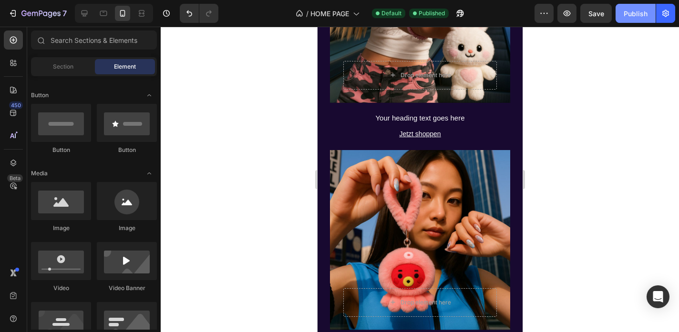
click at [640, 11] on div "Publish" at bounding box center [636, 14] width 24 height 10
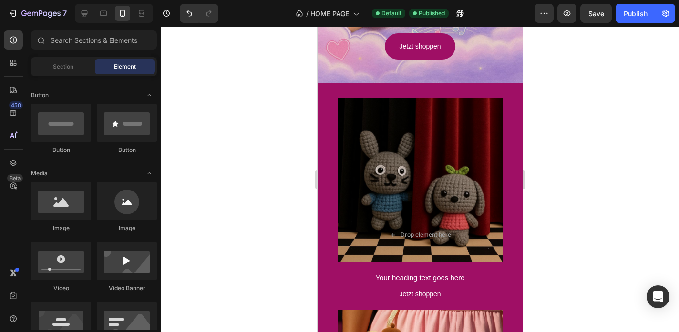
scroll to position [1597, 0]
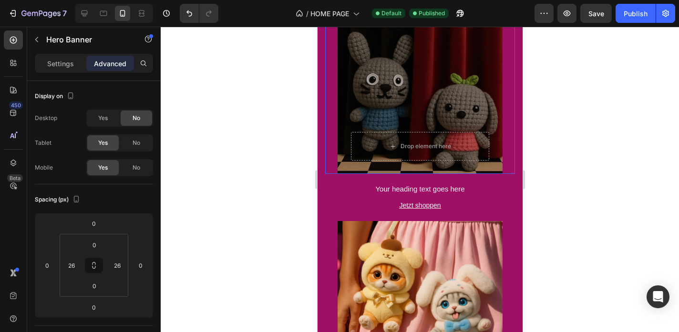
click at [425, 91] on div "Overlay" at bounding box center [419, 91] width 165 height 165
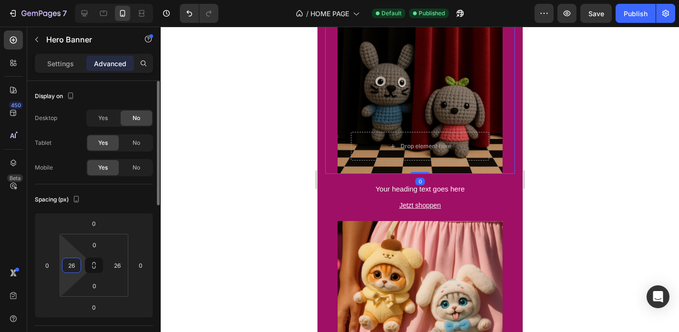
click at [78, 264] on input "26" at bounding box center [71, 265] width 14 height 14
click at [121, 265] on input "26" at bounding box center [117, 265] width 14 height 14
type input "0"
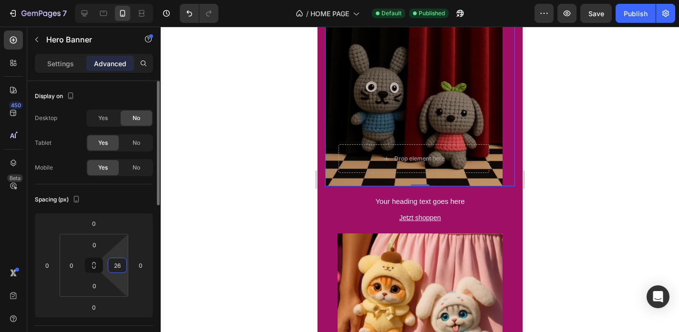
click at [121, 265] on input "26" at bounding box center [117, 265] width 14 height 14
click at [276, 208] on div at bounding box center [420, 180] width 518 height 306
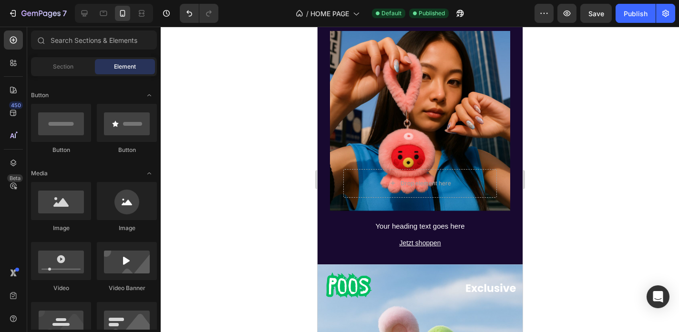
scroll to position [400, 0]
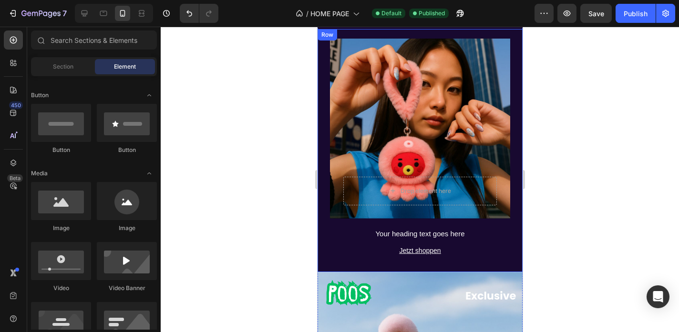
click at [323, 184] on div "Drop element here Hero Banner Your heading text goes here Heading Jetzt shoppen…" at bounding box center [419, 151] width 205 height 244
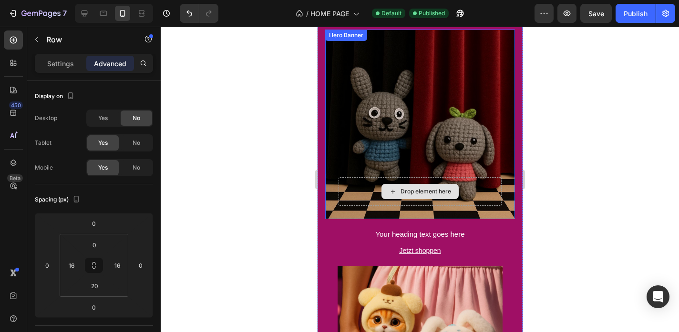
scroll to position [1586, 0]
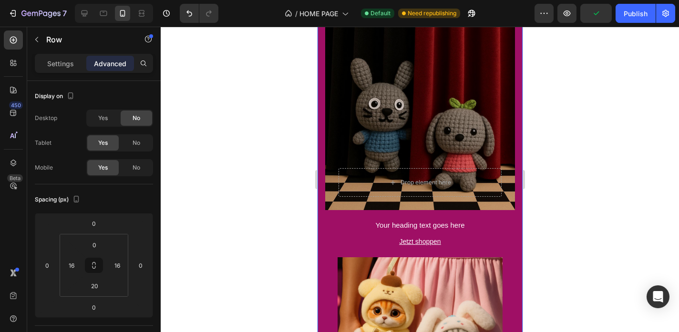
click at [323, 181] on div "Drop element here Hero Banner Your heading text goes here Heading Jetzt shoppen…" at bounding box center [419, 241] width 205 height 470
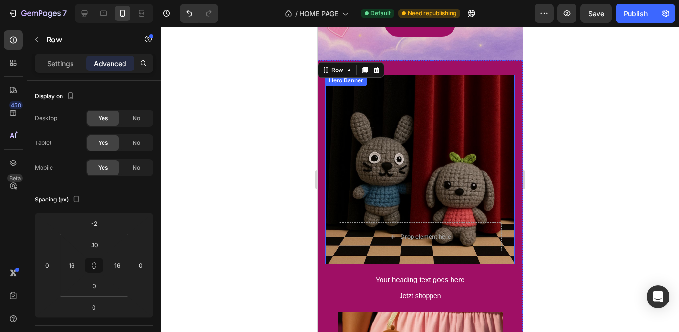
scroll to position [1517, 0]
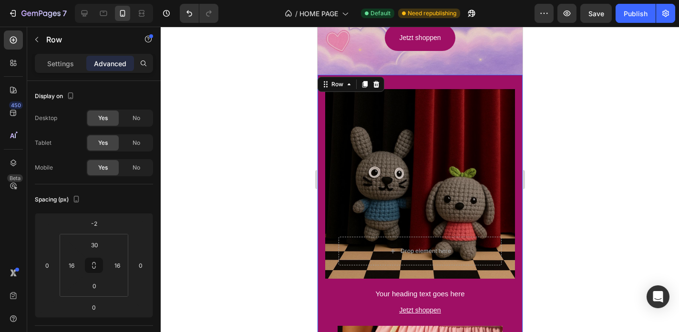
click at [446, 84] on div "Drop element here Hero Banner Your heading text goes here Heading Jetzt shoppen…" at bounding box center [419, 310] width 205 height 470
click at [520, 106] on div "Drop element here Hero Banner Your heading text goes here Heading Jetzt shoppen…" at bounding box center [419, 310] width 205 height 470
click at [77, 263] on input "16" at bounding box center [71, 265] width 14 height 14
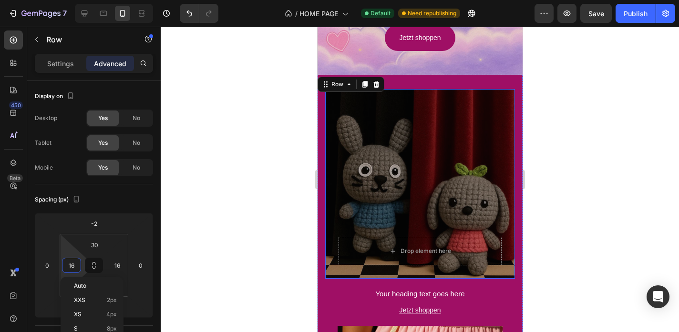
click at [349, 182] on div "Overlay" at bounding box center [420, 184] width 190 height 190
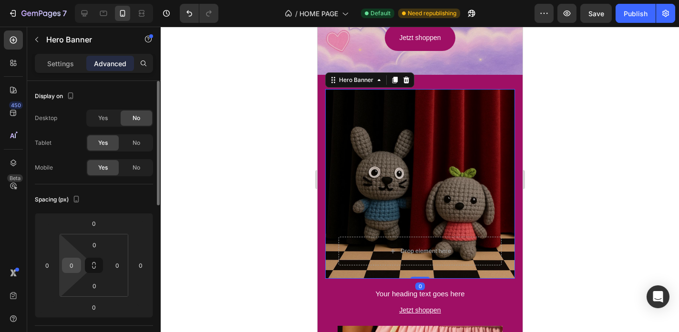
click at [78, 263] on input "0" at bounding box center [71, 265] width 14 height 14
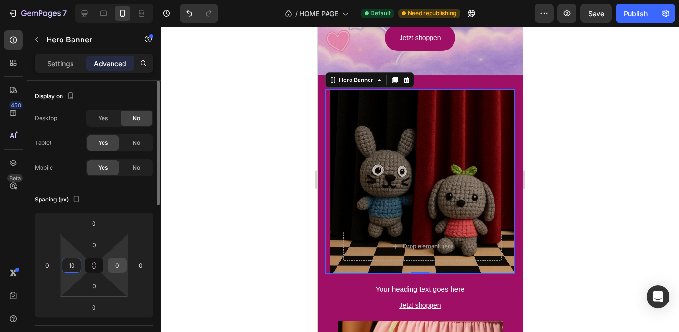
type input "10"
click at [113, 264] on input "0" at bounding box center [117, 265] width 14 height 14
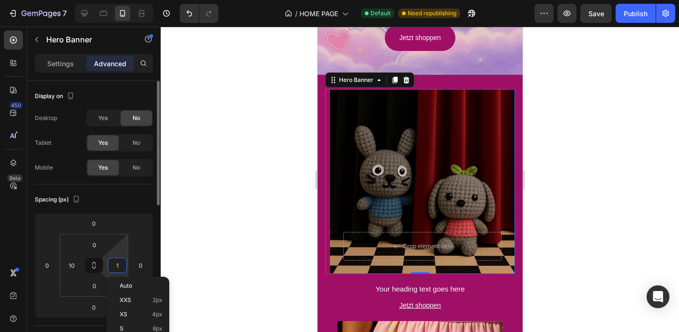
type input "10"
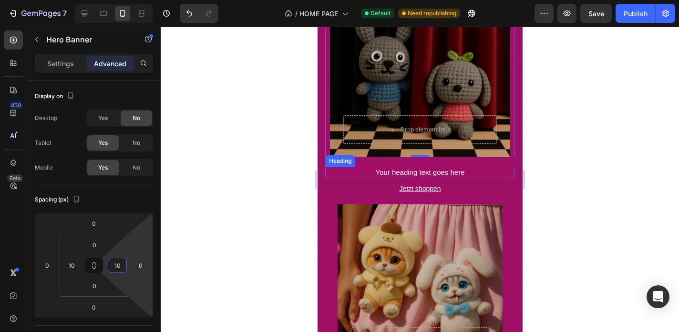
scroll to position [1636, 0]
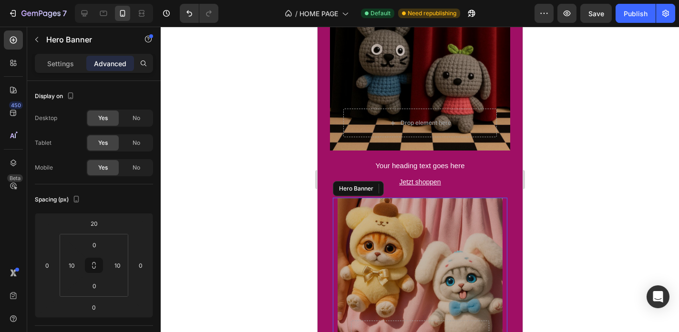
click at [373, 235] on div "Overlay" at bounding box center [419, 280] width 165 height 165
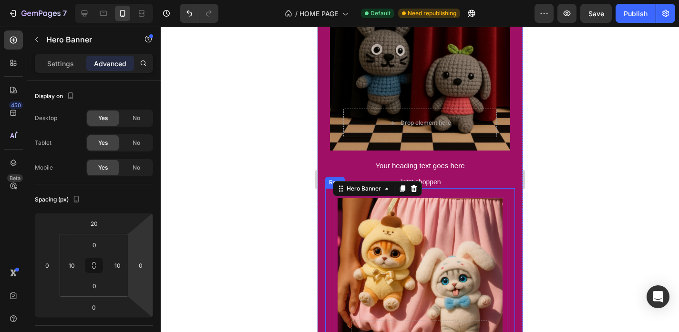
click at [330, 255] on div "Drop element here Hero Banner 0 Your heading text goes here Heading Jetzt shopp…" at bounding box center [420, 302] width 190 height 228
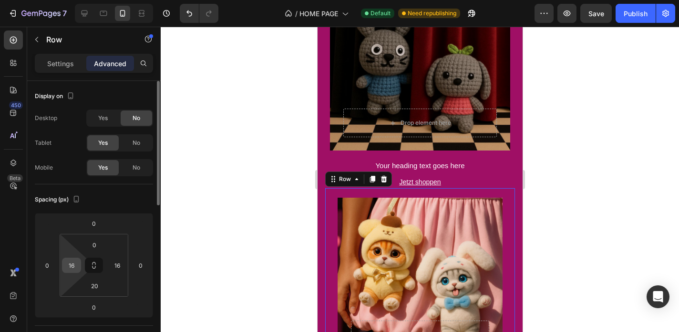
click at [75, 262] on input "16" at bounding box center [71, 265] width 14 height 14
type input "0"
click at [113, 260] on input "16" at bounding box center [117, 265] width 14 height 14
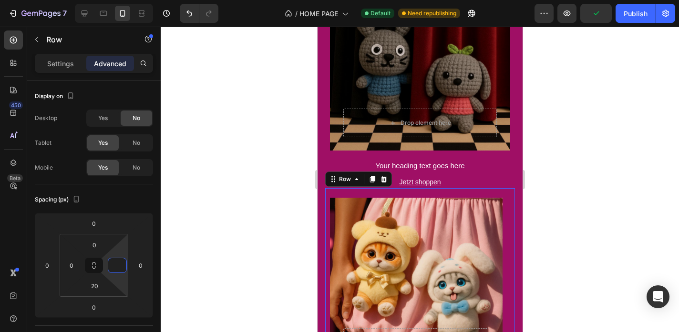
click at [237, 186] on div at bounding box center [420, 180] width 518 height 306
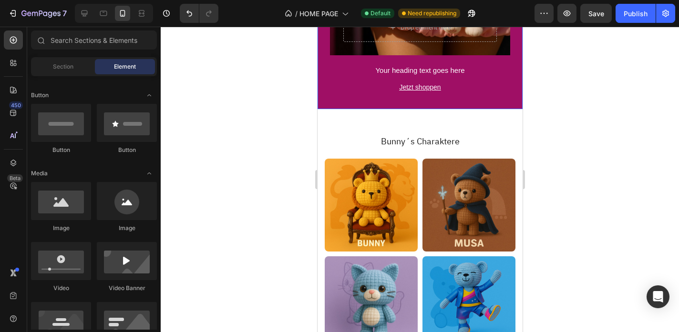
scroll to position [1966, 0]
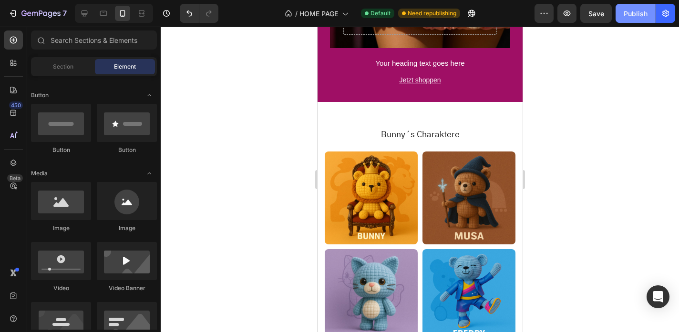
click at [638, 15] on div "Publish" at bounding box center [636, 14] width 24 height 10
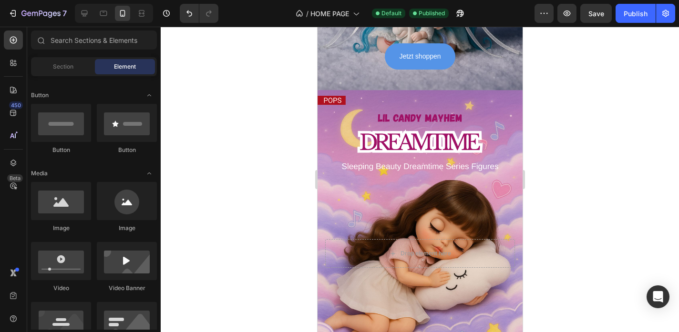
scroll to position [1189, 0]
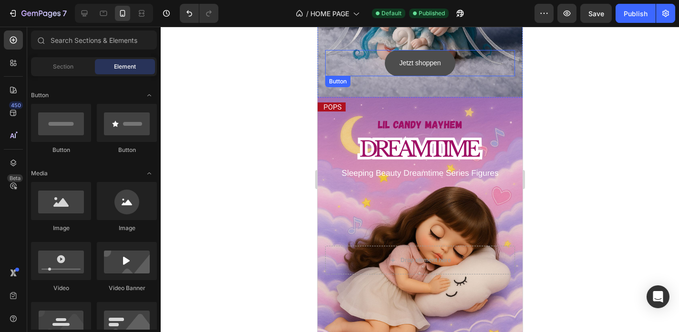
click at [454, 63] on button "Jetzt shoppen" at bounding box center [419, 63] width 70 height 26
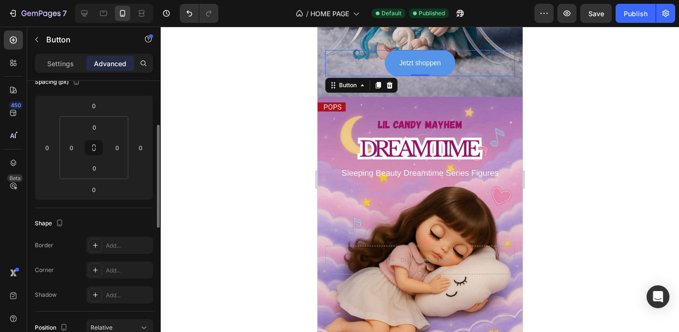
scroll to position [216, 0]
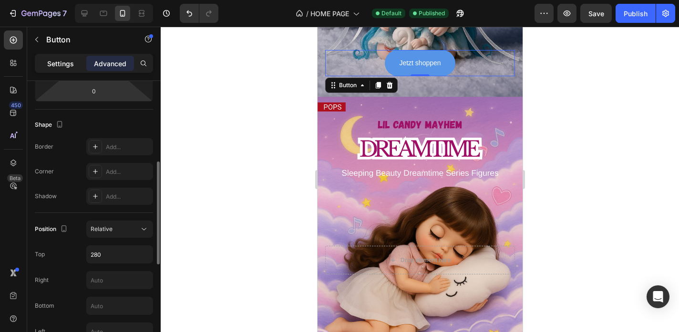
click at [78, 61] on div "Settings" at bounding box center [61, 63] width 48 height 15
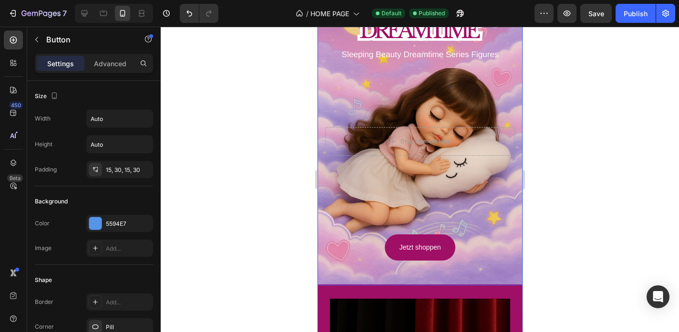
scroll to position [1353, 0]
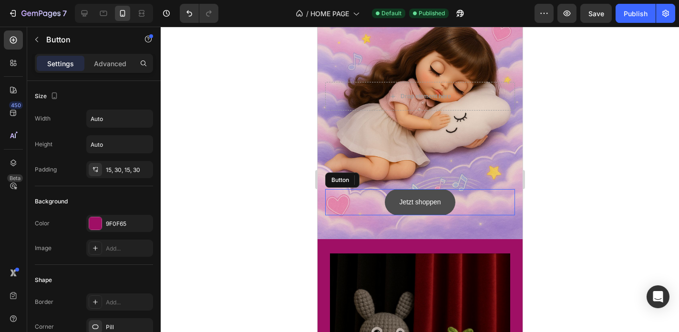
click at [391, 190] on button "Jetzt shoppen" at bounding box center [419, 202] width 70 height 26
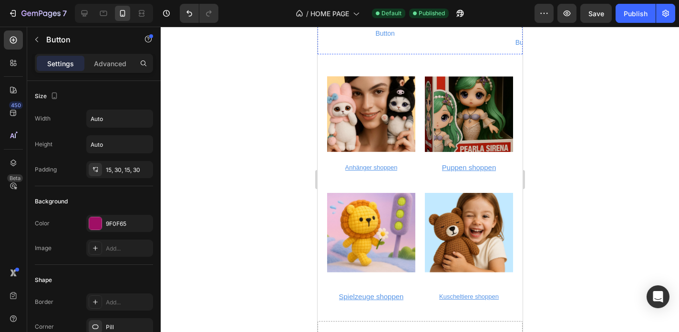
scroll to position [3073, 0]
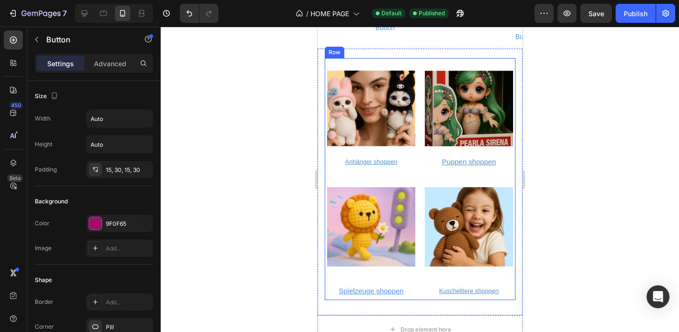
click at [419, 62] on div "Image Anhänger shoppen Button Anhänger shoppen Button Image Kuscheltiere shoppe…" at bounding box center [419, 179] width 191 height 242
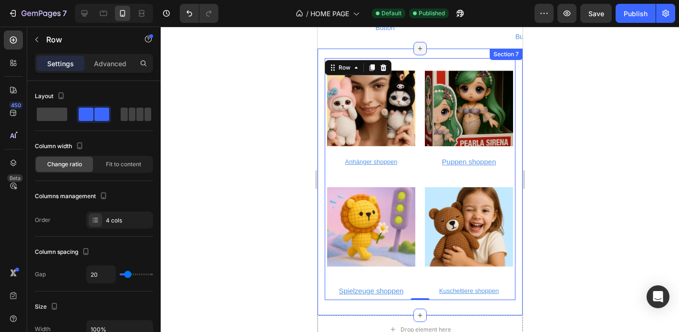
click at [423, 49] on div at bounding box center [419, 48] width 13 height 13
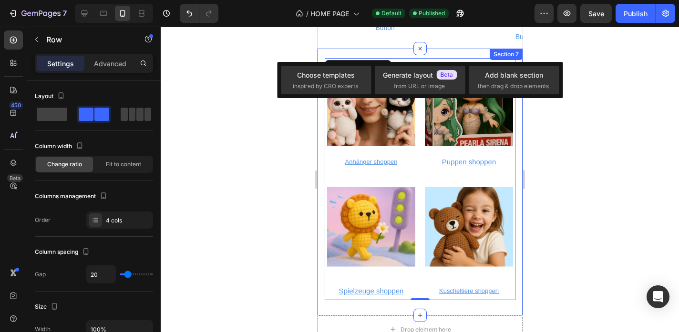
click at [493, 53] on div "Section 7" at bounding box center [505, 54] width 29 height 9
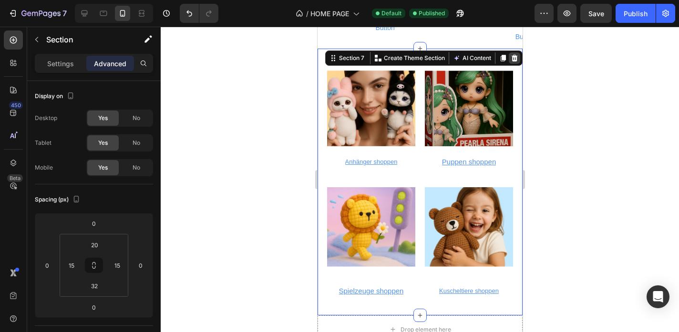
click at [514, 59] on icon at bounding box center [514, 58] width 6 height 7
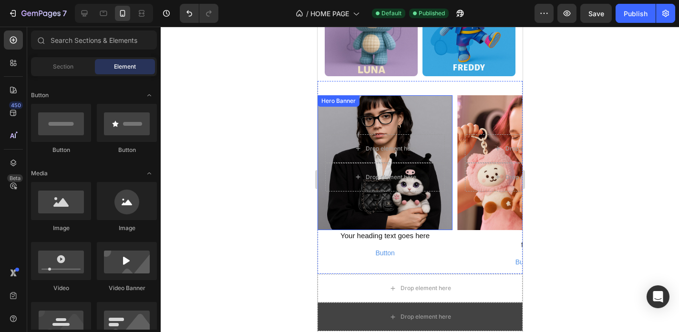
scroll to position [2858, 0]
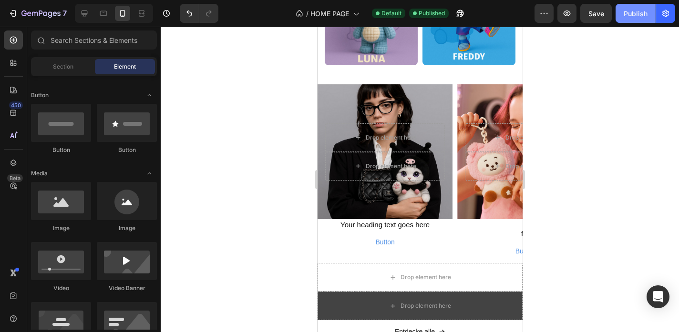
click at [629, 18] on div "Publish" at bounding box center [636, 14] width 24 height 10
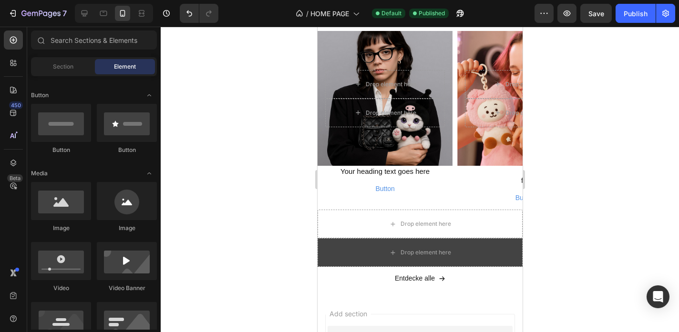
scroll to position [2919, 0]
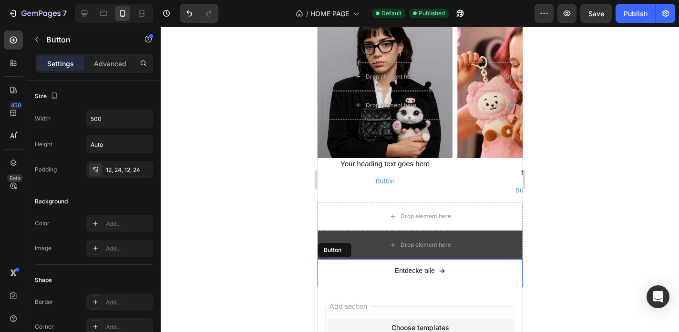
click at [472, 267] on button "Entdecke alle" at bounding box center [419, 270] width 205 height 23
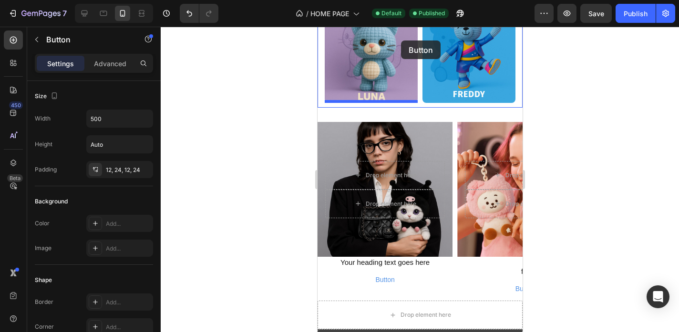
scroll to position [2775, 0]
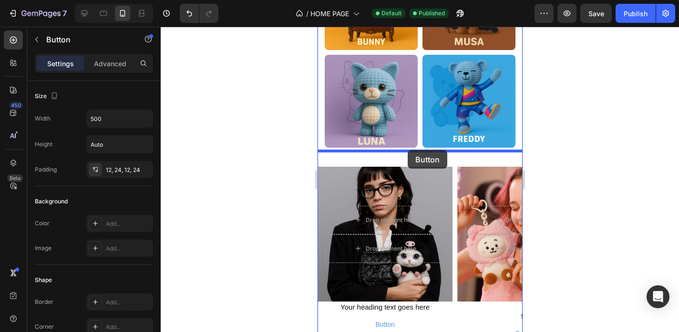
drag, startPoint x: 327, startPoint y: 250, endPoint x: 407, endPoint y: 150, distance: 127.9
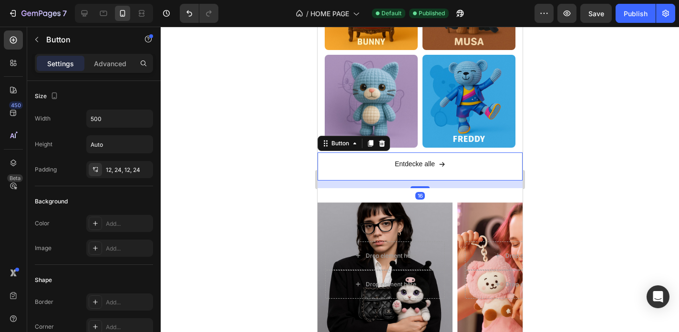
click at [552, 130] on div at bounding box center [420, 180] width 518 height 306
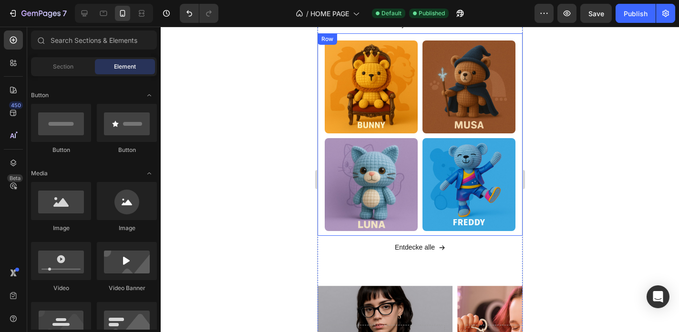
scroll to position [2692, 0]
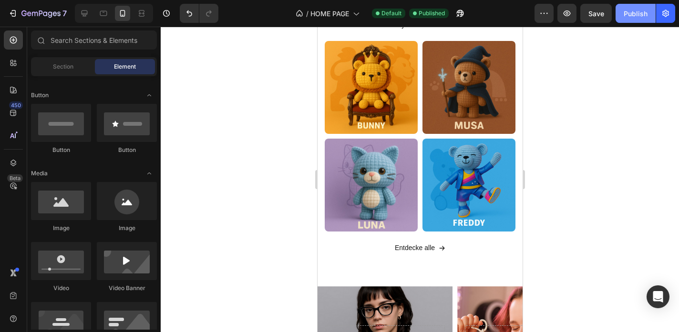
click at [636, 16] on div "Publish" at bounding box center [636, 14] width 24 height 10
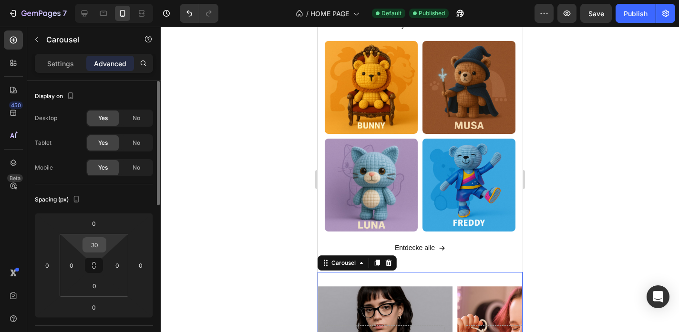
click at [100, 244] on input "30" at bounding box center [94, 245] width 19 height 14
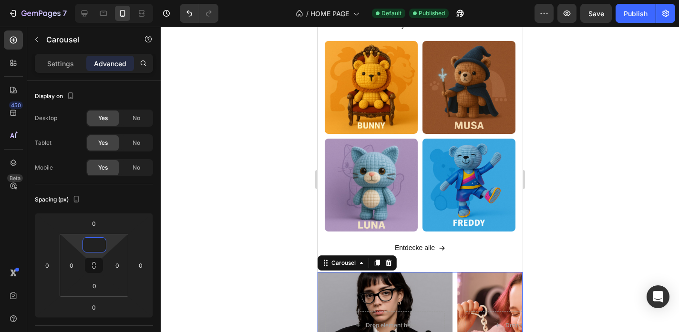
click at [244, 183] on div at bounding box center [420, 180] width 518 height 306
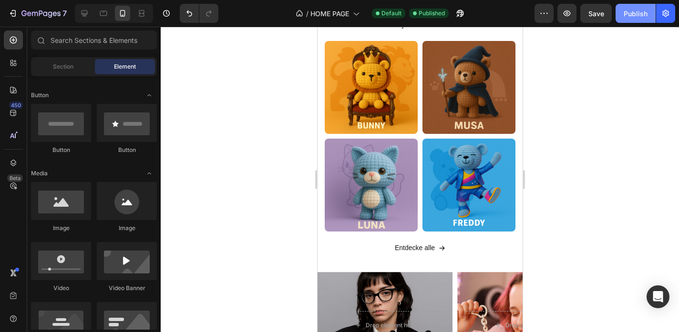
click at [628, 15] on div "Publish" at bounding box center [636, 14] width 24 height 10
